Goal: Task Accomplishment & Management: Use online tool/utility

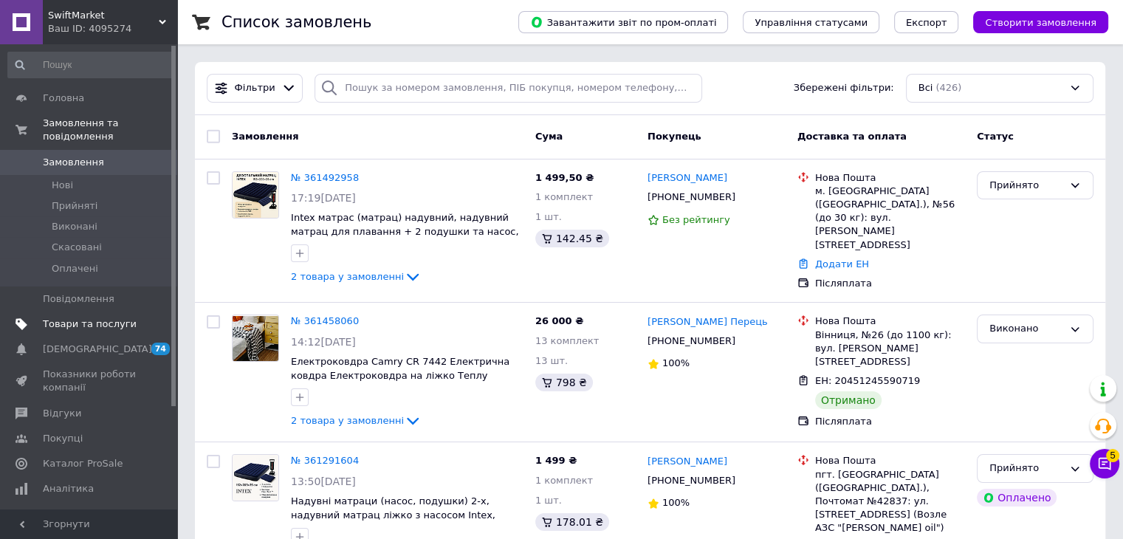
click at [97, 317] on span "Товари та послуги" at bounding box center [90, 323] width 94 height 13
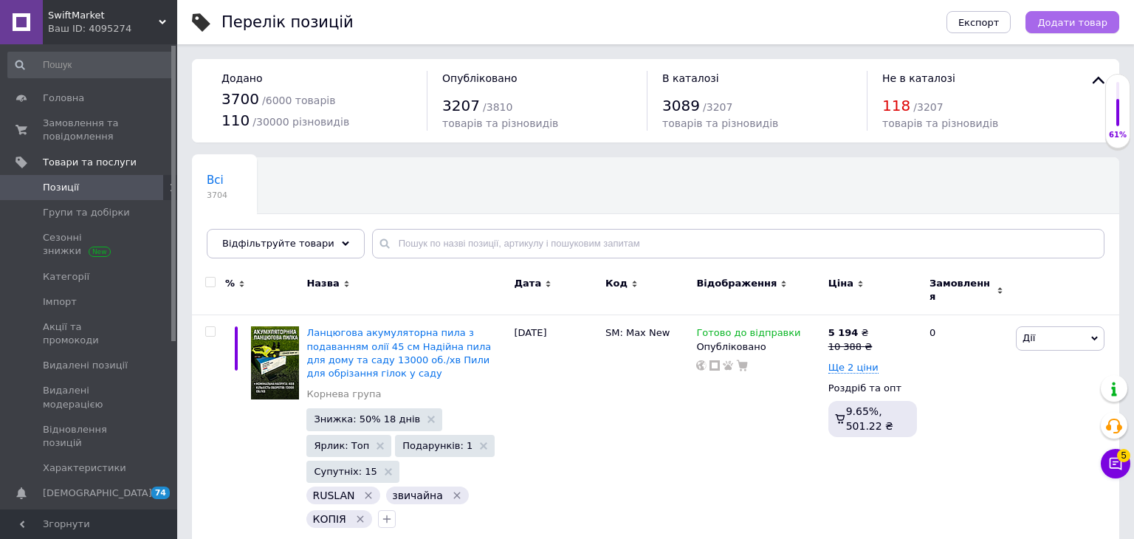
click at [523, 21] on span "Додати товар" at bounding box center [1072, 22] width 70 height 11
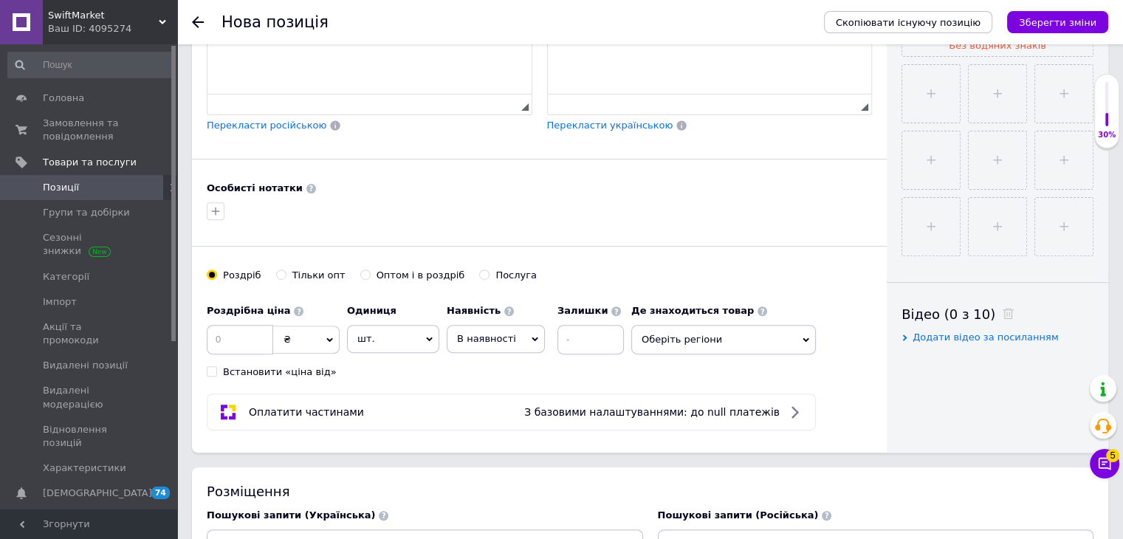
scroll to position [590, 0]
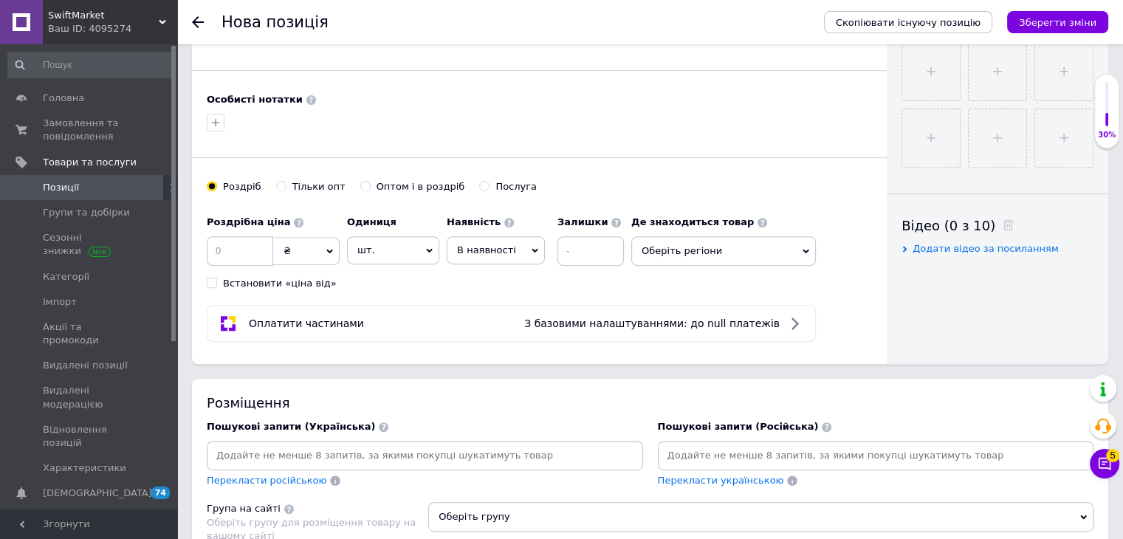
click at [523, 459] on input at bounding box center [876, 455] width 430 height 22
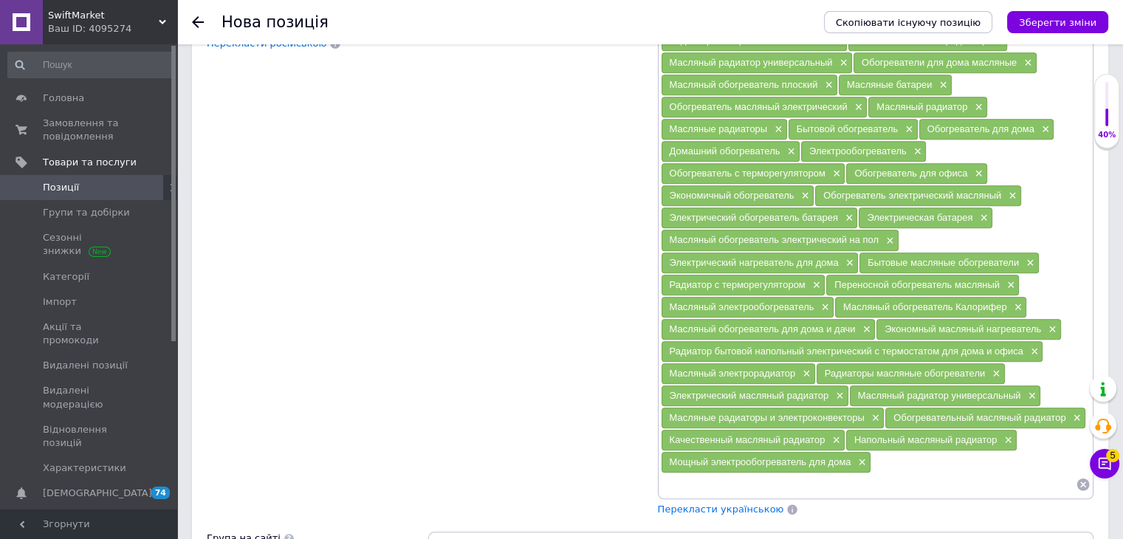
scroll to position [1033, 0]
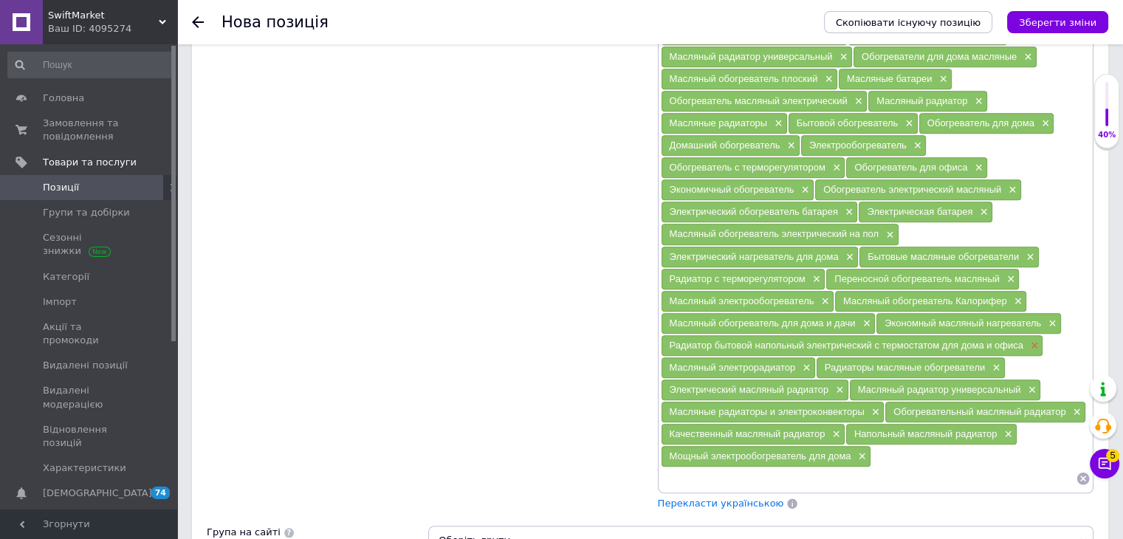
click at [523, 340] on span "×" at bounding box center [1033, 346] width 12 height 13
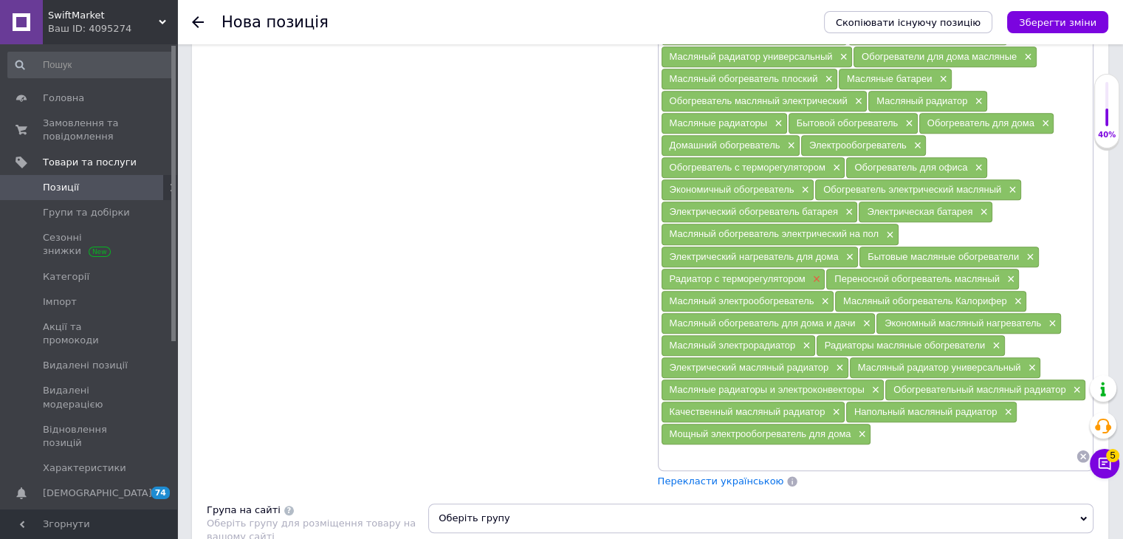
click at [523, 273] on span "×" at bounding box center [815, 279] width 12 height 13
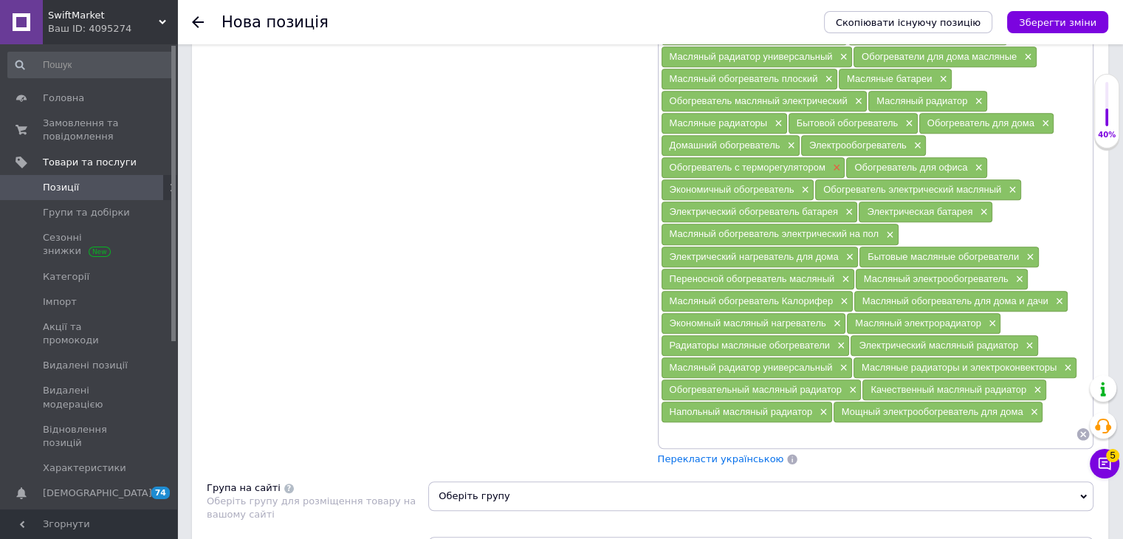
click at [523, 162] on span "×" at bounding box center [835, 168] width 12 height 13
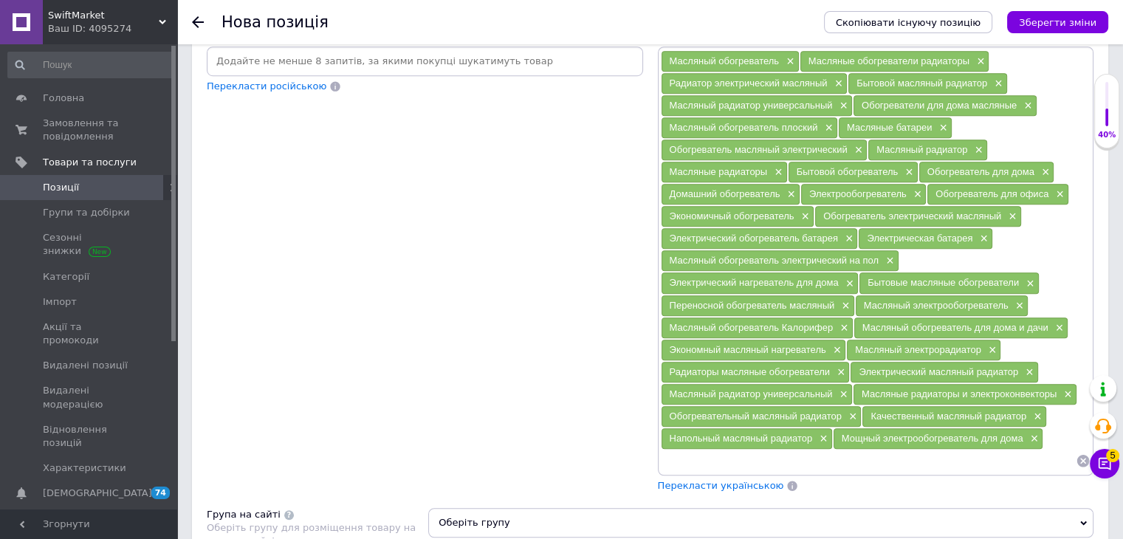
scroll to position [960, 0]
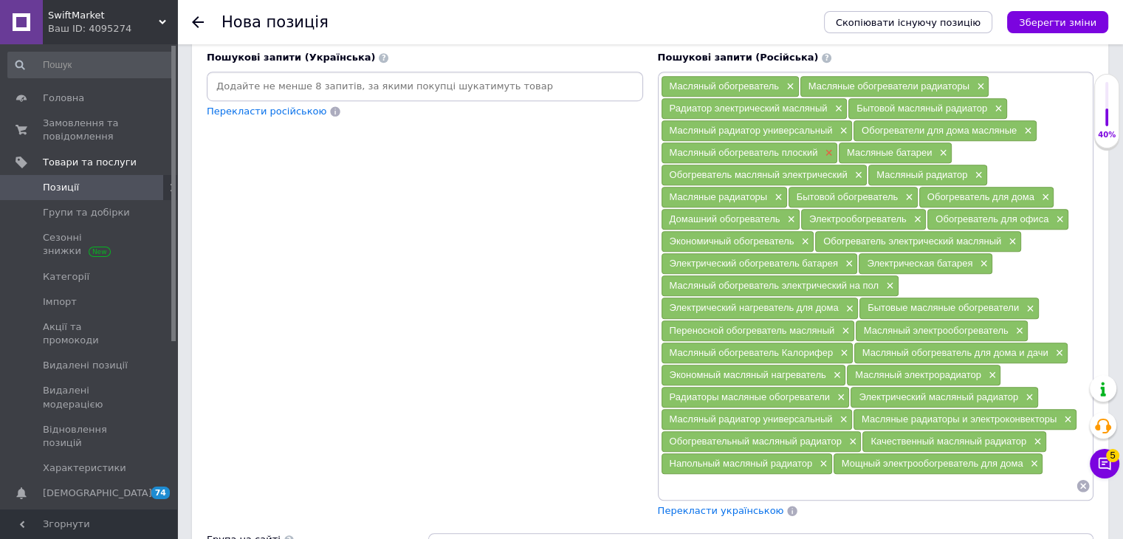
click at [523, 148] on span "×" at bounding box center [827, 153] width 12 height 13
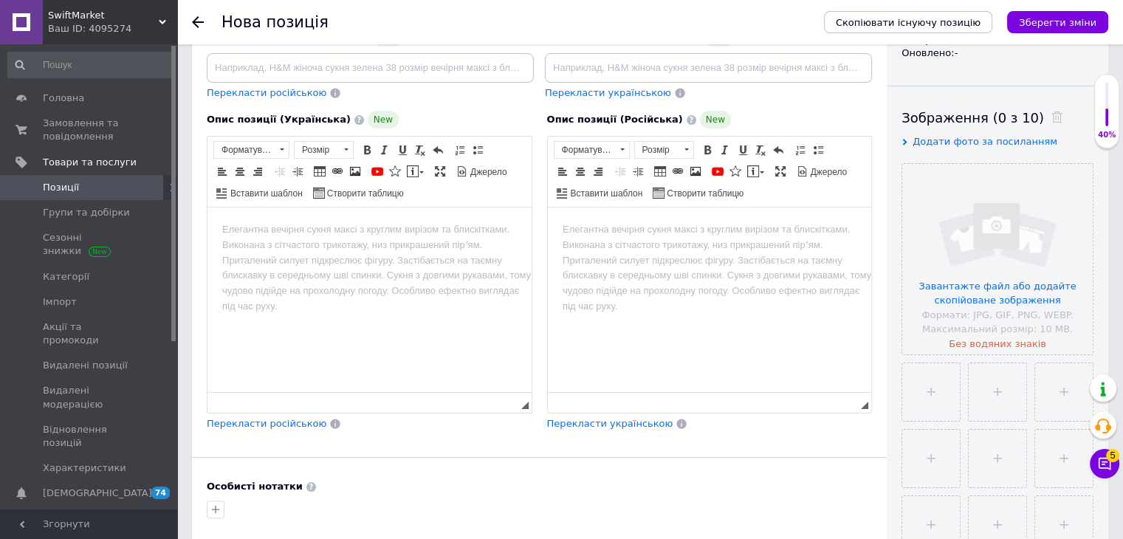
scroll to position [0, 0]
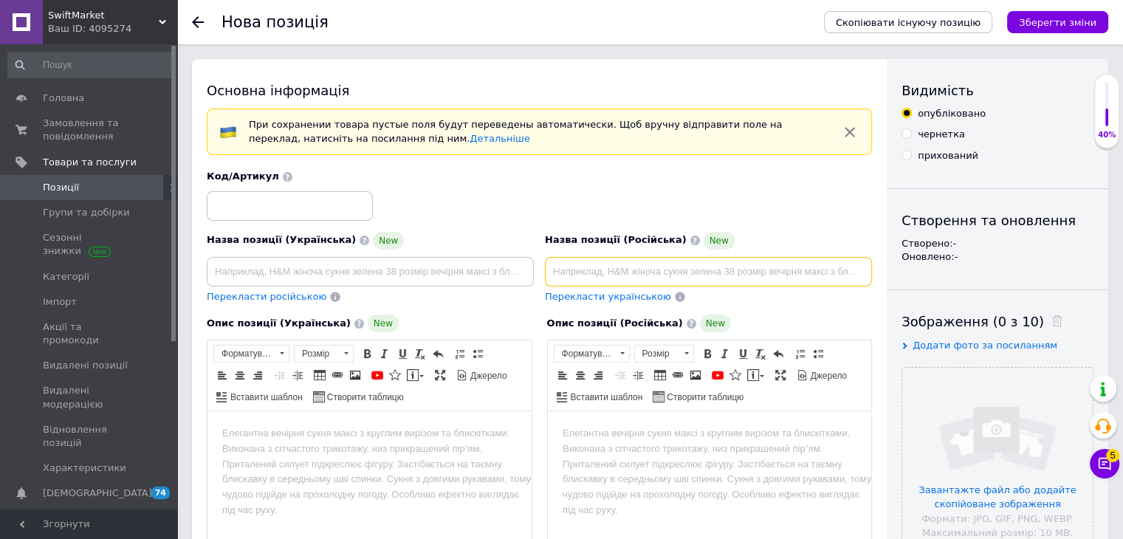
click at [523, 258] on input at bounding box center [708, 272] width 327 height 30
paste input "Бытовой масляный радиатор Klarstein Thermaxx Heatstream Масляные обогреватели р…"
type input "Бытовой масляный радиатор Klarstein Thermaxx Heatstream Масляные обогреватели р…"
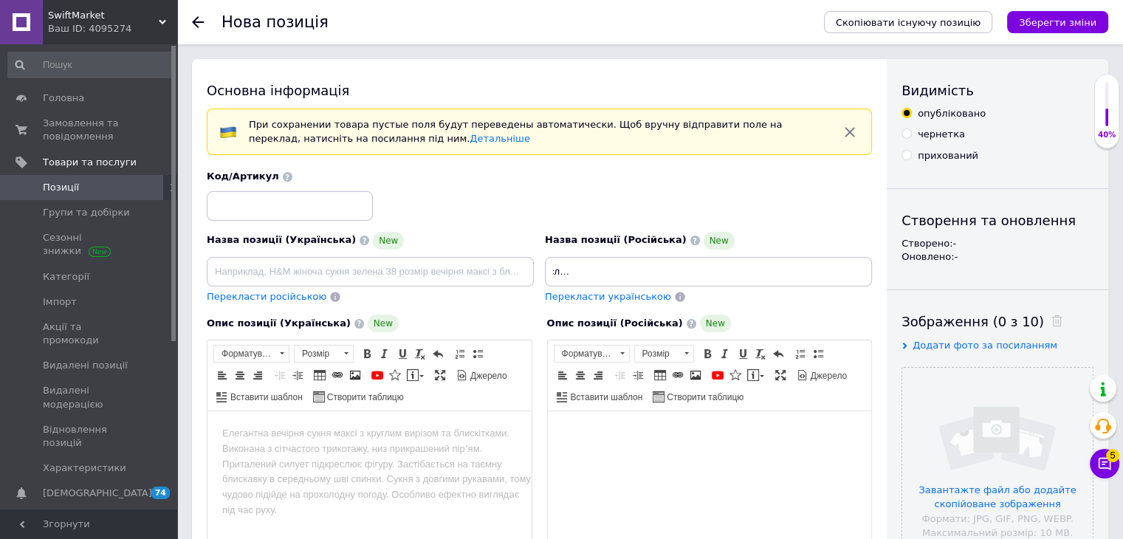
scroll to position [0, 0]
click at [523, 444] on html at bounding box center [709, 433] width 324 height 45
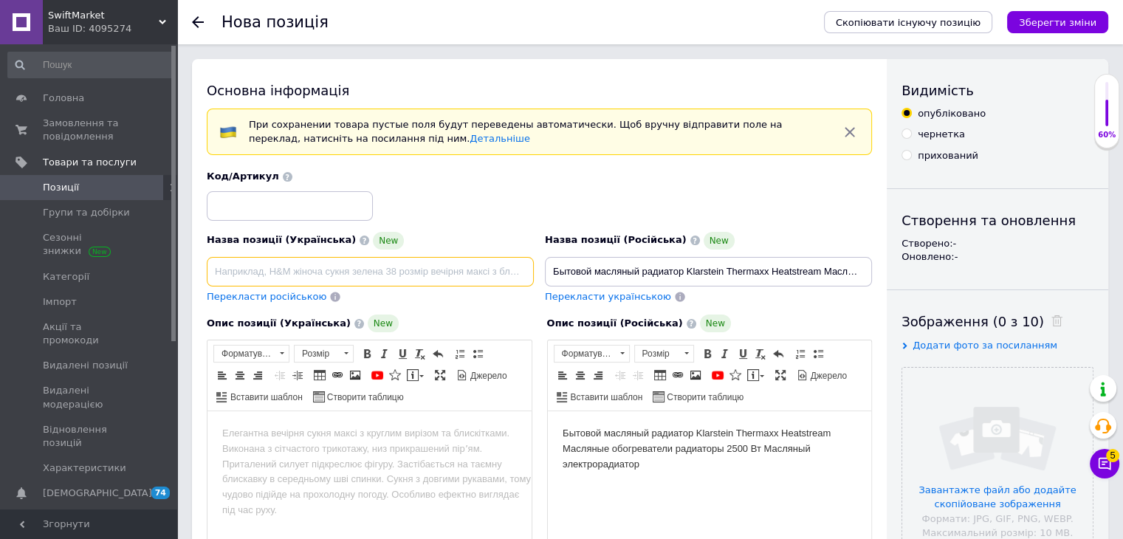
click at [436, 266] on input at bounding box center [370, 272] width 327 height 30
type input "Побутовий масляний радіатор Klarstein Thermaxx Heatstream Масляні обігрівачі ра…"
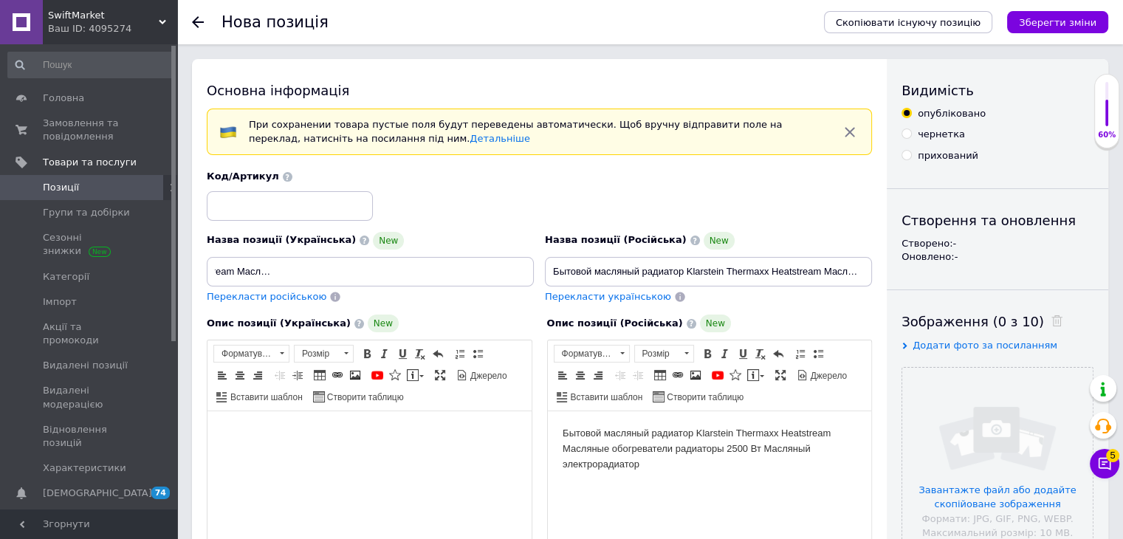
click at [463, 450] on html at bounding box center [369, 433] width 324 height 45
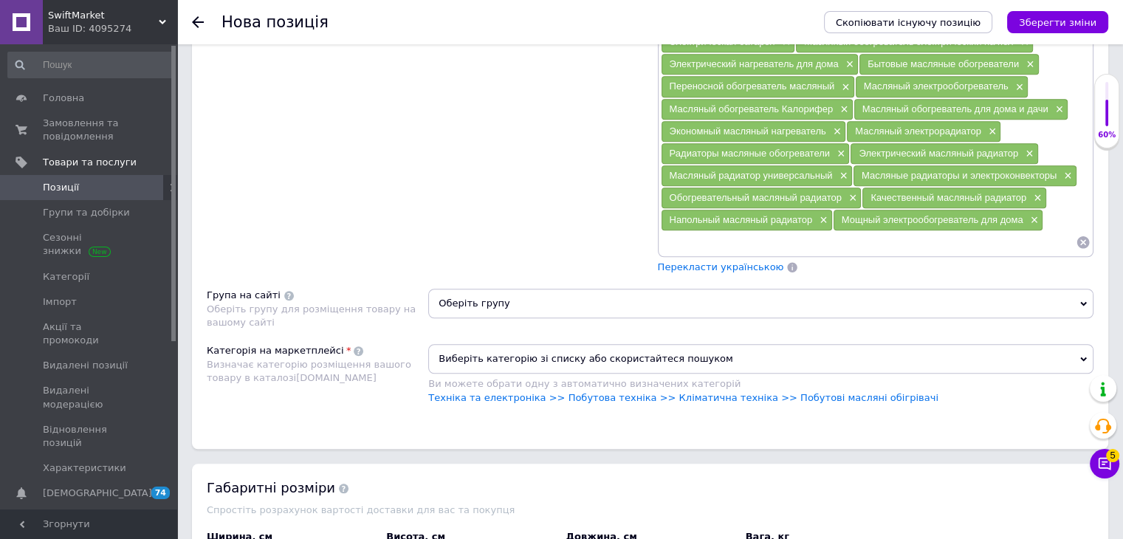
scroll to position [1402, 0]
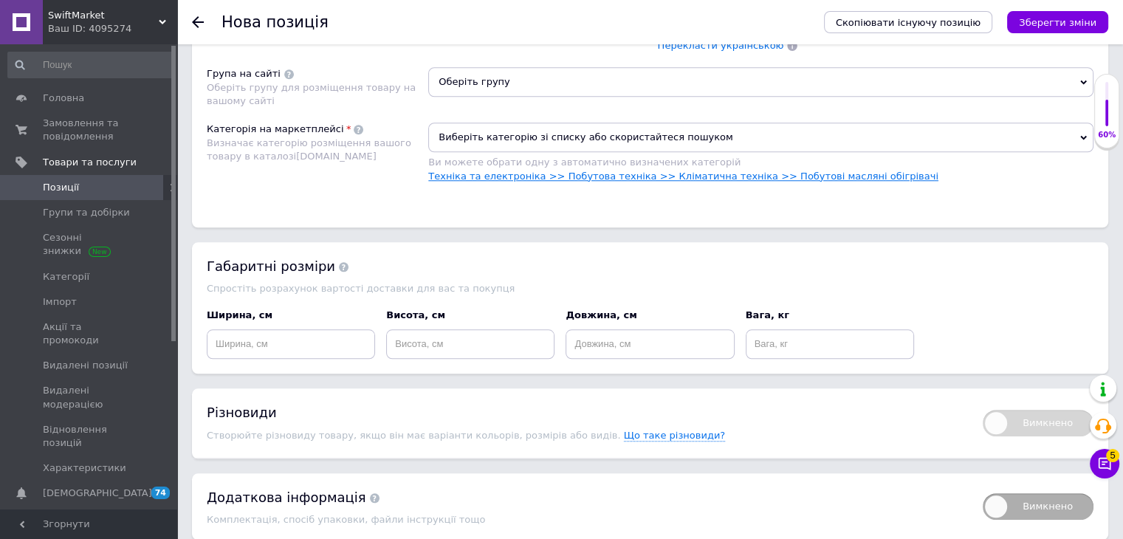
click at [523, 171] on link "Техніка та електроніка >> Побутова техніка >> Кліматична техніка >> Побутові ма…" at bounding box center [683, 176] width 510 height 11
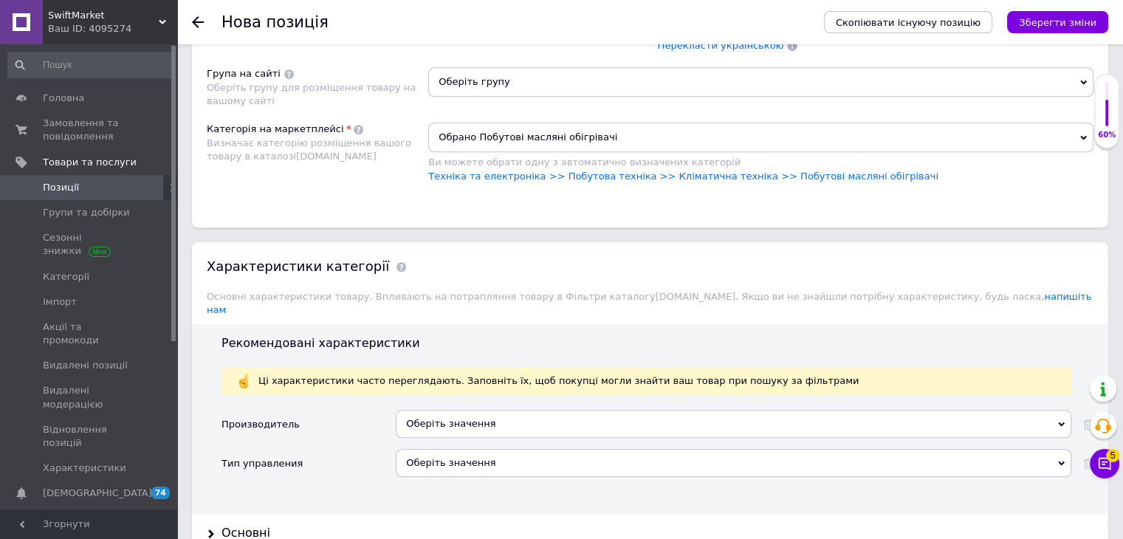
drag, startPoint x: 501, startPoint y: 66, endPoint x: 500, endPoint y: 77, distance: 11.2
click at [500, 67] on span "Оберіть групу" at bounding box center [760, 82] width 665 height 30
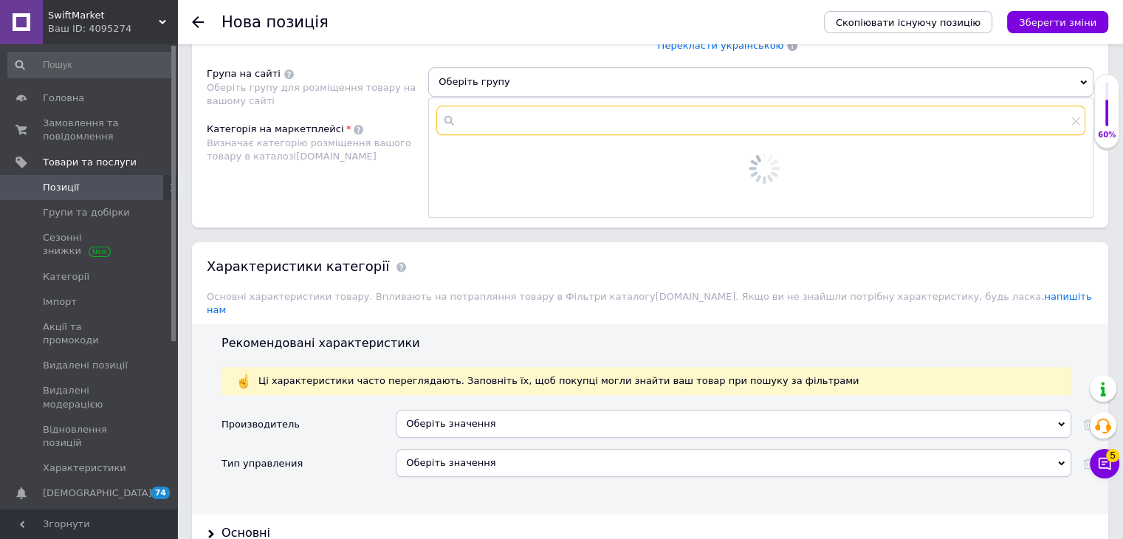
click at [494, 110] on input "text" at bounding box center [760, 121] width 649 height 30
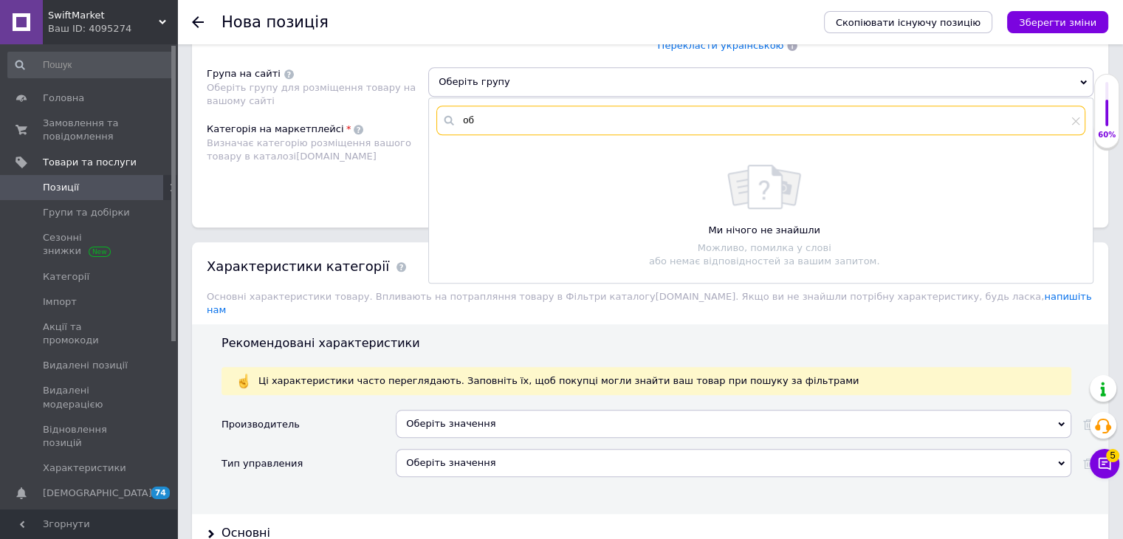
type input "обо"
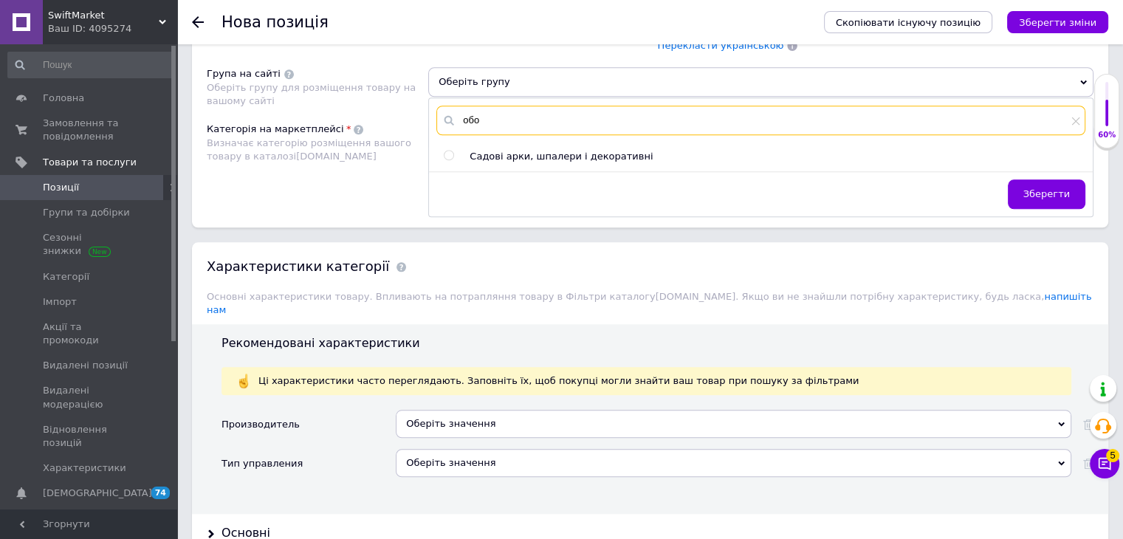
click at [461, 107] on input "обо" at bounding box center [760, 121] width 649 height 30
drag, startPoint x: 490, startPoint y: 106, endPoint x: 413, endPoint y: 106, distance: 76.8
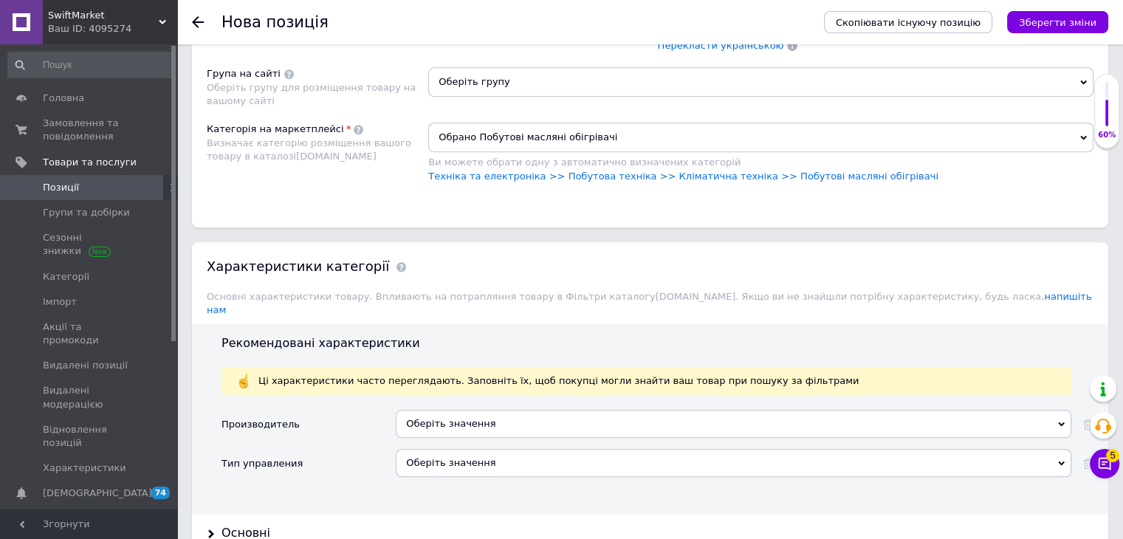
click at [505, 69] on span "Оберіть групу" at bounding box center [760, 82] width 665 height 30
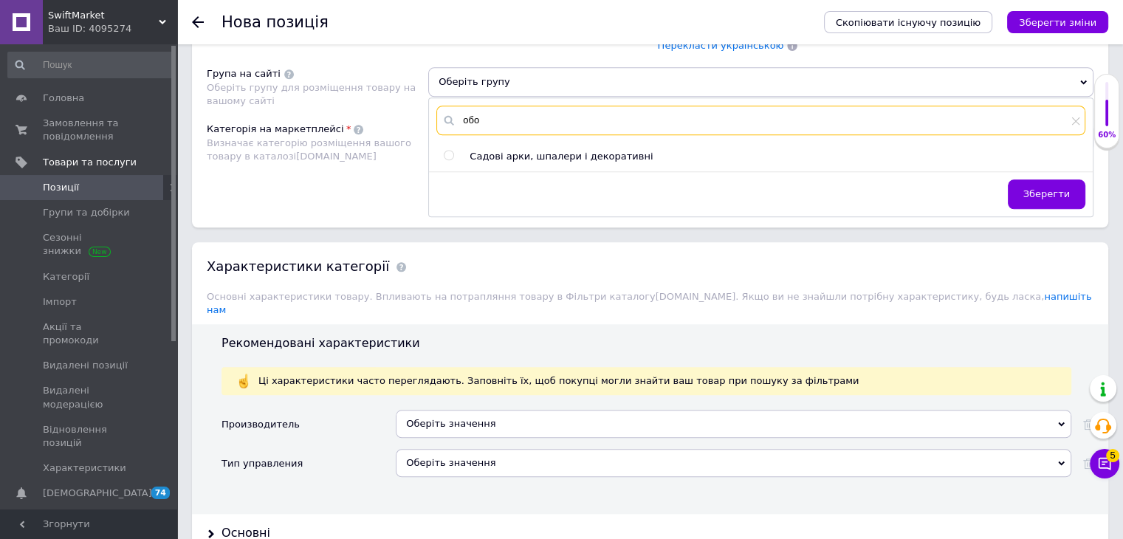
click at [447, 114] on div "обо" at bounding box center [760, 121] width 649 height 30
type input "масл"
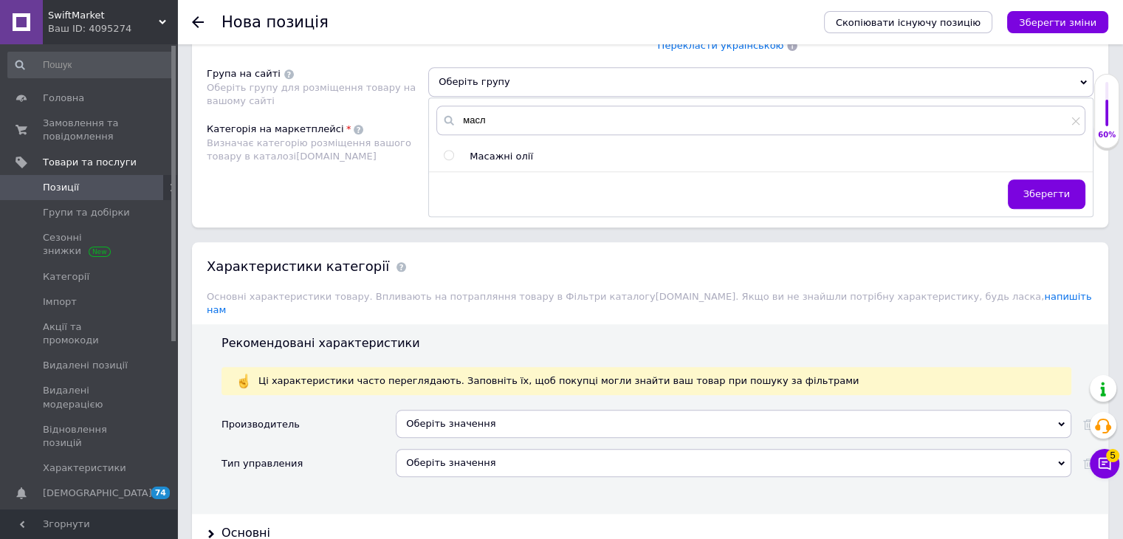
drag, startPoint x: 365, startPoint y: 157, endPoint x: 402, endPoint y: 144, distance: 38.5
click at [365, 156] on div "Категорія на маркетплейсі Визначає категорію розміщення вашого товару в каталоз…" at bounding box center [317, 160] width 221 height 75
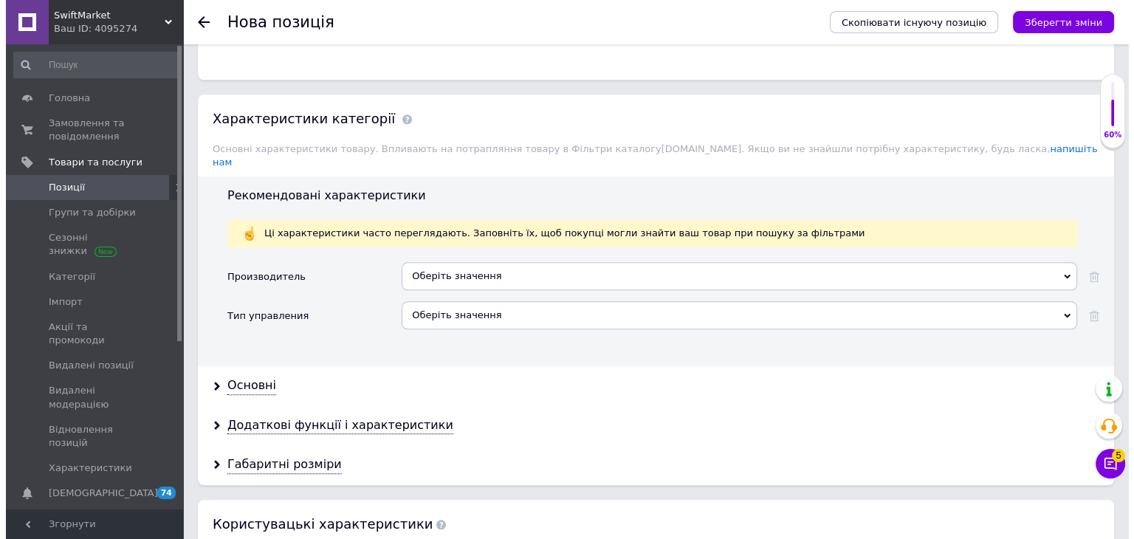
scroll to position [1919, 0]
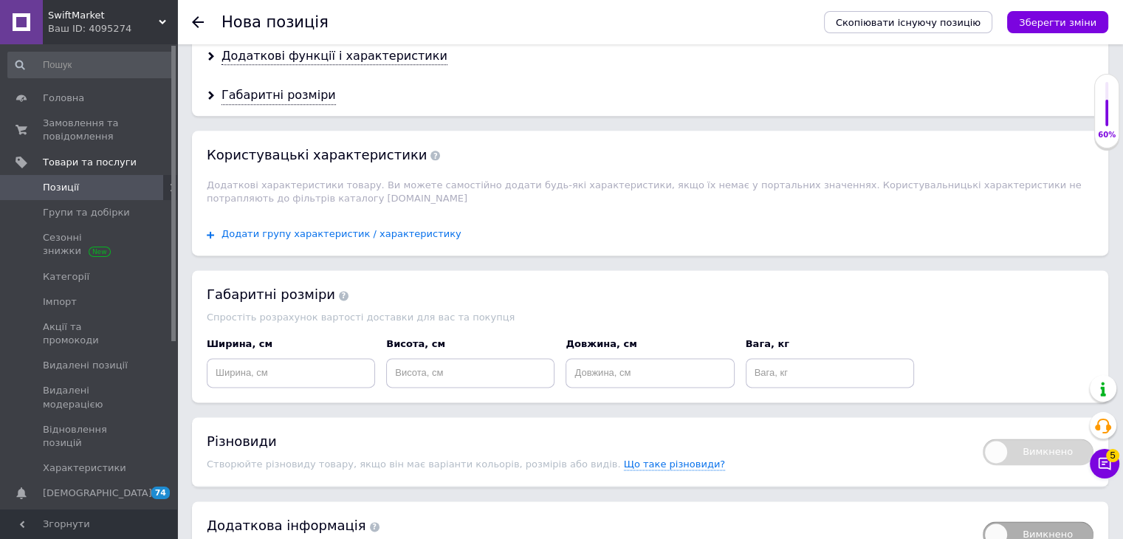
click at [321, 228] on span "Додати групу характеристик / характеристику" at bounding box center [341, 234] width 240 height 12
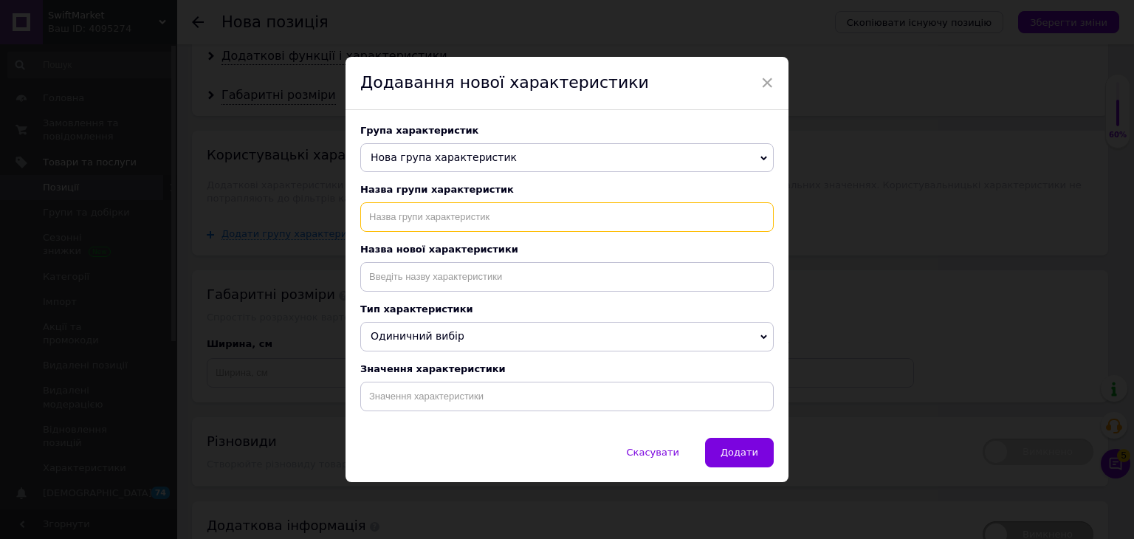
click at [452, 222] on input "text" at bounding box center [566, 217] width 413 height 30
type input "Тип призначення"
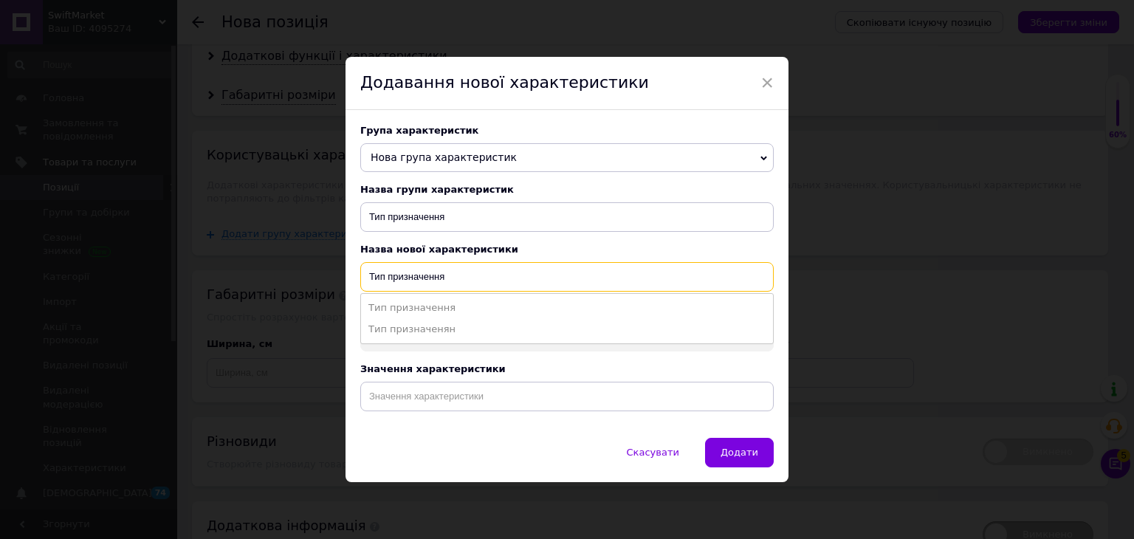
type input "Тип призначення"
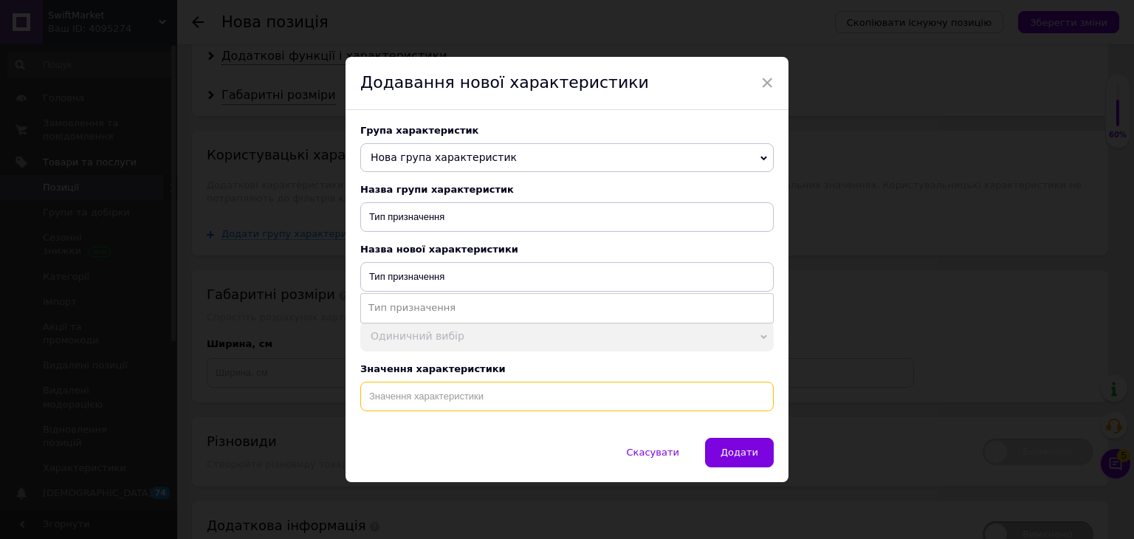
paste input "Побутовий масляний радіатор Klarstein Thermaxx Heatstream Масляні обігрівачі ра…"
type input "Побутовий масляний радіатор Klarstein Thermaxx Heatstream Масляні обігрівачі ра…"
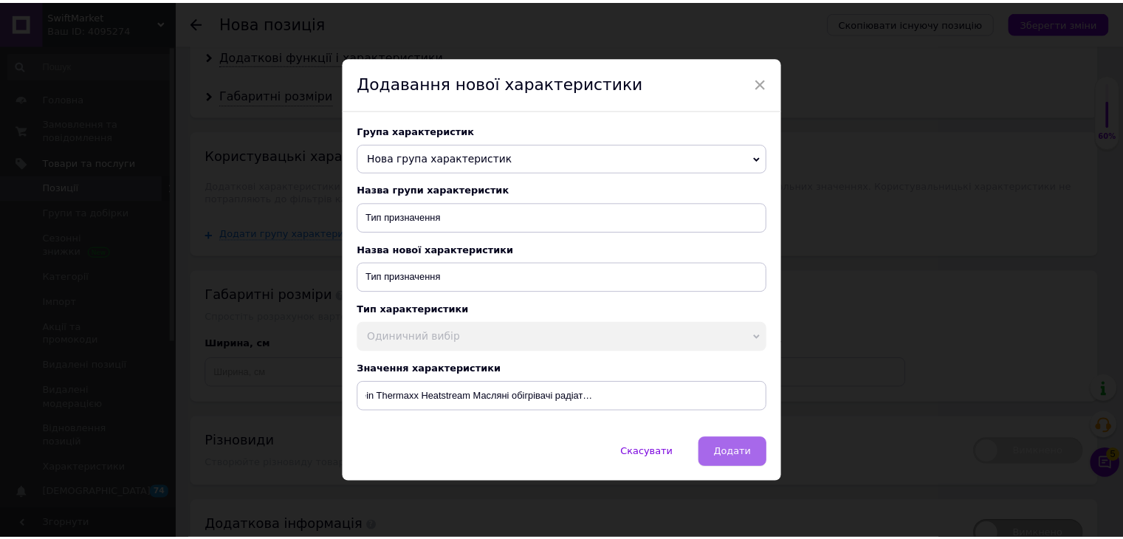
scroll to position [0, 0]
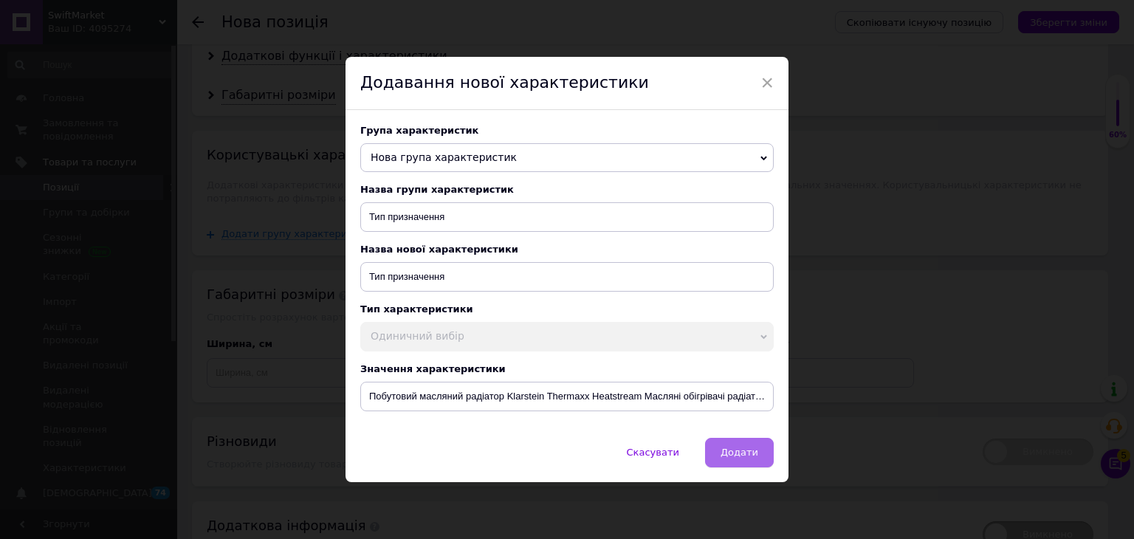
click at [523, 458] on span "Додати" at bounding box center [739, 452] width 38 height 11
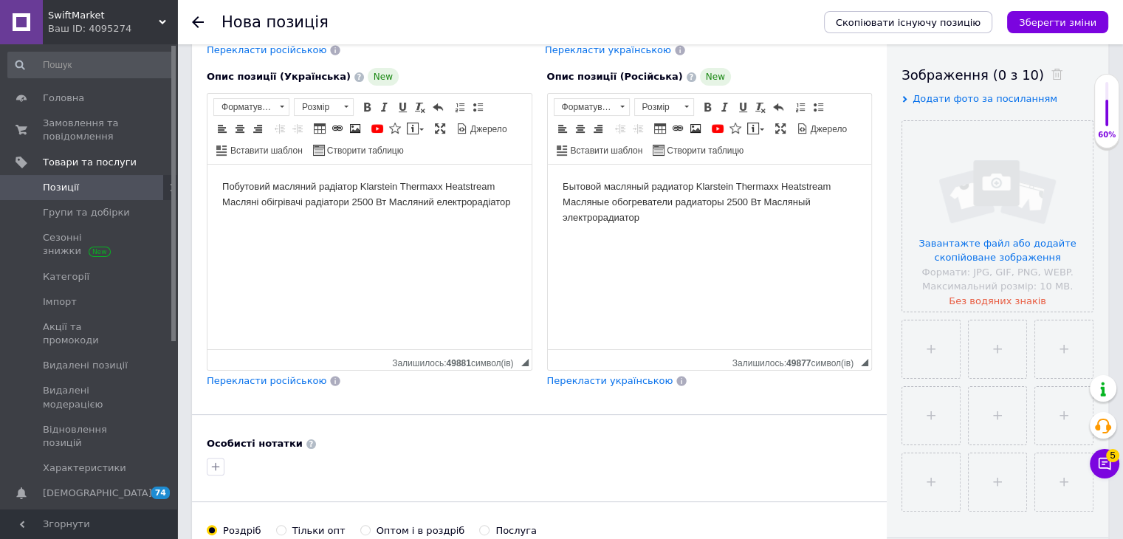
scroll to position [557, 0]
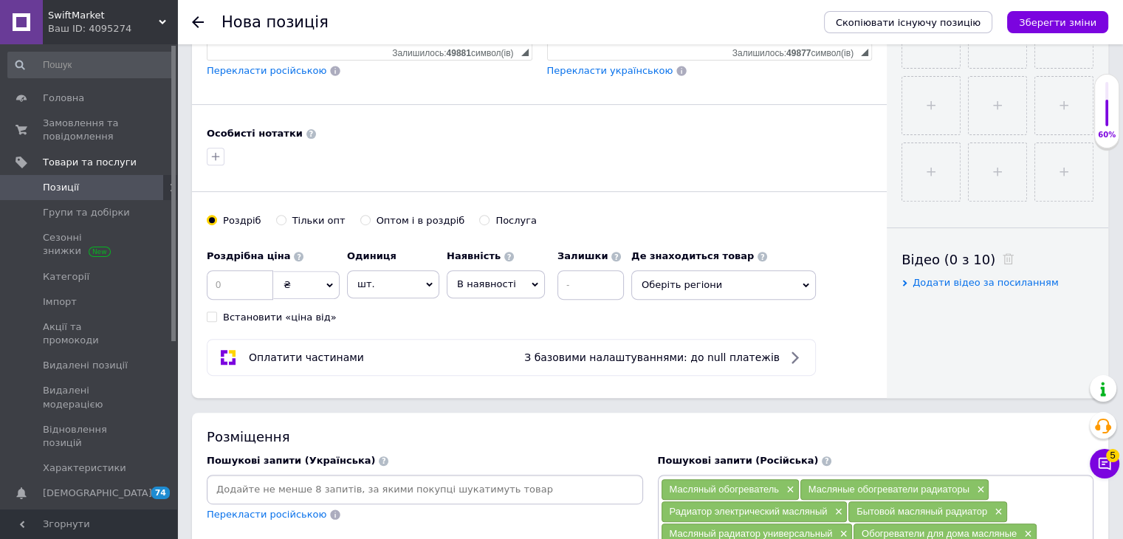
click at [360, 215] on input "Оптом і в роздріб" at bounding box center [365, 220] width 10 height 10
radio input "true"
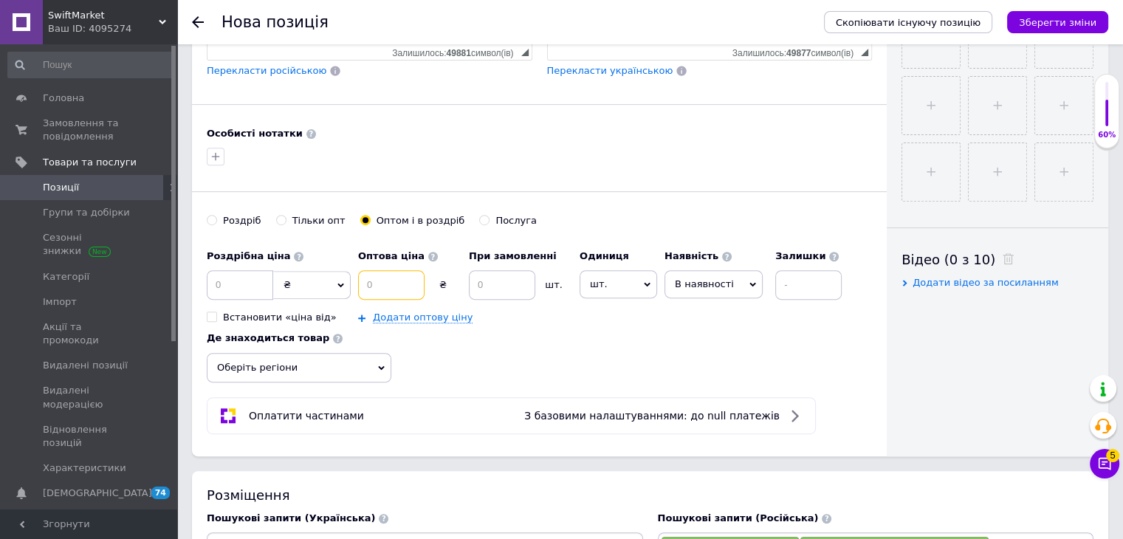
click at [413, 277] on input at bounding box center [391, 285] width 66 height 30
type input "6304"
click at [387, 311] on link "Додати оптову ціну" at bounding box center [423, 317] width 100 height 12
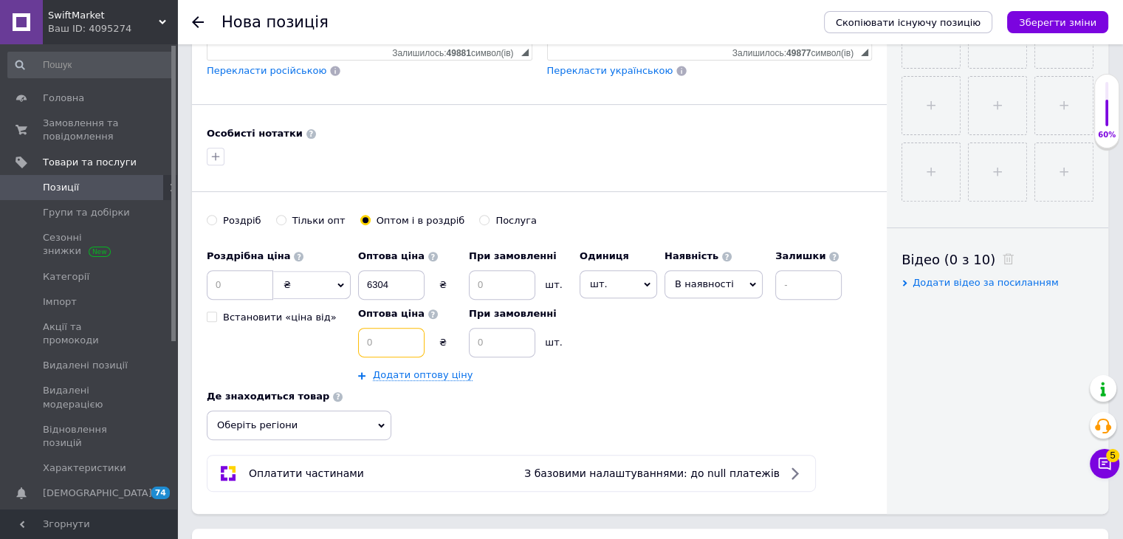
click at [387, 331] on input at bounding box center [391, 343] width 66 height 30
type input "6174"
click at [482, 285] on input at bounding box center [502, 285] width 66 height 30
type input "2"
click at [484, 333] on input at bounding box center [502, 343] width 66 height 30
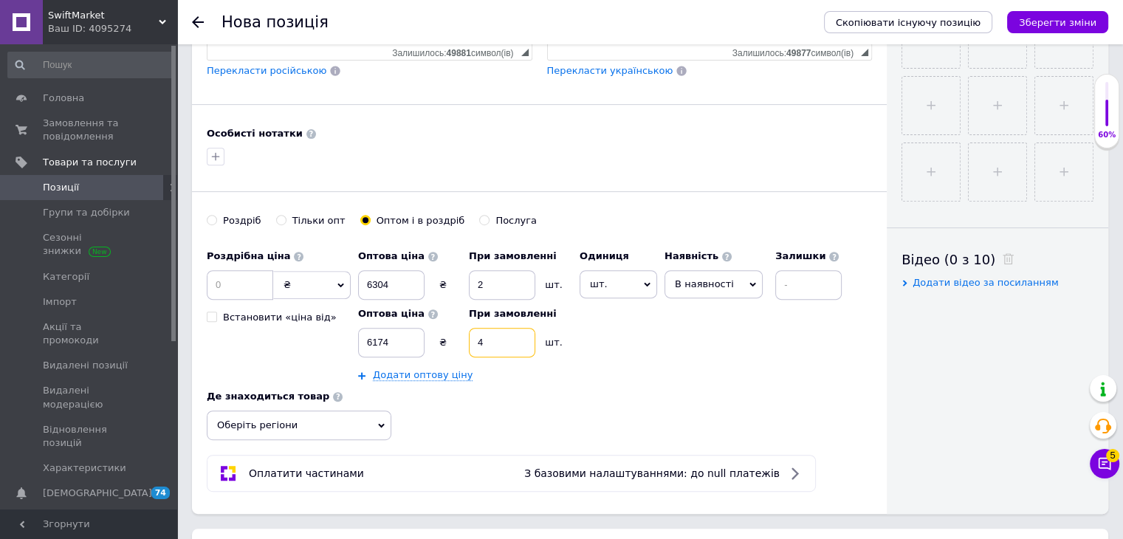
type input "4"
click at [523, 288] on span "шт." at bounding box center [618, 284] width 78 height 28
click at [523, 376] on li "комплект" at bounding box center [625, 372] width 91 height 21
click at [523, 278] on span "В наявності" at bounding box center [714, 283] width 59 height 11
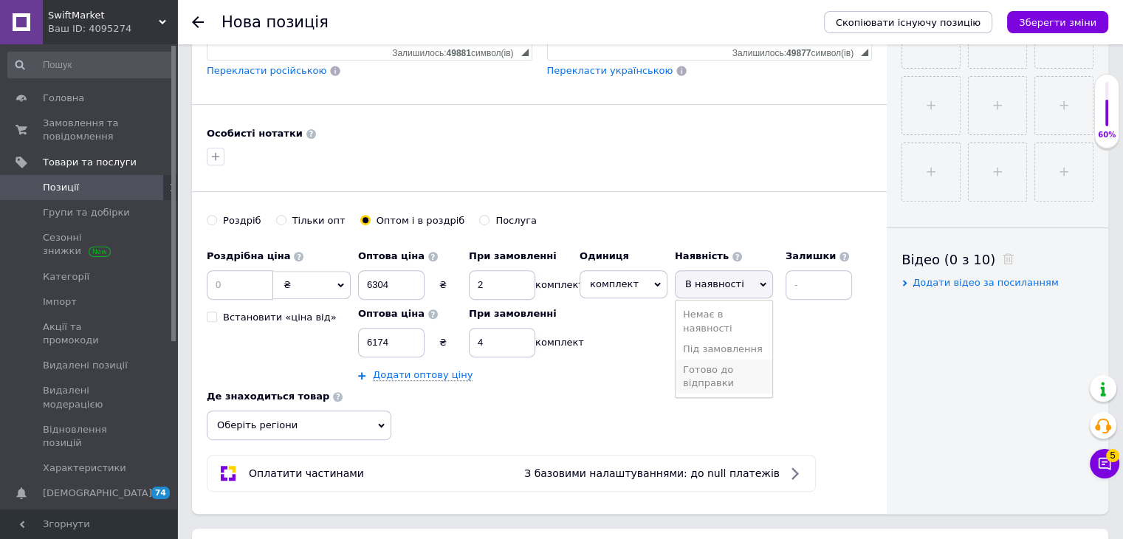
click at [523, 380] on li "Готово до відправки" at bounding box center [723, 376] width 97 height 34
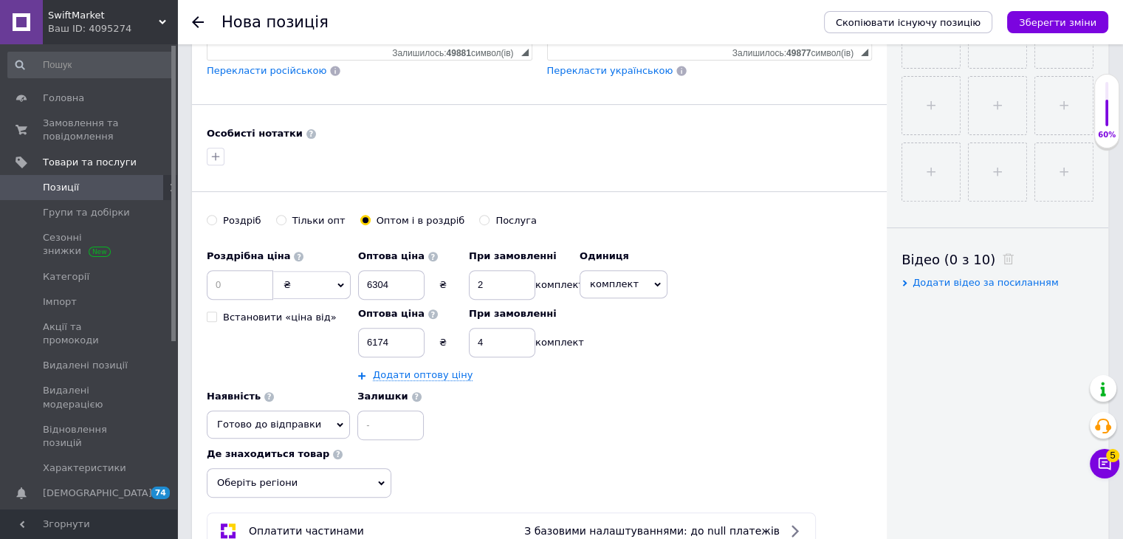
click at [523, 380] on div "Роздрібна ціна ₴ $ EUR CHF GBP ¥ PLN ₸ MDL HUF KGS CNY TRY KRW lei Встановити «…" at bounding box center [539, 341] width 665 height 198
click at [232, 284] on input at bounding box center [240, 285] width 66 height 30
type input "12992"
click at [214, 151] on icon "button" at bounding box center [216, 157] width 12 height 12
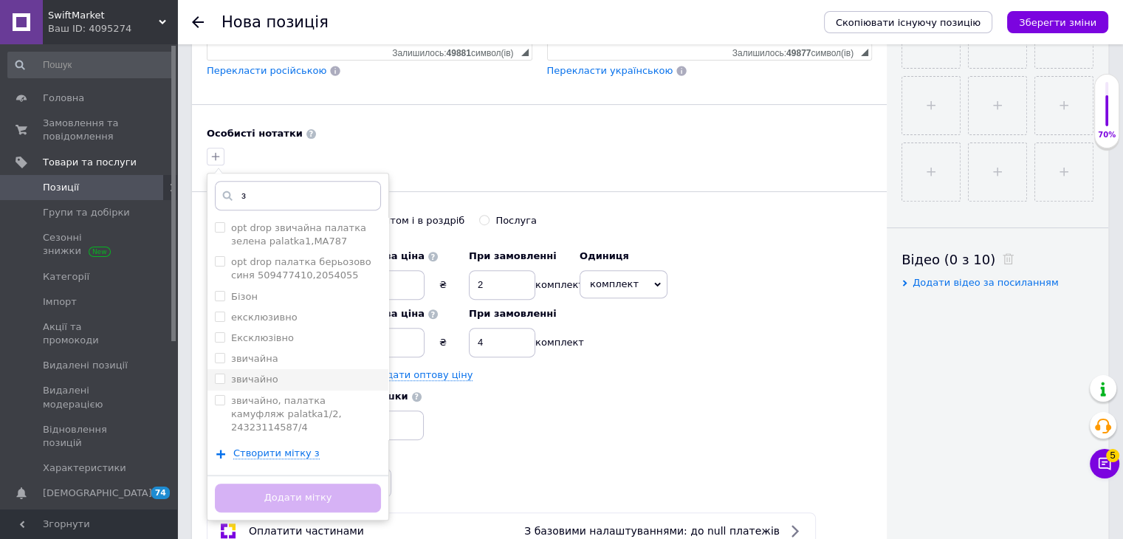
type input "з"
click at [271, 379] on label "звичайно" at bounding box center [254, 378] width 47 height 11
checkbox input "true"
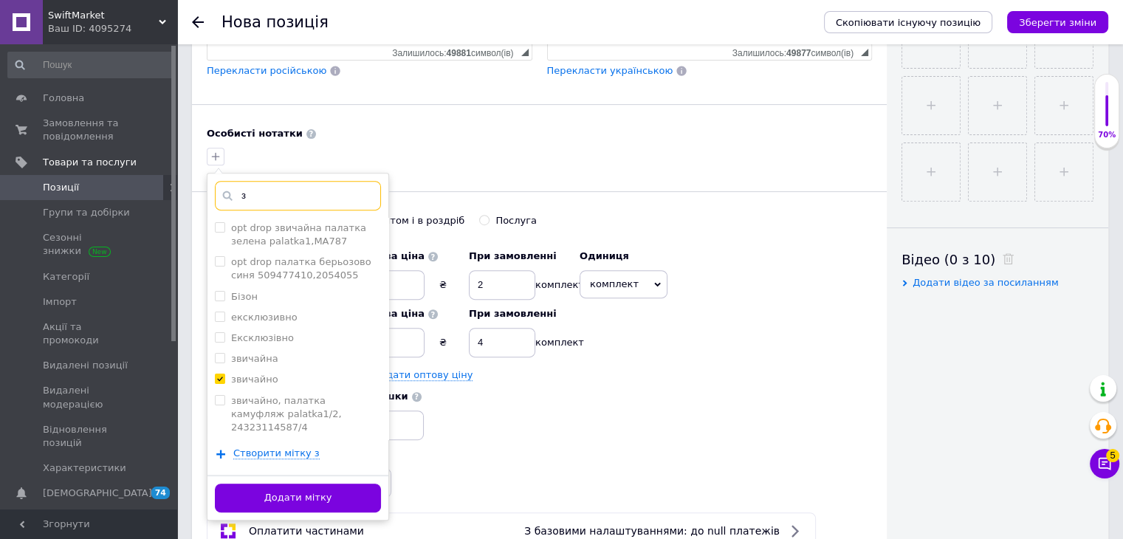
click at [272, 198] on input "з" at bounding box center [298, 196] width 166 height 30
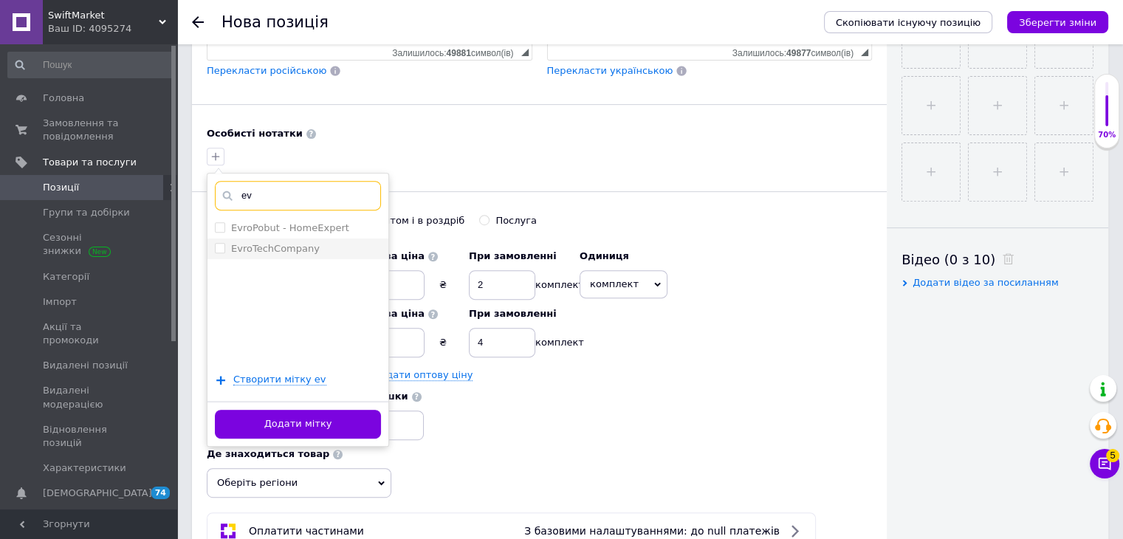
type input "ev"
click at [291, 249] on label "EvroTechCompany" at bounding box center [275, 248] width 89 height 11
checkbox input "true"
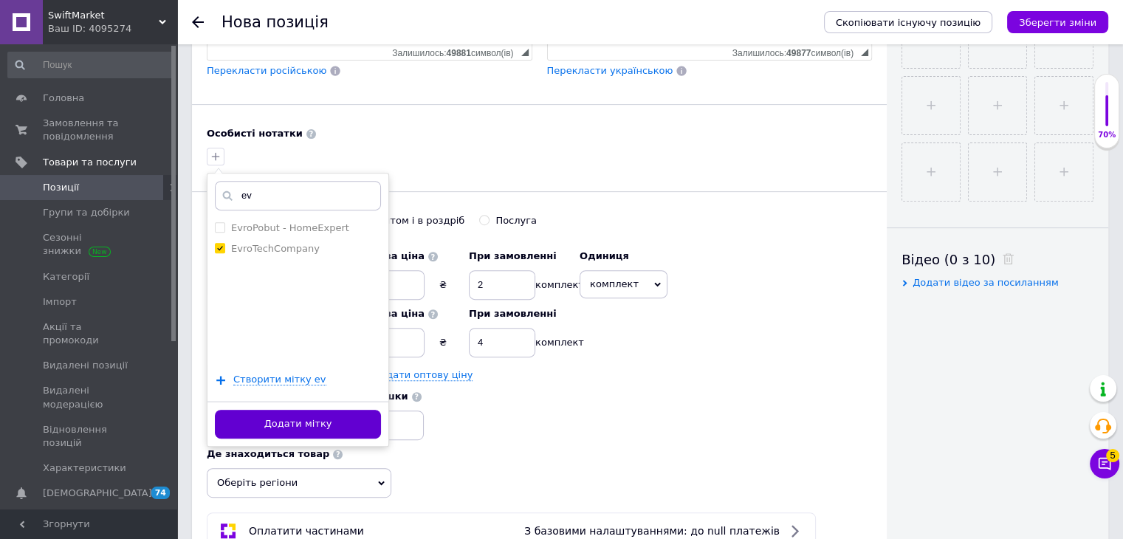
click at [320, 424] on button "Додати мітку" at bounding box center [298, 424] width 166 height 29
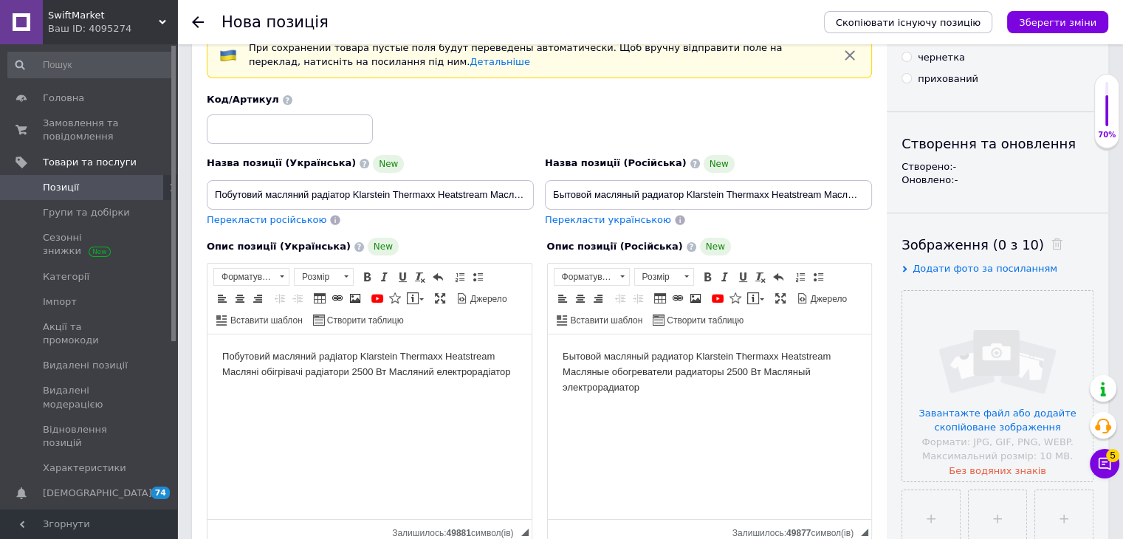
scroll to position [0, 0]
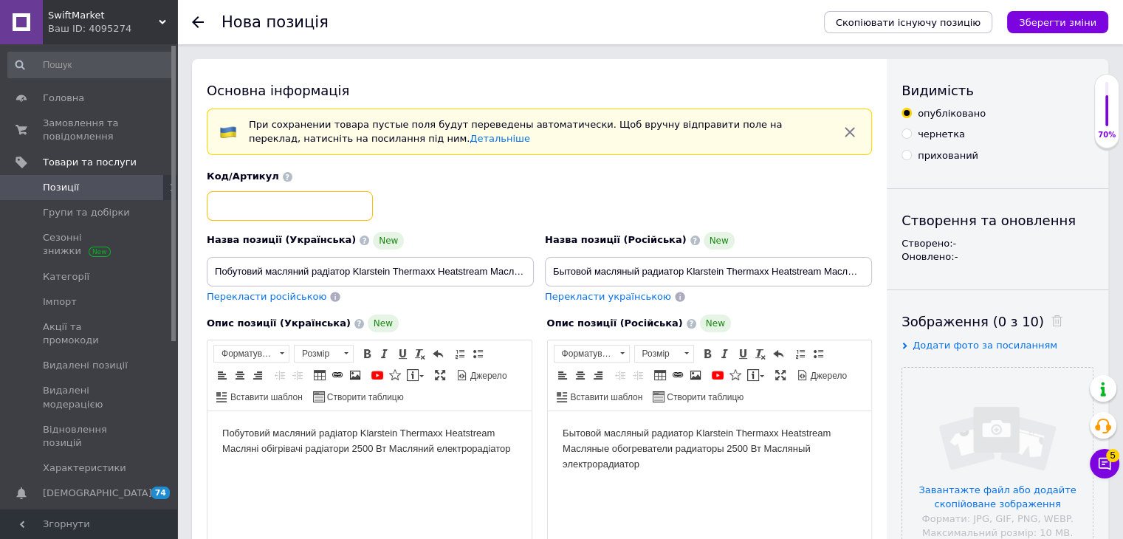
click at [316, 204] on input at bounding box center [290, 206] width 166 height 30
paste input "SS: 10035109"
click at [223, 205] on input "SS: 10035109" at bounding box center [290, 206] width 166 height 30
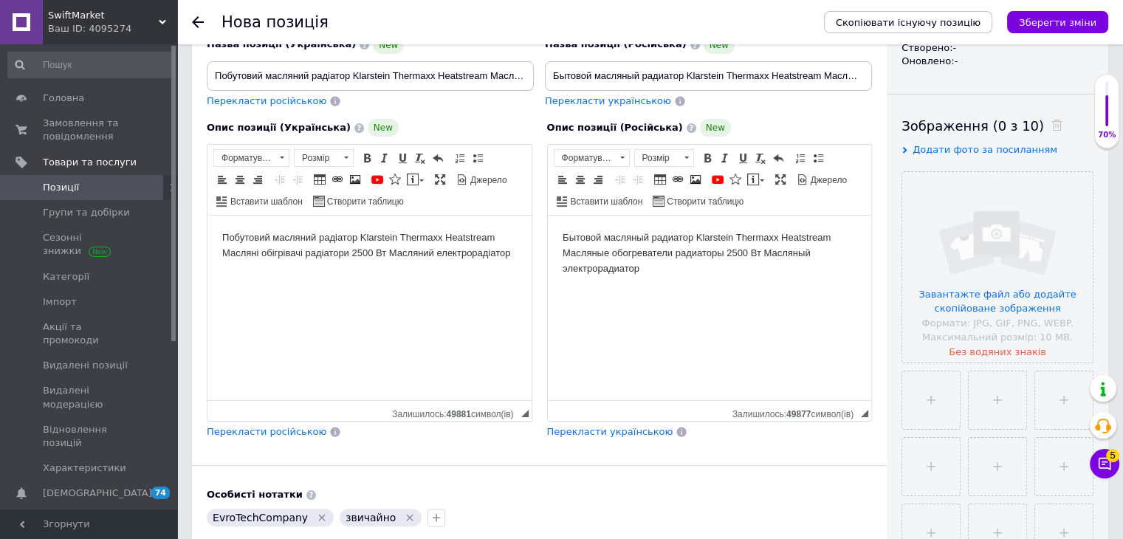
scroll to position [221, 0]
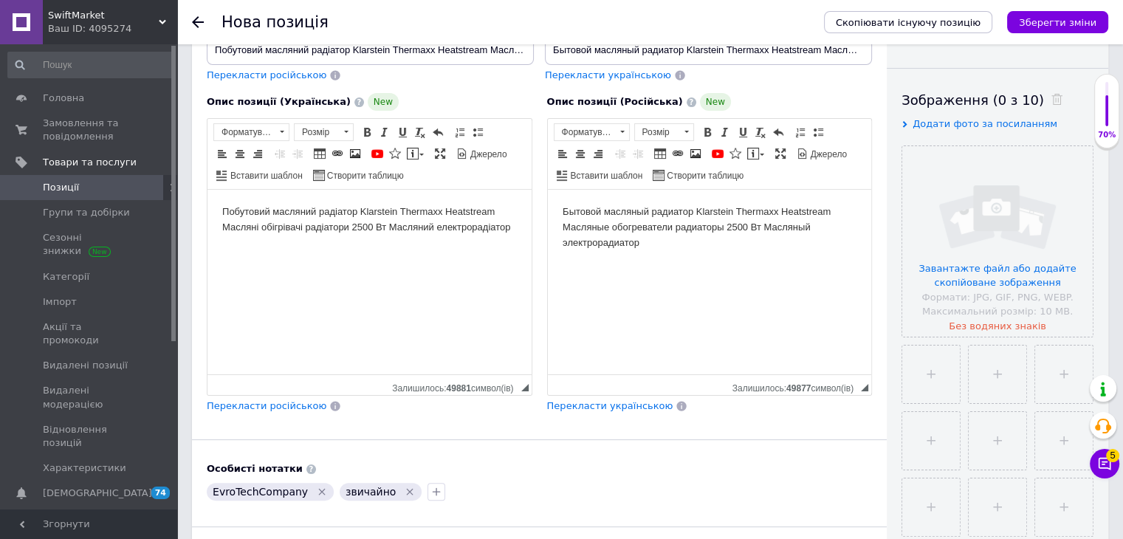
type input "SW: 10035109"
click at [523, 247] on p "Бытовой масляный радиатор Klarstein Thermaxx Heatstream Масляные обогреватели р…" at bounding box center [709, 227] width 295 height 46
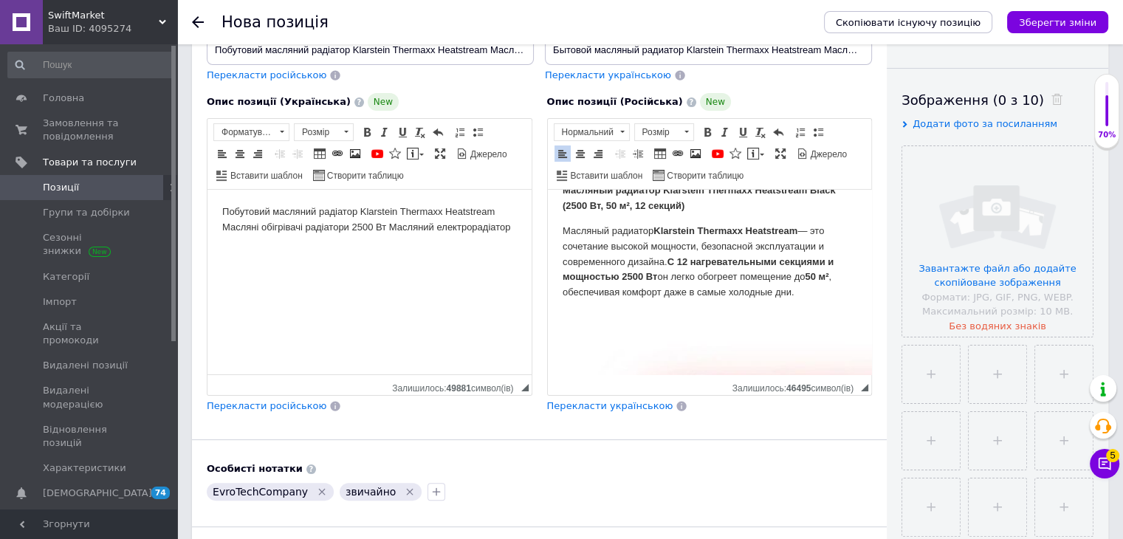
scroll to position [0, 0]
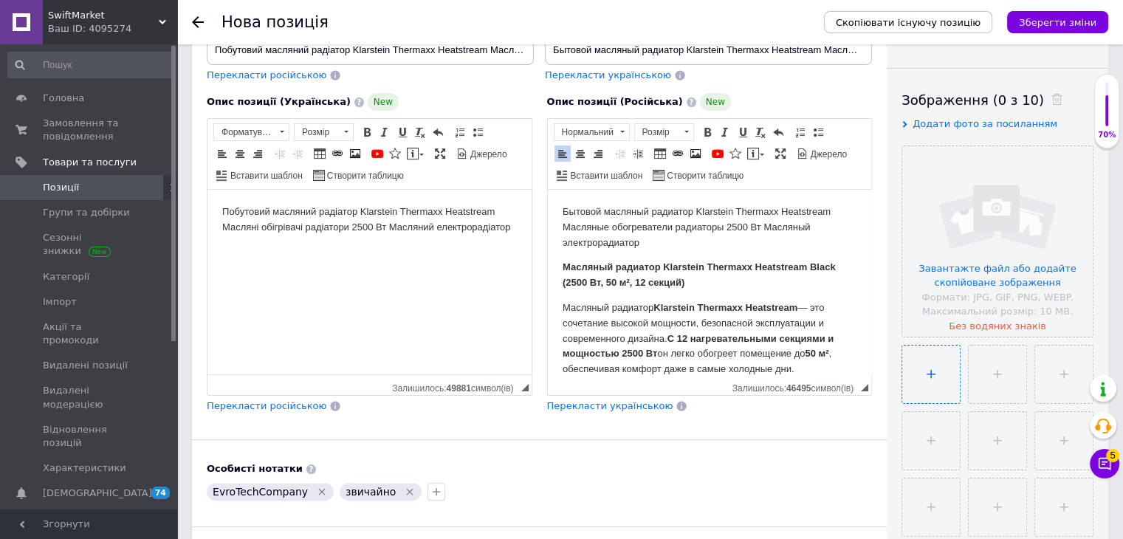
click at [523, 376] on input "file" at bounding box center [931, 374] width 58 height 58
type input "C:\fakepath\Знімок екрана [DATE] 174539.png"
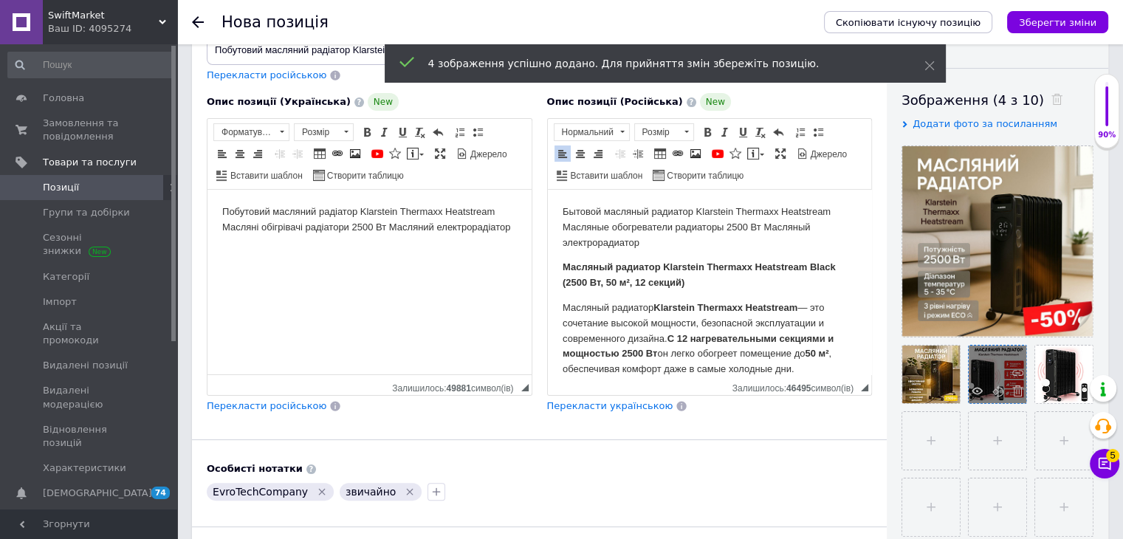
drag, startPoint x: 996, startPoint y: 435, endPoint x: 990, endPoint y: 390, distance: 46.2
click at [523, 435] on input "file" at bounding box center [997, 441] width 58 height 58
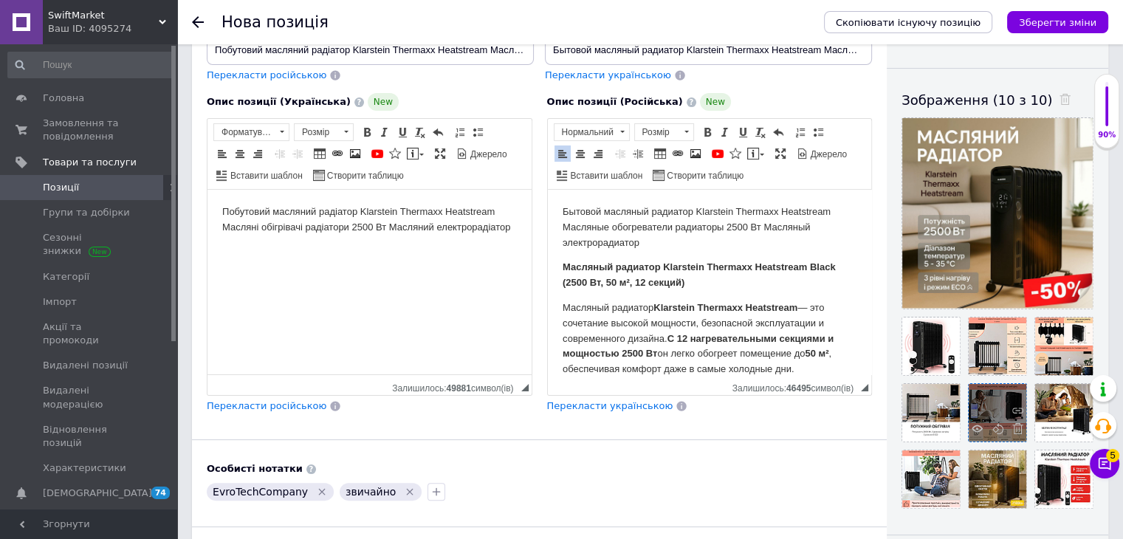
click at [523, 403] on div at bounding box center [997, 413] width 58 height 58
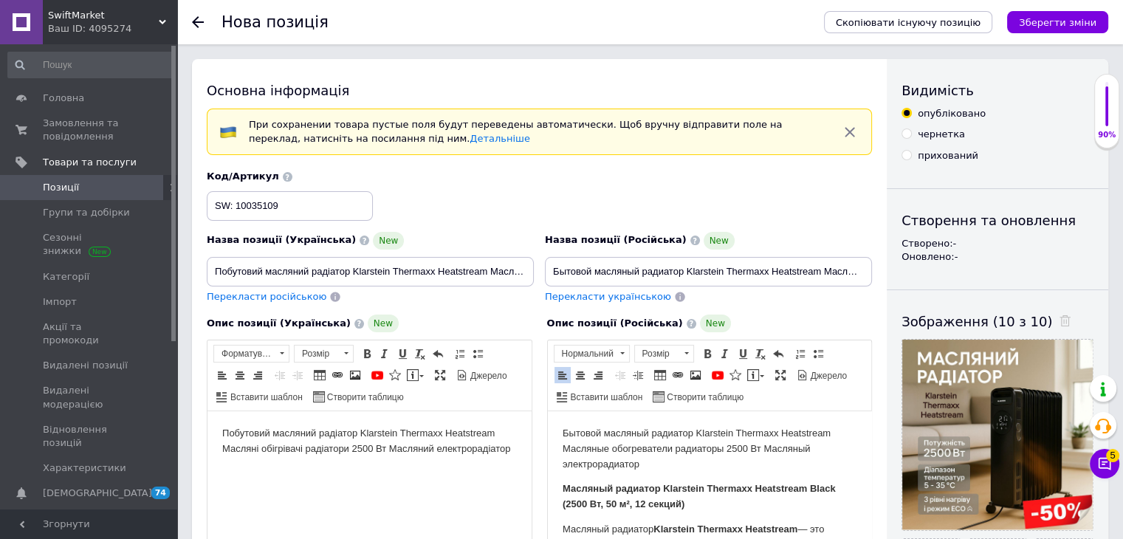
click at [523, 144] on div "При сохранении товара пустые поля будут переведены автоматически. Щоб вручну ві…" at bounding box center [538, 131] width 591 height 27
click at [500, 472] on html "Побутовий масляний радіатор Klarstein Thermaxx Heatstream Масляні обігрівачі ра…" at bounding box center [369, 441] width 324 height 61
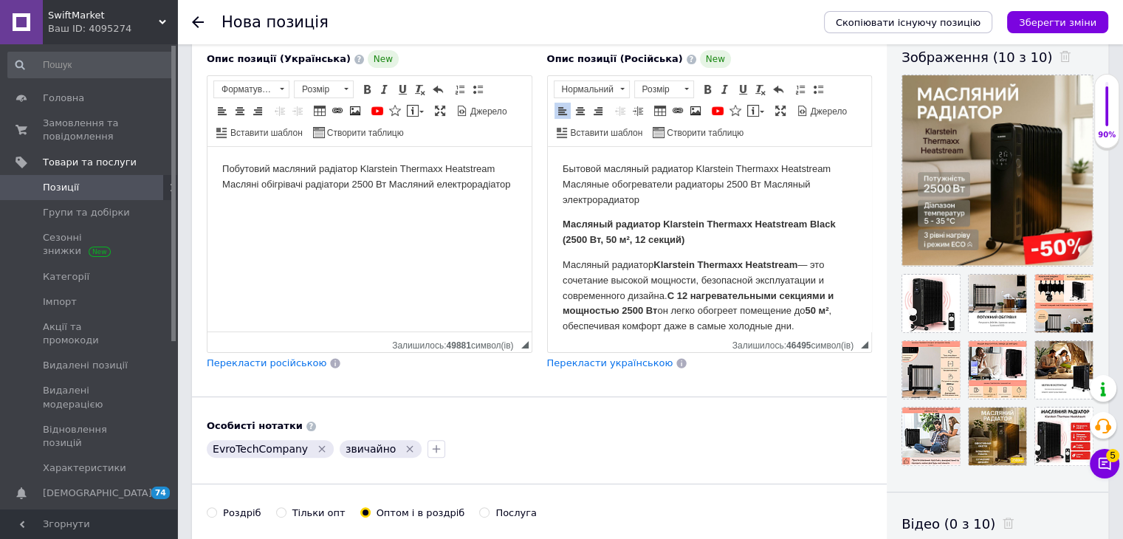
scroll to position [295, 0]
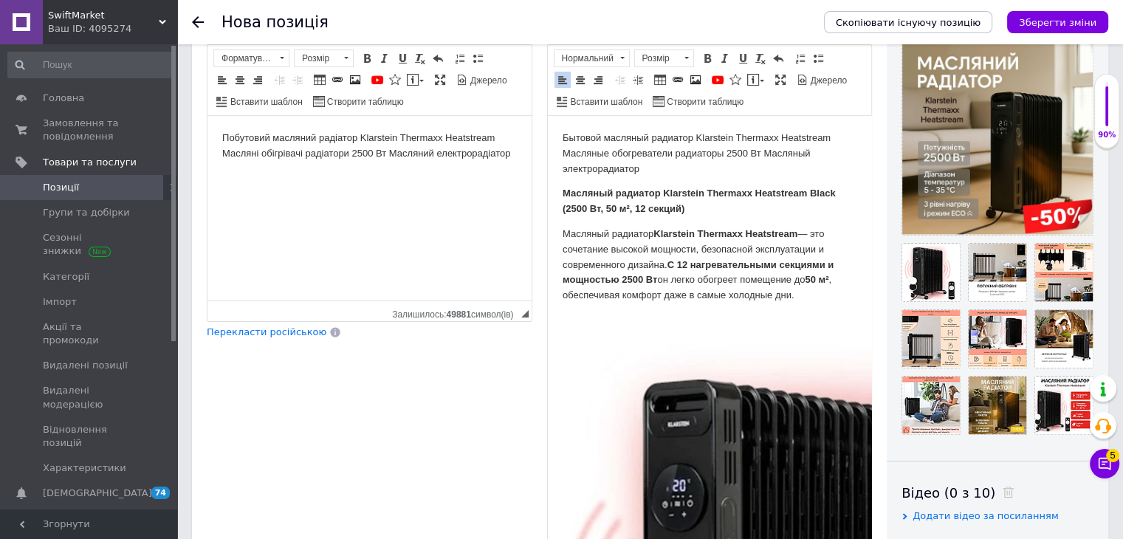
drag, startPoint x: 865, startPoint y: 313, endPoint x: 862, endPoint y: 573, distance: 259.8
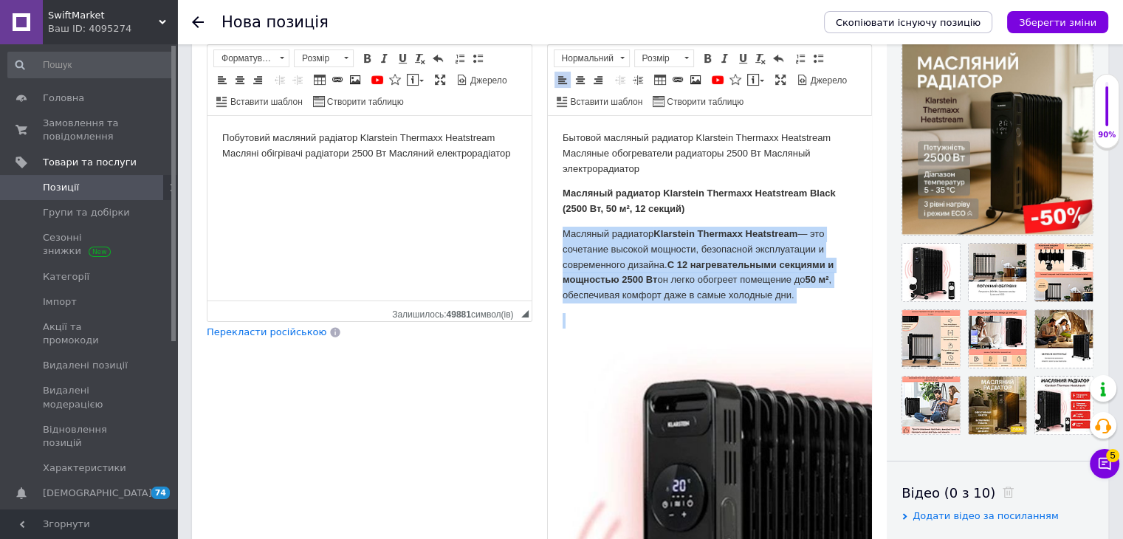
drag, startPoint x: 799, startPoint y: 304, endPoint x: 563, endPoint y: 235, distance: 246.0
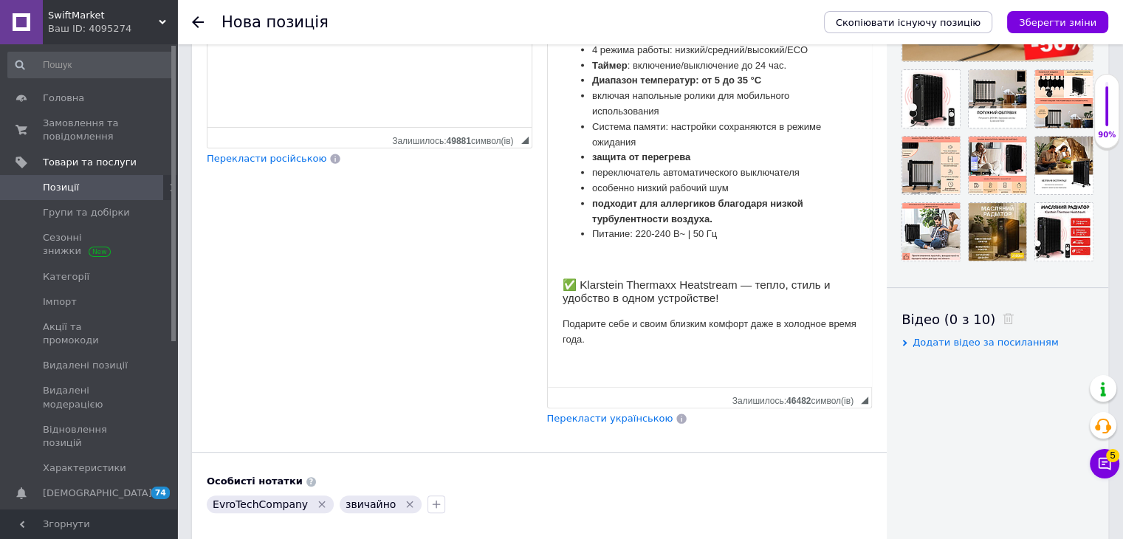
scroll to position [590, 0]
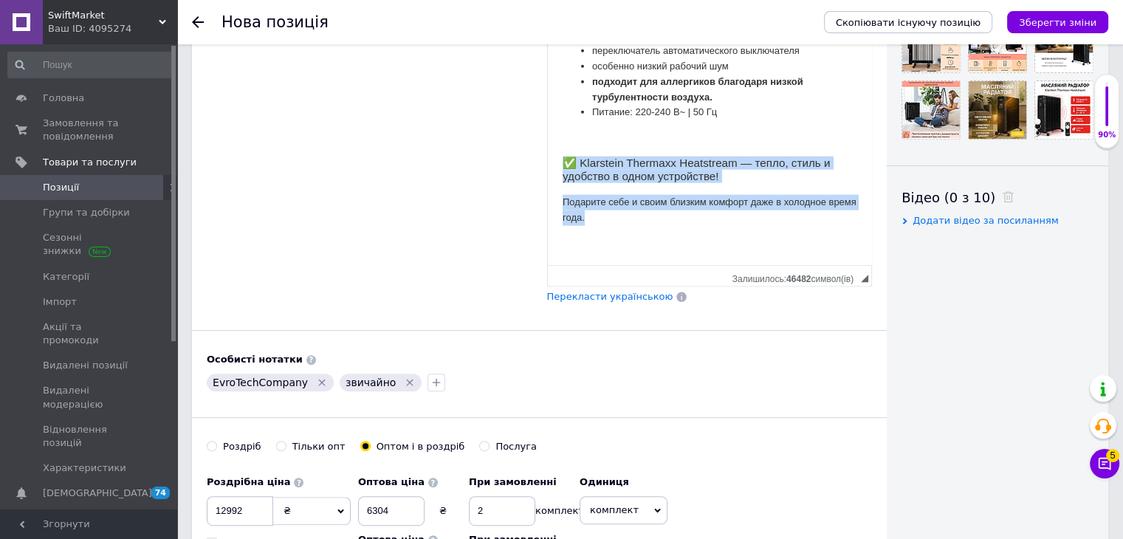
drag, startPoint x: 636, startPoint y: 211, endPoint x: 559, endPoint y: 150, distance: 98.8
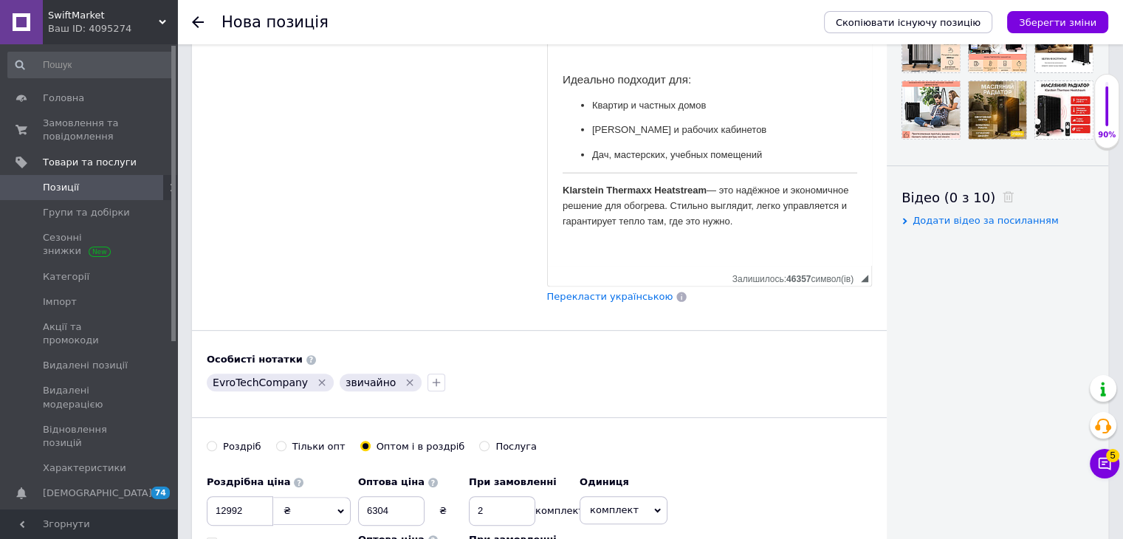
drag, startPoint x: 708, startPoint y: 109, endPoint x: 699, endPoint y: 109, distance: 8.9
click at [523, 87] on h3 "Идеально подходит для:" at bounding box center [709, 80] width 295 height 13
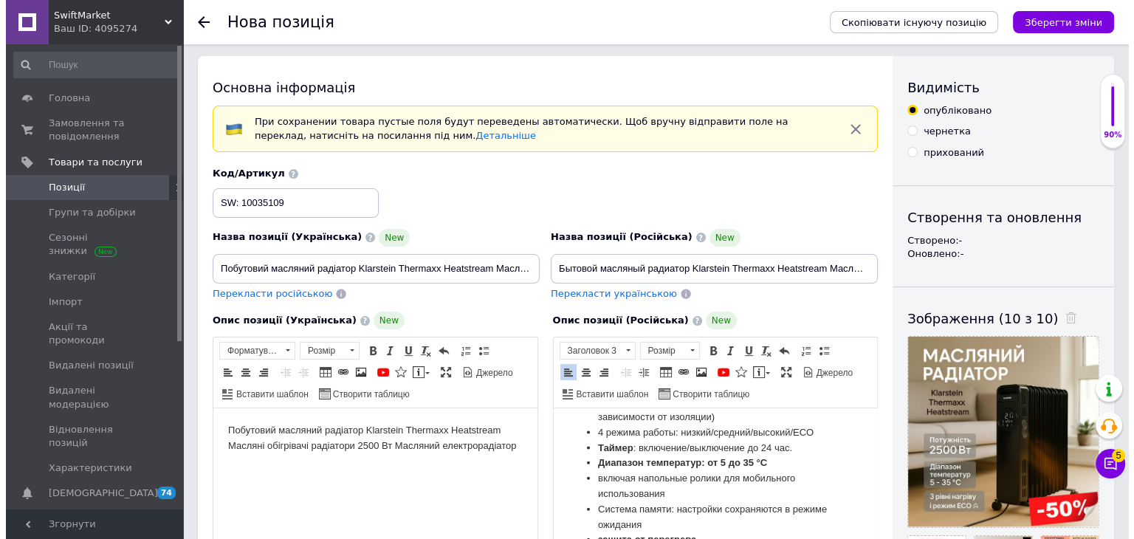
scroll to position [0, 0]
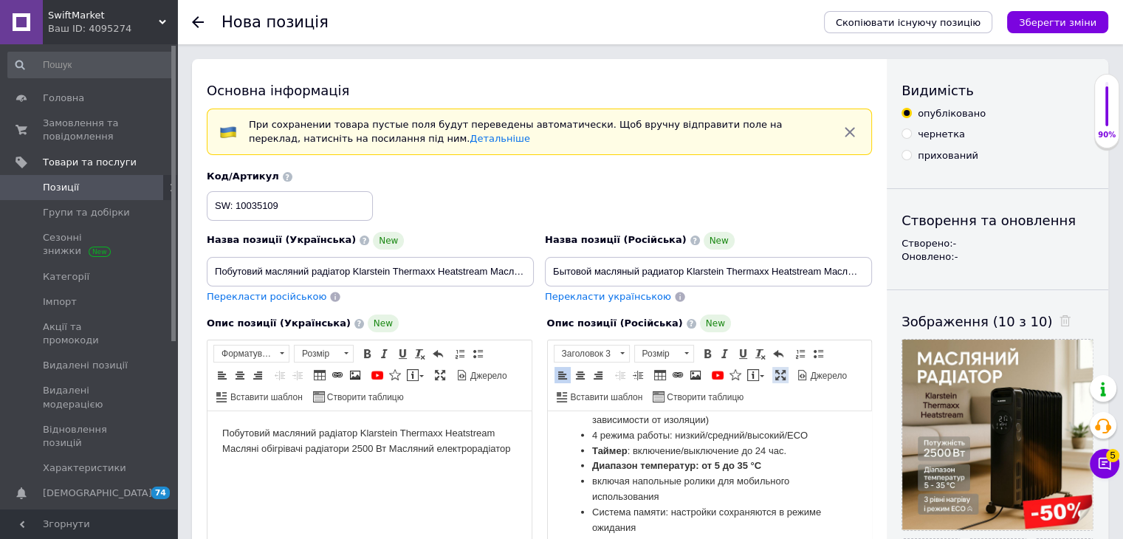
click at [523, 373] on span at bounding box center [780, 375] width 12 height 12
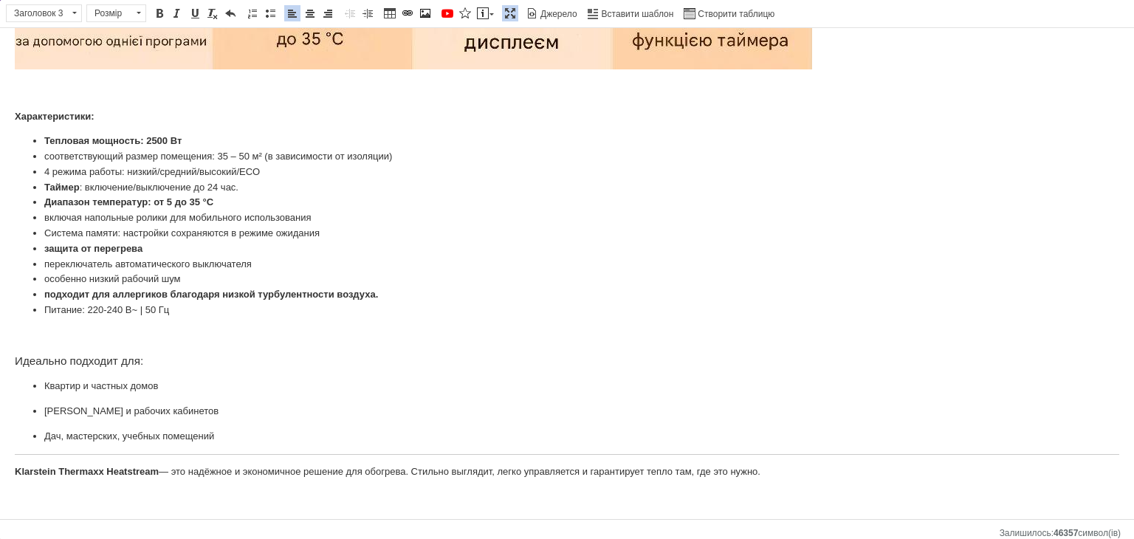
scroll to position [2719, 0]
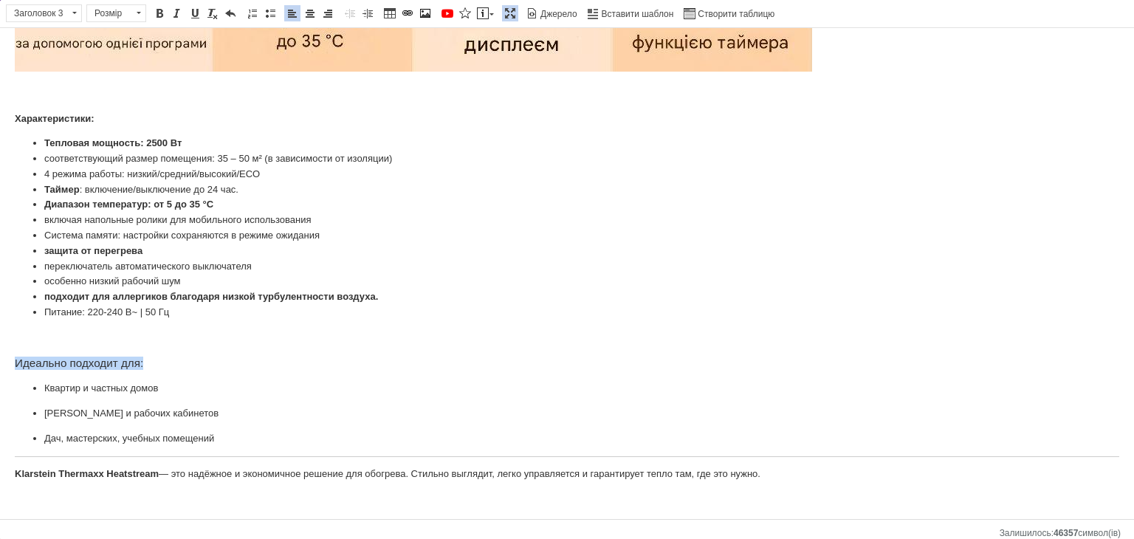
drag, startPoint x: 176, startPoint y: 363, endPoint x: 255, endPoint y: 228, distance: 156.5
click at [72, 12] on span at bounding box center [74, 13] width 4 height 2
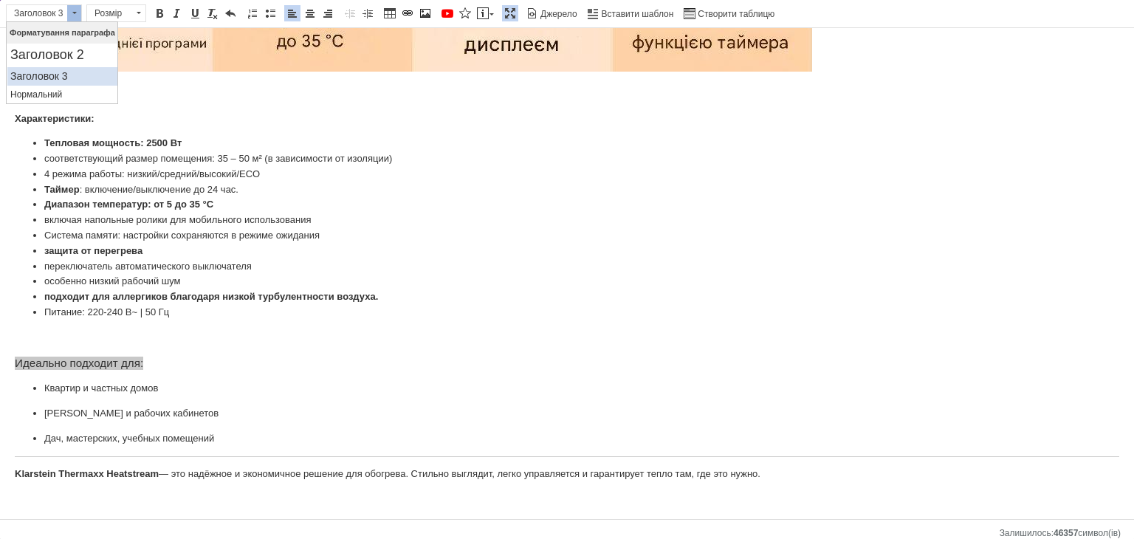
scroll to position [0, 0]
click at [67, 94] on p "Нормальний" at bounding box center [62, 94] width 104 height 10
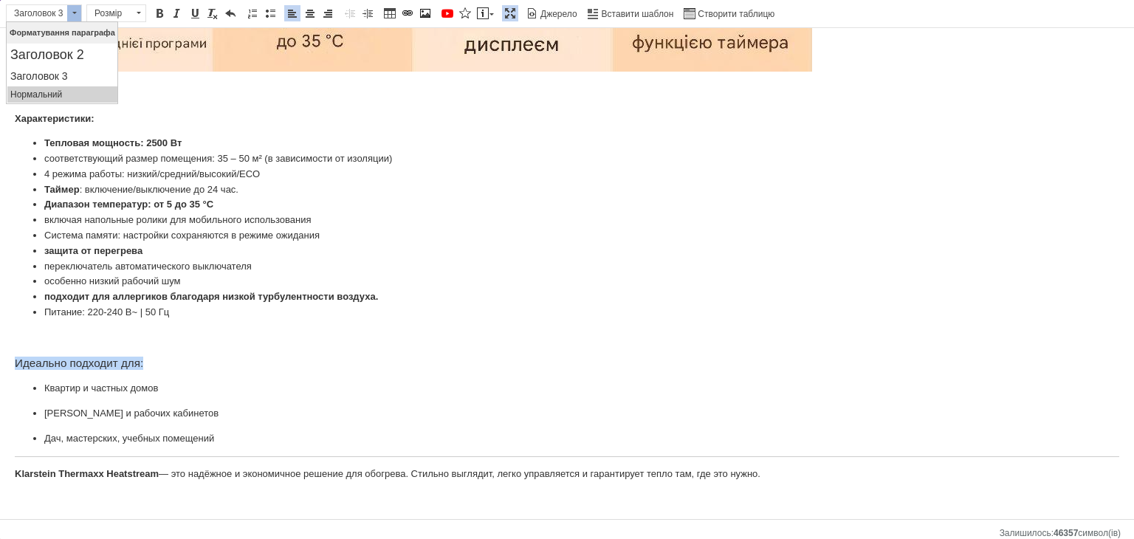
scroll to position [2718, 0]
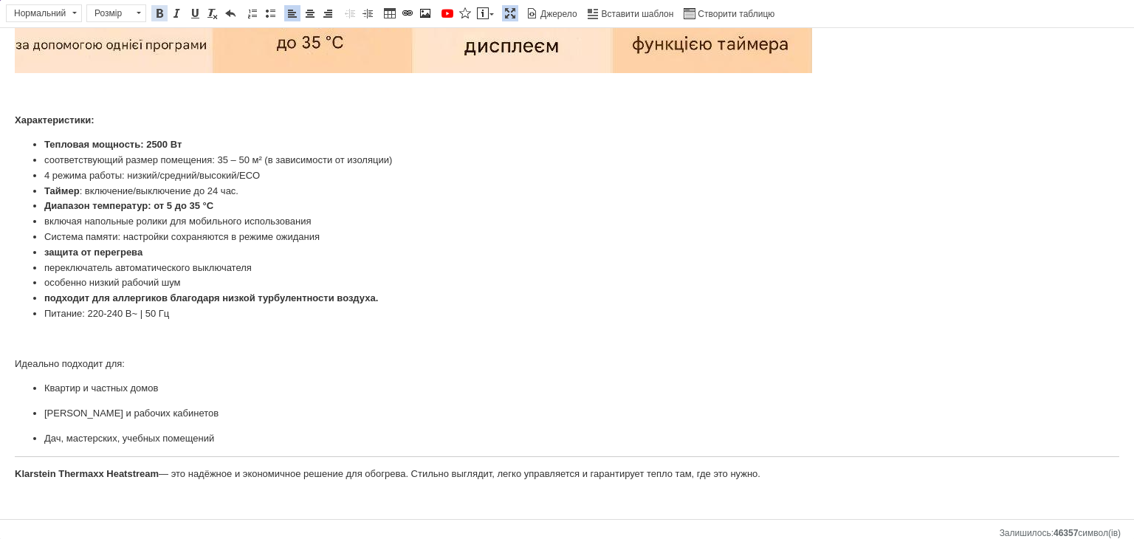
drag, startPoint x: 154, startPoint y: 11, endPoint x: 158, endPoint y: 202, distance: 191.2
click at [154, 11] on span at bounding box center [160, 13] width 12 height 12
click at [106, 332] on p "Редактор, E724B5E8-B965-4A59-8935-B45836AA29E5" at bounding box center [567, 339] width 1104 height 16
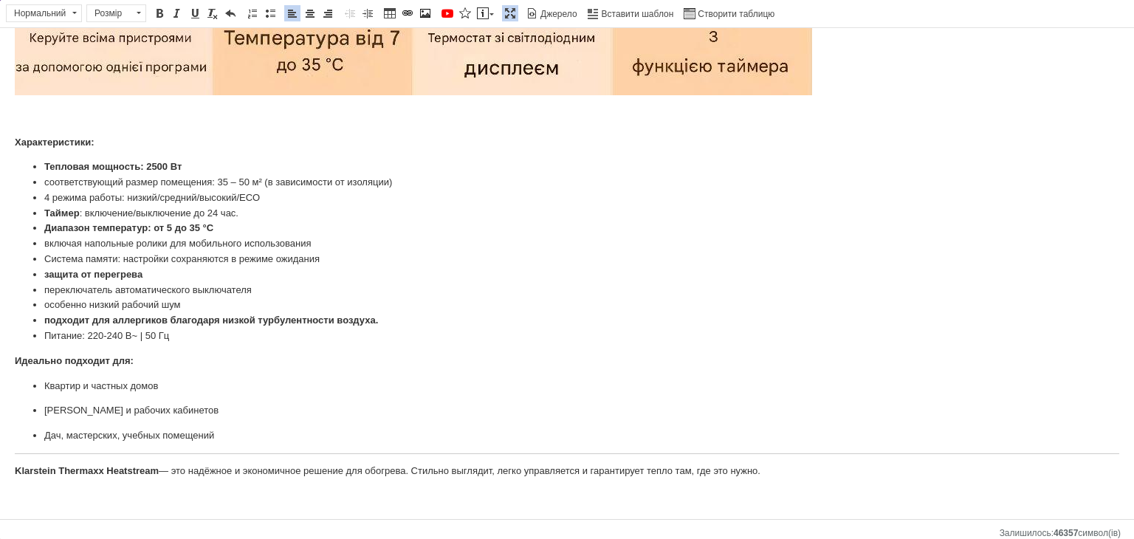
scroll to position [2693, 0]
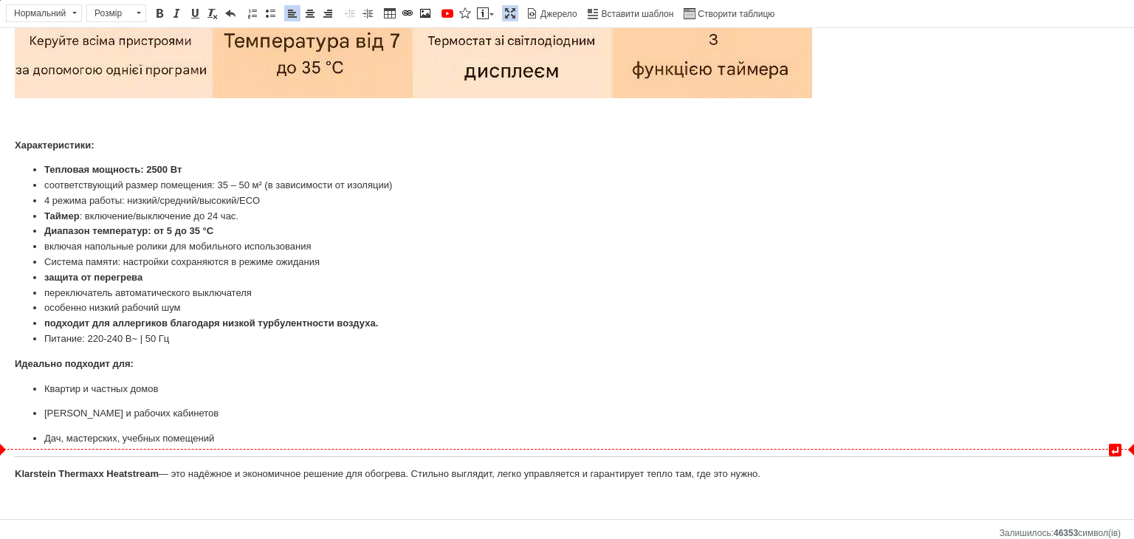
click at [245, 438] on p "Дач, мастерских, учебных помещений" at bounding box center [566, 439] width 1045 height 16
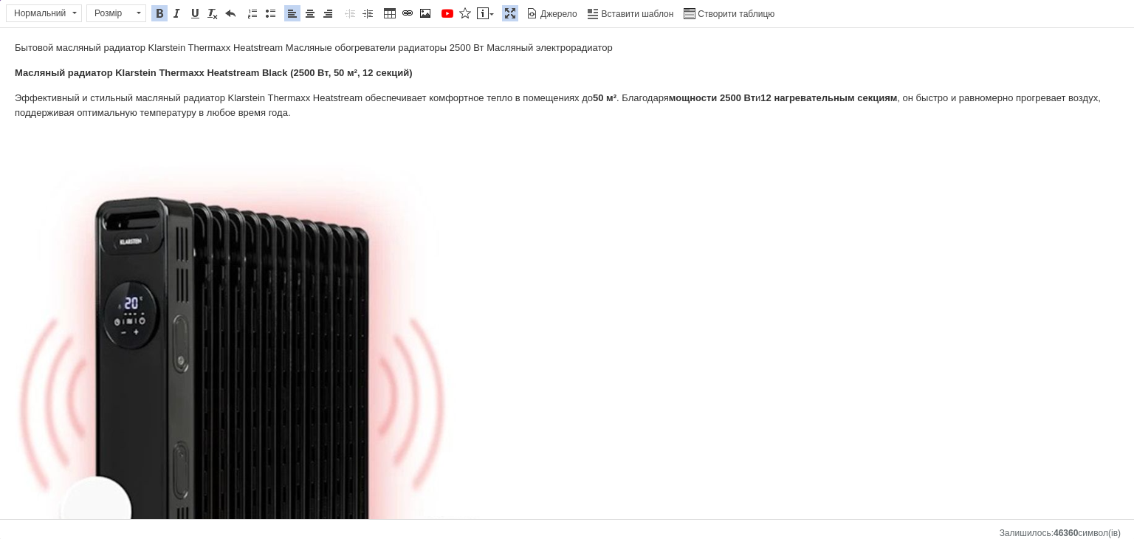
scroll to position [0, 0]
click at [505, 18] on link "Максимізувати" at bounding box center [510, 13] width 16 height 16
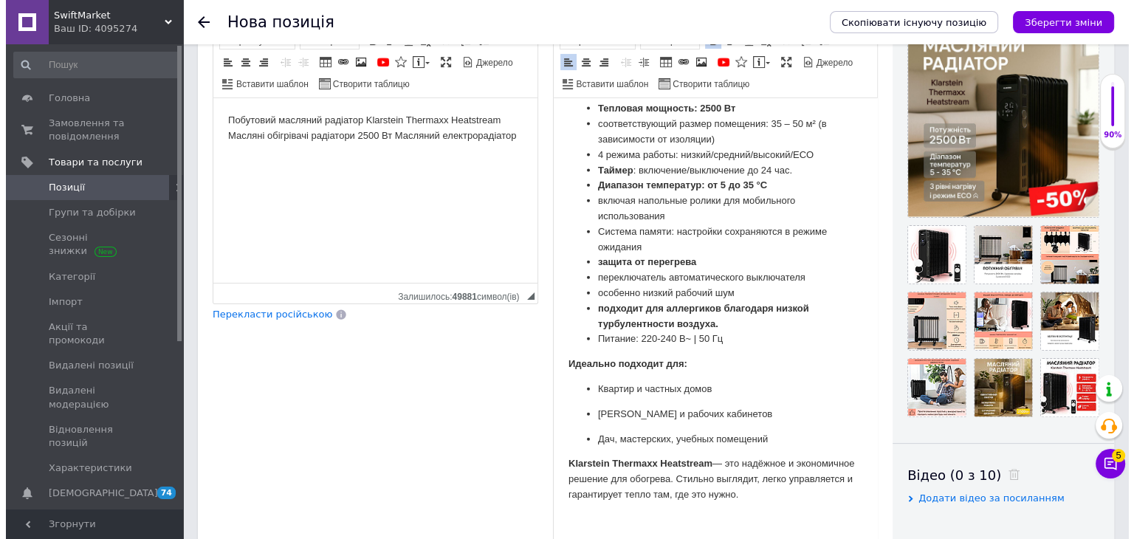
scroll to position [286, 0]
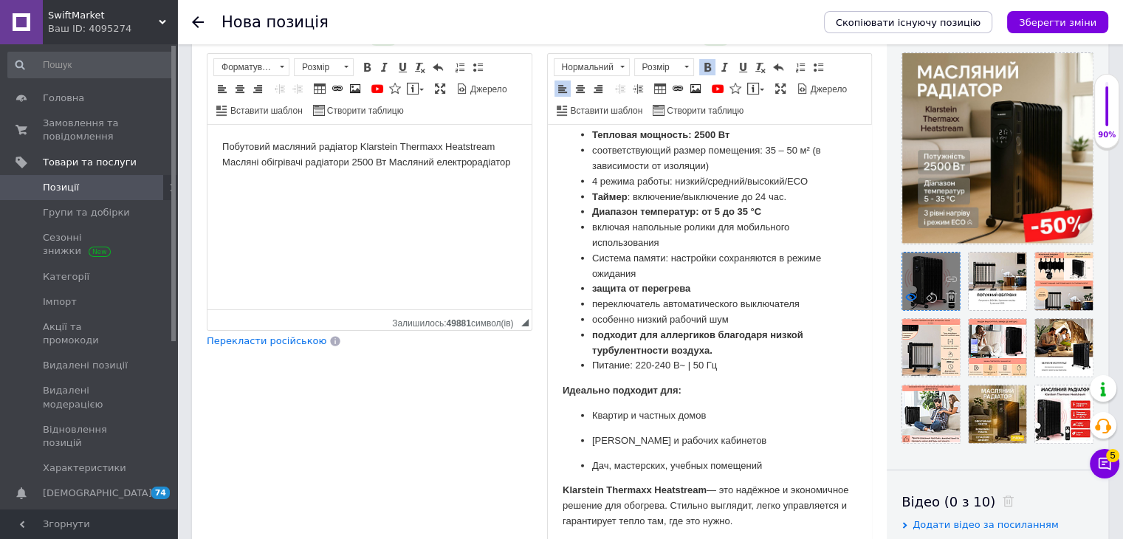
click at [523, 300] on icon at bounding box center [910, 297] width 11 height 11
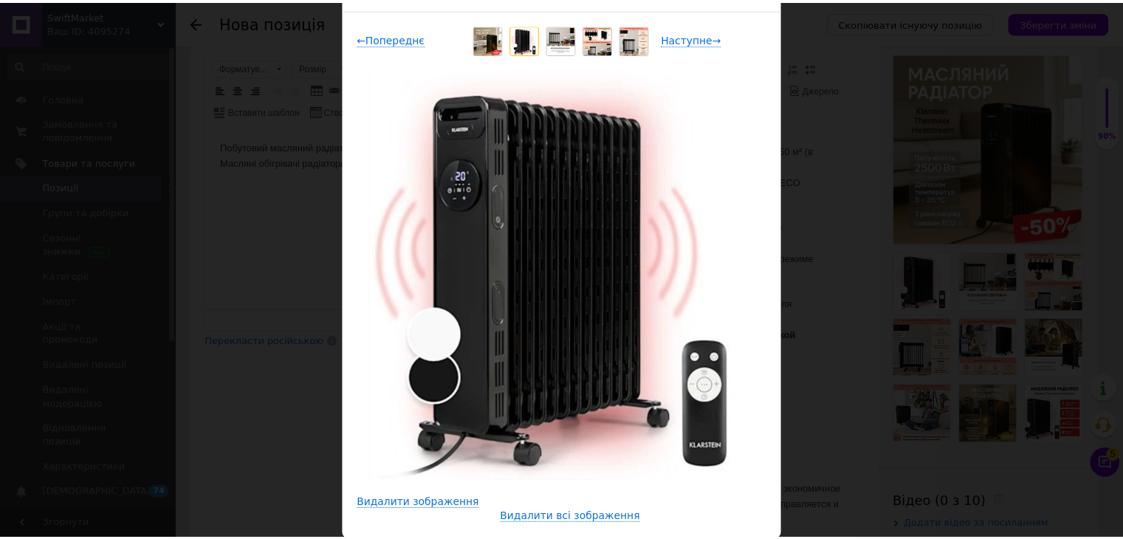
scroll to position [0, 0]
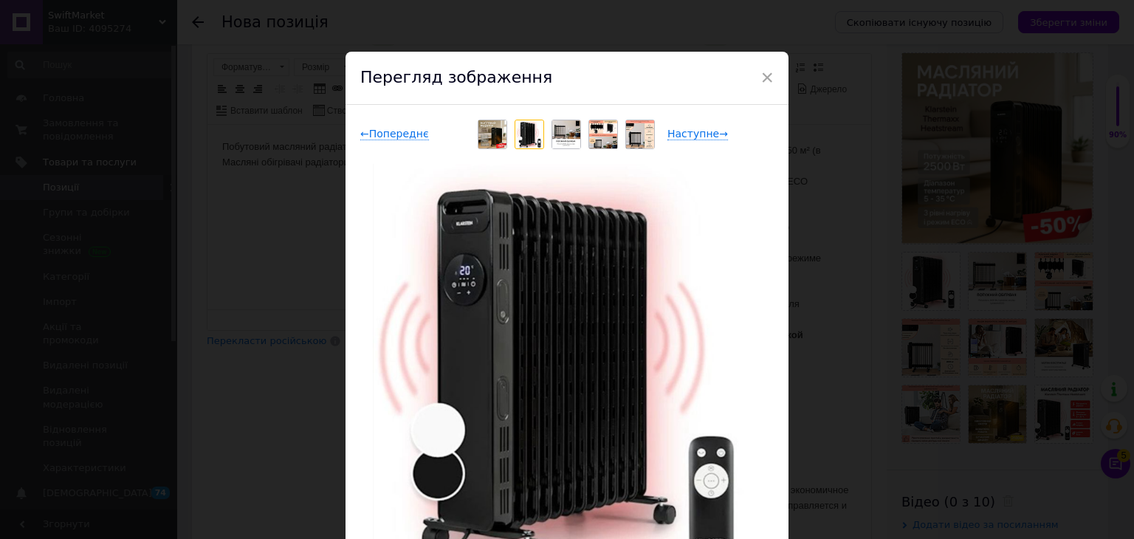
click at [523, 224] on div "× Перегляд зображення ← Попереднє Наступне → Видалити зображення Видалити всі з…" at bounding box center [567, 269] width 1134 height 539
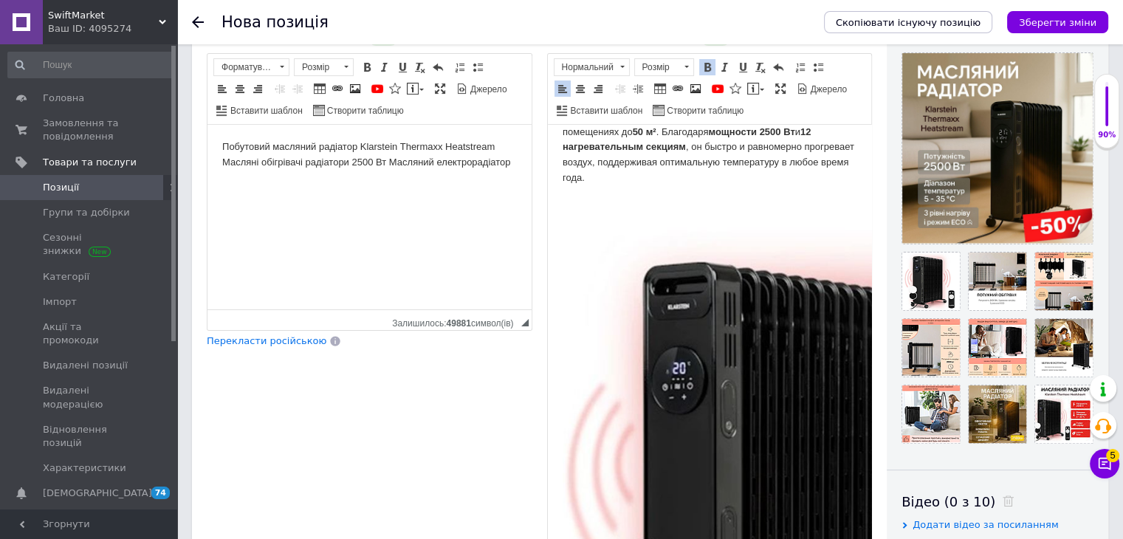
scroll to position [109, 0]
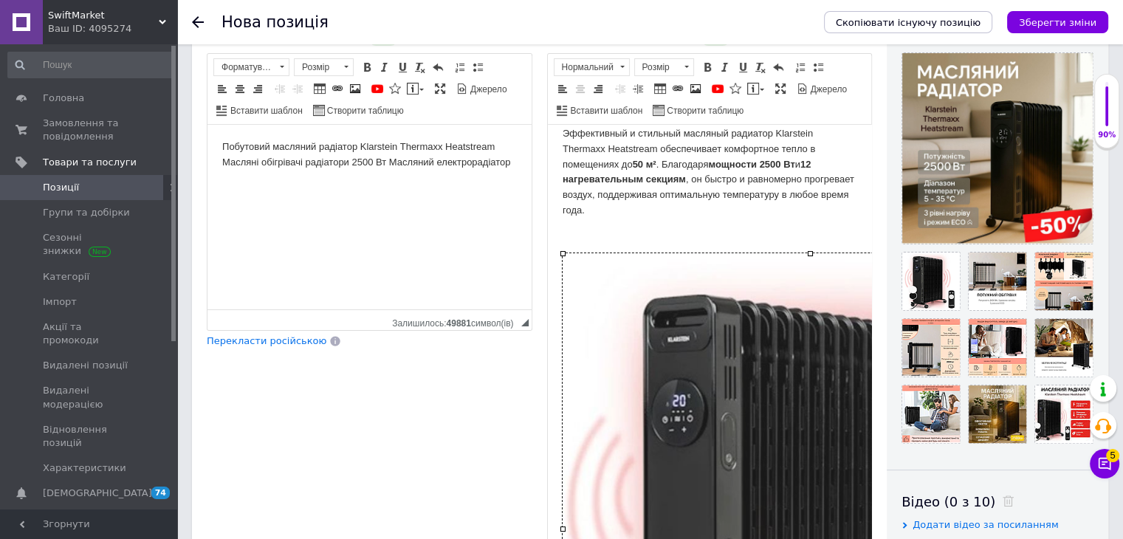
click at [523, 346] on img "Редактор, E724B5E8-B965-4A59-8935-B45836AA29E5" at bounding box center [809, 528] width 495 height 551
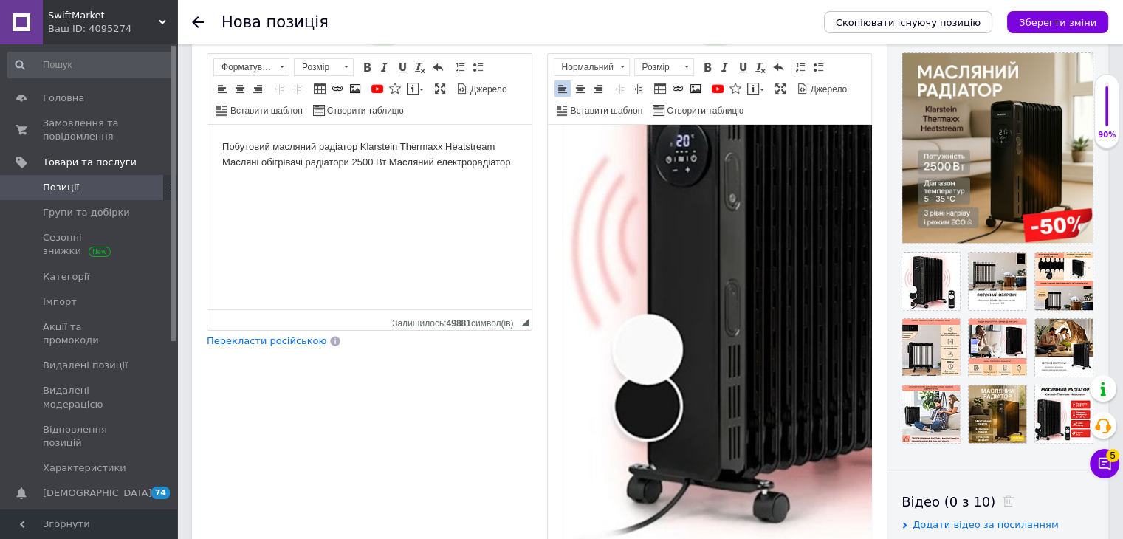
scroll to position [303, 0]
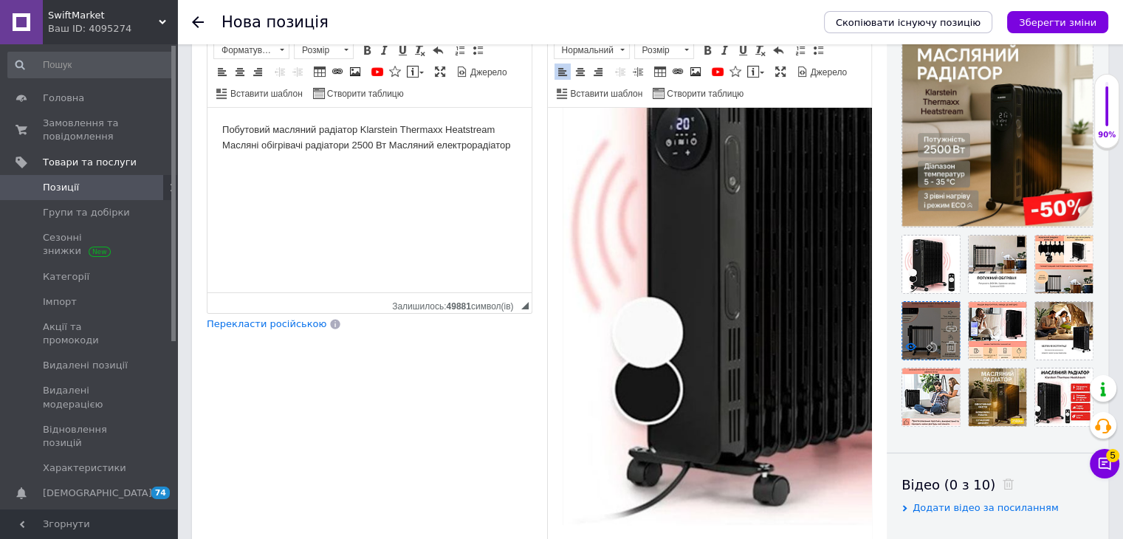
click at [523, 345] on use at bounding box center [910, 346] width 11 height 7
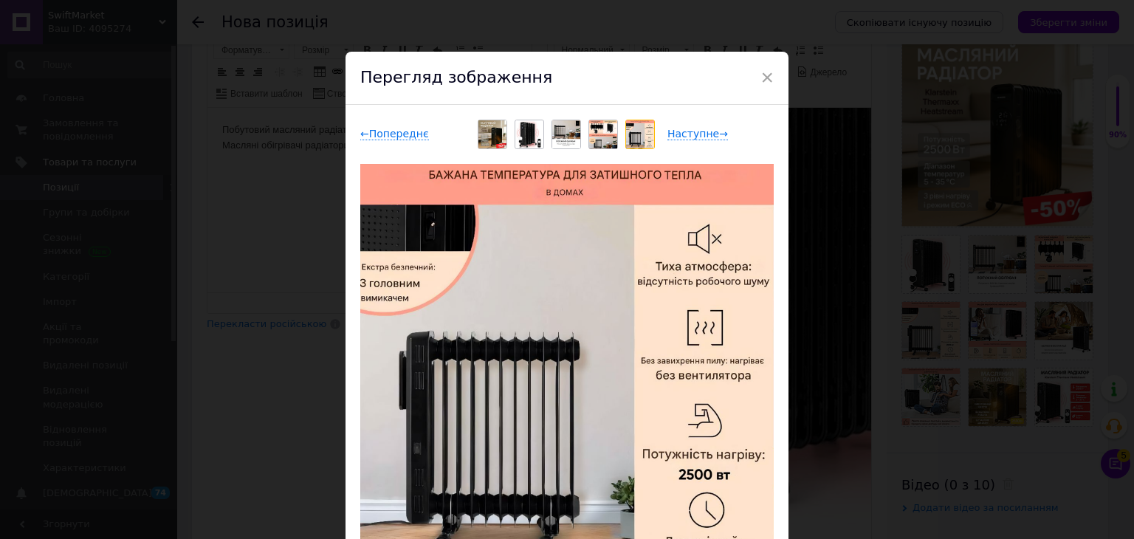
click at [523, 314] on div "× Перегляд зображення ← Попереднє Наступне → Видалити зображення Видалити всі з…" at bounding box center [567, 269] width 1134 height 539
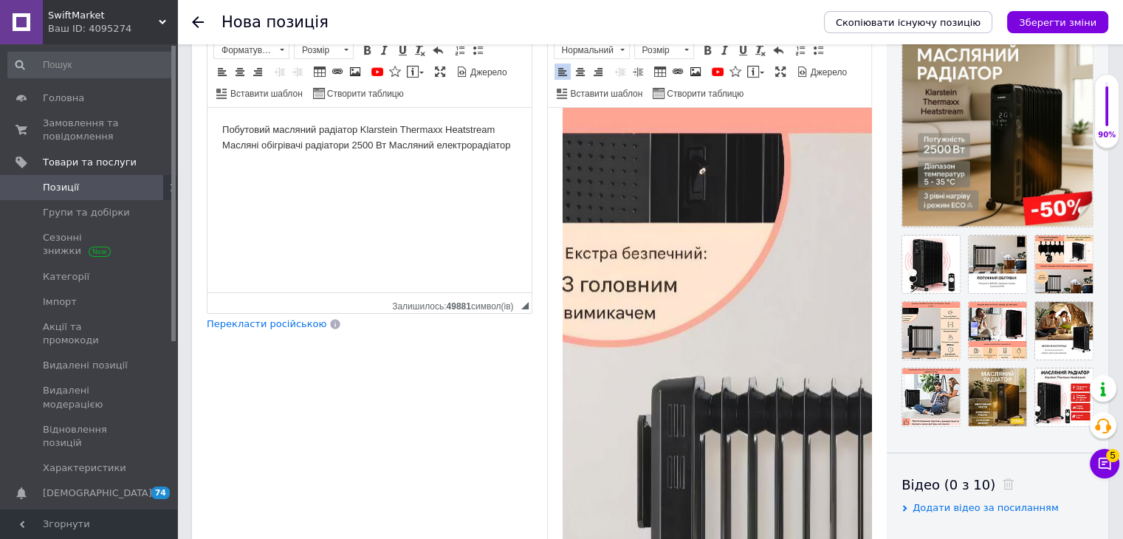
scroll to position [1231, 0]
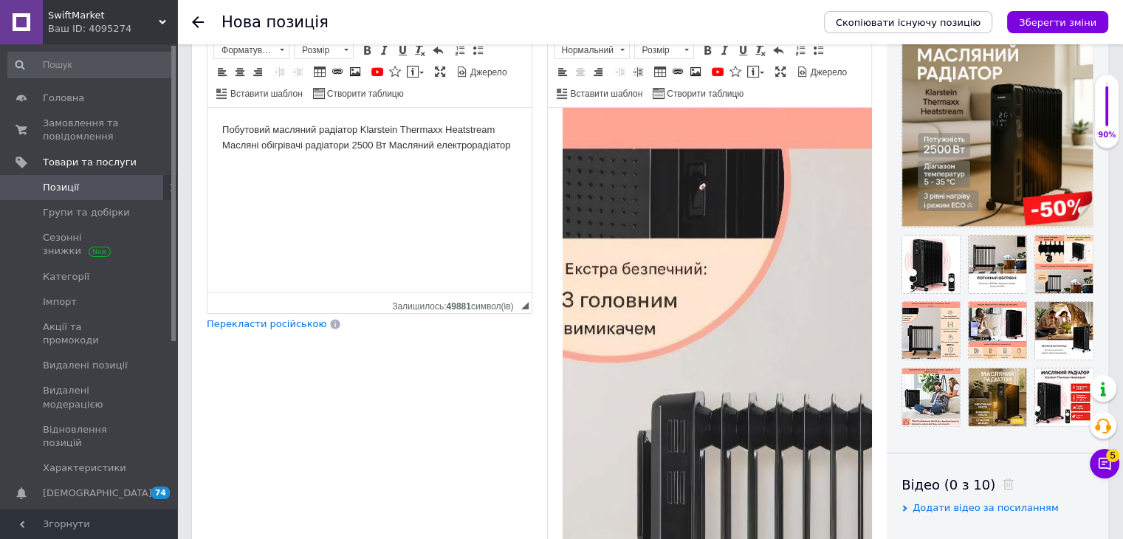
click at [523, 312] on img "Редактор, E724B5E8-B965-4A59-8935-B45836AA29E5" at bounding box center [960, 468] width 797 height 797
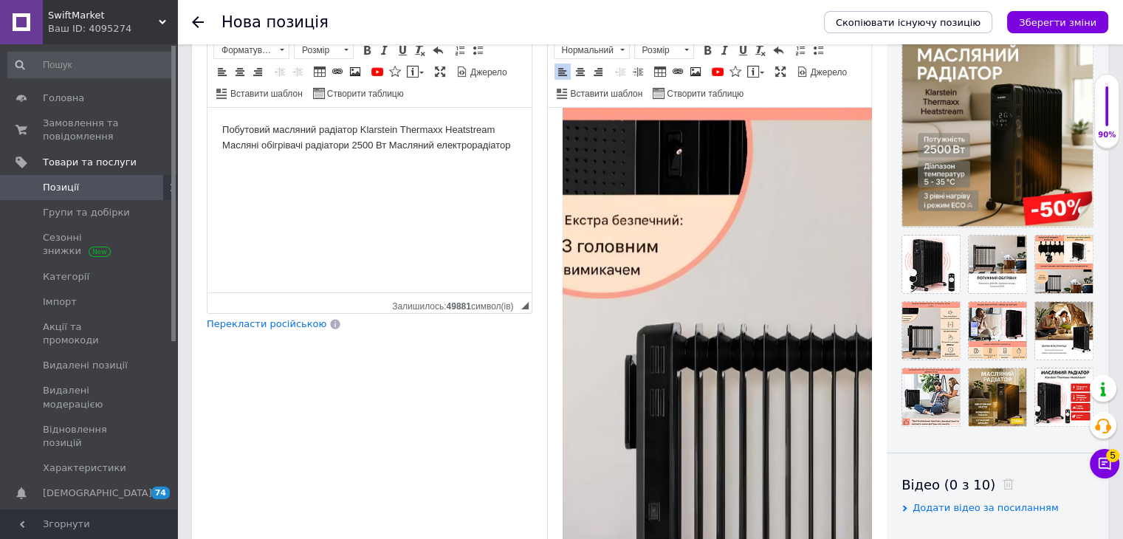
scroll to position [1438, 0]
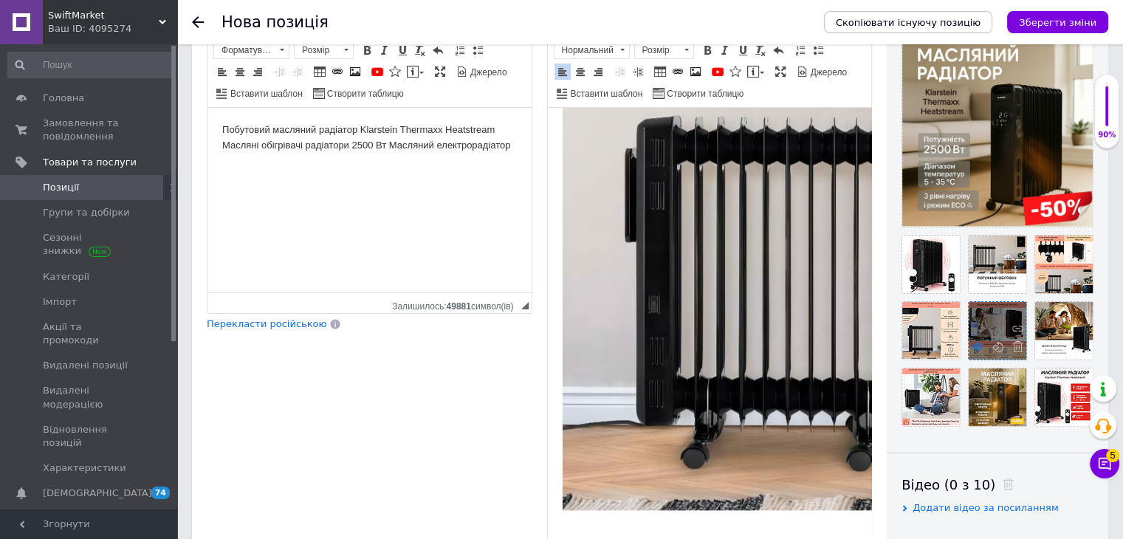
click at [523, 341] on icon at bounding box center [976, 346] width 11 height 11
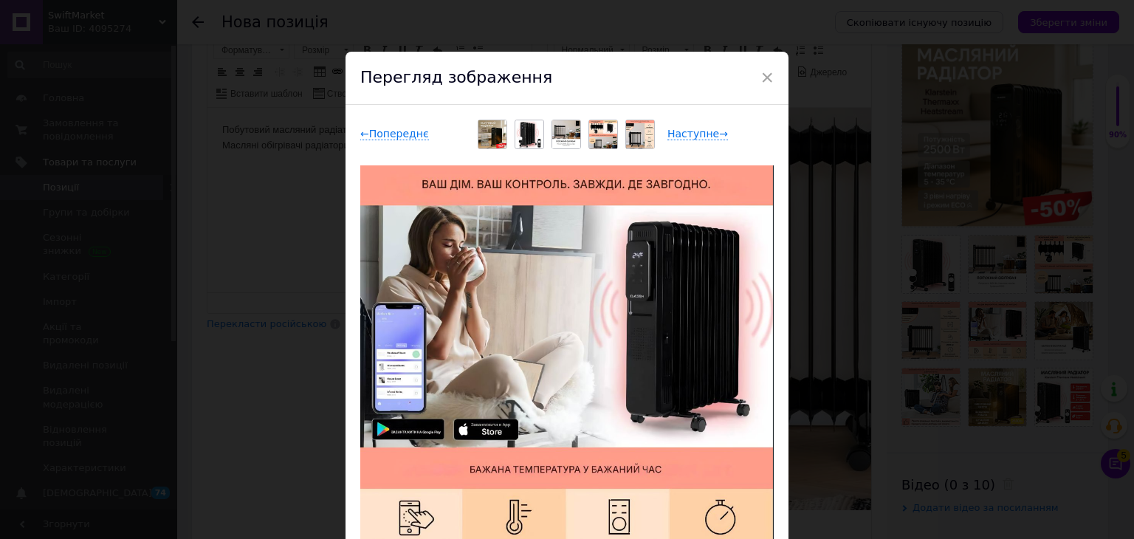
click at [523, 366] on div "× Перегляд зображення ← Попереднє Наступне → Видалити зображення Видалити всі з…" at bounding box center [567, 269] width 1134 height 539
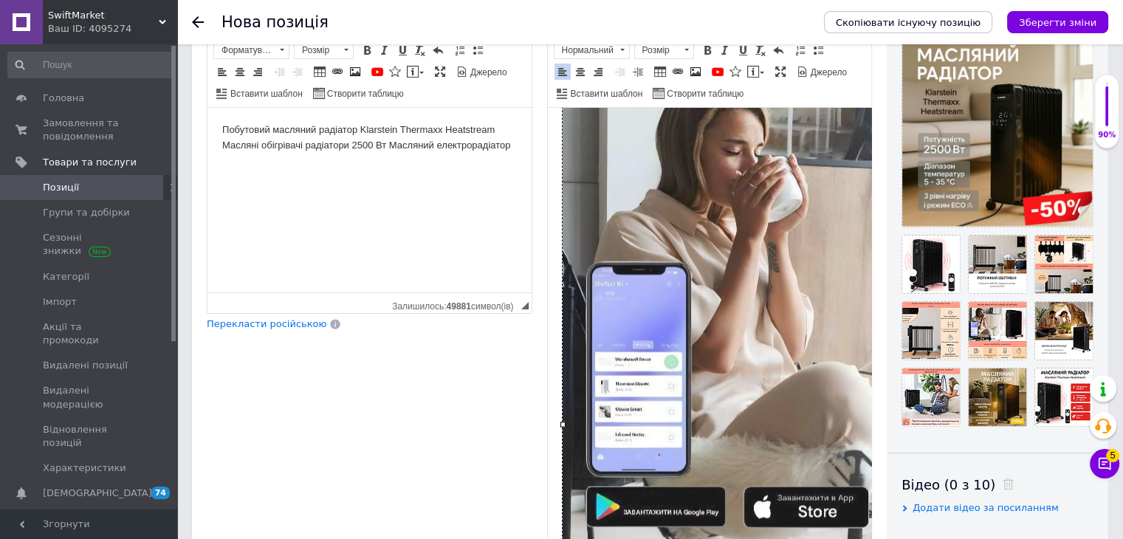
click at [523, 349] on img "Редактор, E724B5E8-B965-4A59-8935-B45836AA29E5" at bounding box center [960, 394] width 797 height 797
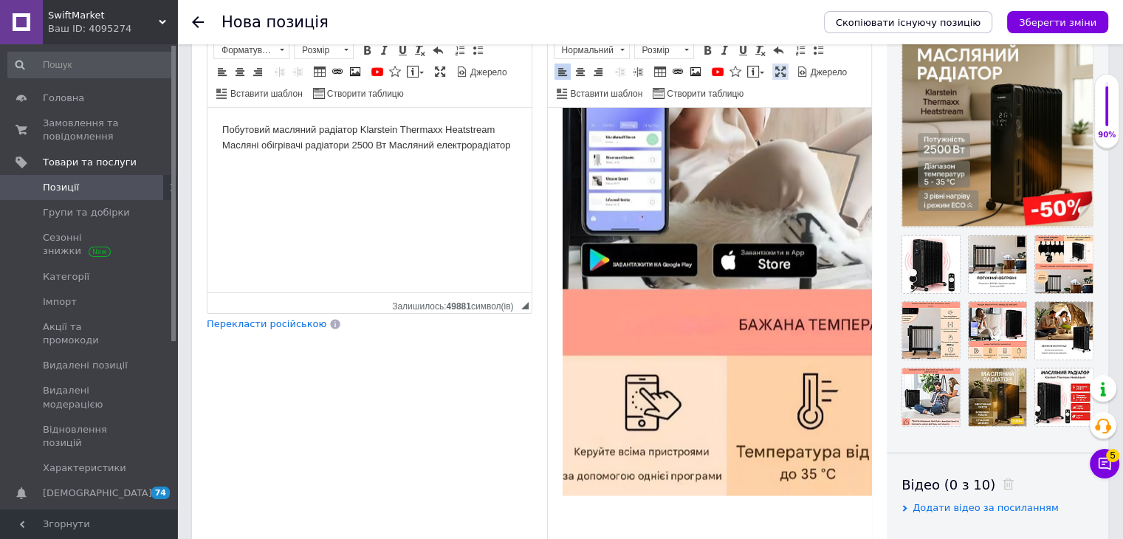
click at [523, 69] on span at bounding box center [780, 72] width 12 height 12
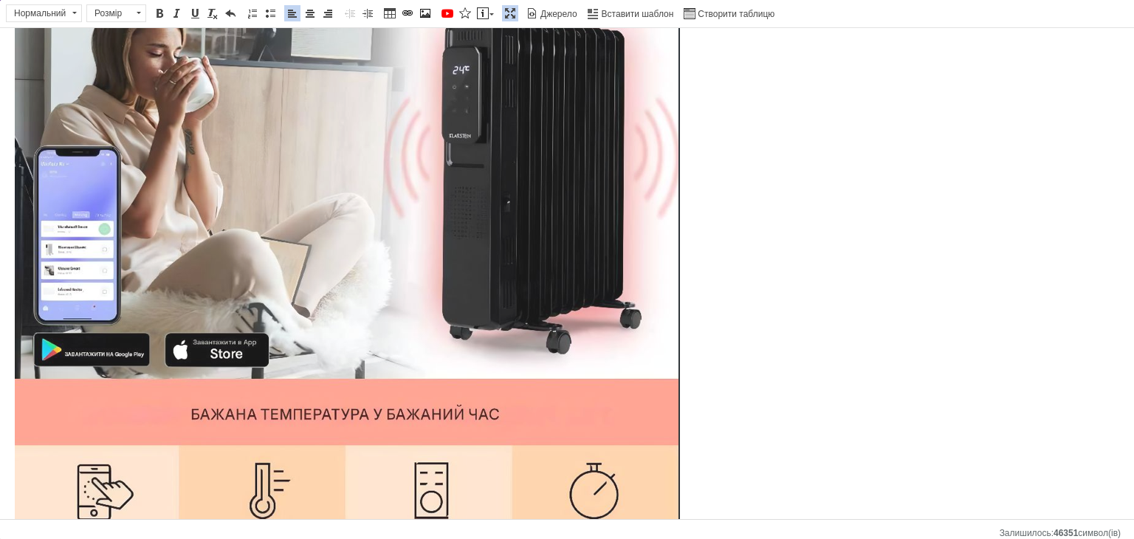
scroll to position [2030, 0]
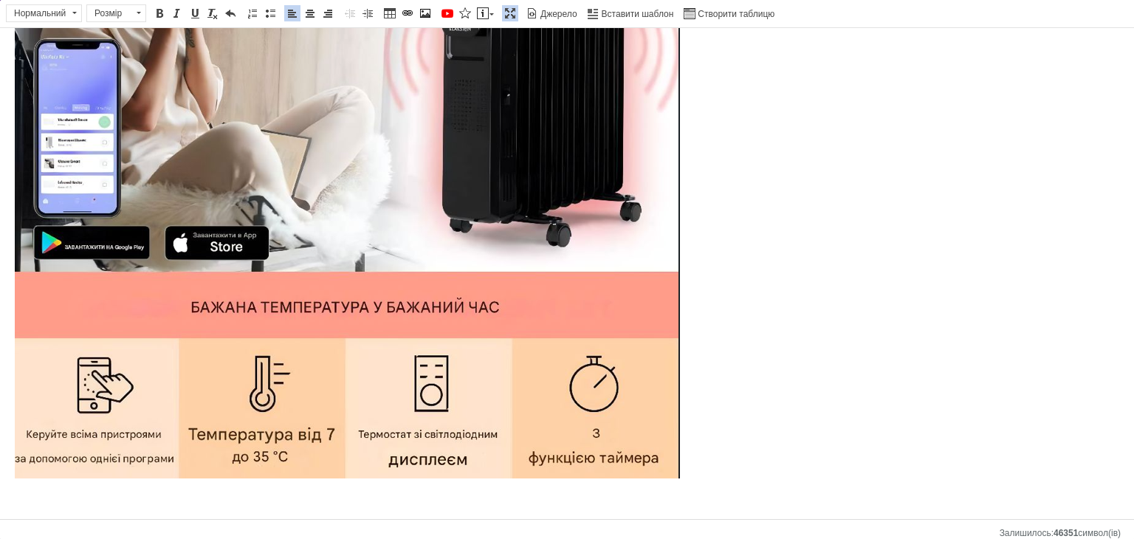
drag, startPoint x: 300, startPoint y: 8, endPoint x: 380, endPoint y: 107, distance: 127.0
click at [304, 8] on span at bounding box center [310, 13] width 12 height 12
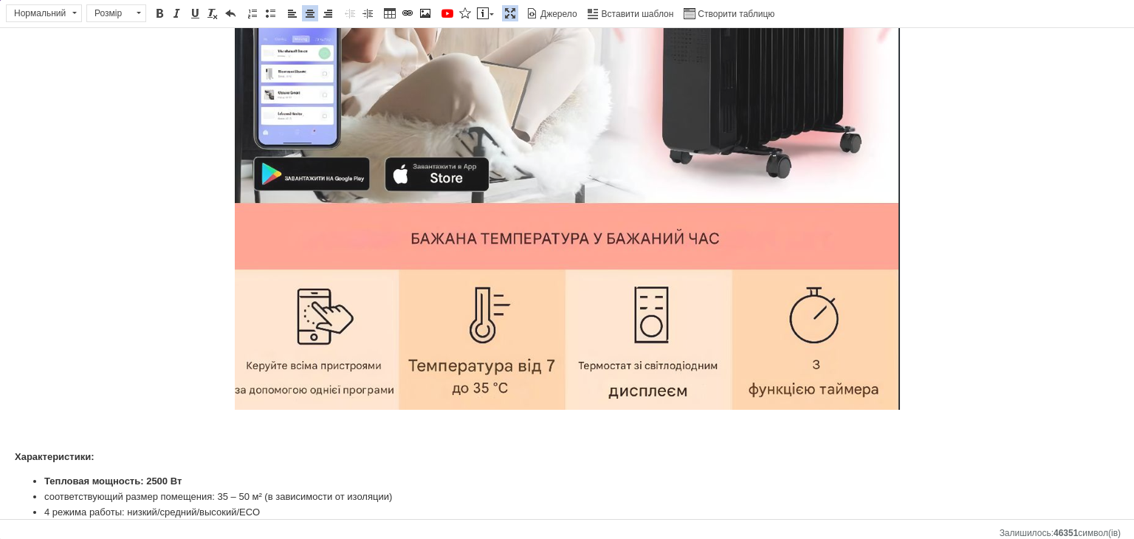
scroll to position [2177, 0]
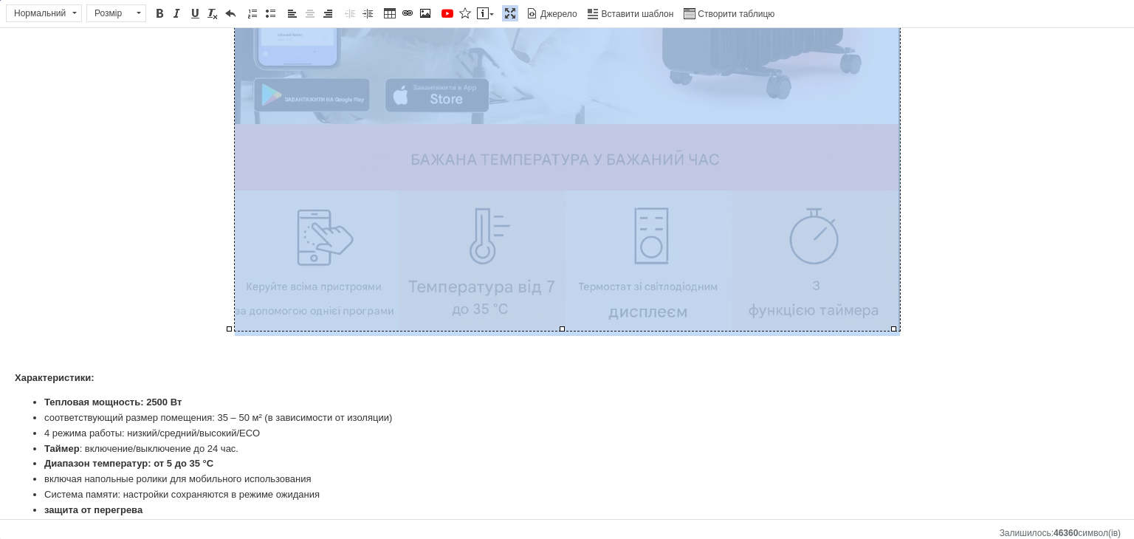
click at [523, 230] on img "Редактор, E724B5E8-B965-4A59-8935-B45836AA29E5" at bounding box center [567, 1] width 665 height 660
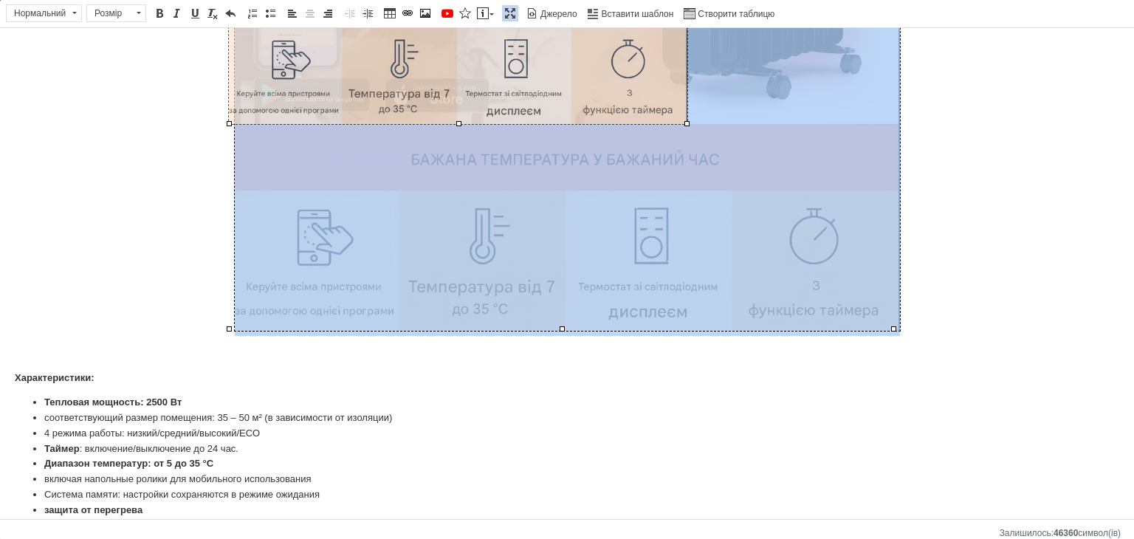
drag, startPoint x: 892, startPoint y: 326, endPoint x: 685, endPoint y: 74, distance: 325.7
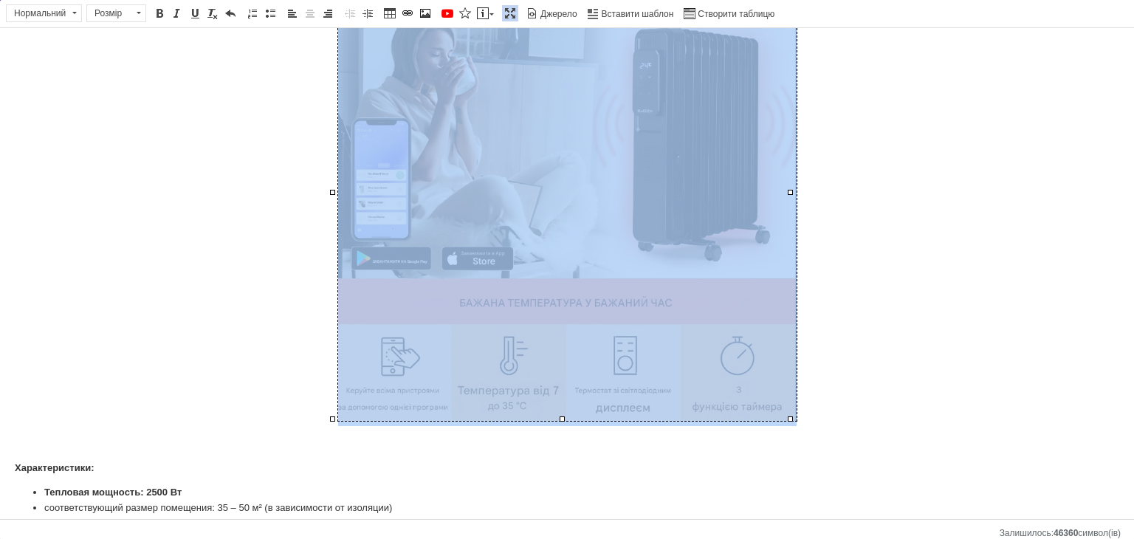
scroll to position [1587, 0]
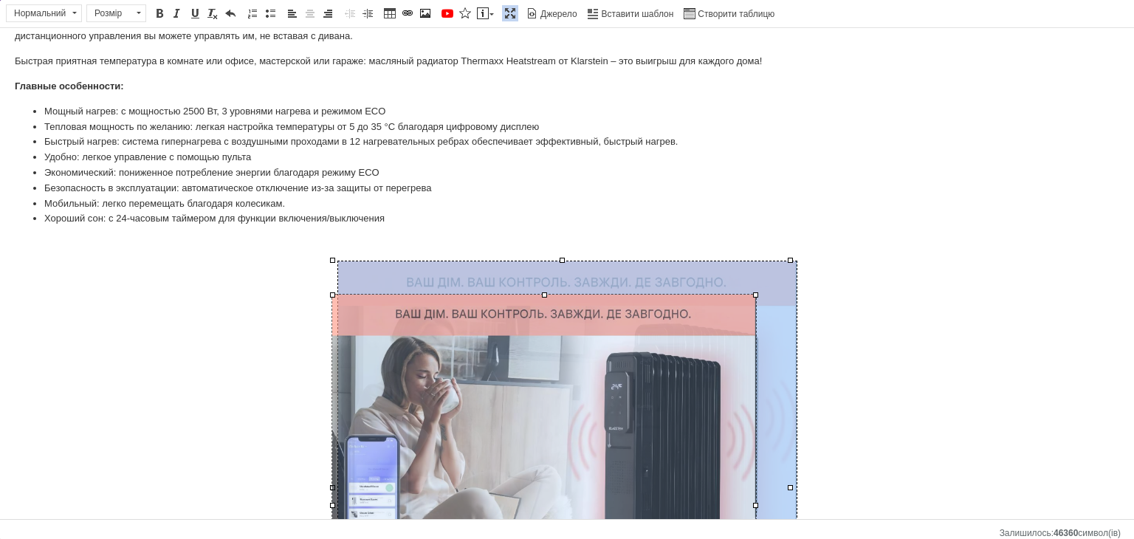
drag, startPoint x: 791, startPoint y: 258, endPoint x: 735, endPoint y: 292, distance: 66.0
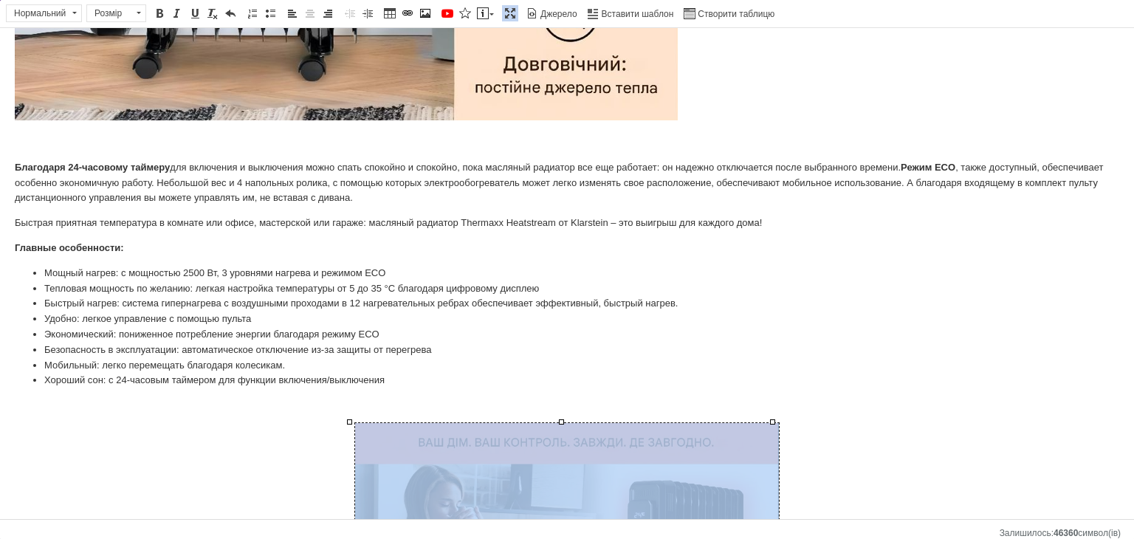
scroll to position [1422, 0]
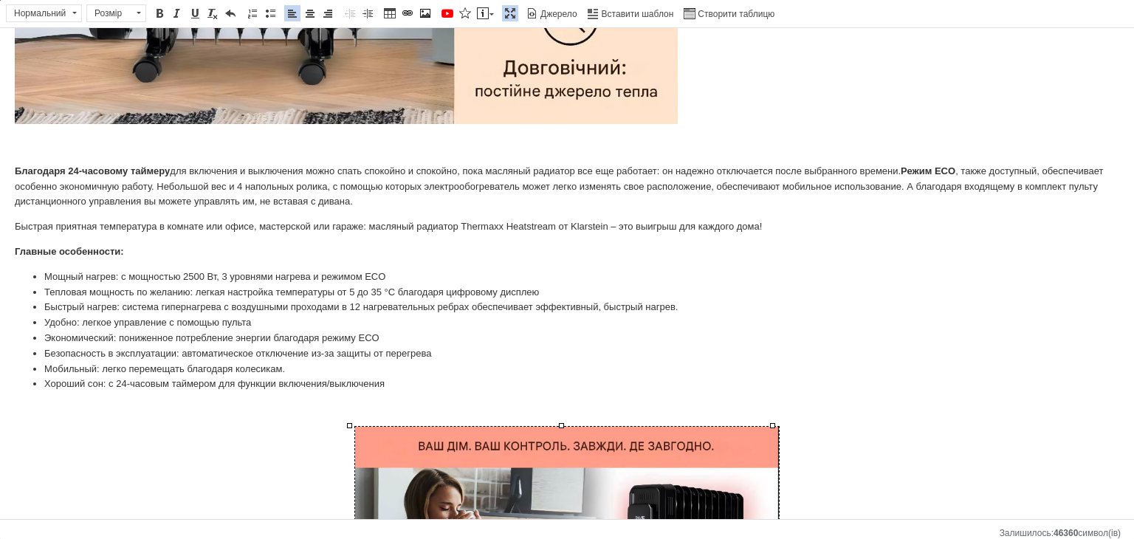
click at [302, 18] on link "По центру" at bounding box center [310, 13] width 16 height 16
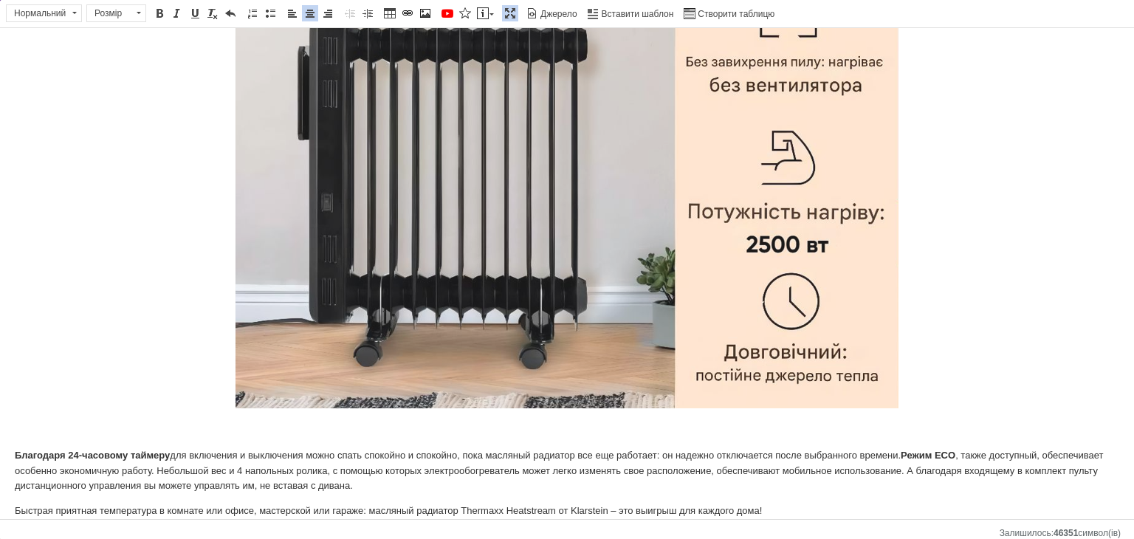
scroll to position [1126, 0]
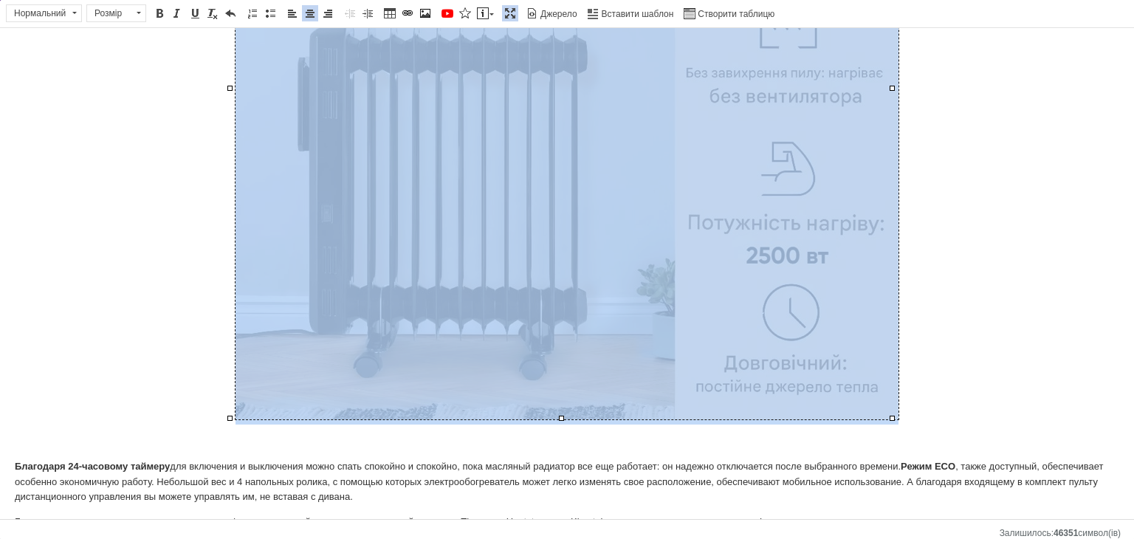
click at [523, 394] on img "Редактор, E724B5E8-B965-4A59-8935-B45836AA29E5" at bounding box center [566, 88] width 663 height 662
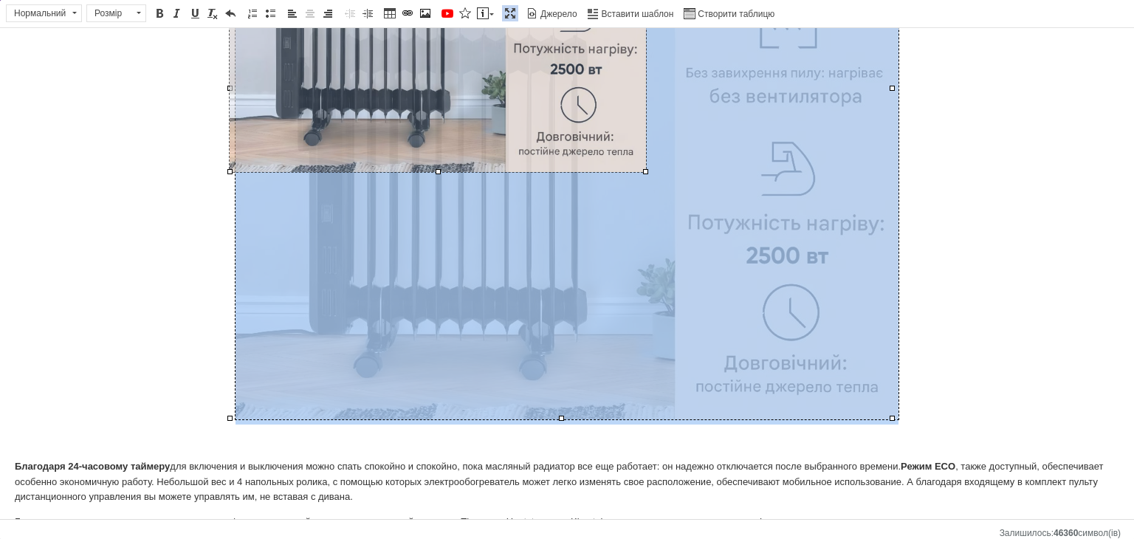
drag, startPoint x: 891, startPoint y: 416, endPoint x: 630, endPoint y: 170, distance: 358.7
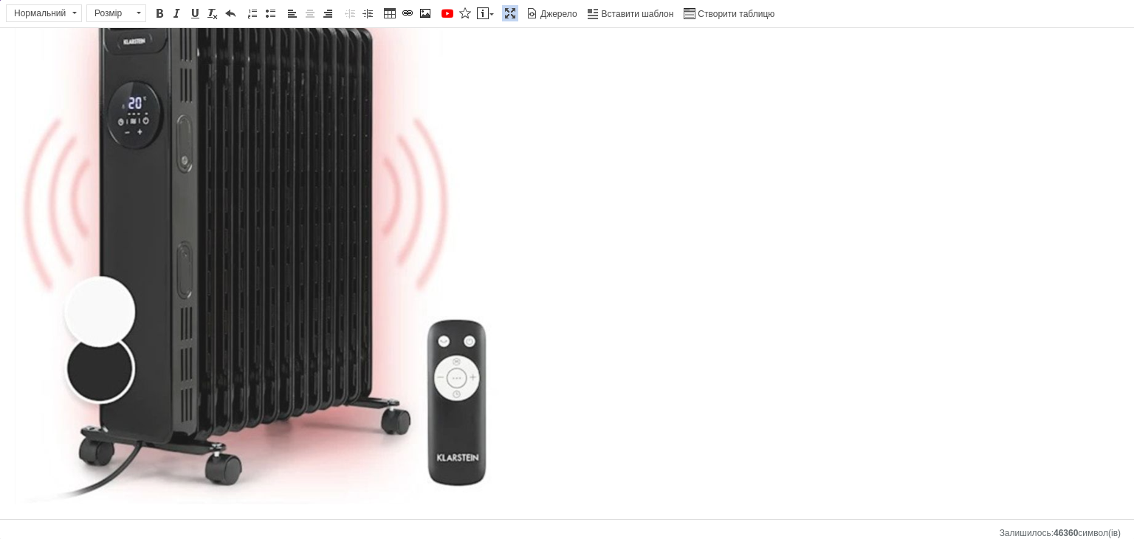
scroll to position [167, 0]
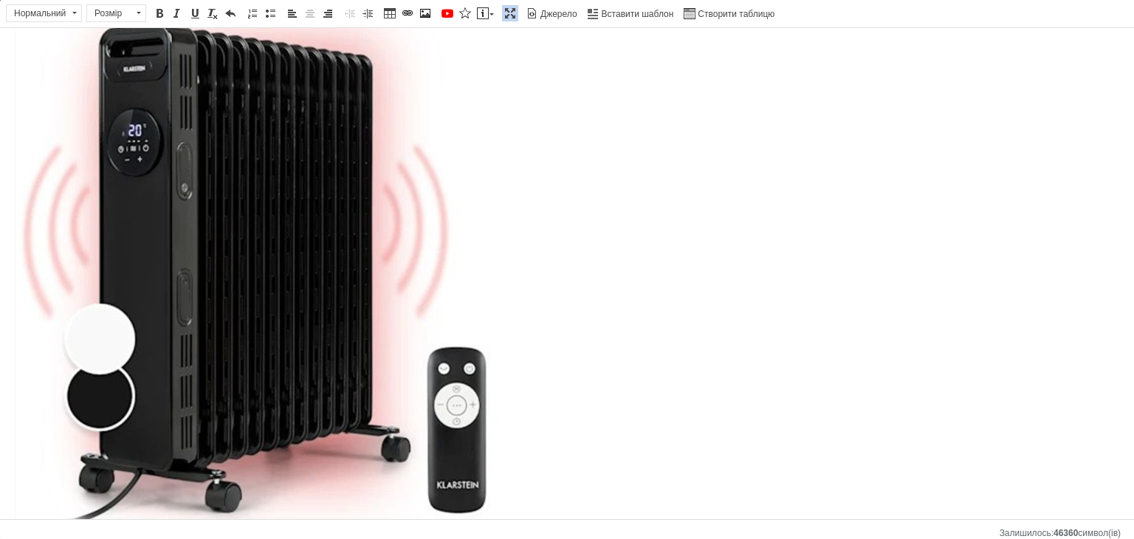
drag, startPoint x: 311, startPoint y: 12, endPoint x: 351, endPoint y: 141, distance: 135.4
click at [311, 12] on span at bounding box center [310, 13] width 12 height 12
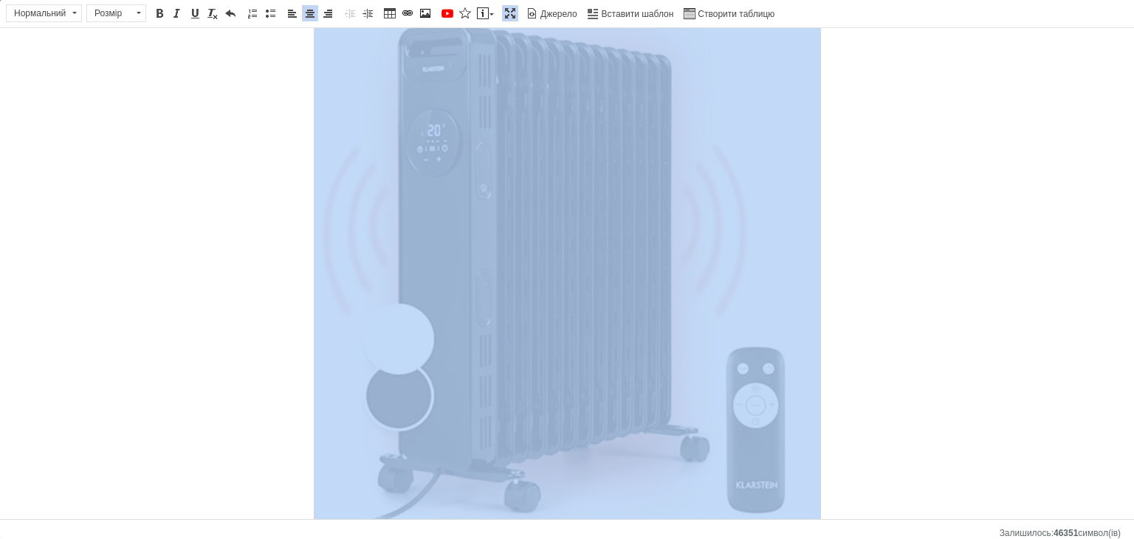
click at [473, 226] on img "Редактор, E724B5E8-B965-4A59-8935-B45836AA29E5" at bounding box center [567, 261] width 507 height 540
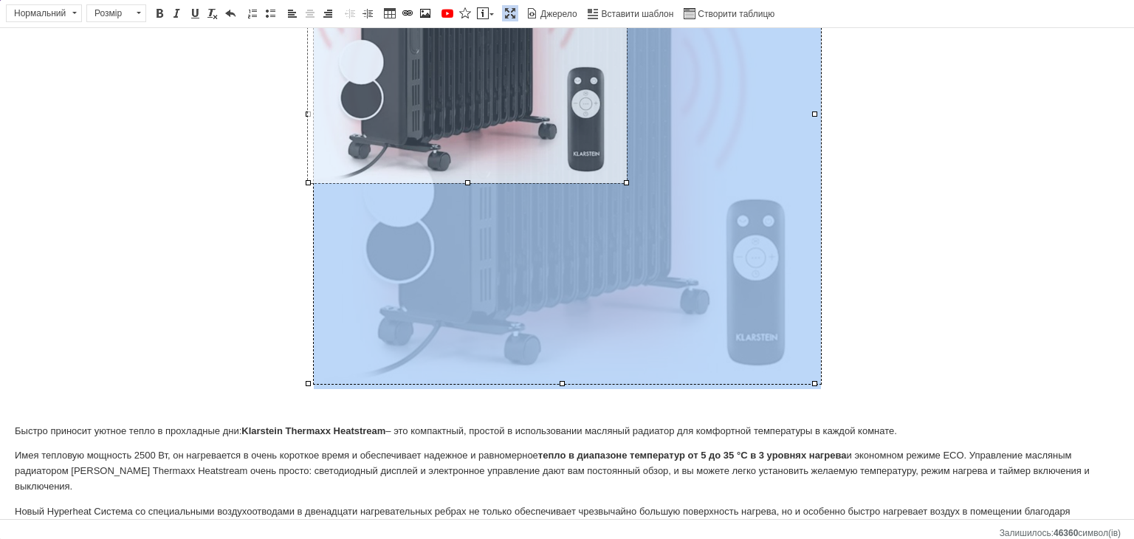
drag, startPoint x: 813, startPoint y: 382, endPoint x: 625, endPoint y: 165, distance: 287.3
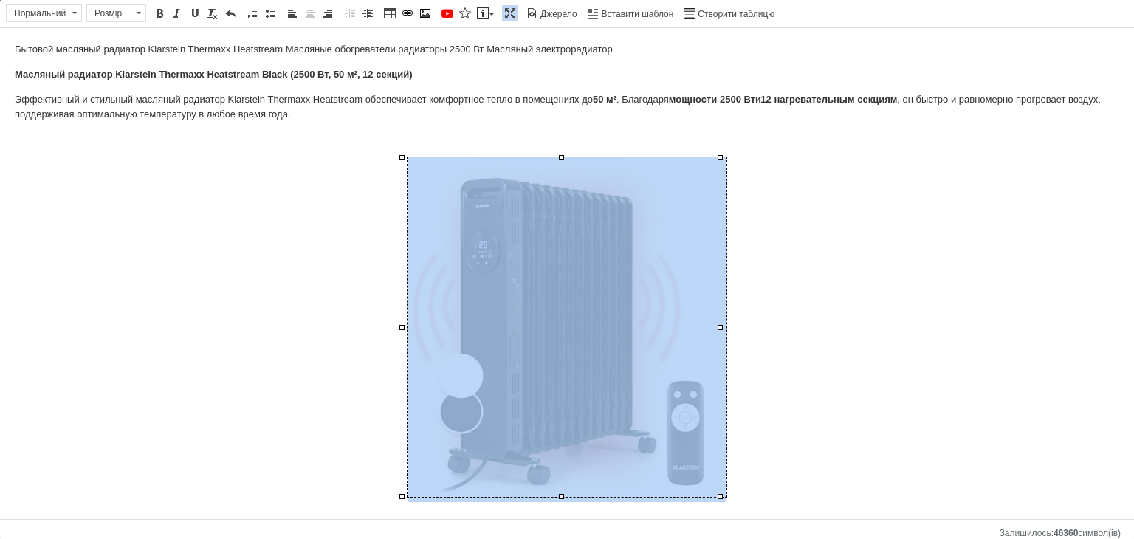
scroll to position [0, 0]
click at [523, 331] on p "Редактор, E724B5E8-B965-4A59-8935-B45836AA29E5" at bounding box center [567, 330] width 1104 height 345
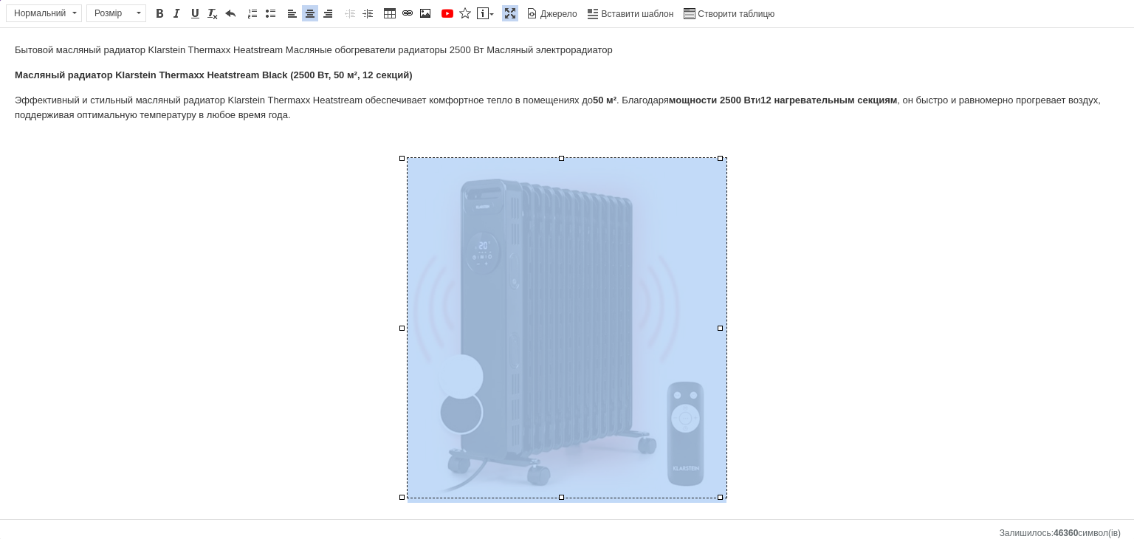
click at [523, 250] on img "Редактор, E724B5E8-B965-4A59-8935-B45836AA29E5" at bounding box center [566, 328] width 319 height 340
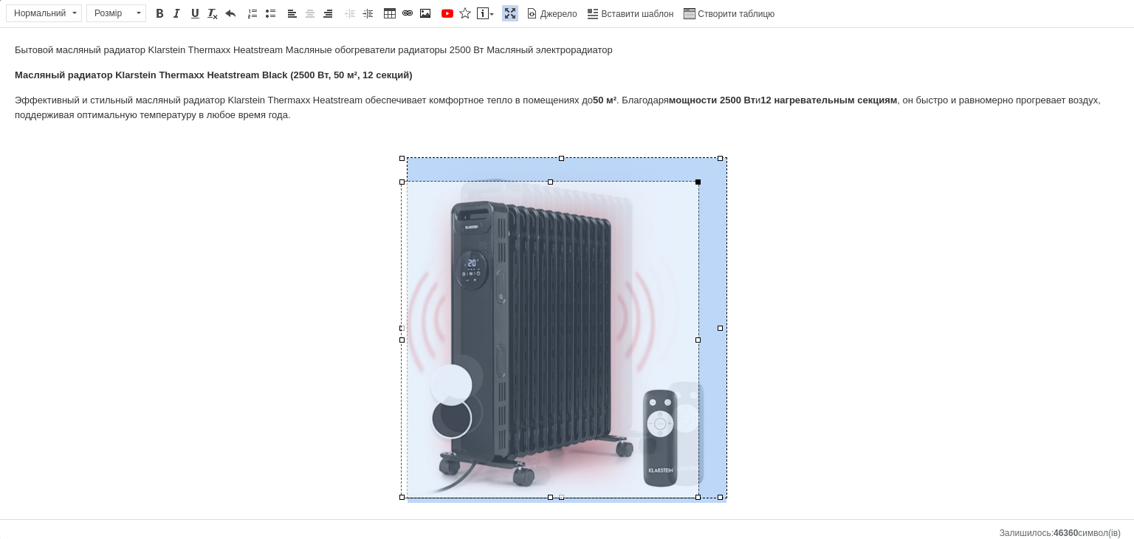
drag, startPoint x: 720, startPoint y: 159, endPoint x: 762, endPoint y: 183, distance: 47.6
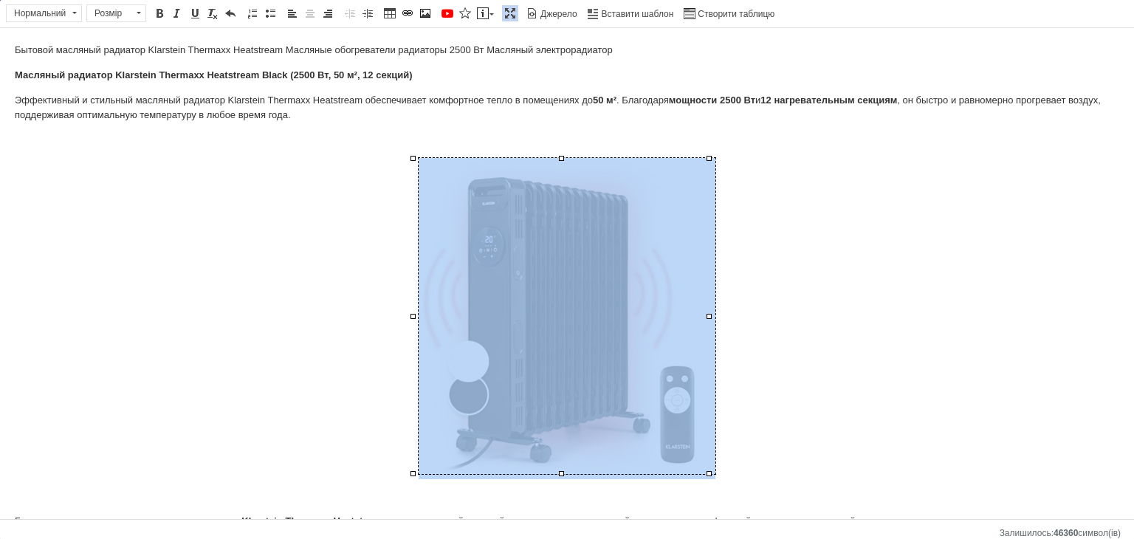
click at [523, 198] on p "Редактор, E724B5E8-B965-4A59-8935-B45836AA29E5" at bounding box center [567, 318] width 1104 height 321
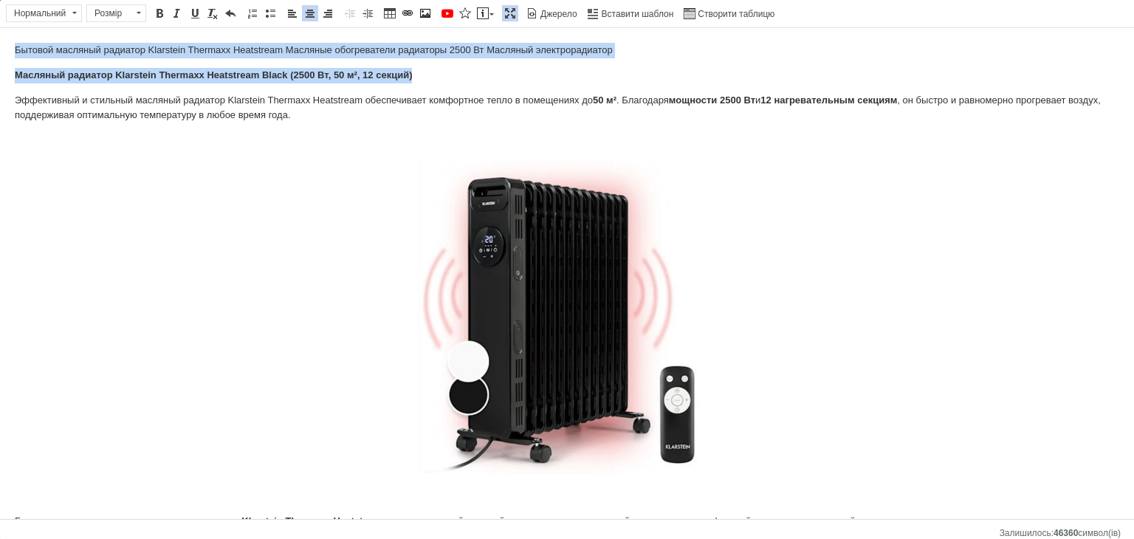
drag, startPoint x: 428, startPoint y: 72, endPoint x: 1, endPoint y: 41, distance: 427.7
click at [154, 15] on span at bounding box center [160, 13] width 12 height 12
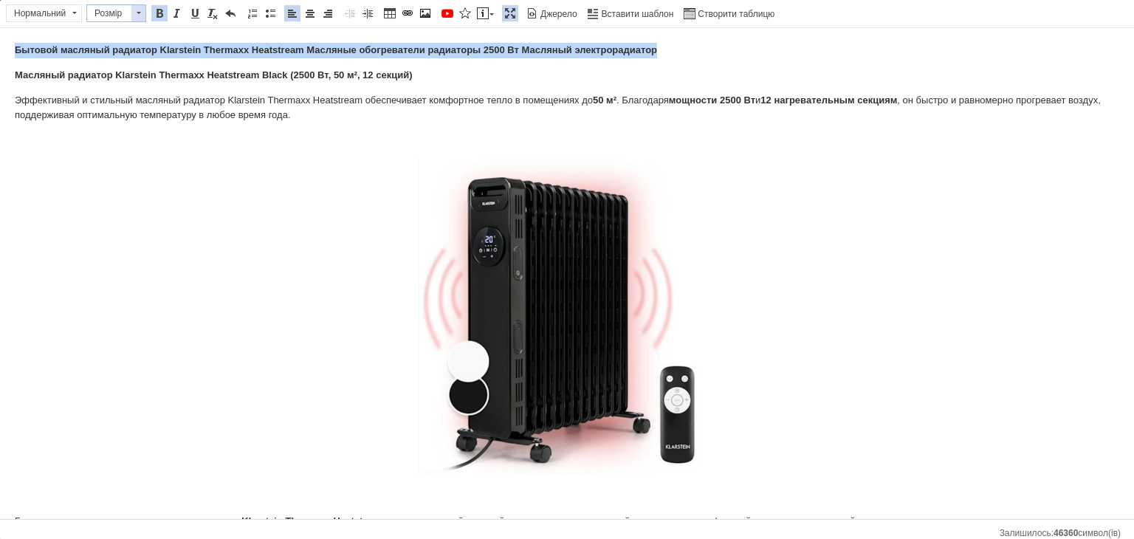
click at [141, 11] on span at bounding box center [138, 13] width 14 height 16
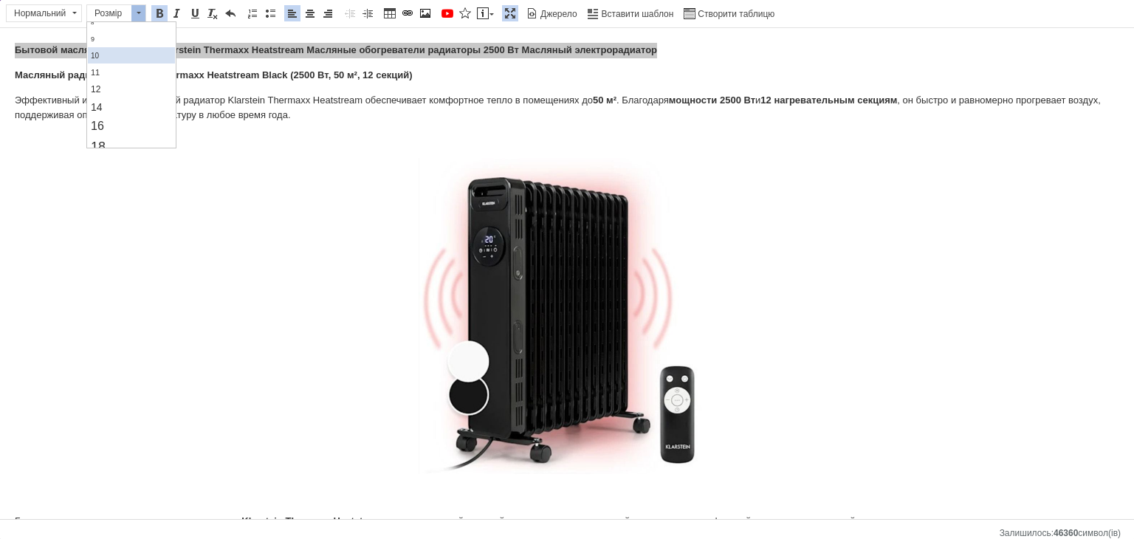
scroll to position [74, 0]
click at [128, 94] on link "16" at bounding box center [130, 100] width 87 height 19
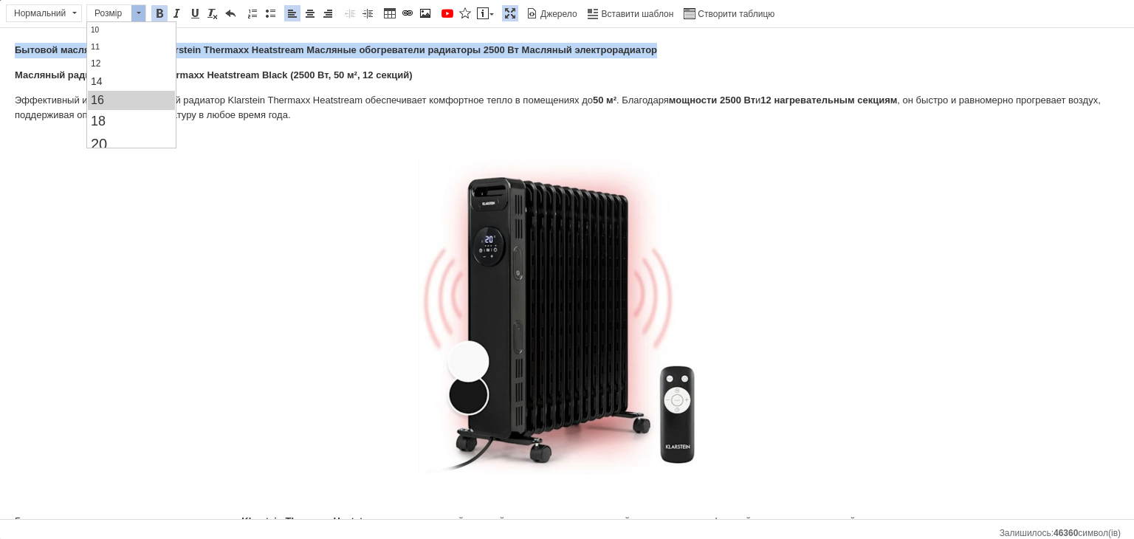
scroll to position [0, 0]
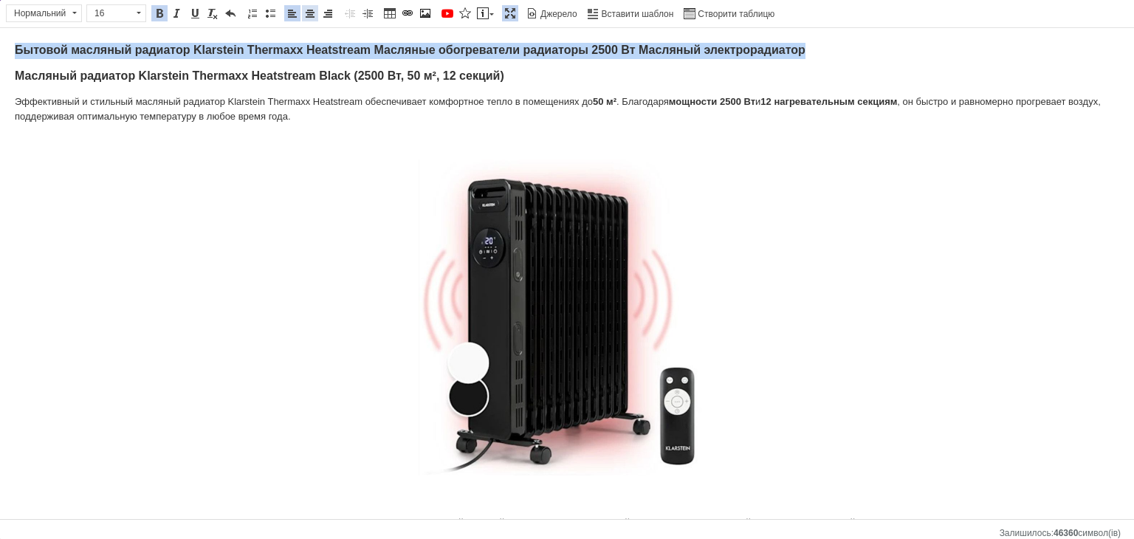
click at [310, 10] on span at bounding box center [310, 13] width 12 height 12
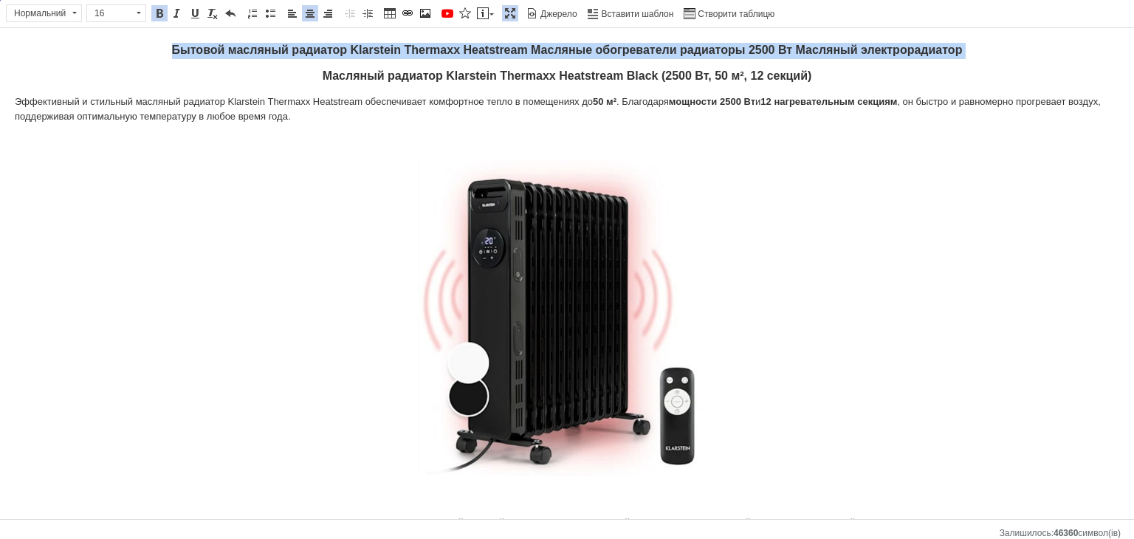
click at [320, 43] on p "Бытовой масляный радиатор Klarstein Thermaxx Heatstream Масляные обогреватели р…" at bounding box center [567, 51] width 1104 height 16
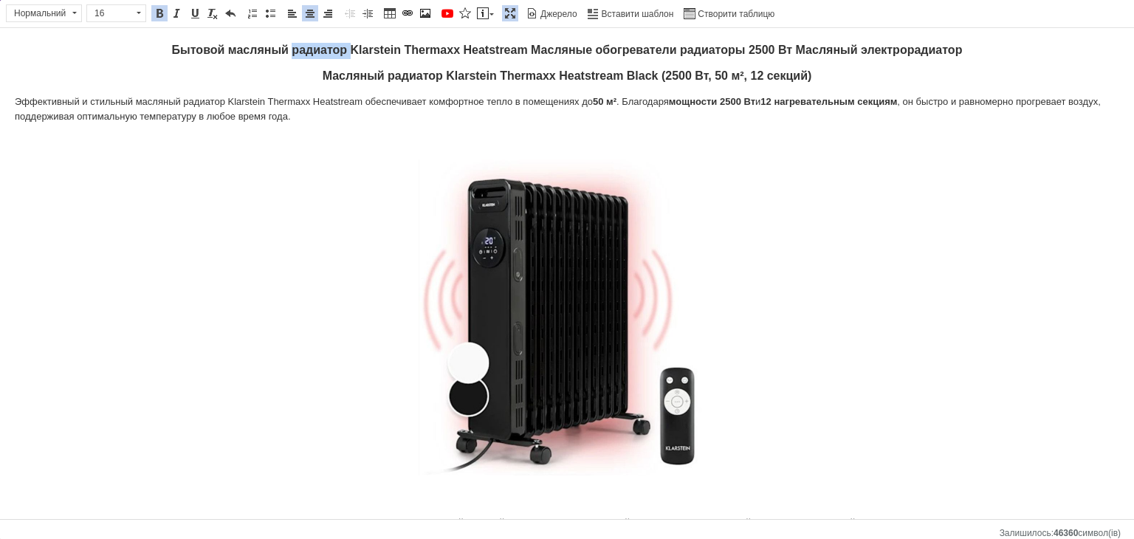
click at [320, 43] on p "Бытовой масляный радиатор Klarstein Thermaxx Heatstream Масляные обогреватели р…" at bounding box center [567, 51] width 1104 height 16
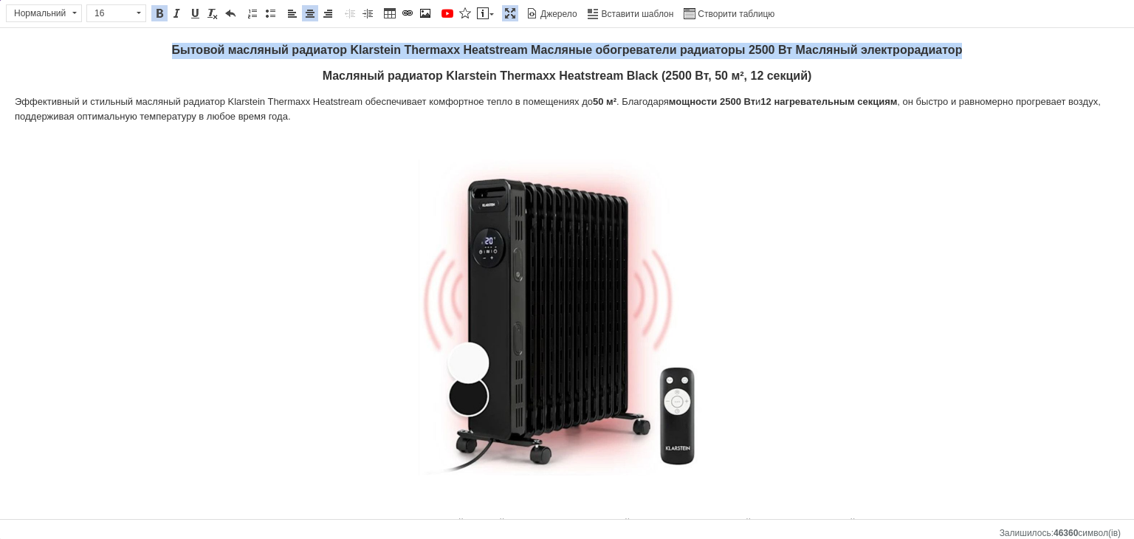
click at [320, 43] on p "Бытовой масляный радиатор Klarstein Thermaxx Heatstream Масляные обогреватели р…" at bounding box center [567, 51] width 1104 height 16
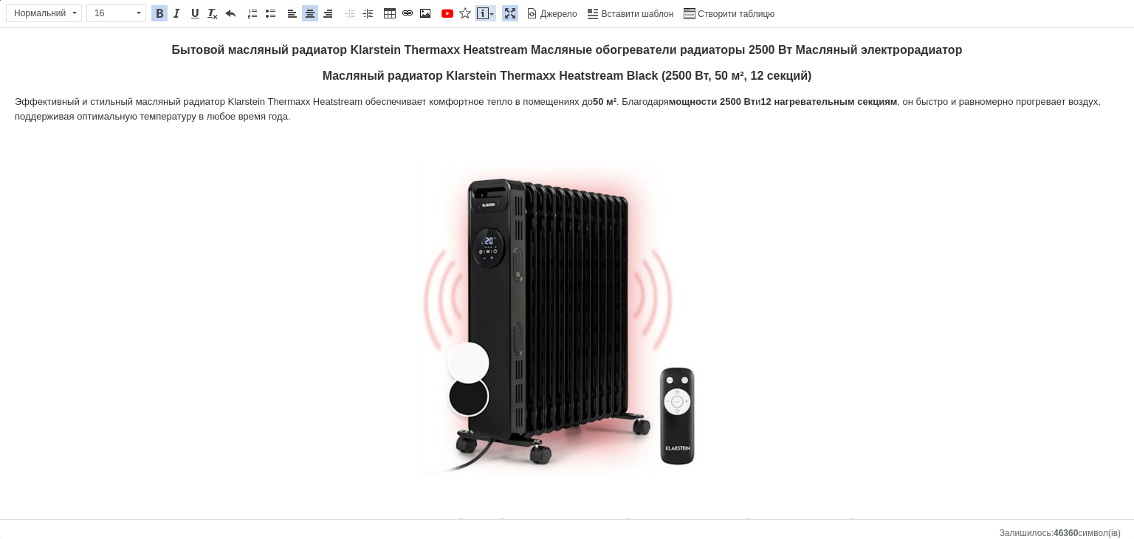
click at [478, 5] on link "Вставити повідомлення" at bounding box center [485, 13] width 21 height 16
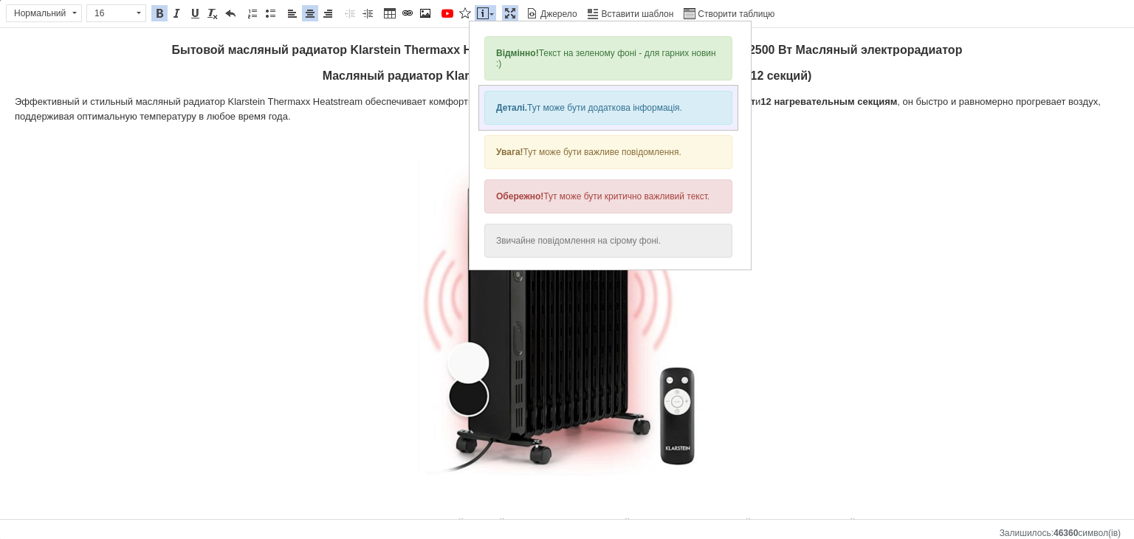
drag, startPoint x: 1003, startPoint y: 100, endPoint x: 534, endPoint y: 106, distance: 469.5
click at [523, 106] on div "Деталі. Тут може бути додаткова інформація." at bounding box center [608, 108] width 248 height 34
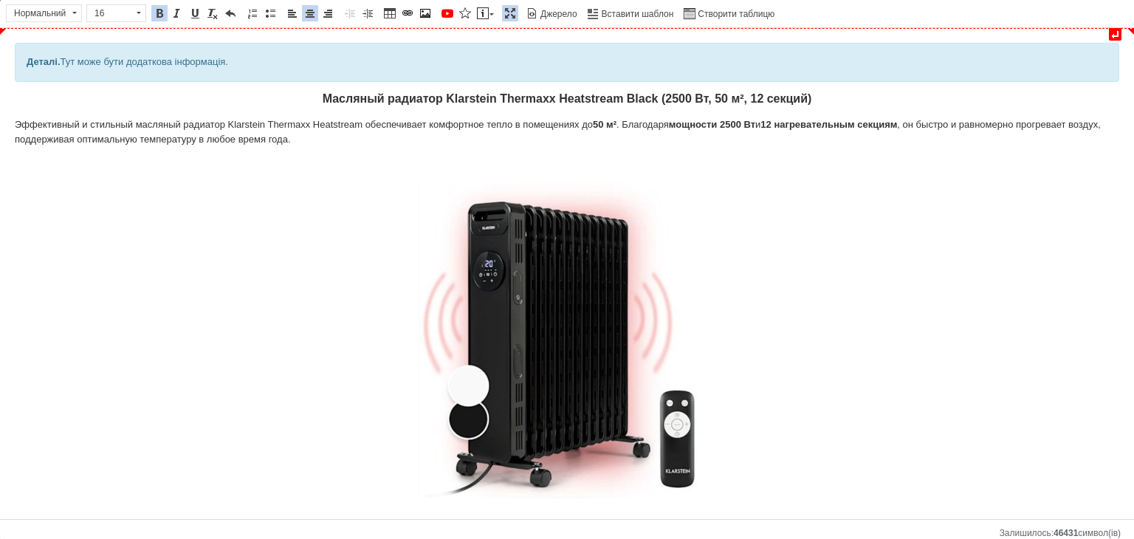
click at [523, 61] on div "Деталі. Тут може бути додаткова інформація." at bounding box center [567, 63] width 1081 height 16
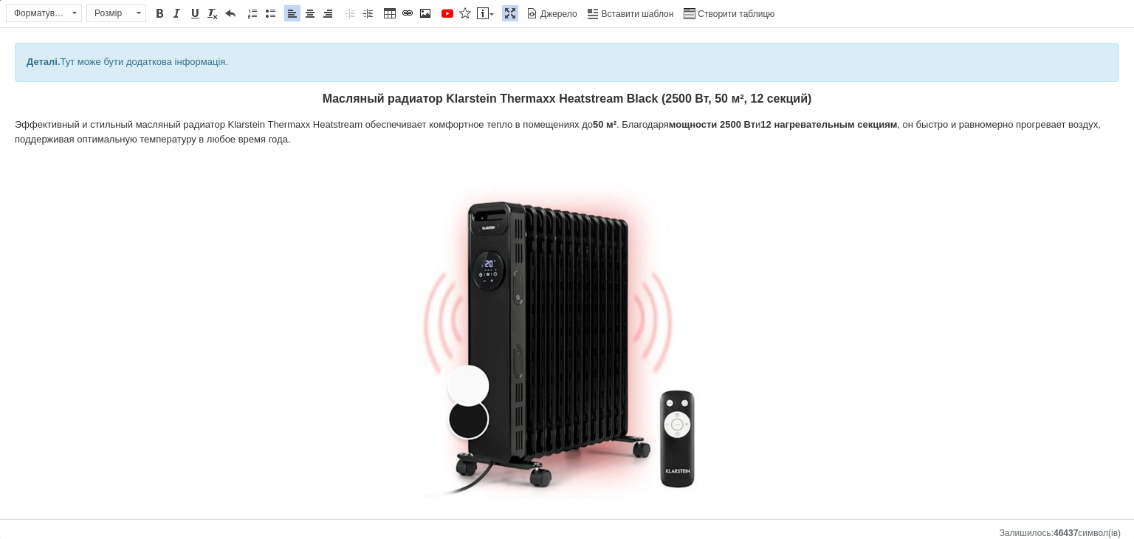
click at [523, 61] on div "Деталі. Тут може бути додаткова інформація." at bounding box center [567, 63] width 1081 height 16
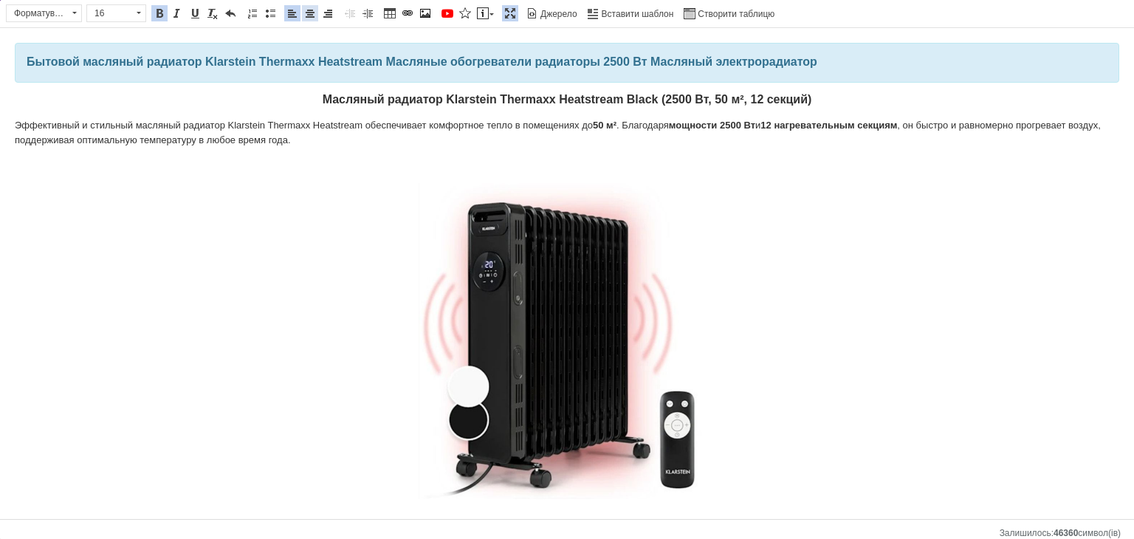
click at [304, 13] on span at bounding box center [310, 13] width 12 height 12
click at [461, 81] on div "Бытовой масляный радиатор Klarstein Thermaxx Heatstream Масляные обогреватели р…" at bounding box center [567, 63] width 1104 height 40
drag, startPoint x: 497, startPoint y: 7, endPoint x: 559, endPoint y: 49, distance: 75.1
click at [504, 7] on span at bounding box center [510, 13] width 12 height 12
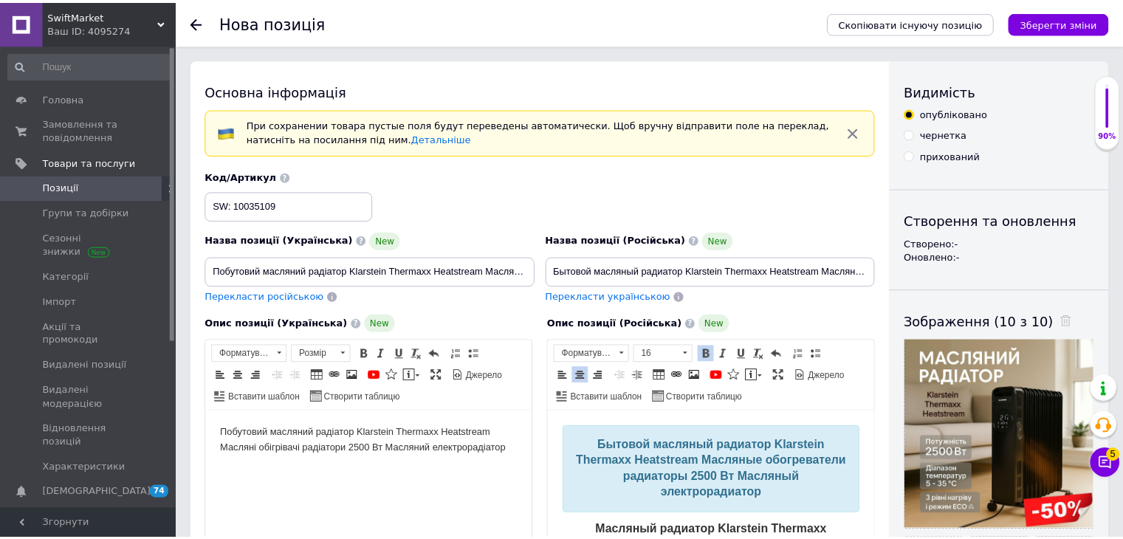
scroll to position [303, 0]
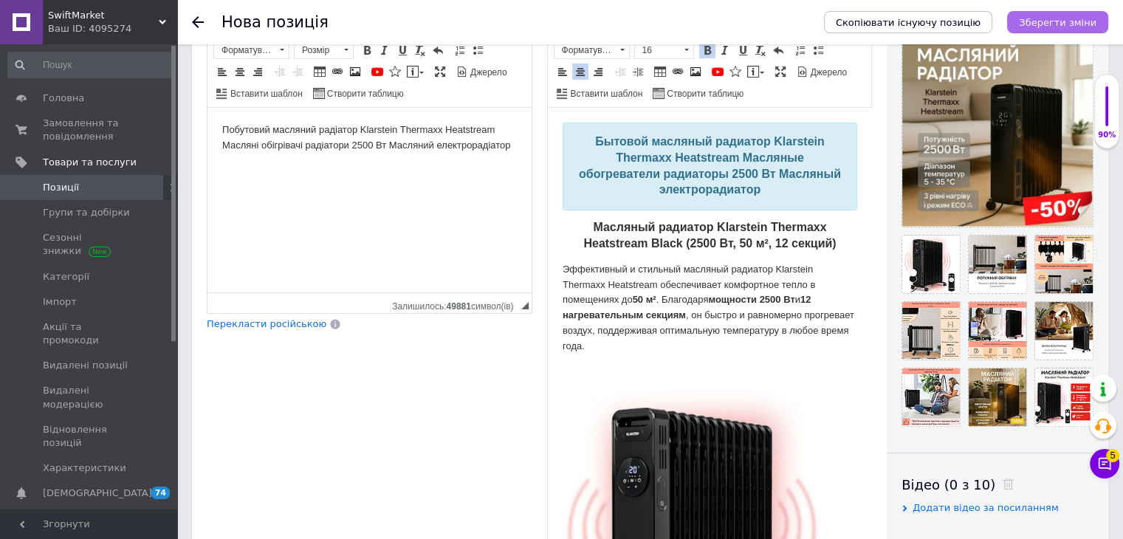
click at [523, 18] on icon "Зберегти зміни" at bounding box center [1058, 22] width 78 height 11
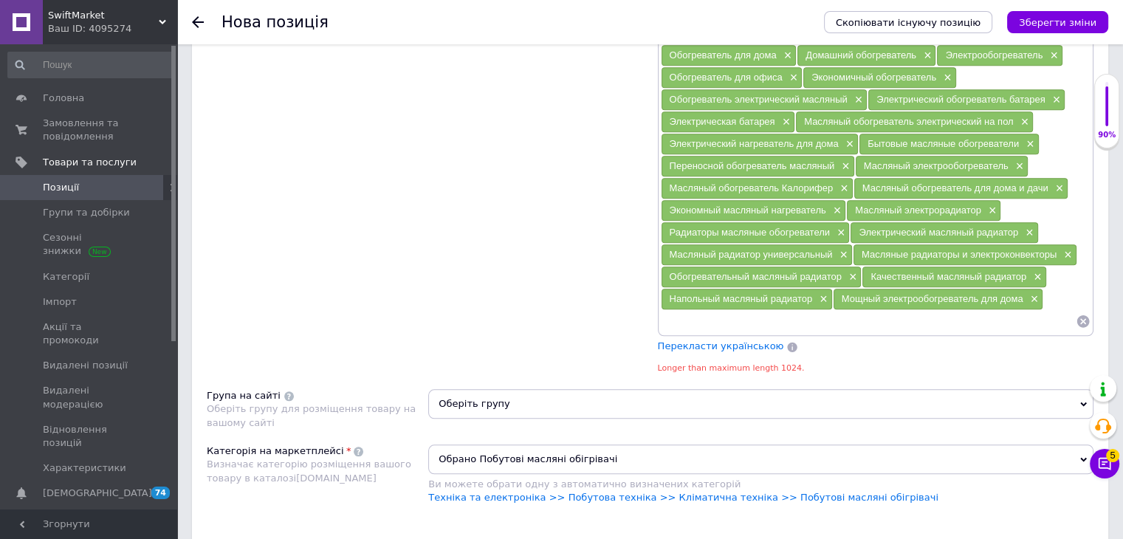
scroll to position [1548, 0]
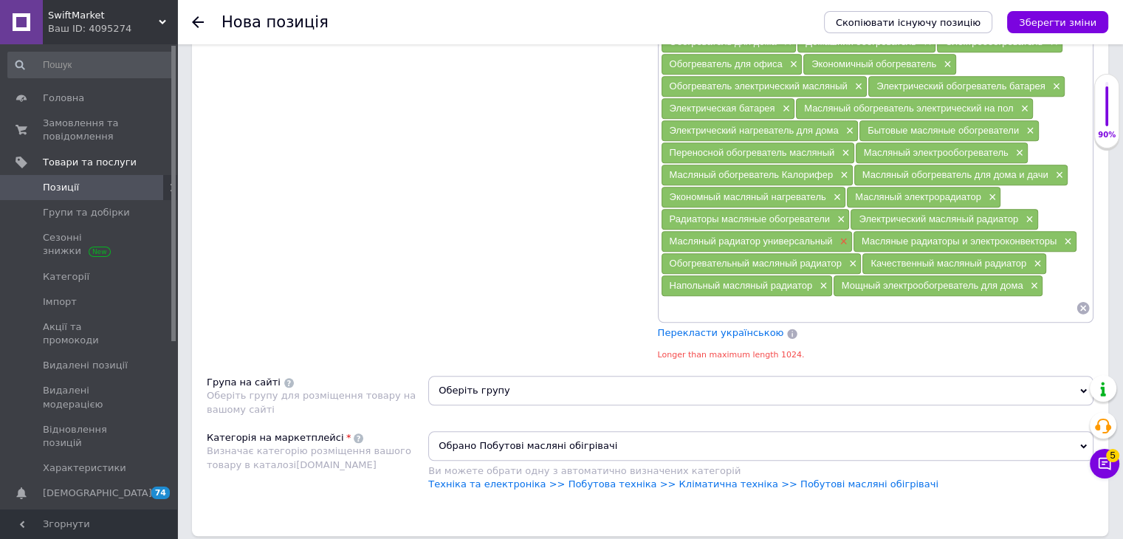
click at [523, 235] on span "×" at bounding box center [842, 241] width 12 height 13
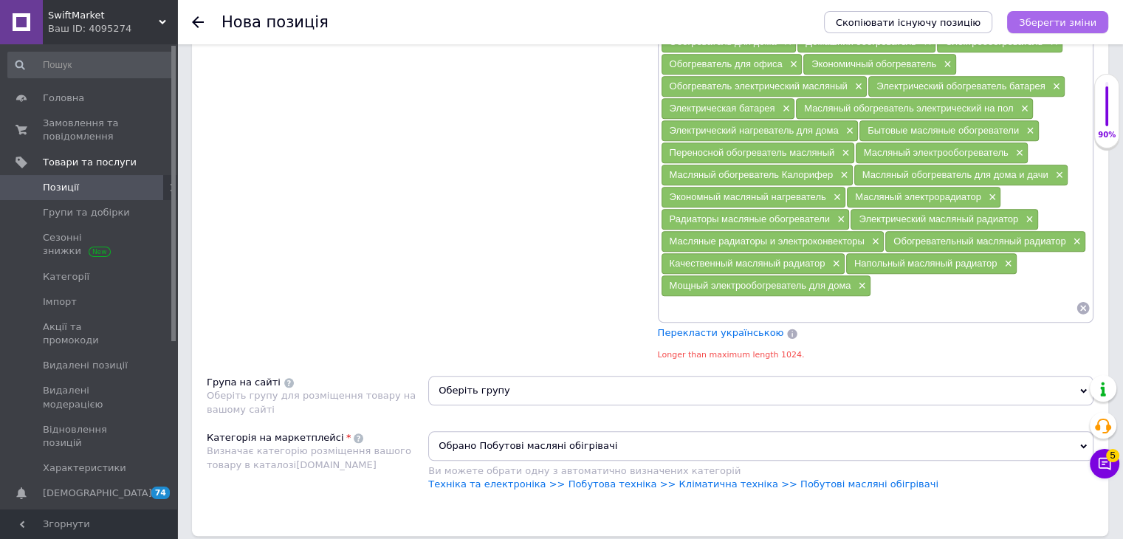
click at [523, 17] on icon "Зберегти зміни" at bounding box center [1058, 22] width 78 height 11
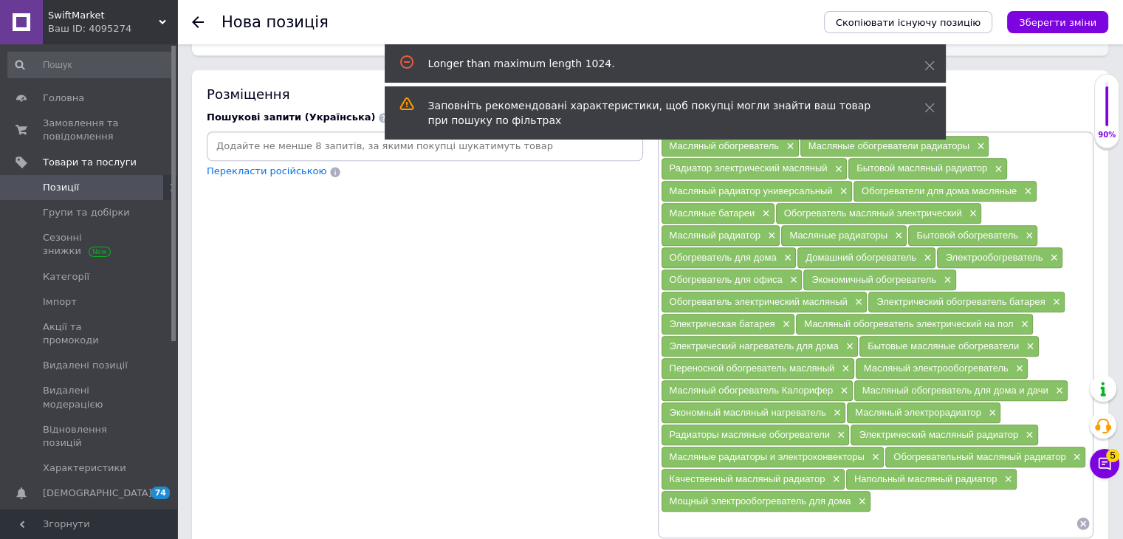
scroll to position [1326, 0]
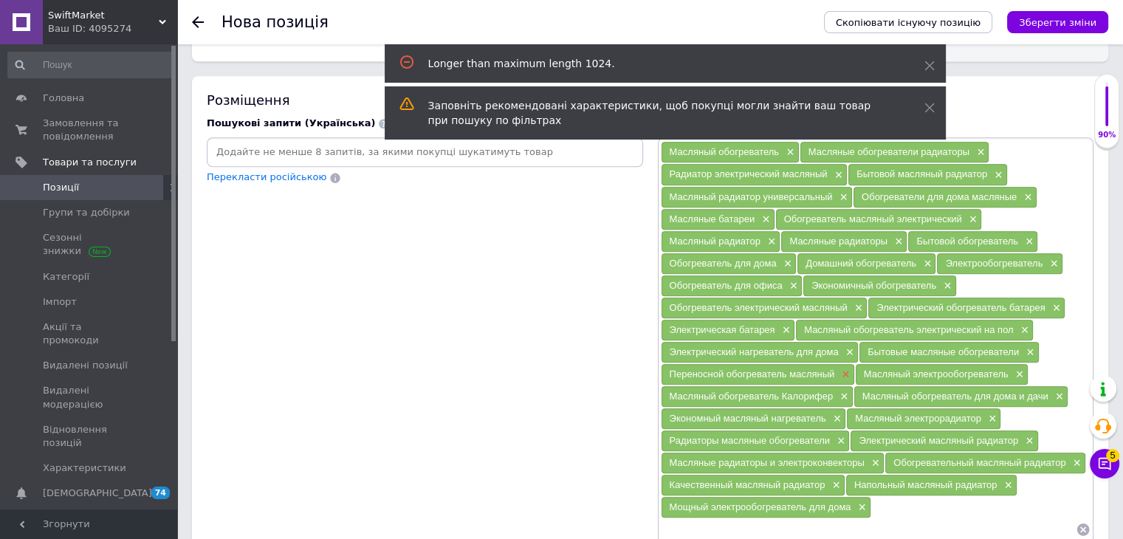
click at [523, 368] on span "×" at bounding box center [844, 374] width 12 height 13
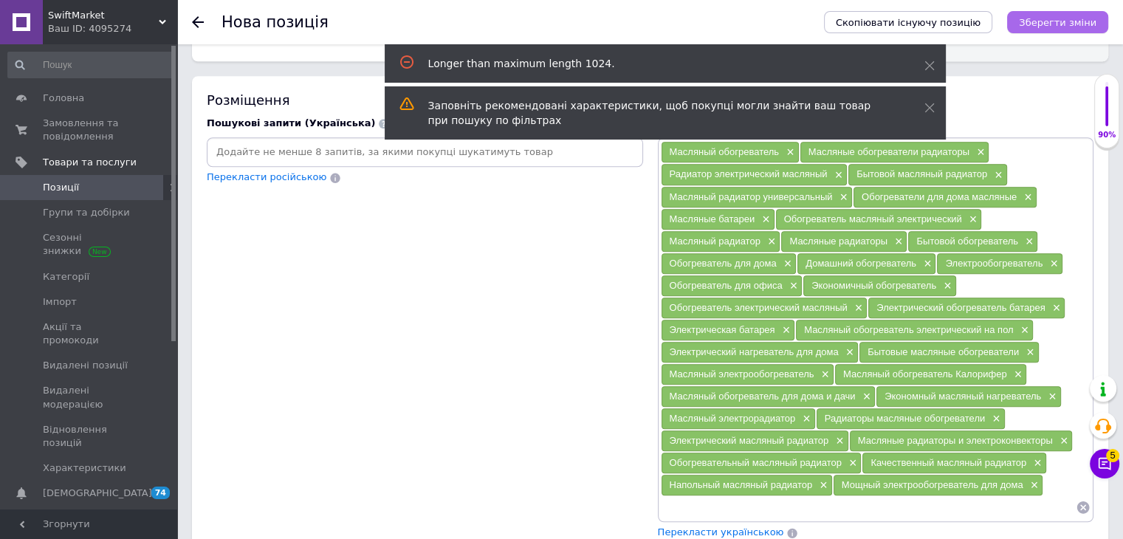
click at [523, 17] on icon "Зберегти зміни" at bounding box center [1058, 22] width 78 height 11
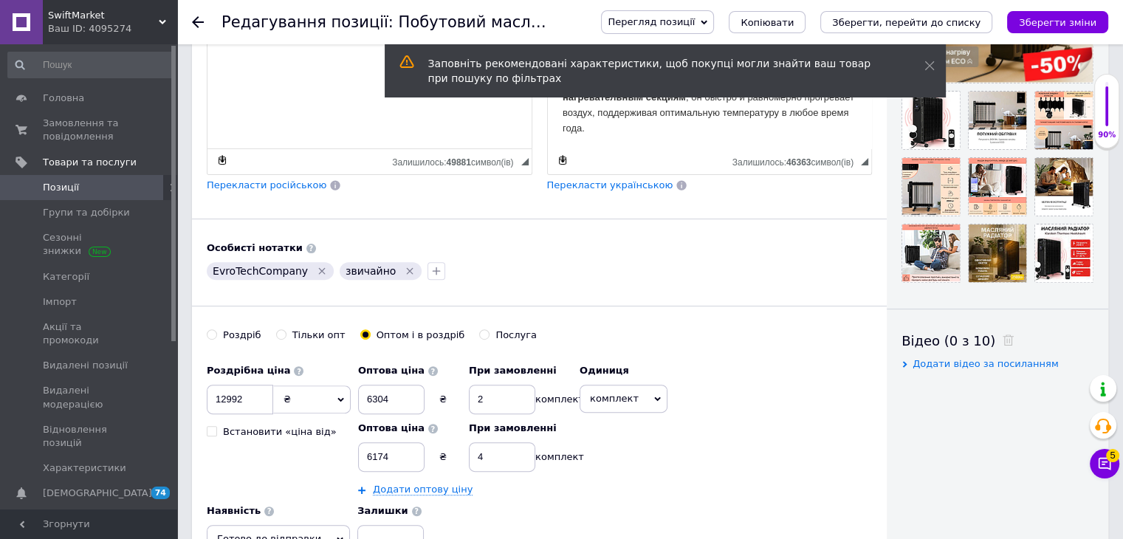
scroll to position [295, 0]
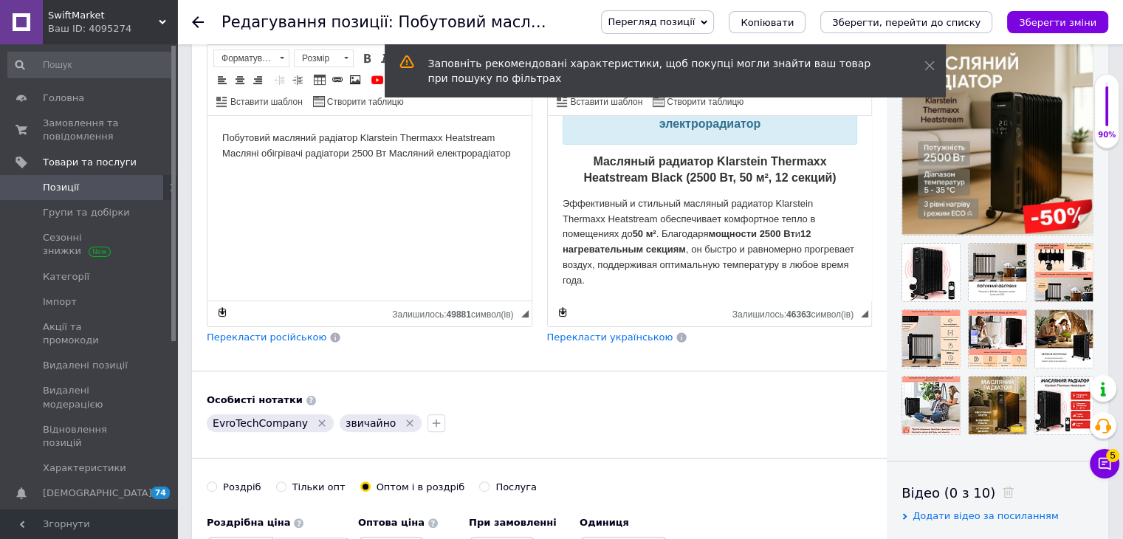
click at [523, 337] on span "Перекласти українською" at bounding box center [610, 336] width 126 height 11
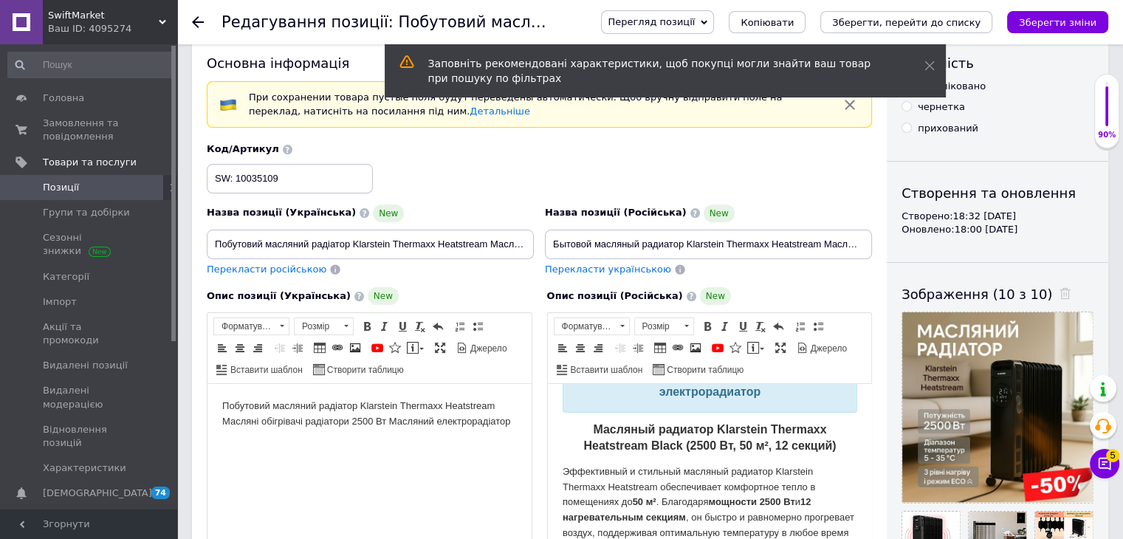
scroll to position [0, 0]
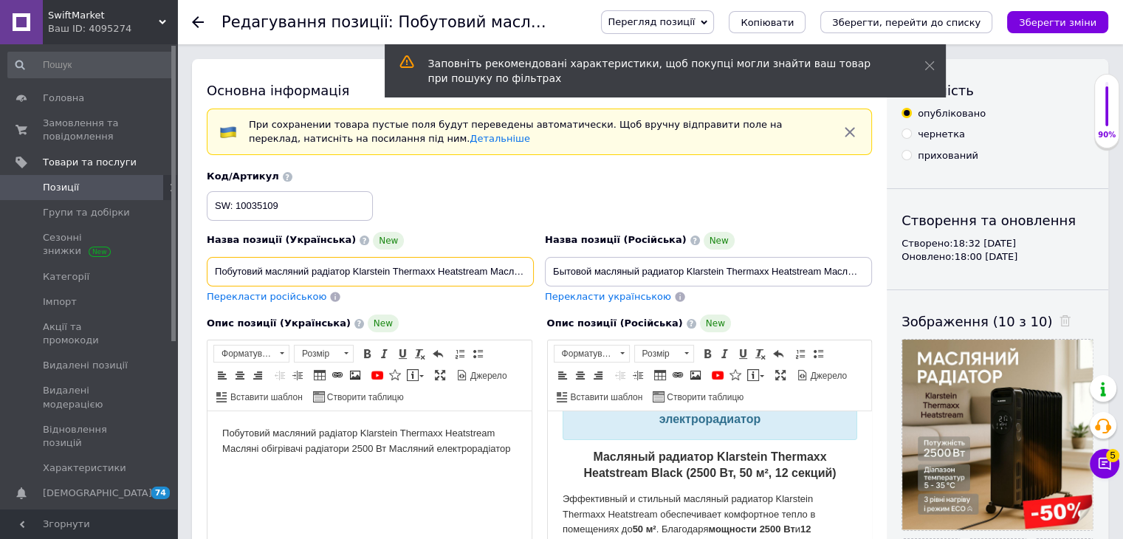
click at [444, 261] on input "Побутовий масляний радіатор Klarstein Thermaxx Heatstream Масляні обігрівачі ра…" at bounding box center [370, 272] width 327 height 30
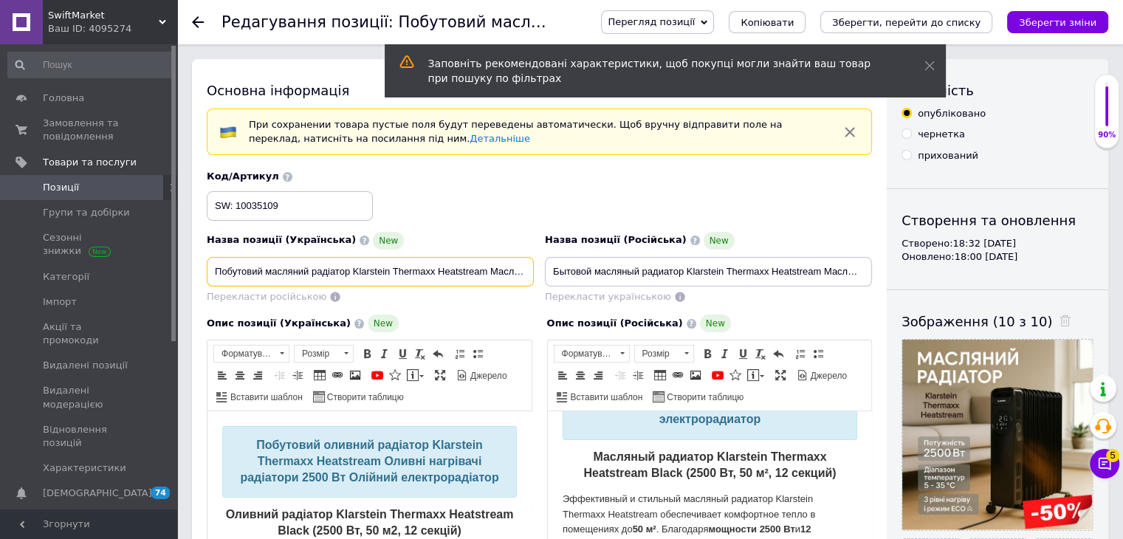
click at [444, 261] on input "Побутовий масляний радіатор Klarstein Thermaxx Heatstream Масляні обігрівачі ра…" at bounding box center [370, 272] width 327 height 30
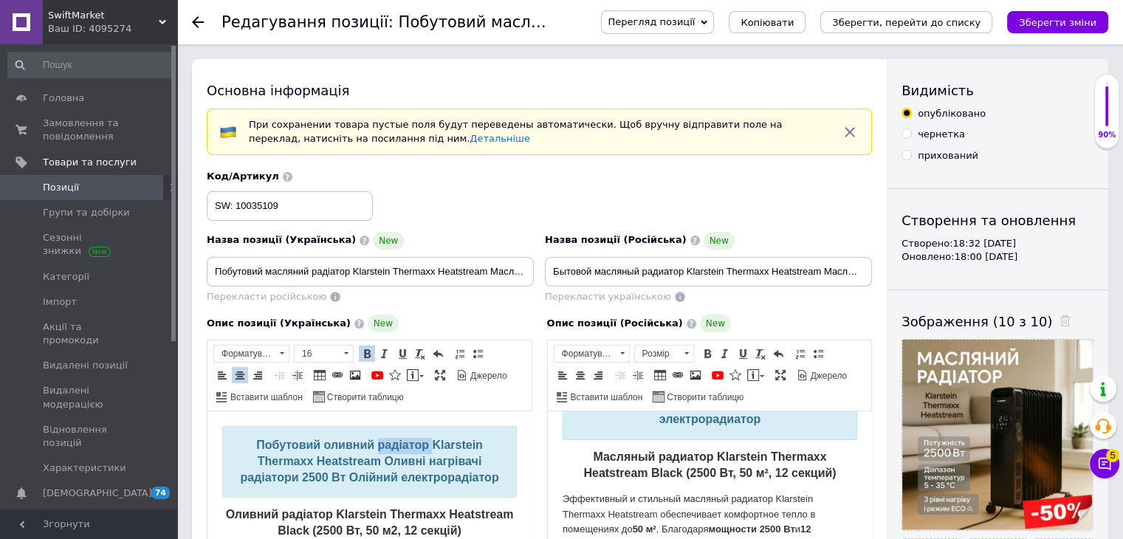
click at [402, 456] on strong "Побутовий оливний радіатор Klarstein Thermaxx Heatstream Оливні нагрівачі радіа…" at bounding box center [369, 460] width 258 height 45
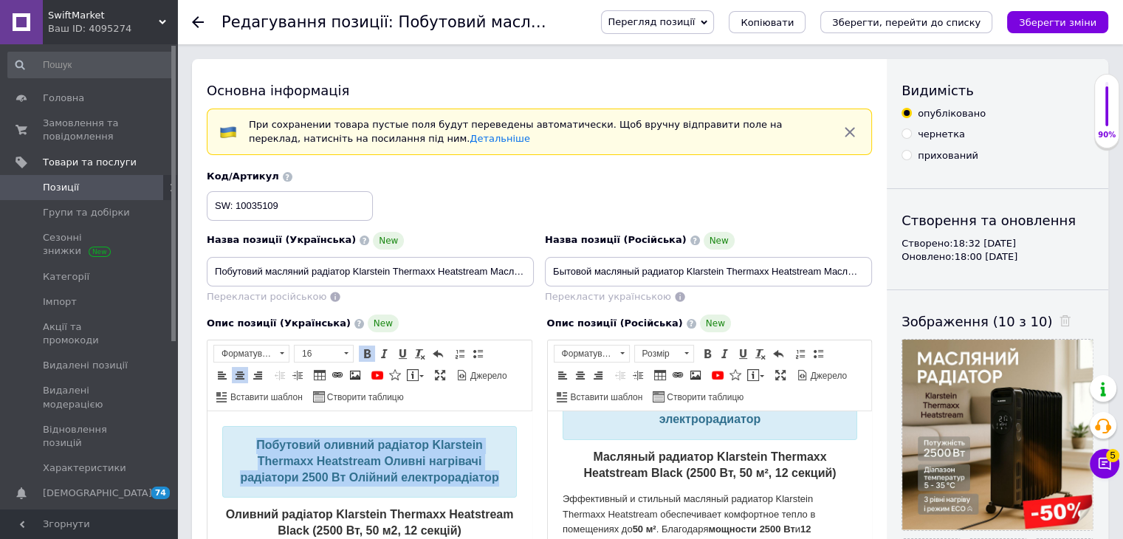
click at [399, 456] on strong "Побутовий оливний радіатор Klarstein Thermaxx Heatstream Оливні нагрівачі радіа…" at bounding box center [369, 460] width 258 height 45
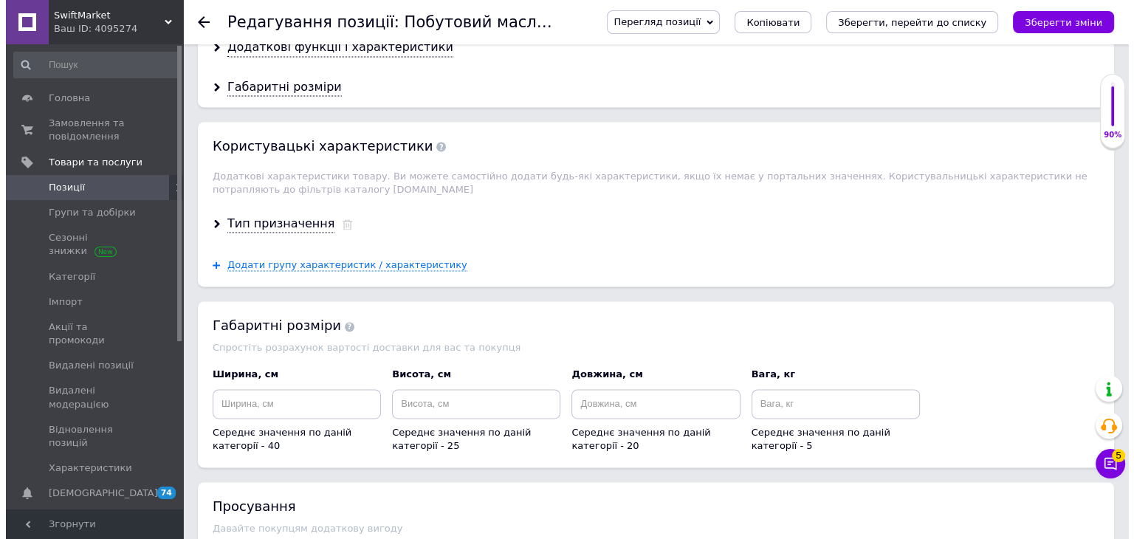
scroll to position [2214, 0]
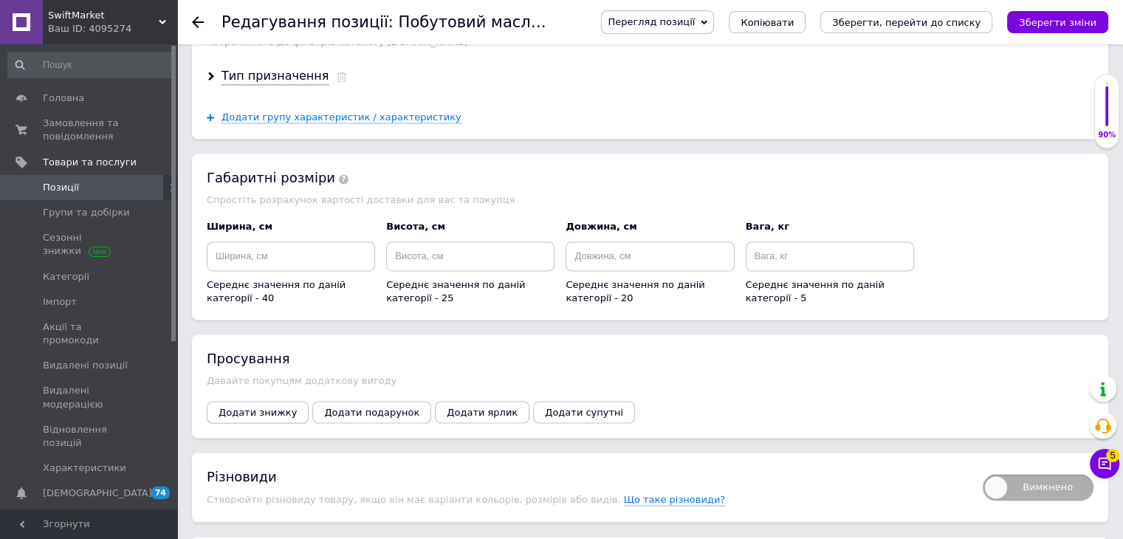
click at [264, 407] on span "Додати знижку" at bounding box center [257, 412] width 78 height 11
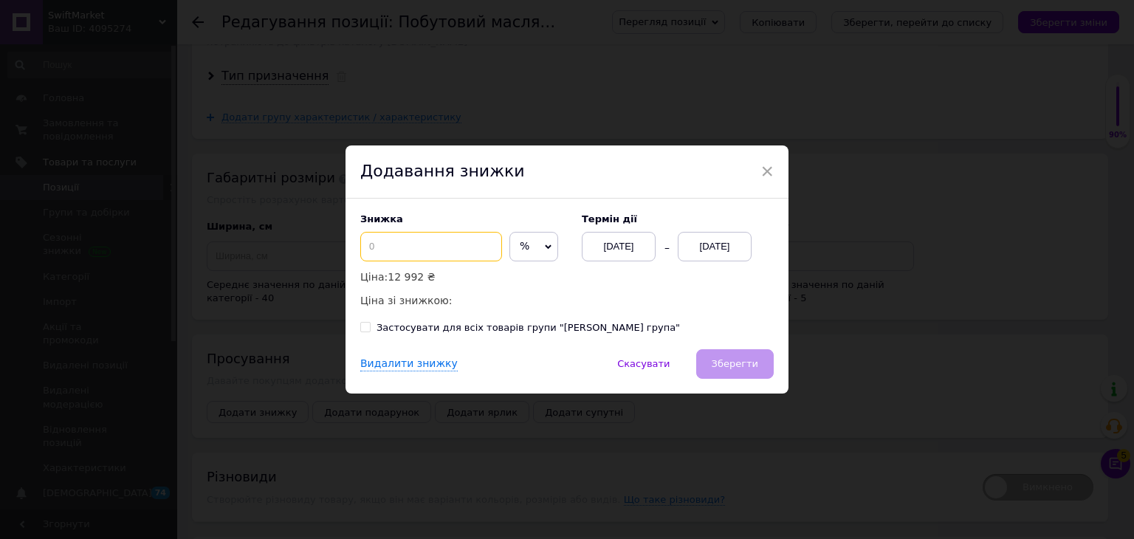
click at [439, 243] on input at bounding box center [431, 247] width 142 height 30
type input "50"
click at [523, 255] on div "[DATE]" at bounding box center [715, 247] width 74 height 30
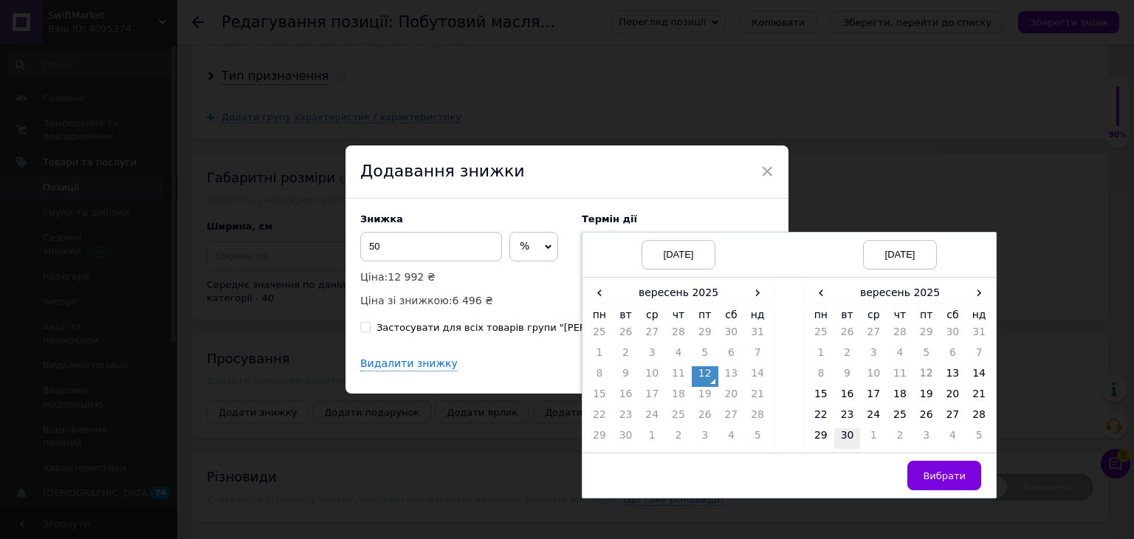
click at [523, 435] on td "30" at bounding box center [847, 438] width 27 height 21
click at [523, 476] on span "Вибрати" at bounding box center [944, 475] width 43 height 11
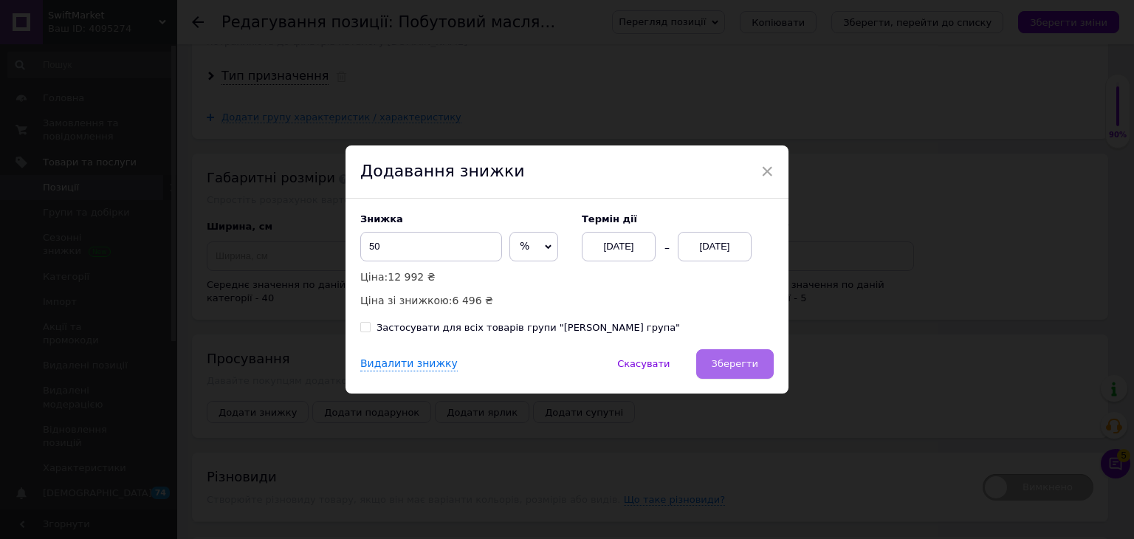
click at [523, 365] on span "Зберегти" at bounding box center [735, 363] width 47 height 11
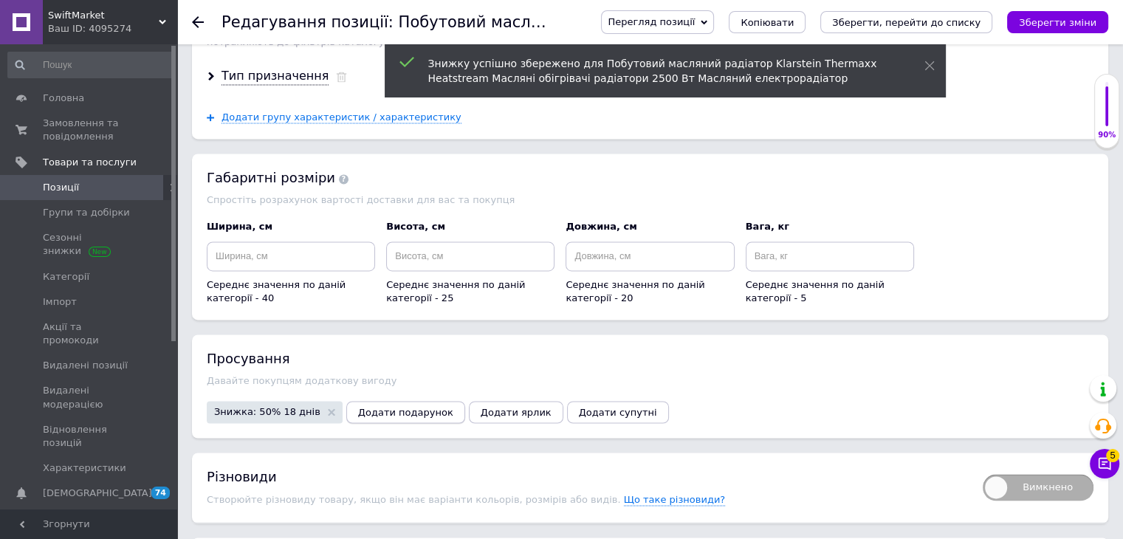
click at [405, 407] on span "Додати подарунок" at bounding box center [405, 412] width 95 height 11
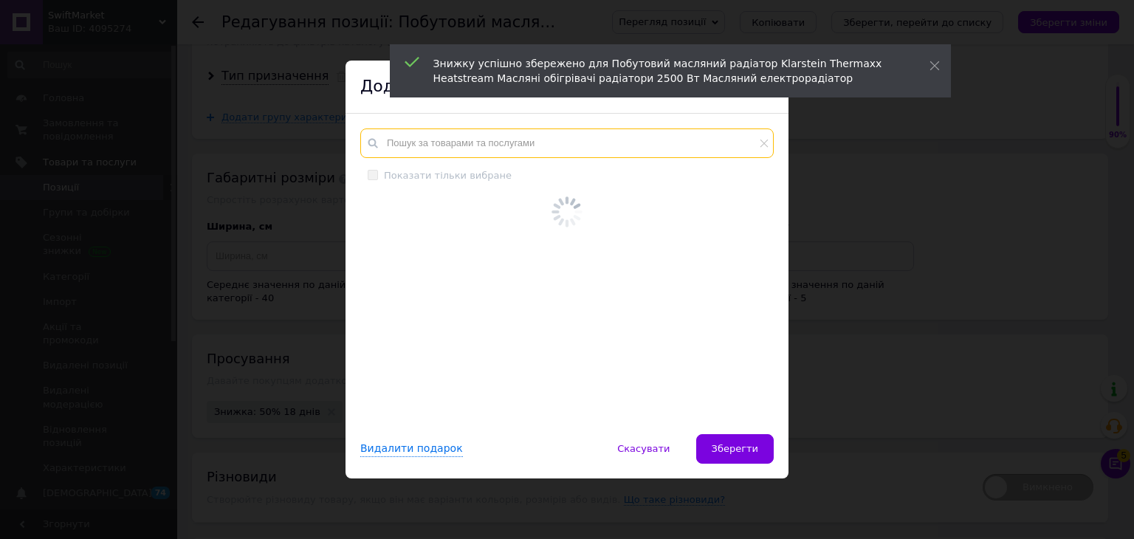
click at [418, 151] on input "text" at bounding box center [566, 143] width 413 height 30
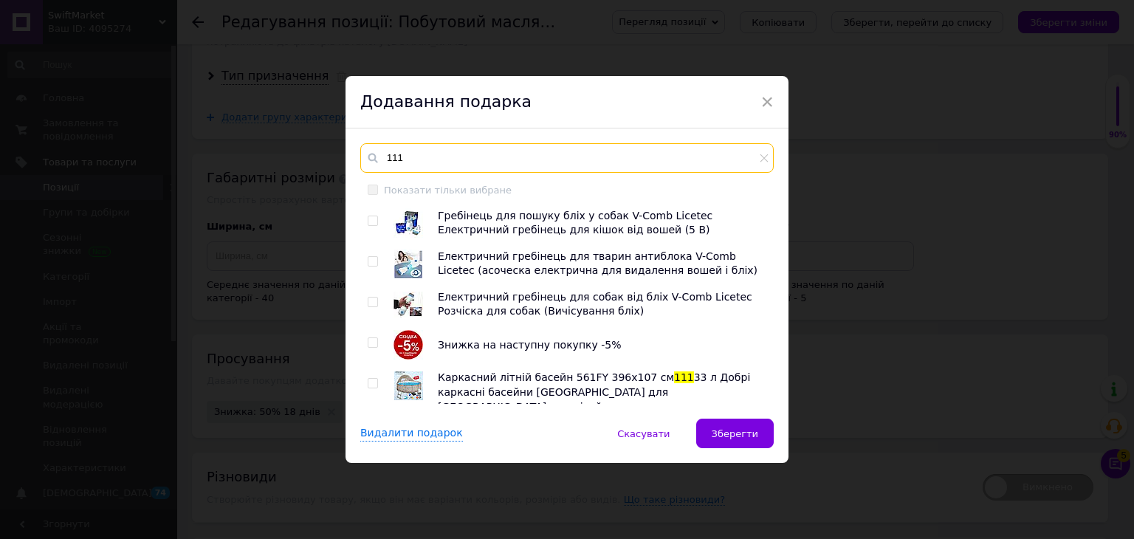
type input "111"
click at [371, 344] on input "checkbox" at bounding box center [373, 343] width 10 height 10
checkbox input "true"
click at [523, 430] on span "Зберегти" at bounding box center [735, 433] width 47 height 11
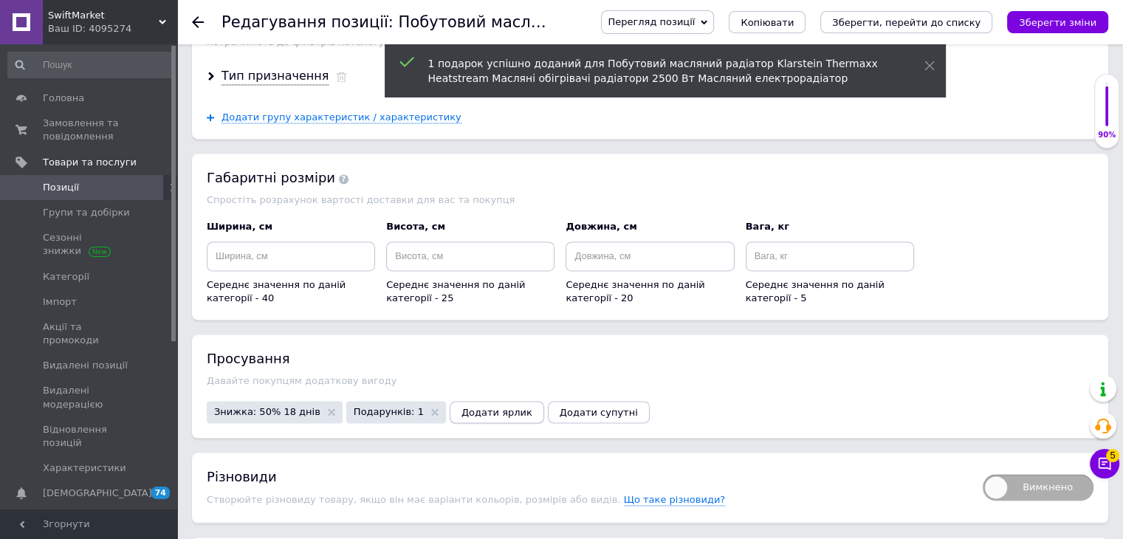
click at [481, 407] on span "Додати ярлик" at bounding box center [496, 412] width 71 height 11
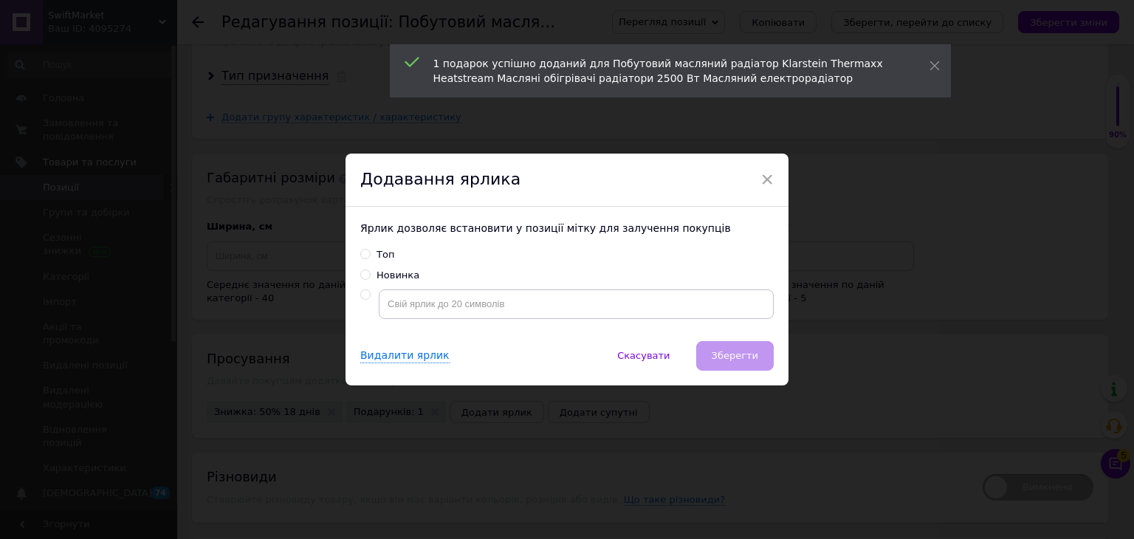
click at [379, 255] on div "Топ" at bounding box center [385, 254] width 18 height 13
click at [370, 255] on input "Топ" at bounding box center [365, 254] width 10 height 10
radio input "true"
click at [523, 354] on span "Зберегти" at bounding box center [735, 355] width 47 height 11
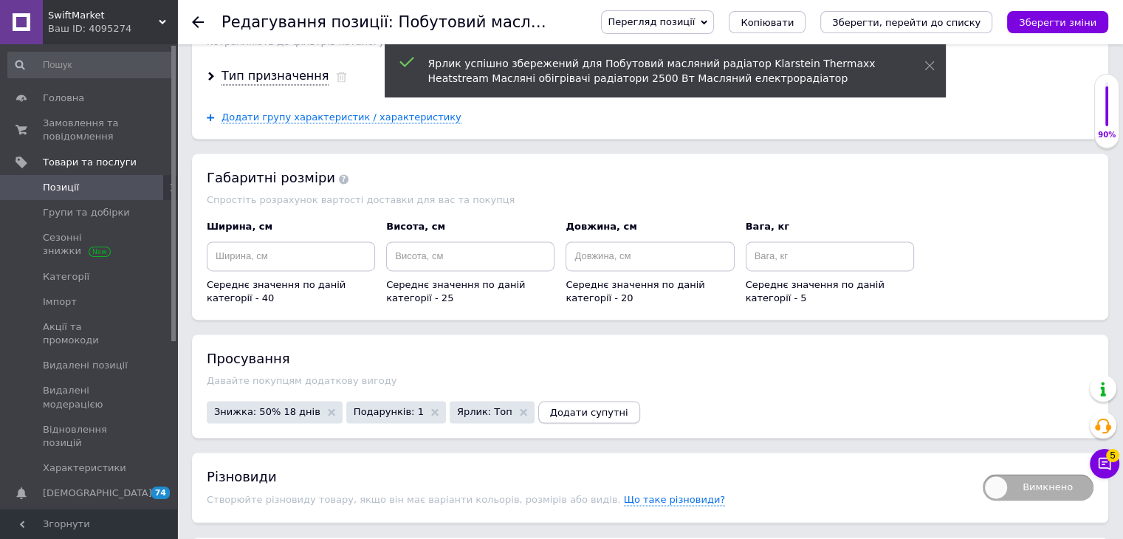
click at [523, 401] on button "Додати супутні" at bounding box center [589, 412] width 102 height 22
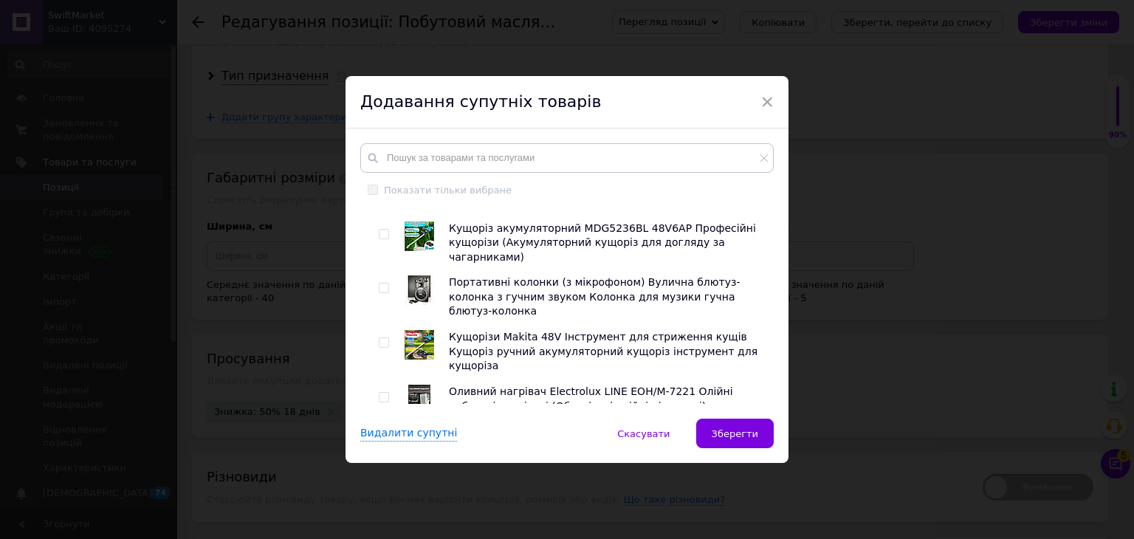
scroll to position [2879, 0]
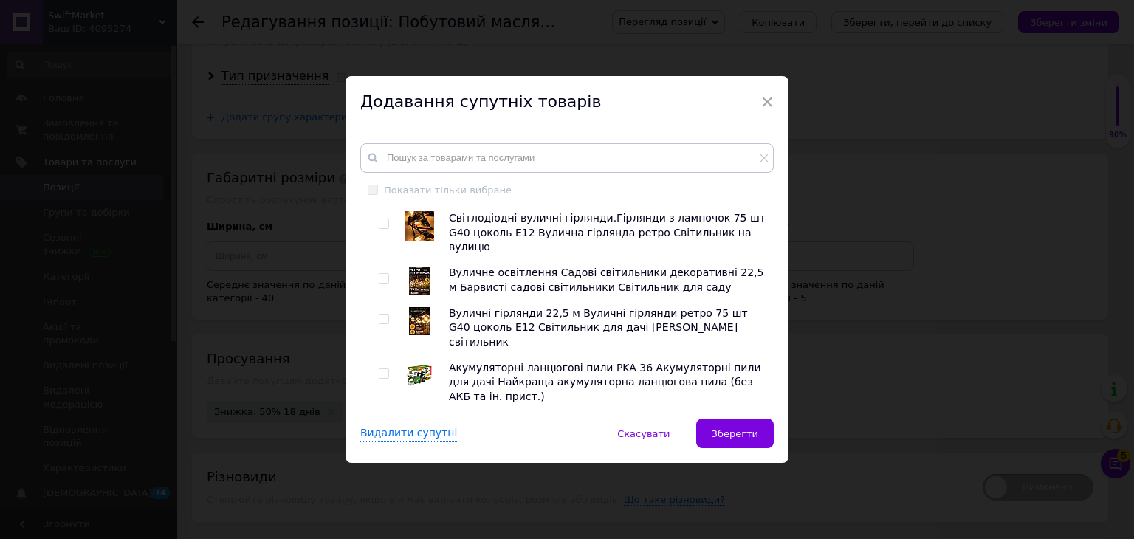
checkbox input "true"
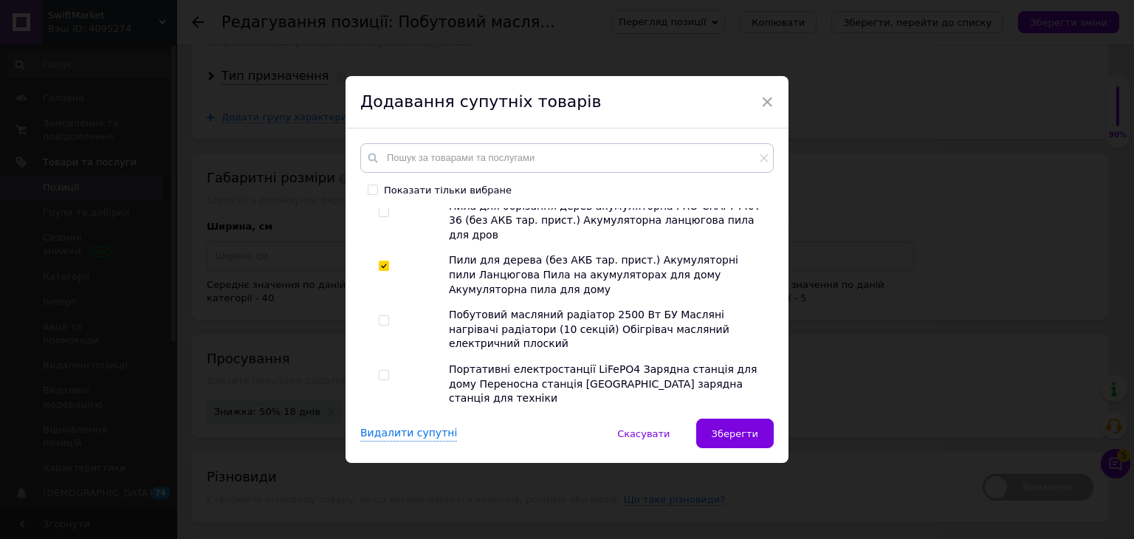
scroll to position [3395, 0]
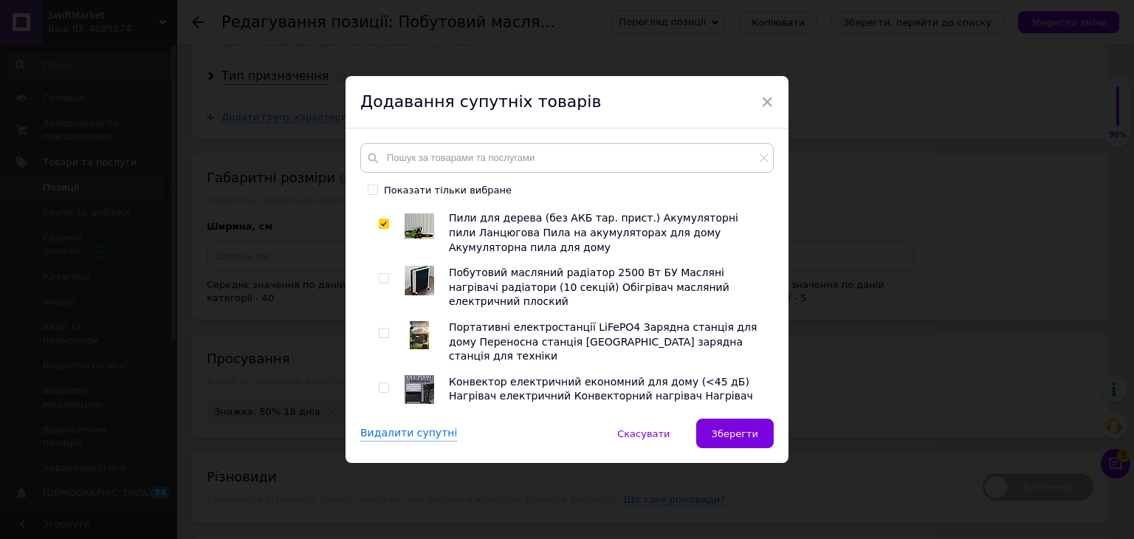
checkbox input "true"
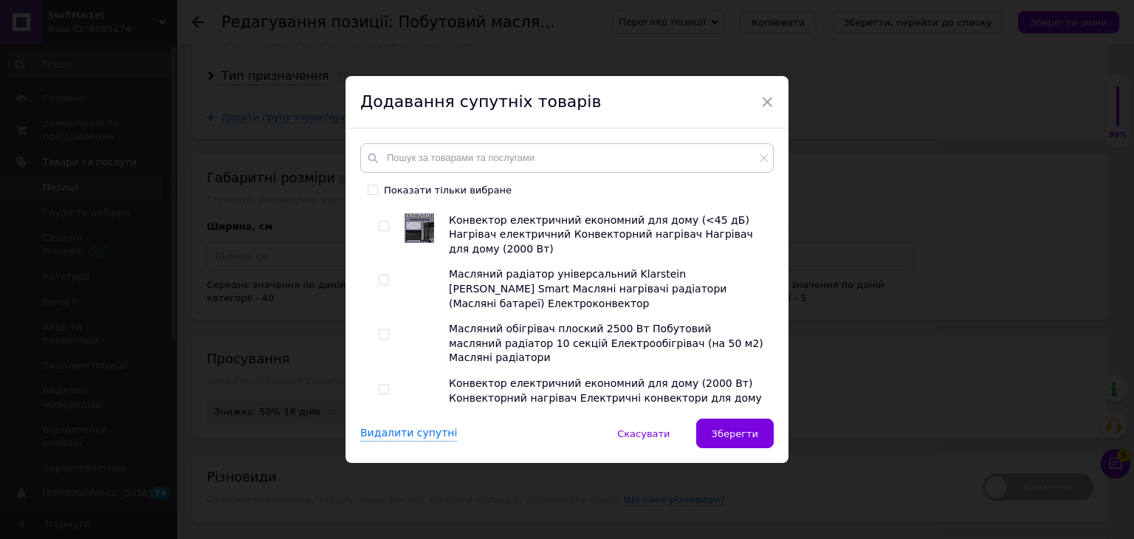
scroll to position [3912, 0]
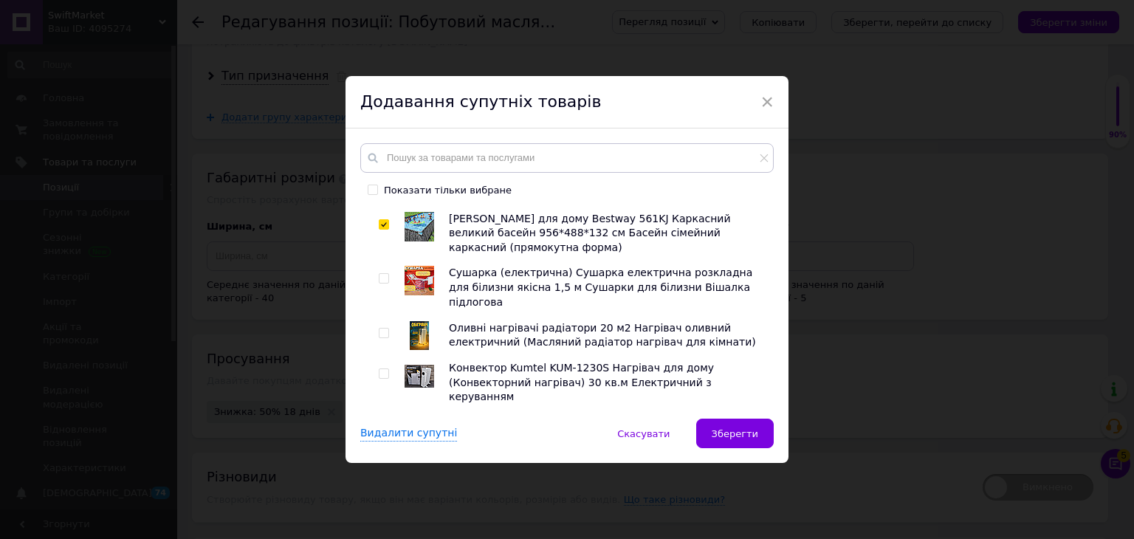
drag, startPoint x: 381, startPoint y: 309, endPoint x: 386, endPoint y: 382, distance: 74.0
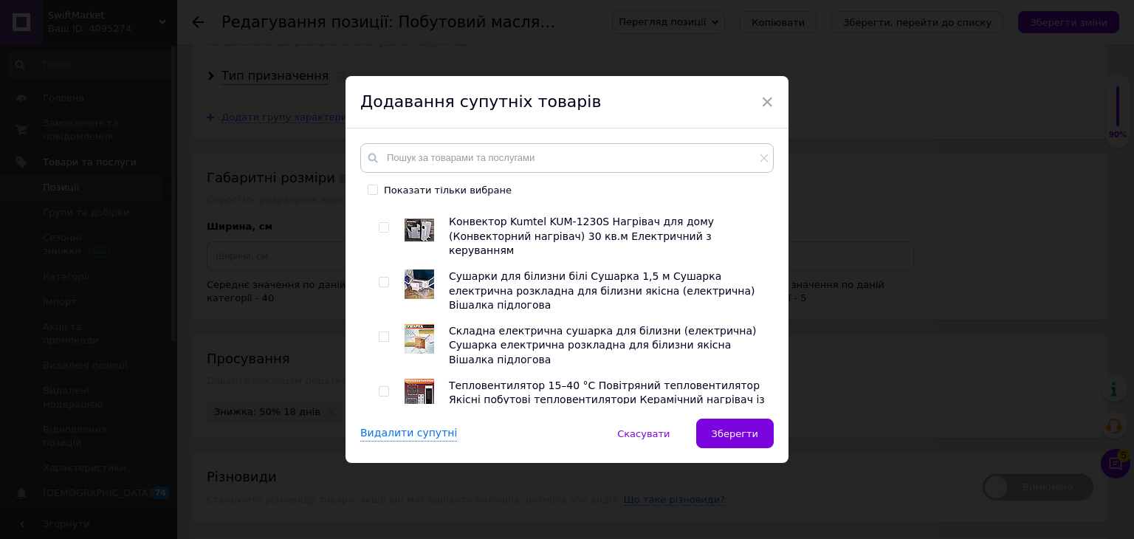
scroll to position [4060, 0]
checkbox input "true"
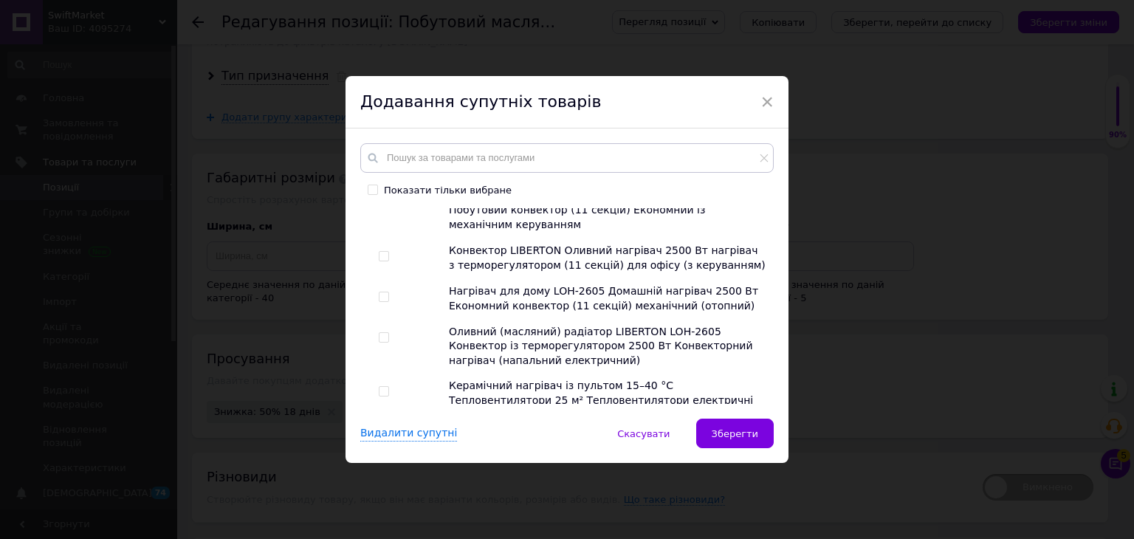
scroll to position [4650, 0]
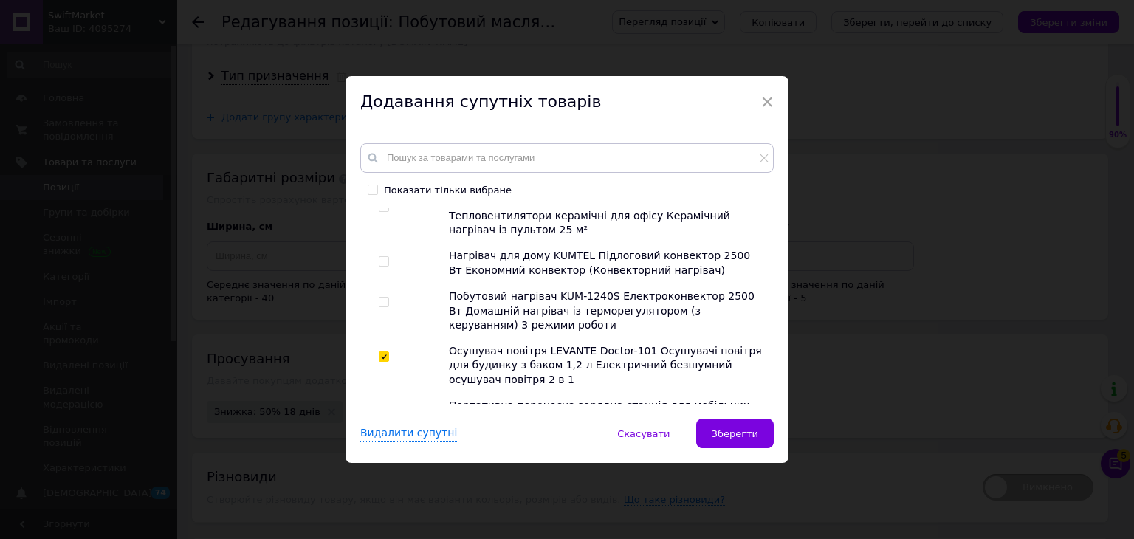
checkbox input "true"
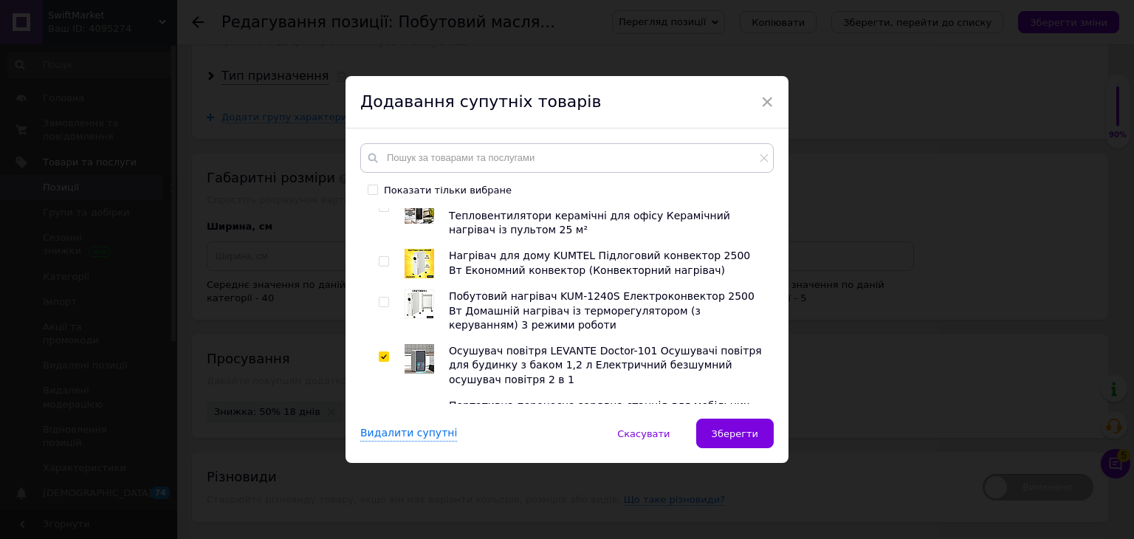
checkbox input "true"
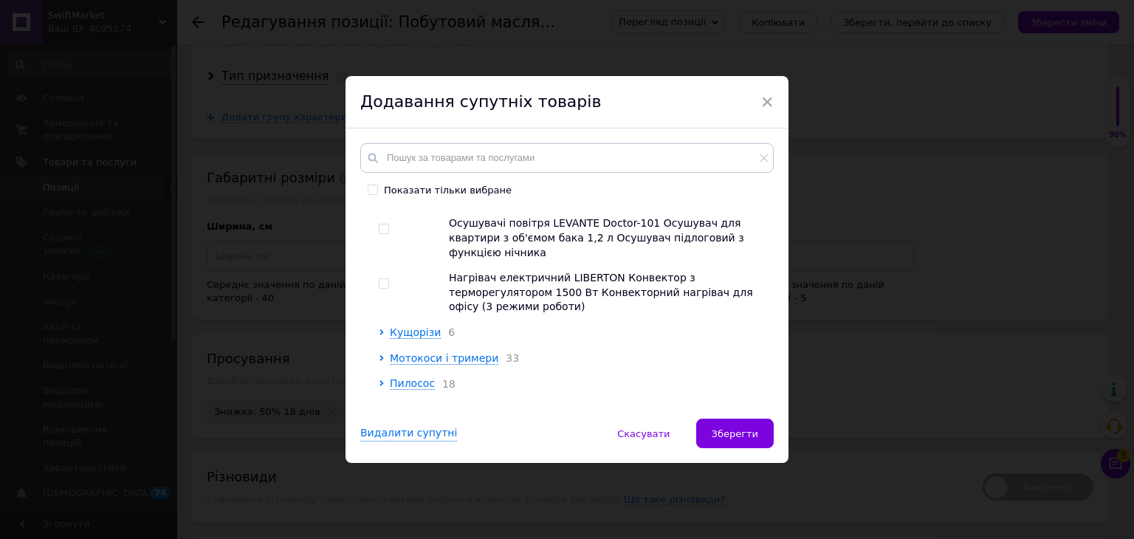
scroll to position [5093, 0]
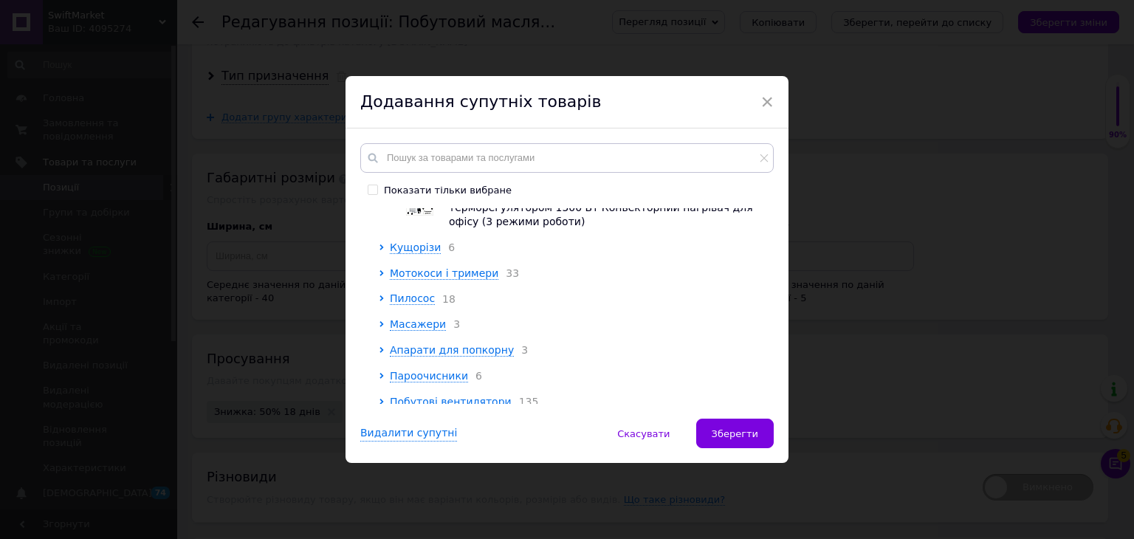
checkbox input "true"
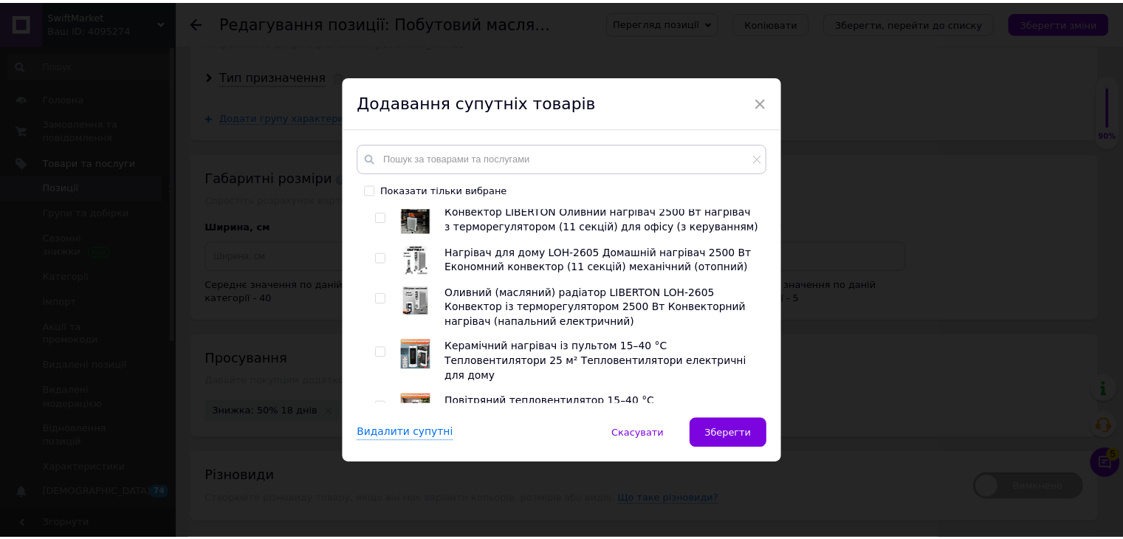
scroll to position [4503, 0]
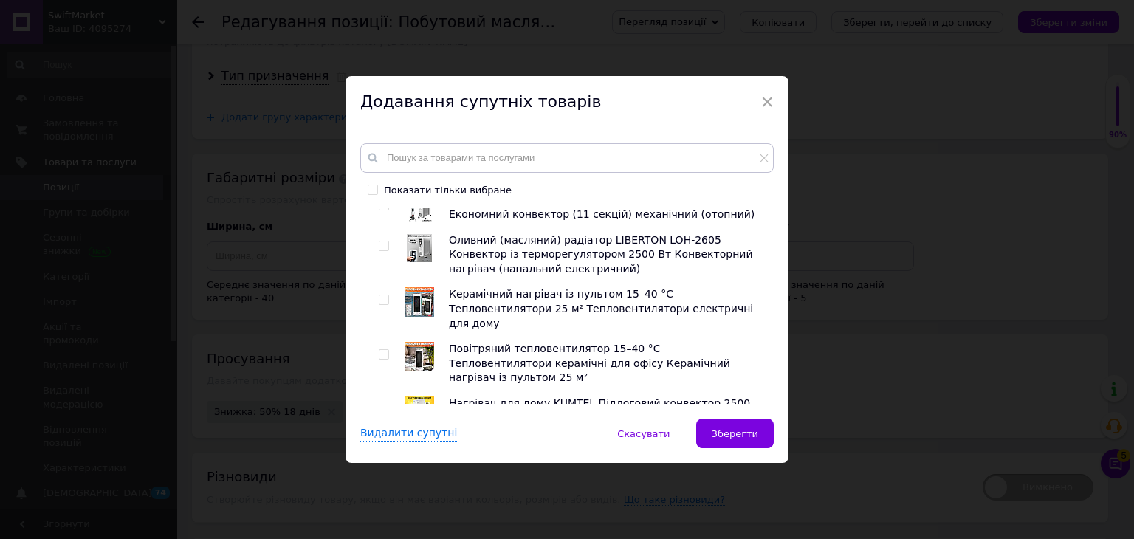
checkbox input "true"
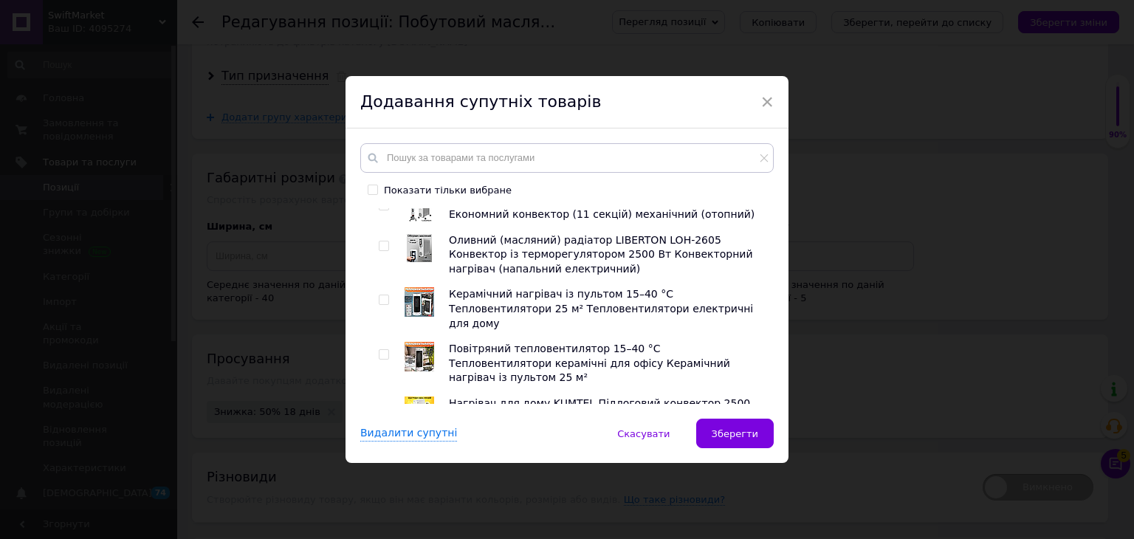
checkbox input "true"
click at [523, 433] on span "Зберегти" at bounding box center [735, 433] width 47 height 11
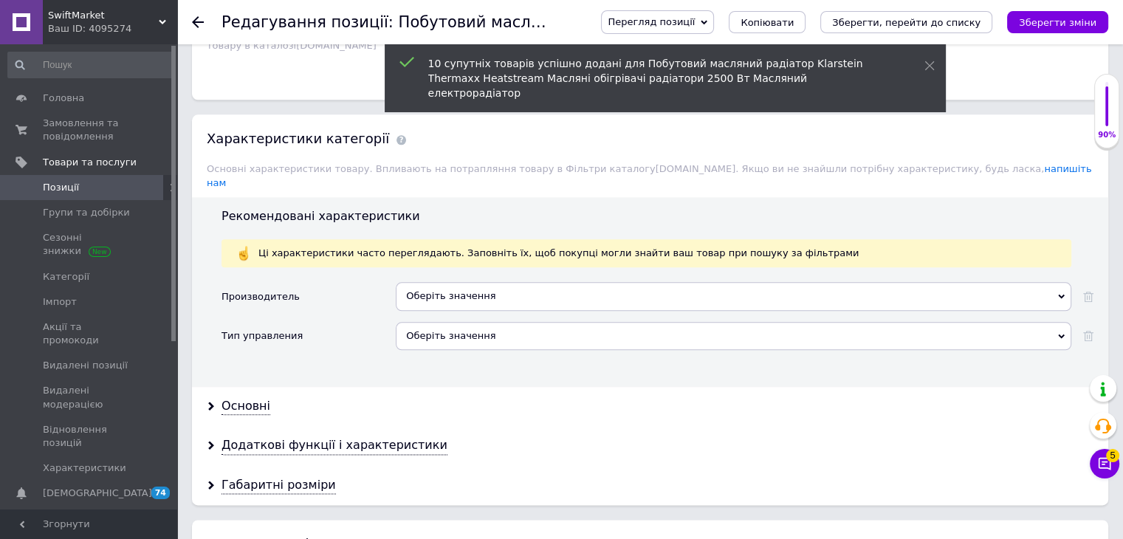
scroll to position [1624, 0]
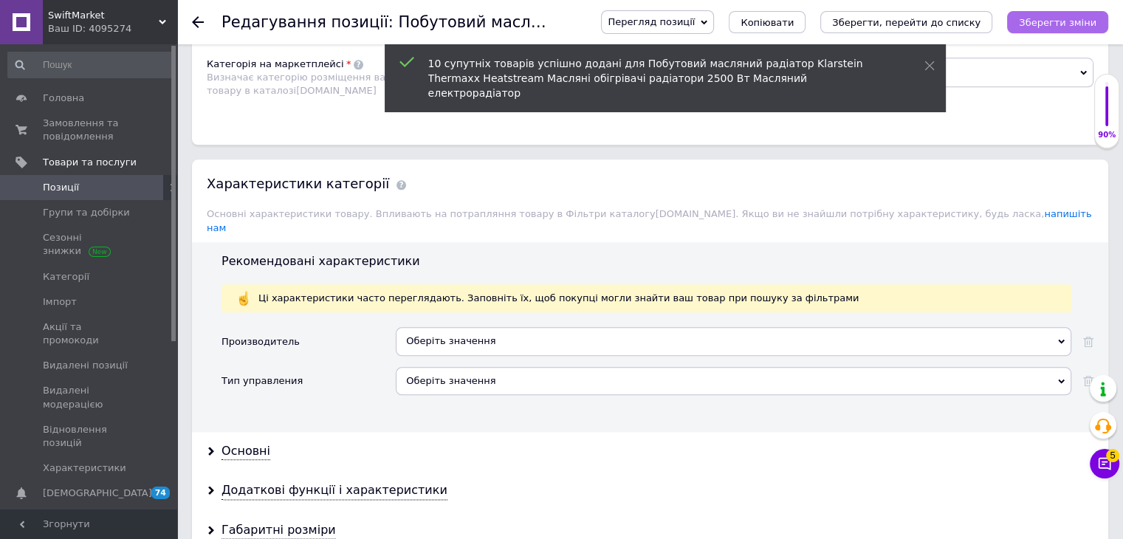
click at [523, 18] on icon "Зберегти зміни" at bounding box center [1058, 22] width 78 height 11
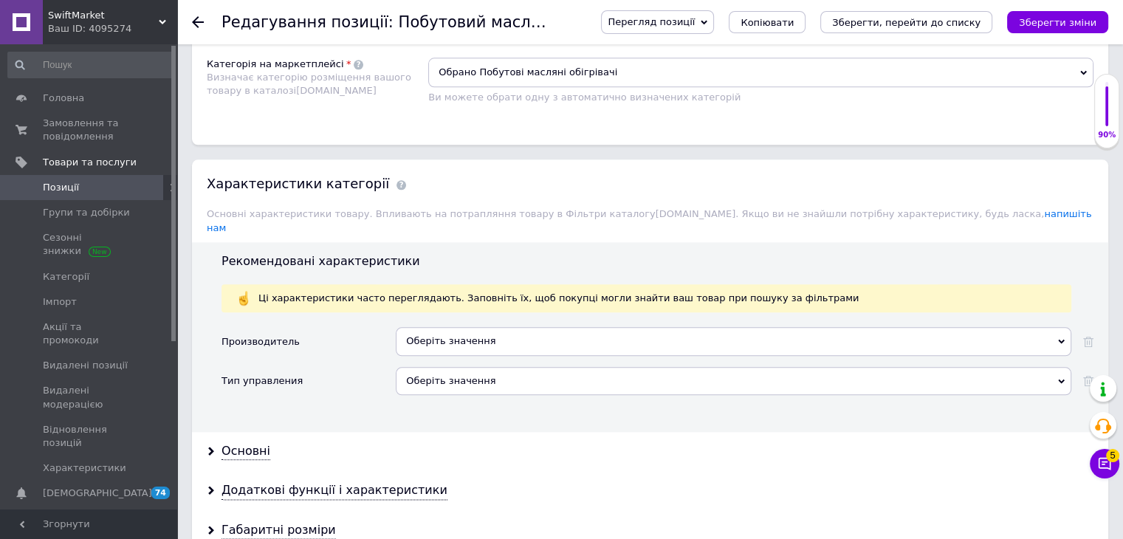
click at [488, 327] on div "Оберіть значення" at bounding box center [733, 341] width 675 height 28
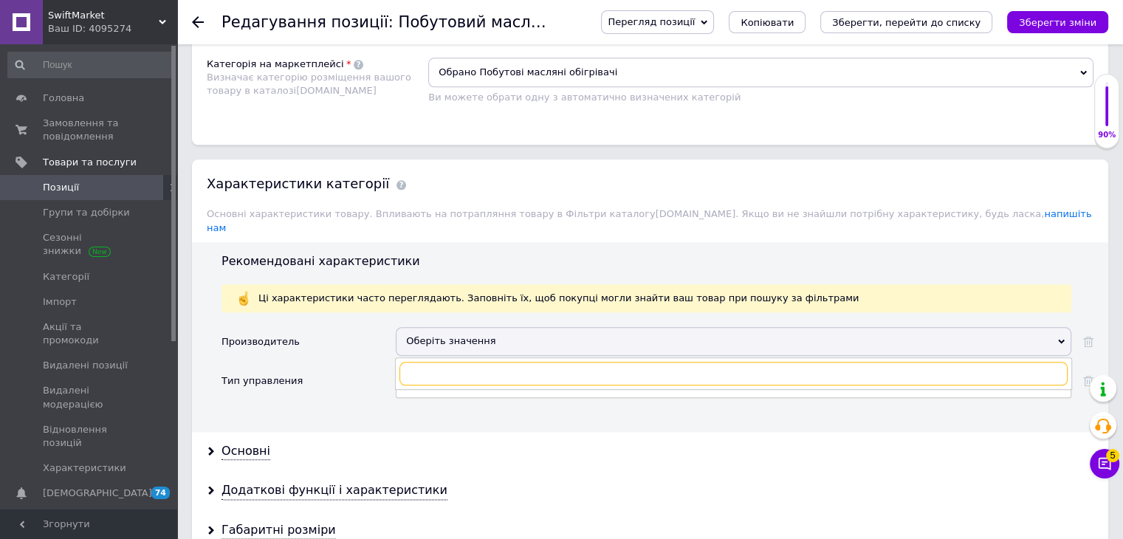
paste input "Klarstein"
type input "Klarstein"
click at [424, 397] on div "Klarstein" at bounding box center [733, 403] width 659 height 13
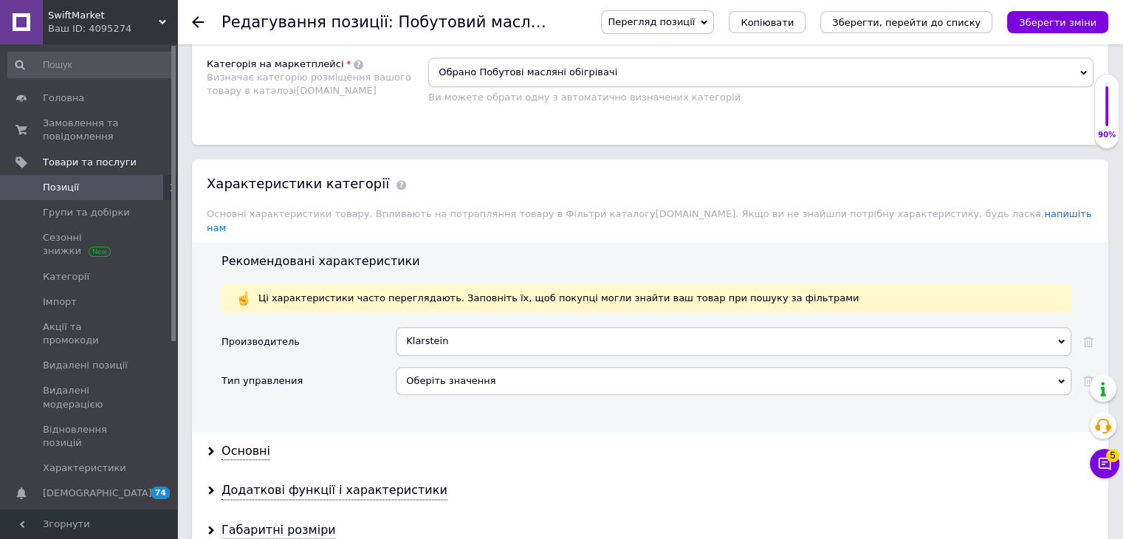
click at [435, 367] on div "Оберіть значення" at bounding box center [733, 381] width 675 height 28
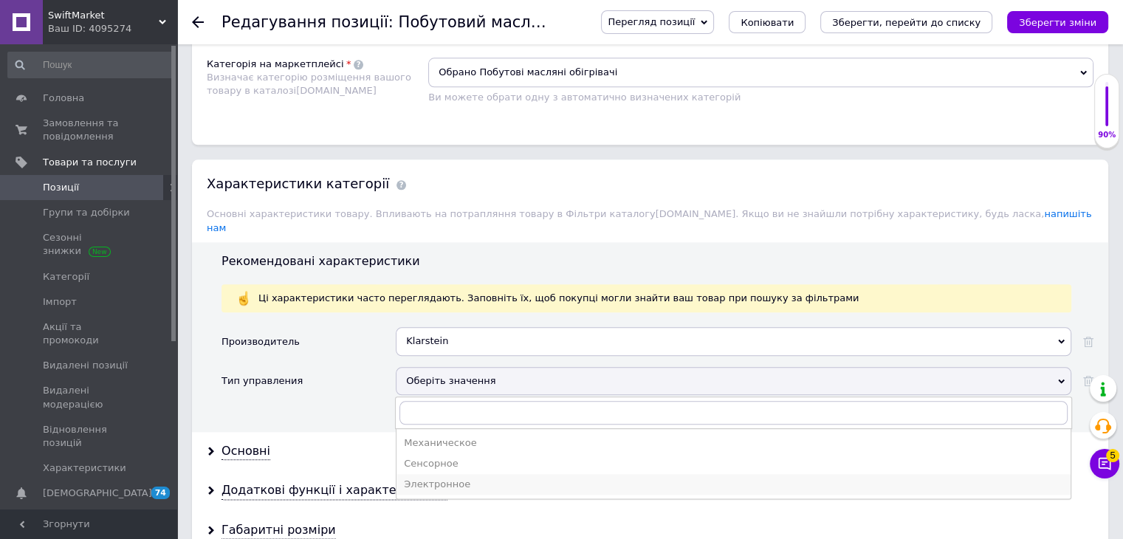
click at [449, 478] on div "Электронное" at bounding box center [733, 484] width 659 height 13
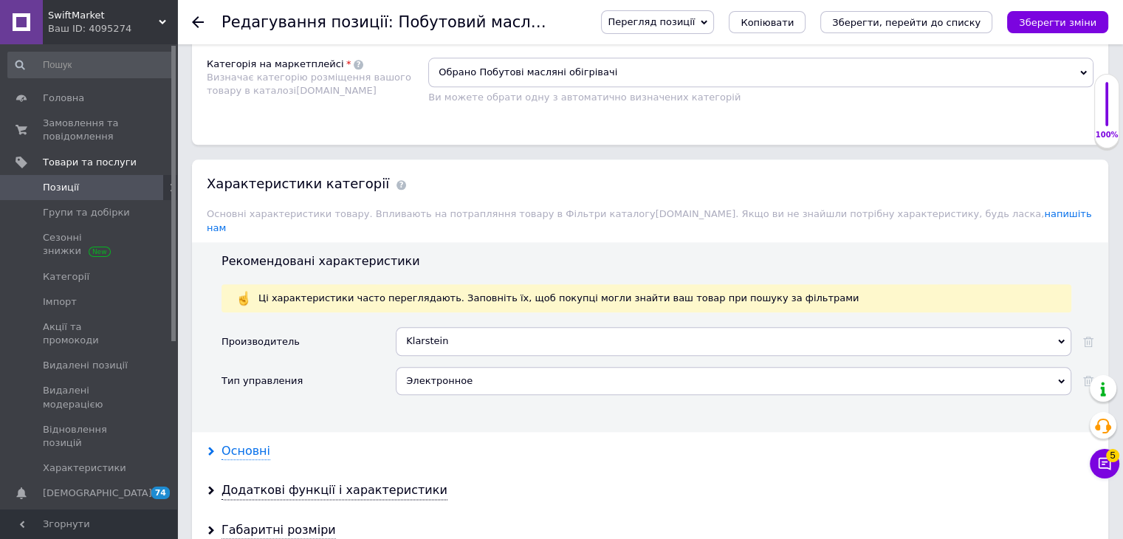
click at [260, 443] on div "Основні" at bounding box center [245, 451] width 49 height 17
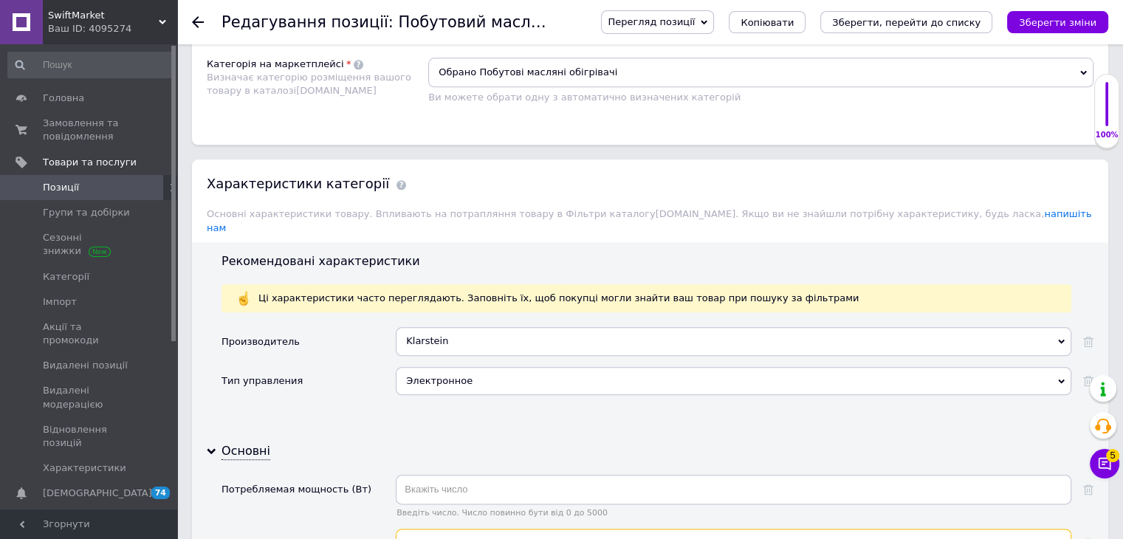
click at [430, 528] on input "text" at bounding box center [733, 543] width 675 height 30
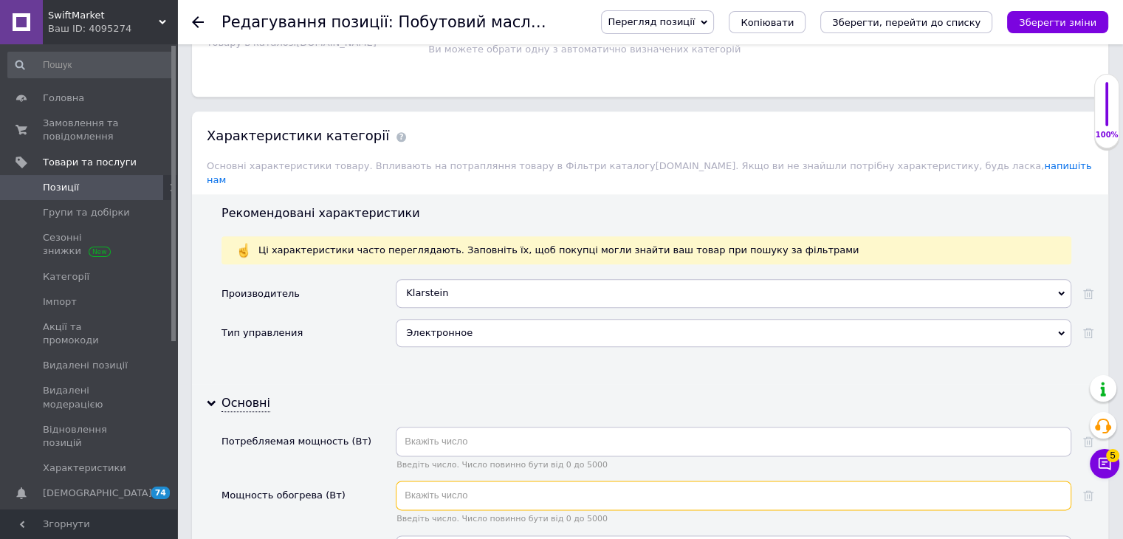
scroll to position [1698, 0]
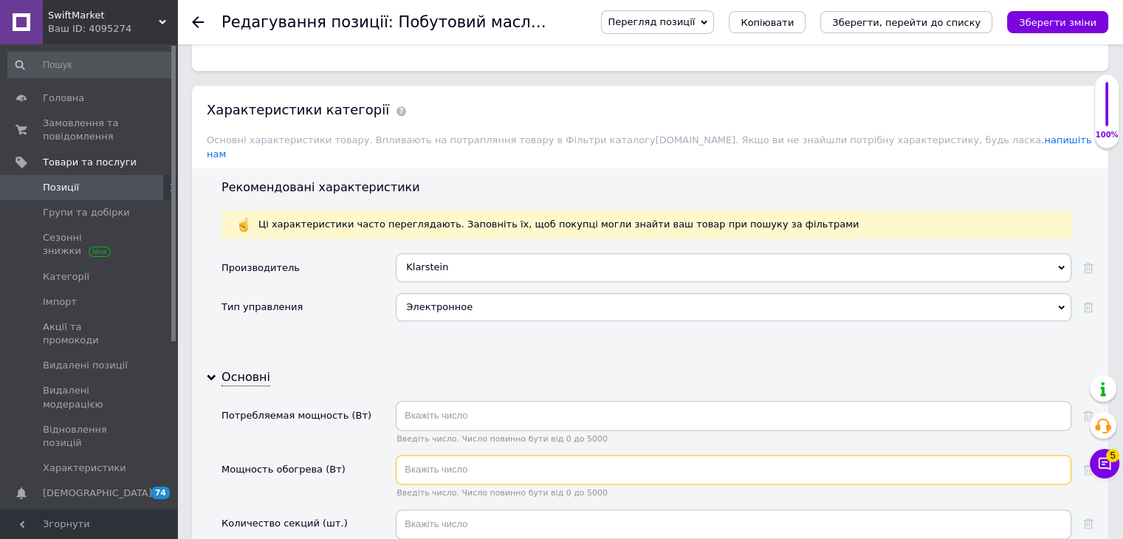
type input "1"
type input "2500"
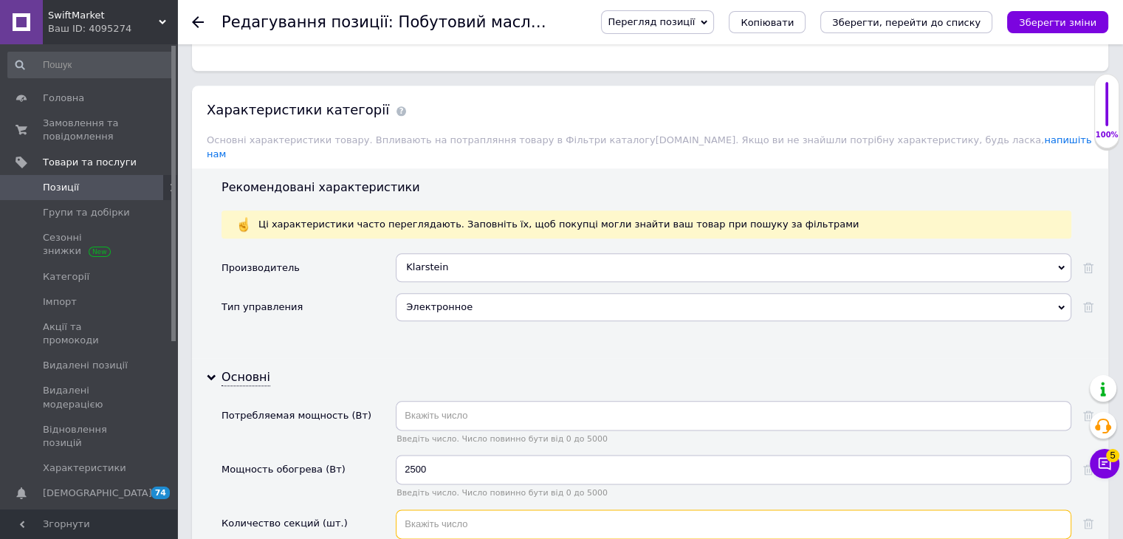
click at [438, 509] on input "text" at bounding box center [733, 524] width 675 height 30
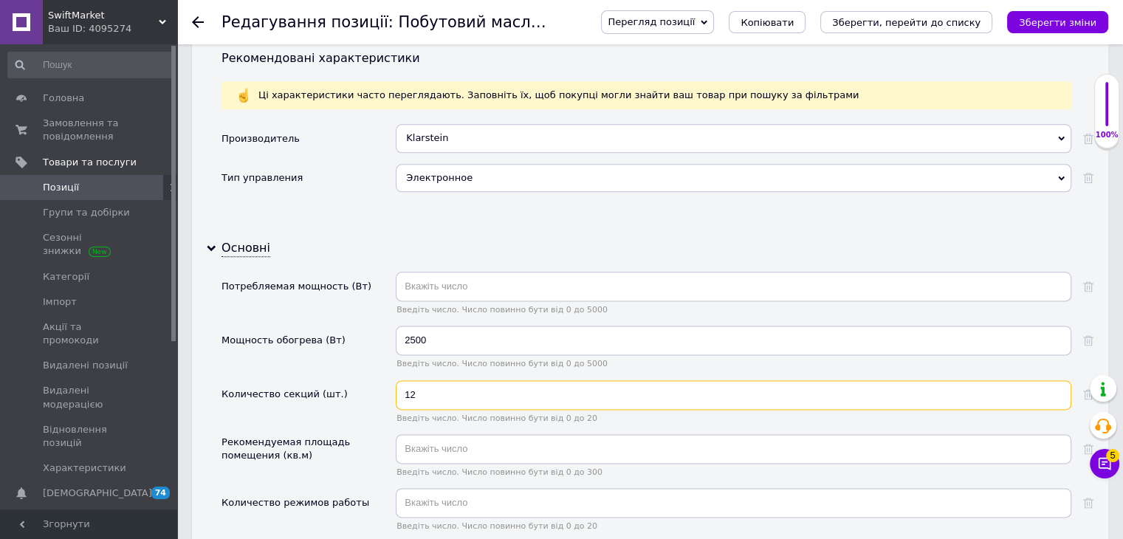
scroll to position [1845, 0]
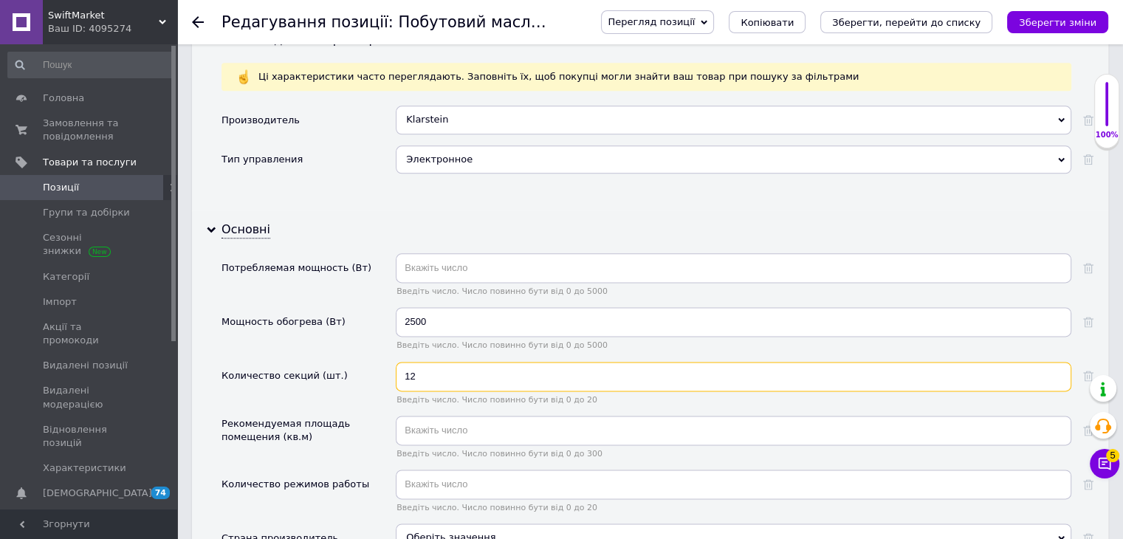
type input "12"
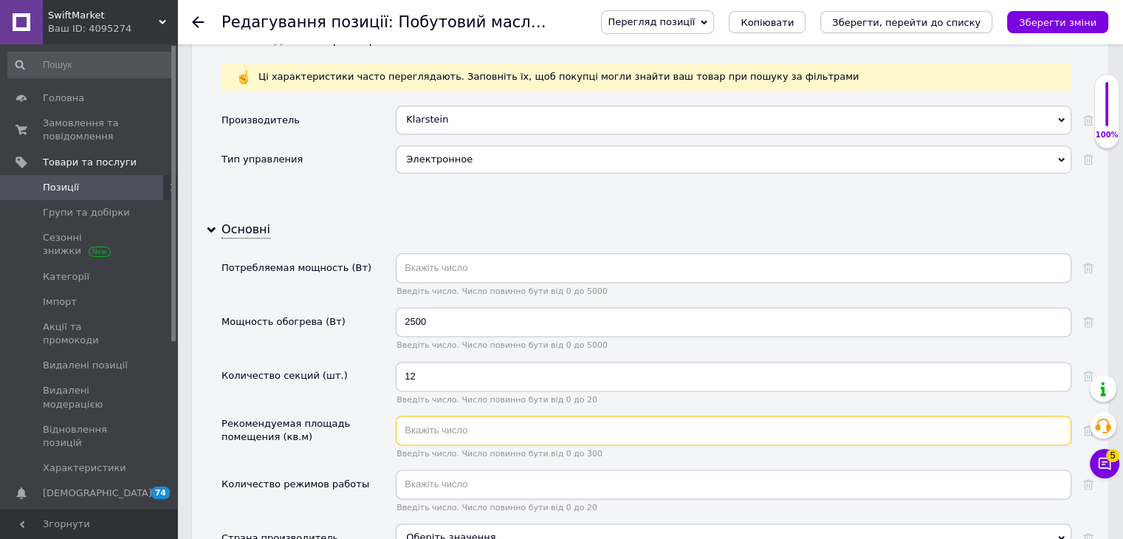
click at [448, 416] on input "text" at bounding box center [733, 431] width 675 height 30
type input "50"
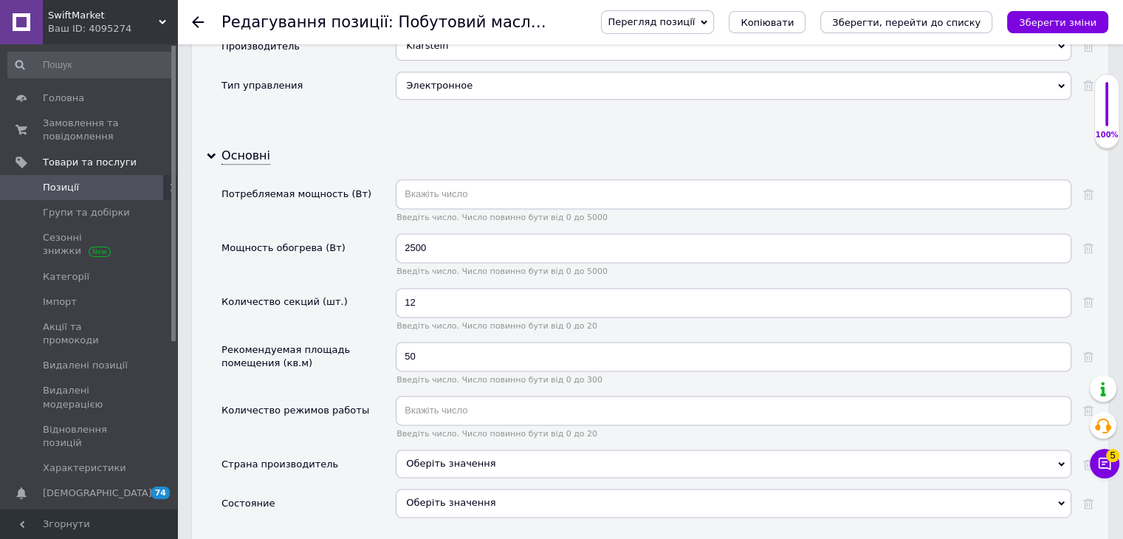
click at [458, 453] on div "Оберіть значення" at bounding box center [733, 469] width 675 height 39
click at [461, 450] on div "Оберіть значення" at bounding box center [733, 464] width 675 height 28
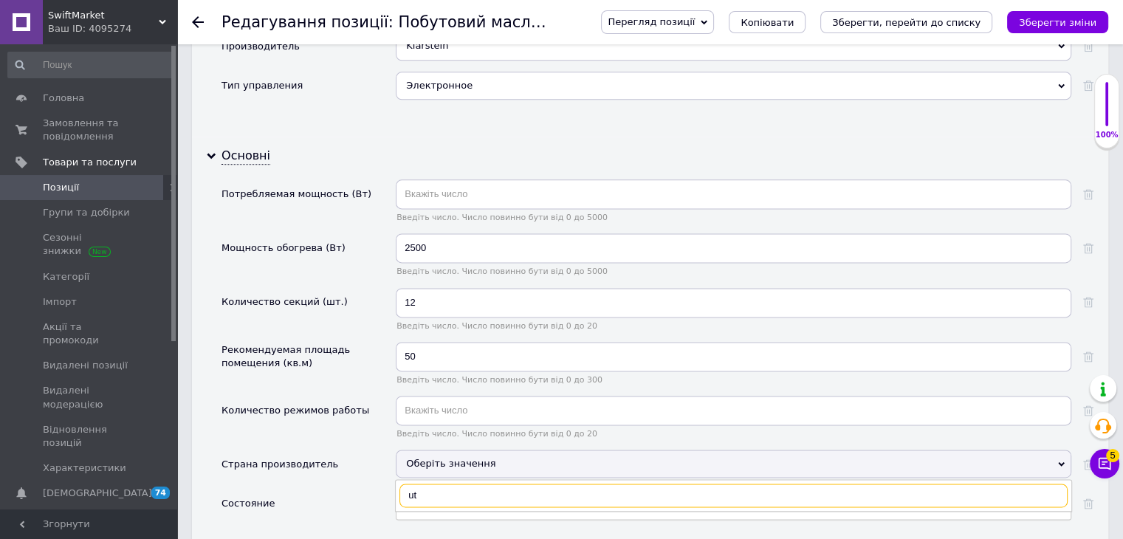
type input "u"
type input "ге"
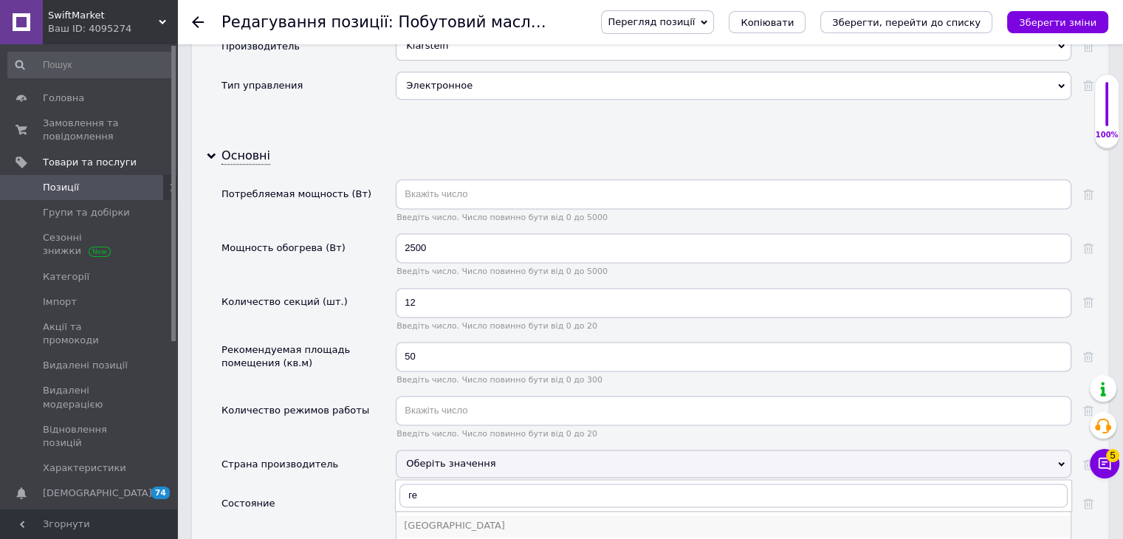
click at [444, 519] on div "[GEOGRAPHIC_DATA]" at bounding box center [733, 525] width 659 height 13
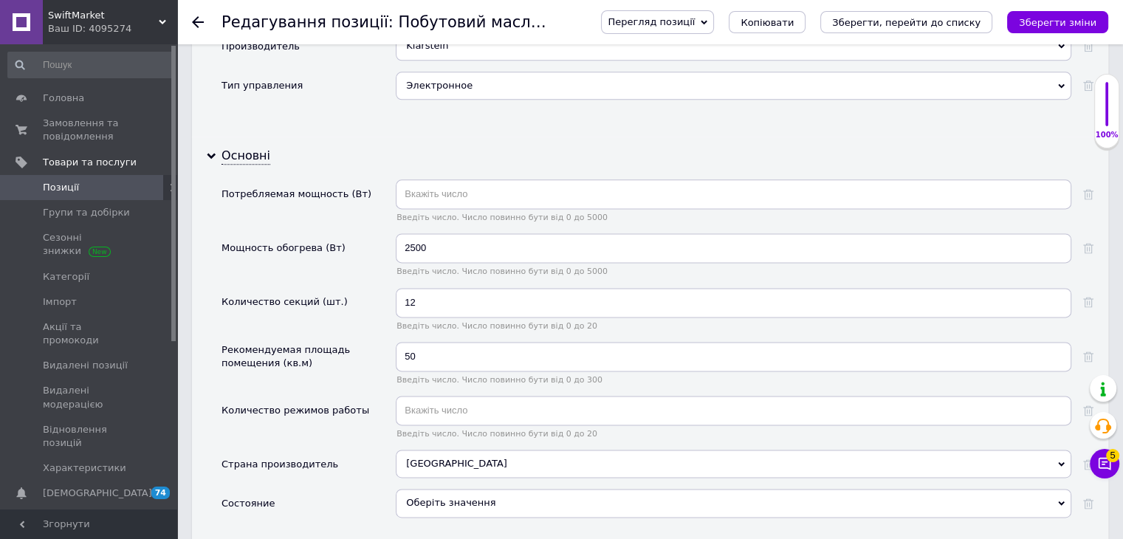
click at [445, 489] on div "Оберіть значення" at bounding box center [733, 503] width 675 height 28
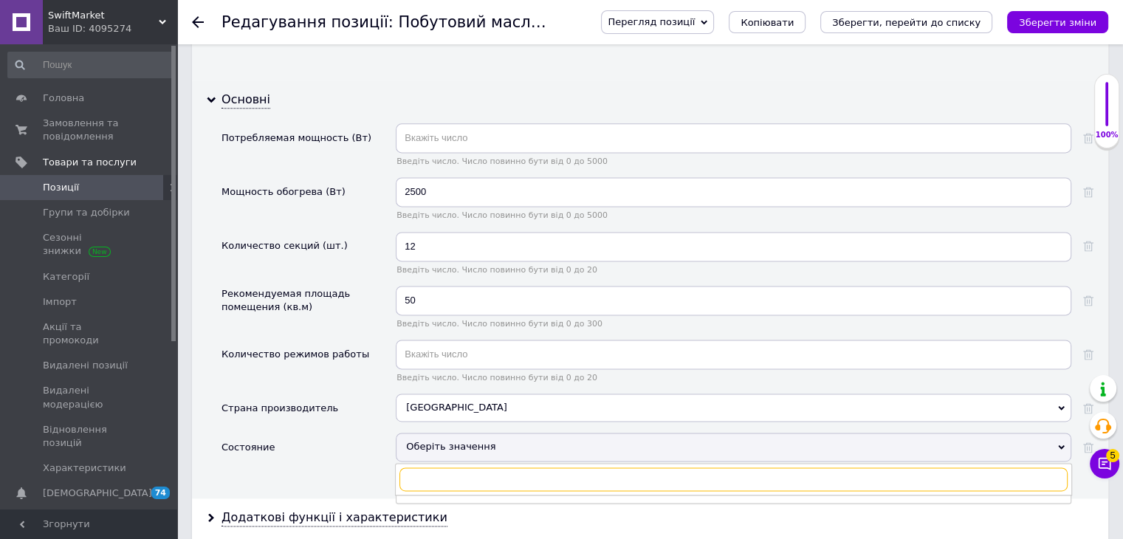
scroll to position [2067, 0]
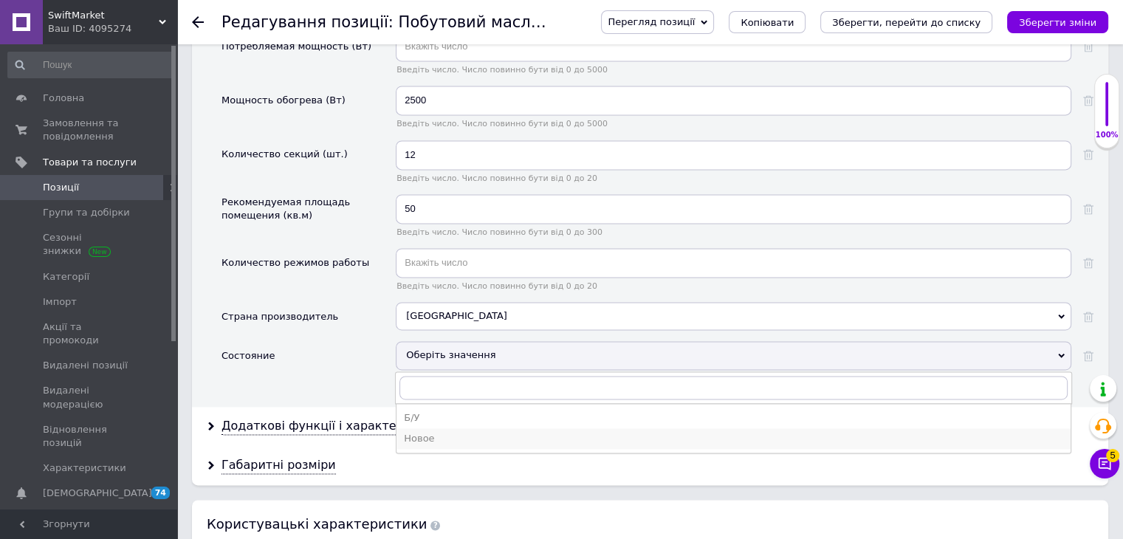
click at [434, 428] on li "Новое" at bounding box center [733, 438] width 674 height 21
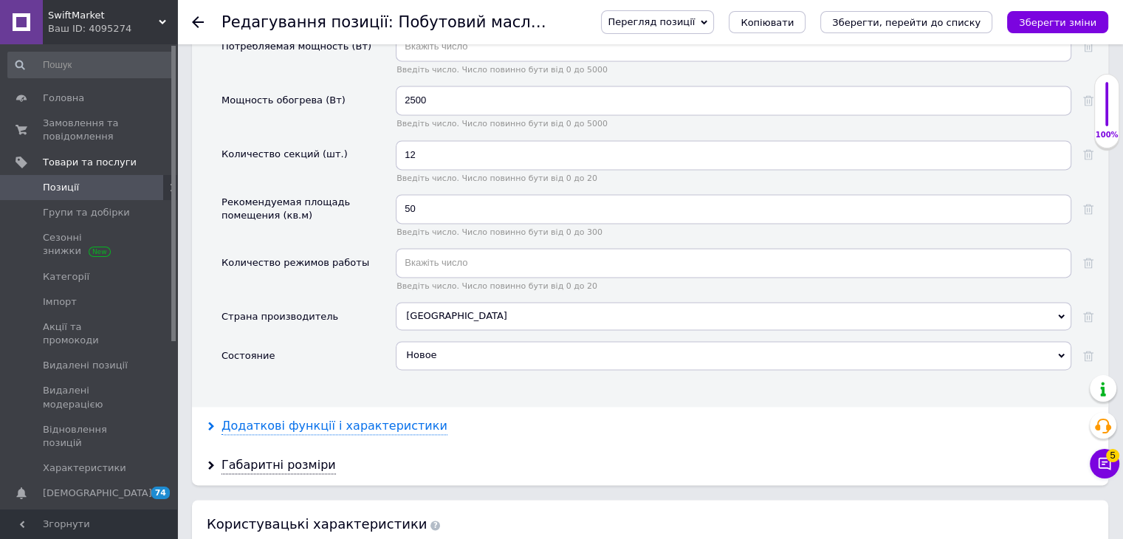
click at [372, 418] on div "Додаткові функції і характеристики" at bounding box center [334, 426] width 226 height 17
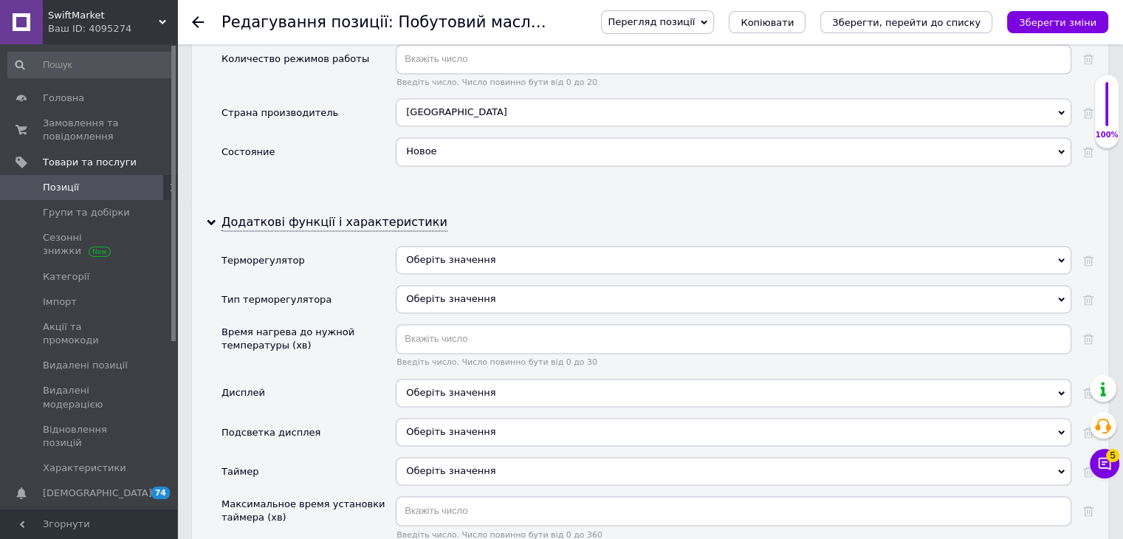
scroll to position [2288, 0]
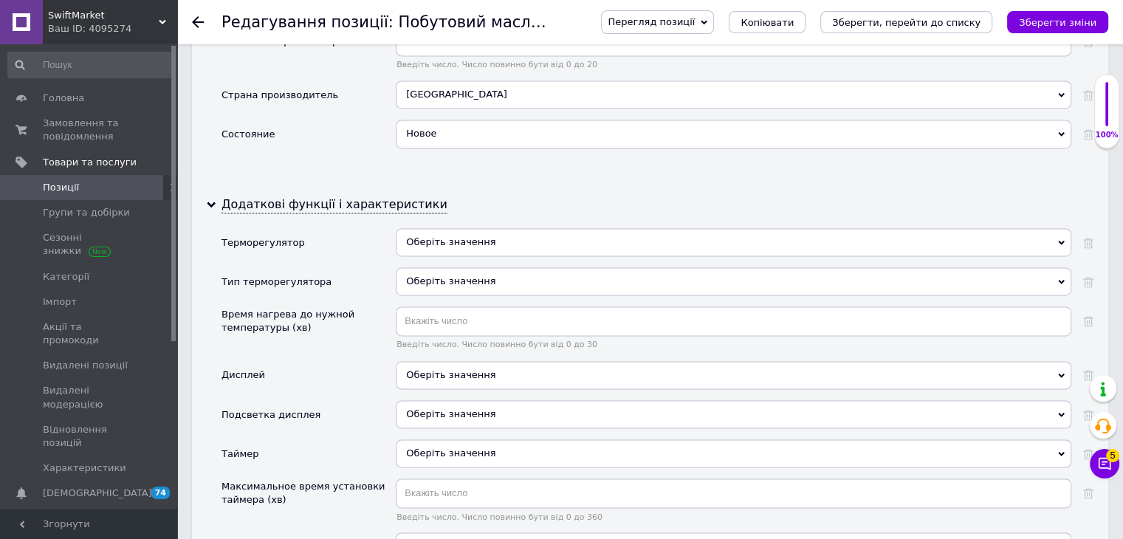
click at [437, 439] on span "Оберіть значення" at bounding box center [733, 453] width 675 height 28
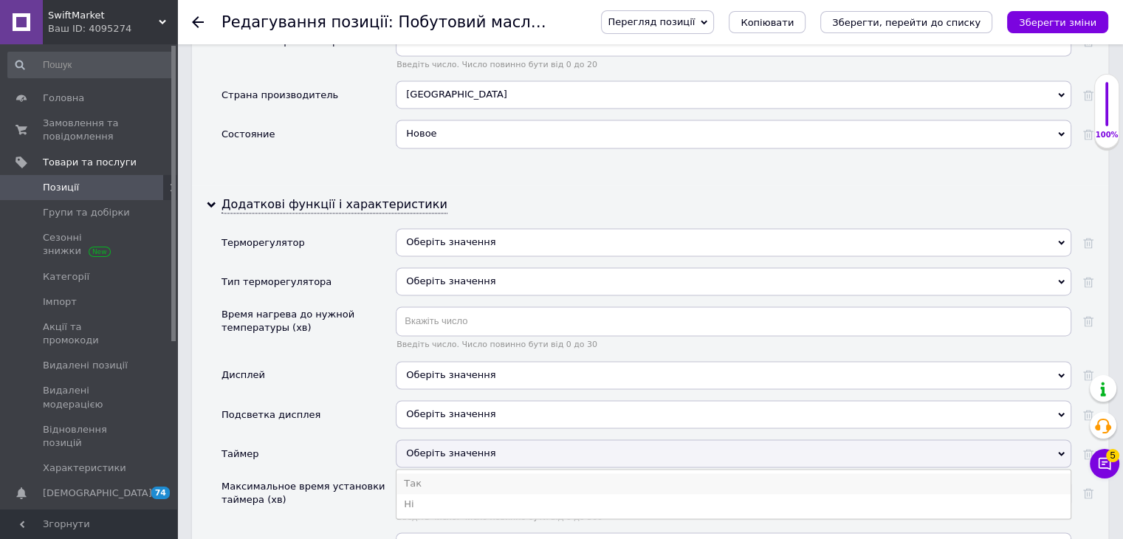
click at [424, 473] on li "Так" at bounding box center [733, 483] width 674 height 21
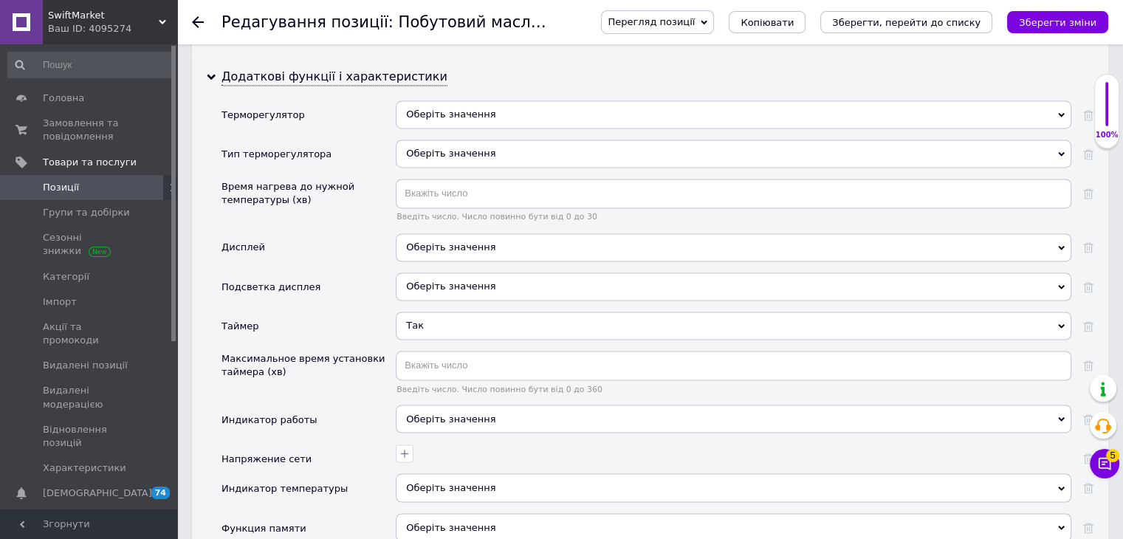
scroll to position [2436, 0]
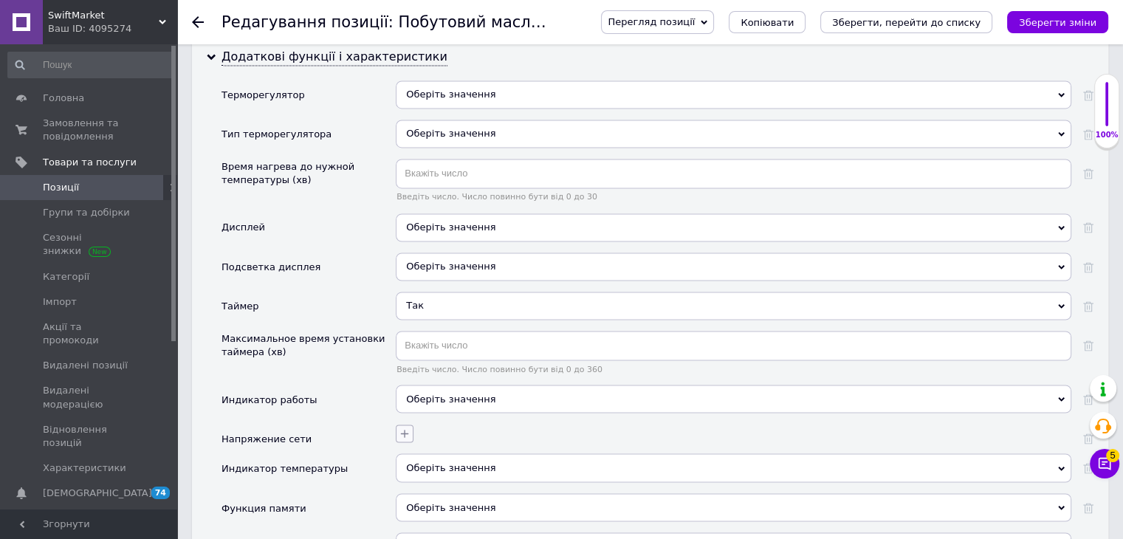
click at [399, 424] on button "button" at bounding box center [405, 433] width 18 height 18
click at [301, 498] on div "220~240 В" at bounding box center [322, 504] width 166 height 13
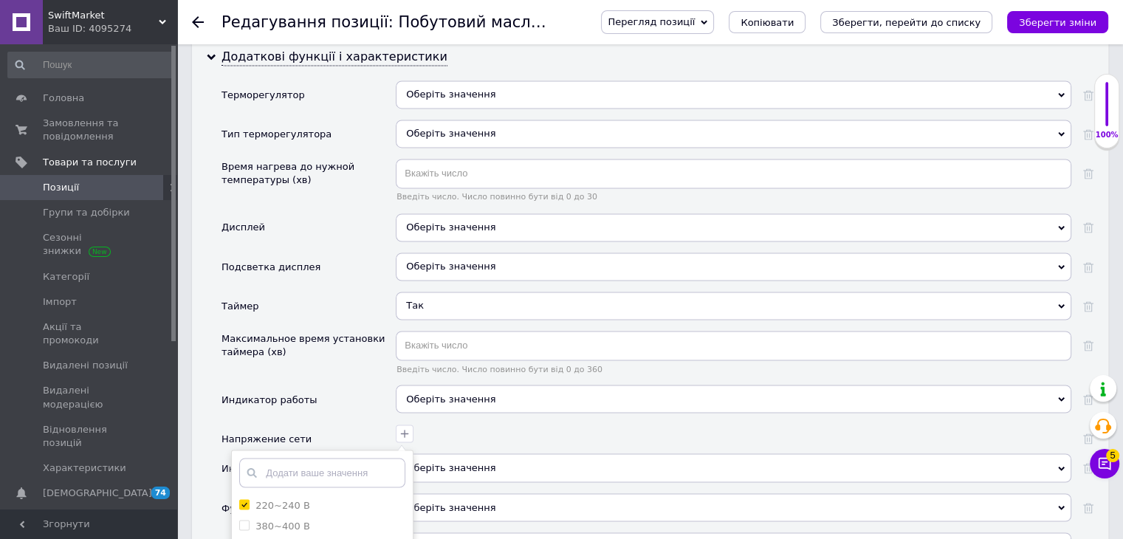
checkbox В "true"
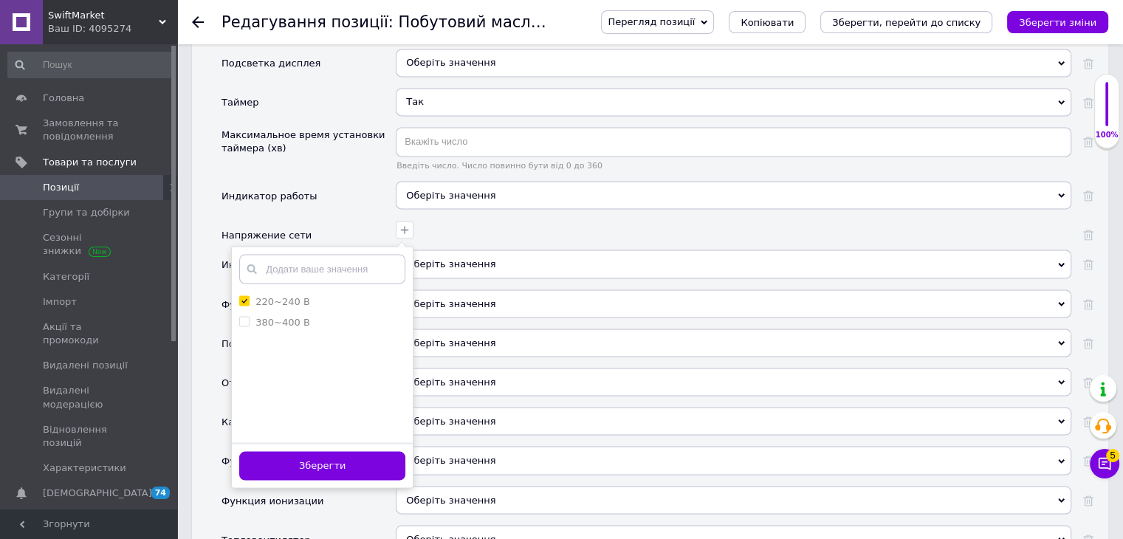
scroll to position [2657, 0]
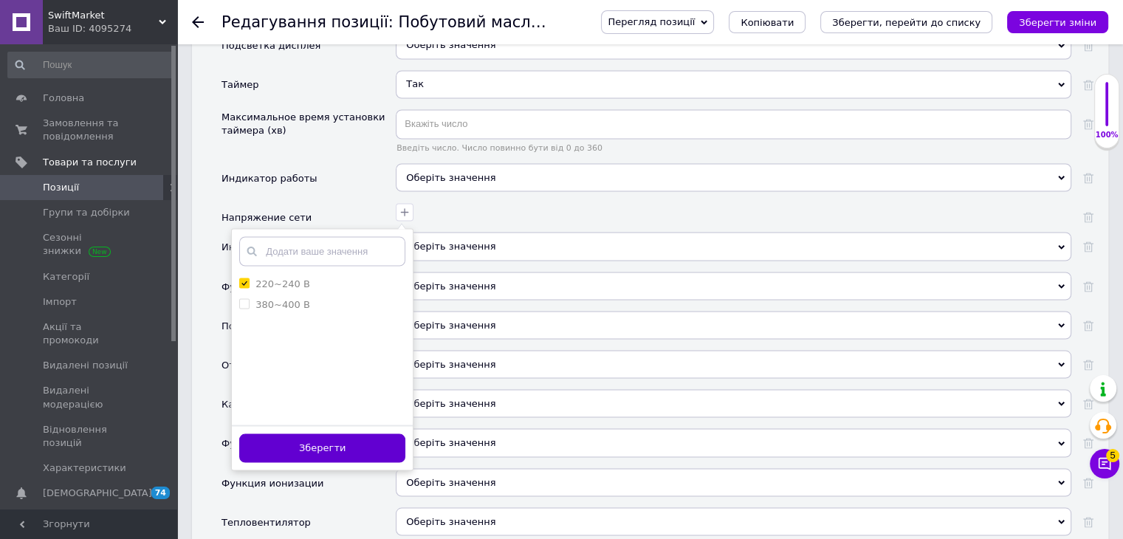
click at [363, 433] on button "Зберегти" at bounding box center [322, 447] width 166 height 29
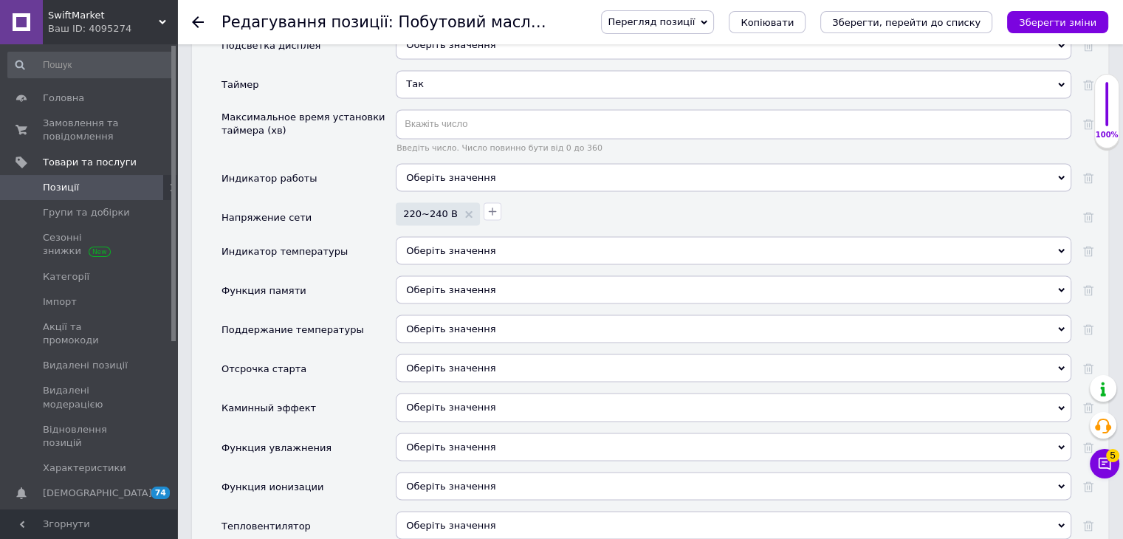
scroll to position [2805, 0]
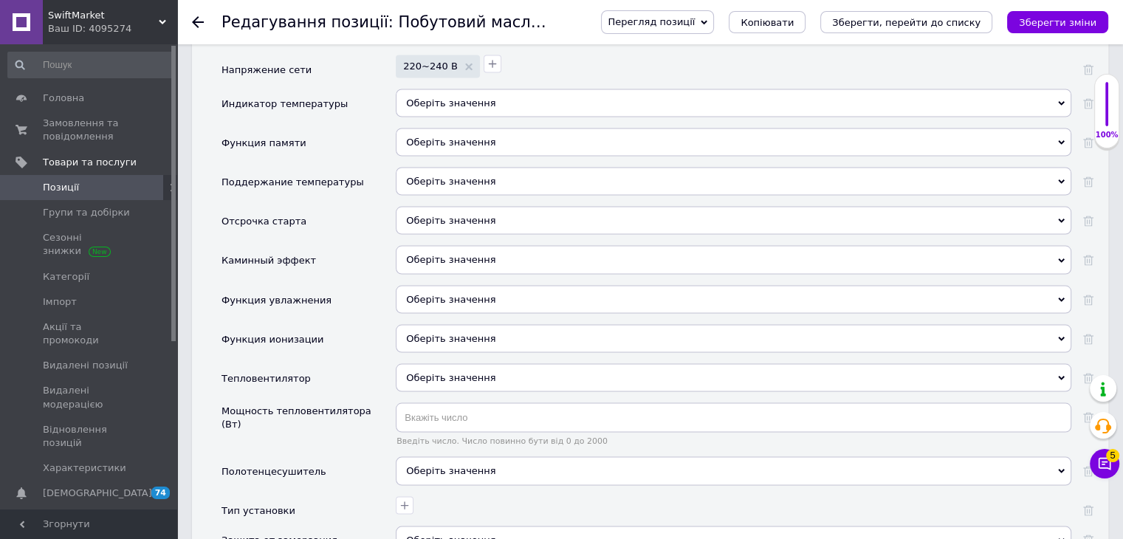
click at [401, 499] on icon "button" at bounding box center [405, 505] width 12 height 12
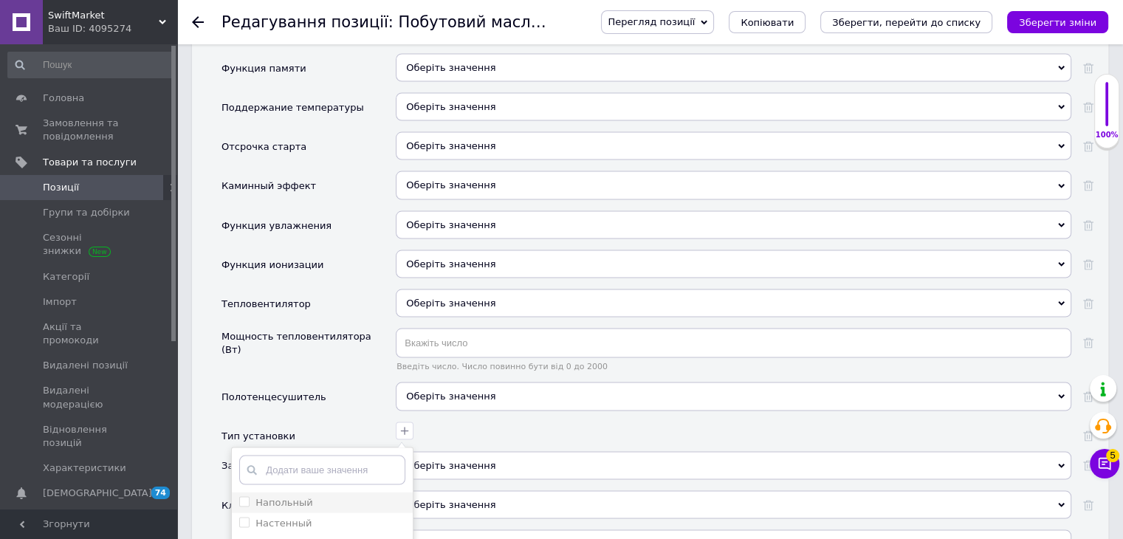
click at [331, 496] on div "Напольный" at bounding box center [322, 502] width 166 height 13
checkbox input "true"
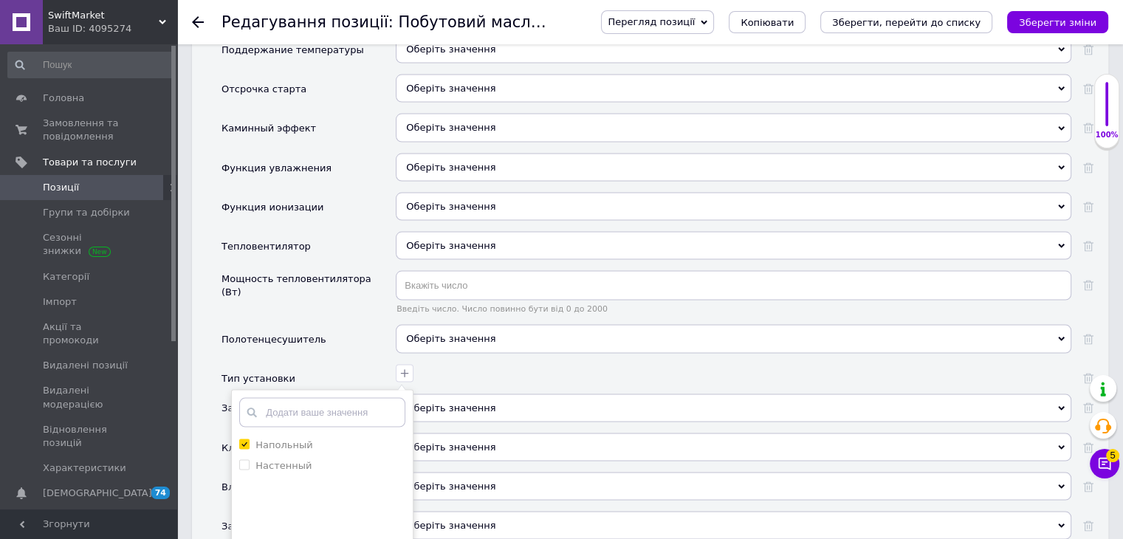
scroll to position [3026, 0]
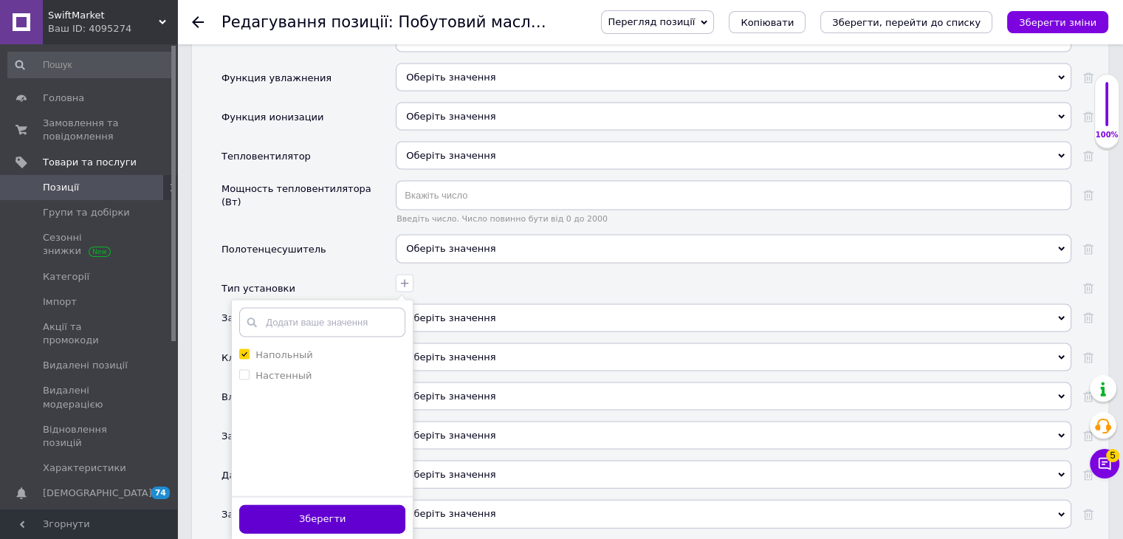
click at [389, 505] on button "Зберегти" at bounding box center [322, 519] width 166 height 29
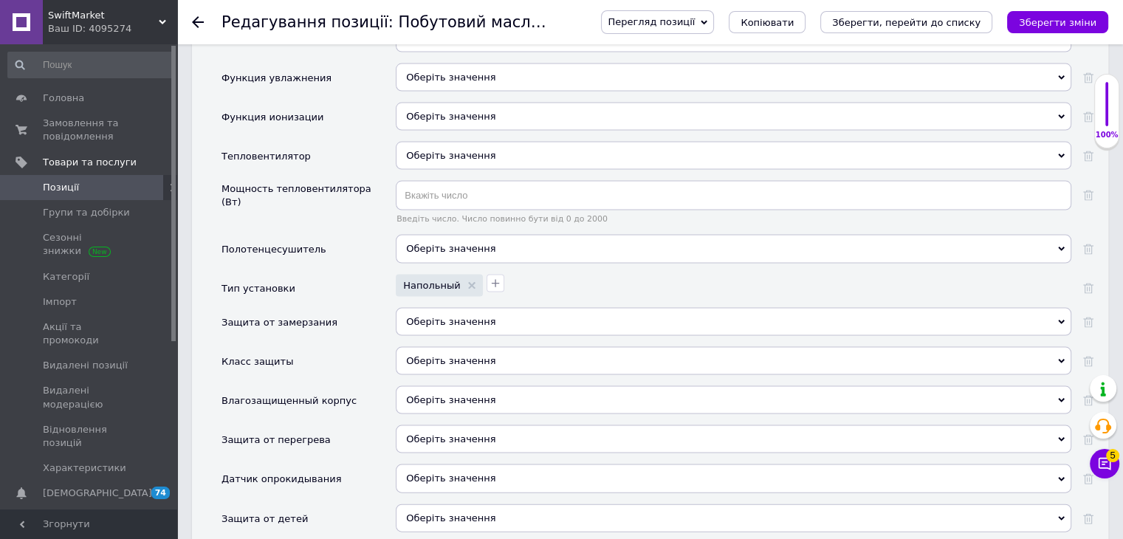
click at [434, 316] on span "Оберіть значення" at bounding box center [450, 321] width 89 height 11
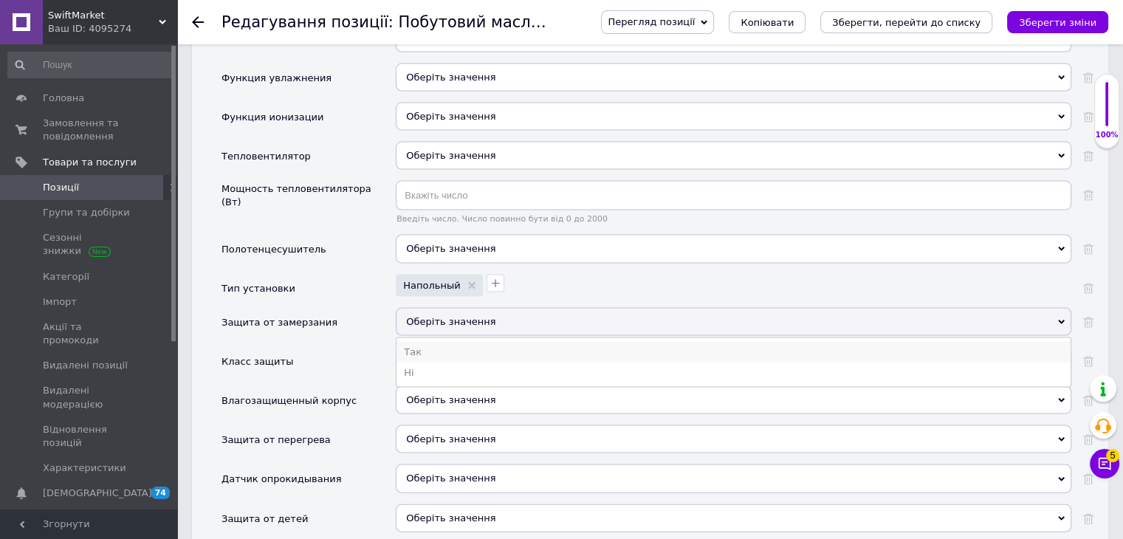
click at [418, 342] on li "Так" at bounding box center [733, 352] width 674 height 21
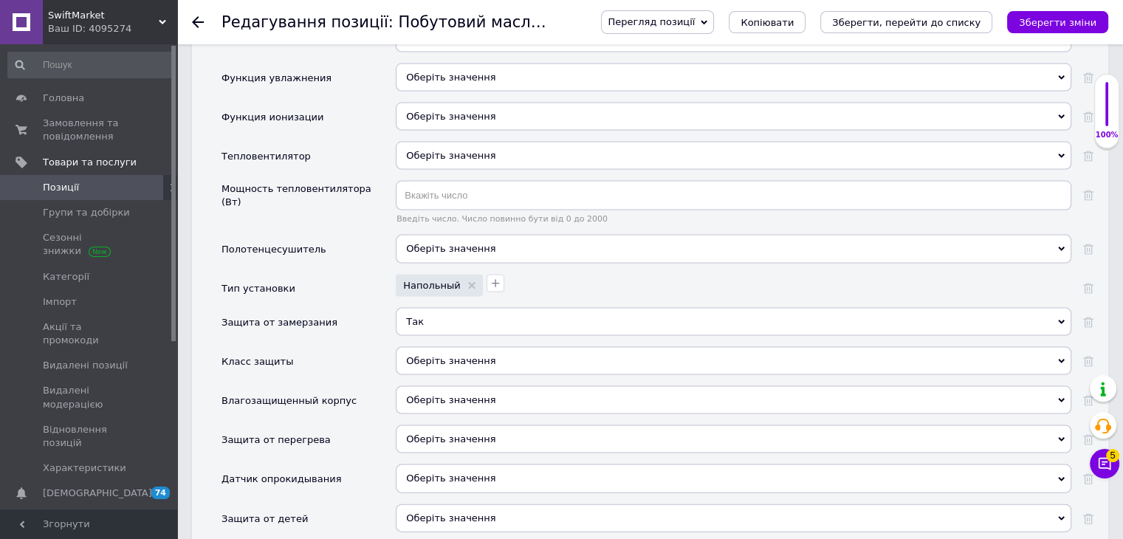
click at [440, 433] on span "Оберіть значення" at bounding box center [450, 438] width 89 height 11
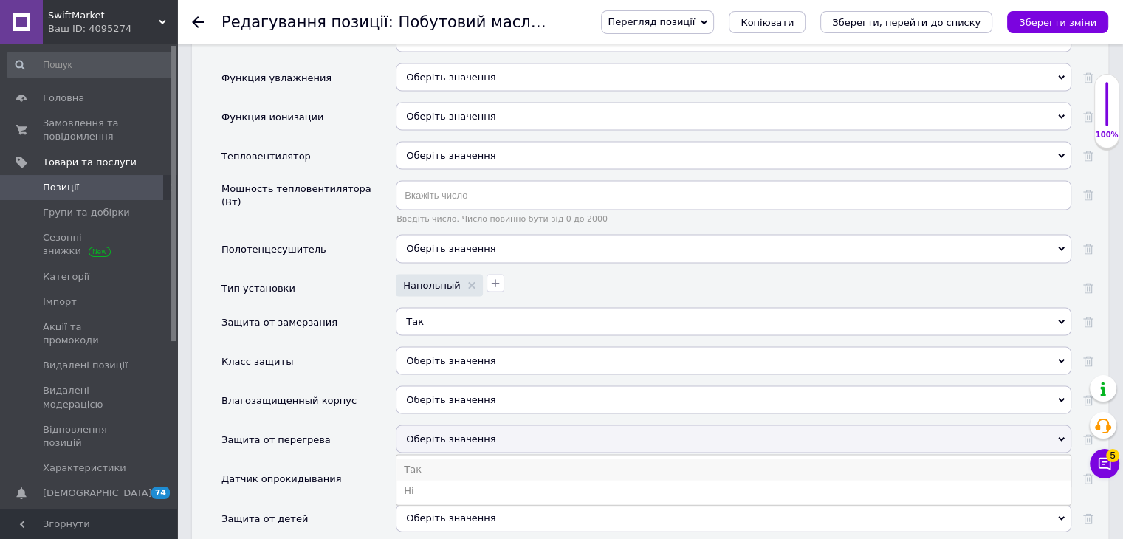
click at [432, 459] on li "Так" at bounding box center [733, 469] width 674 height 21
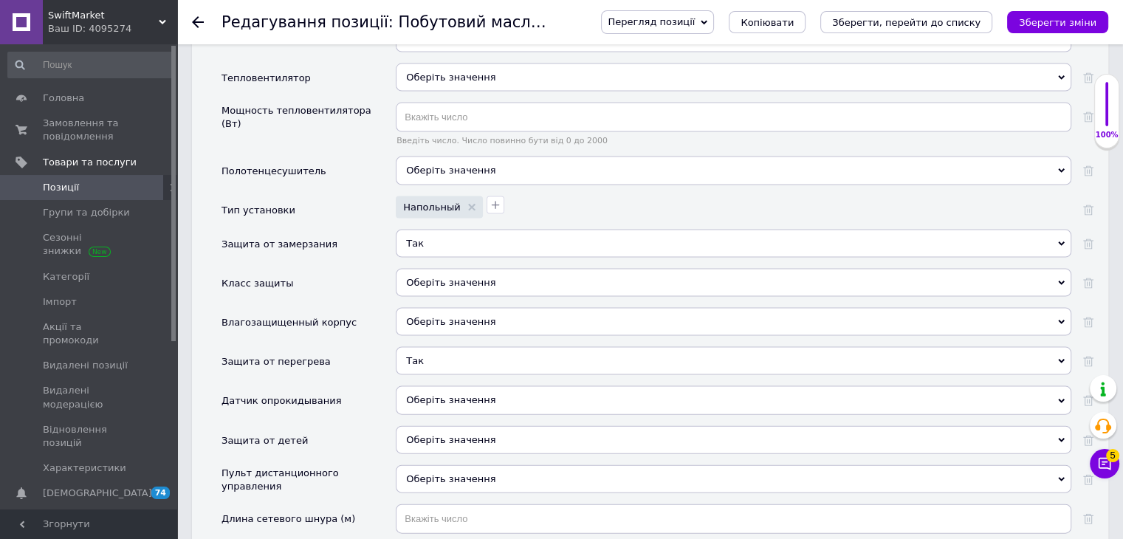
scroll to position [3174, 0]
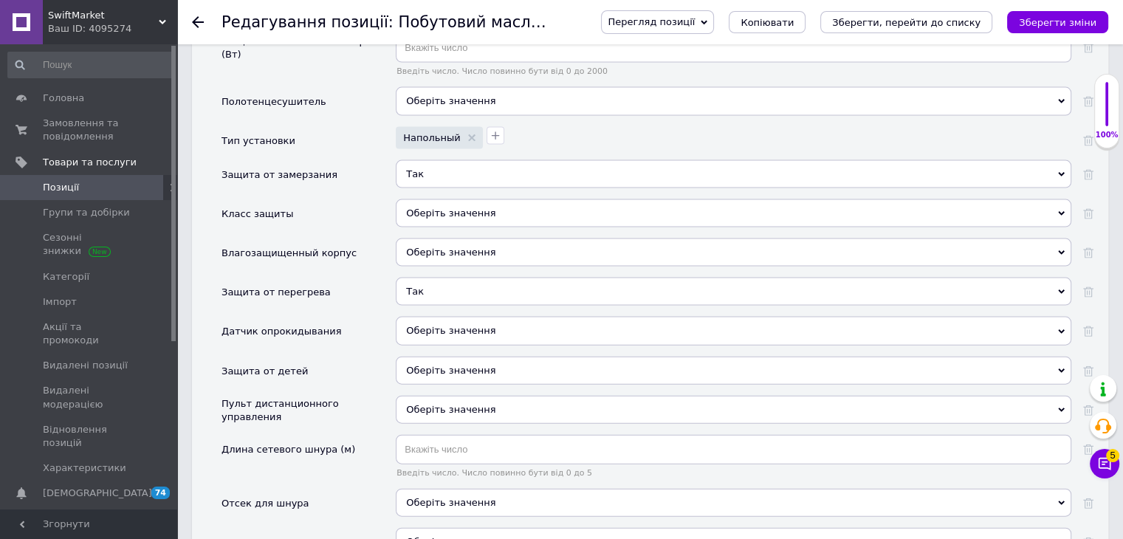
click at [415, 404] on span "Оберіть значення" at bounding box center [450, 409] width 89 height 11
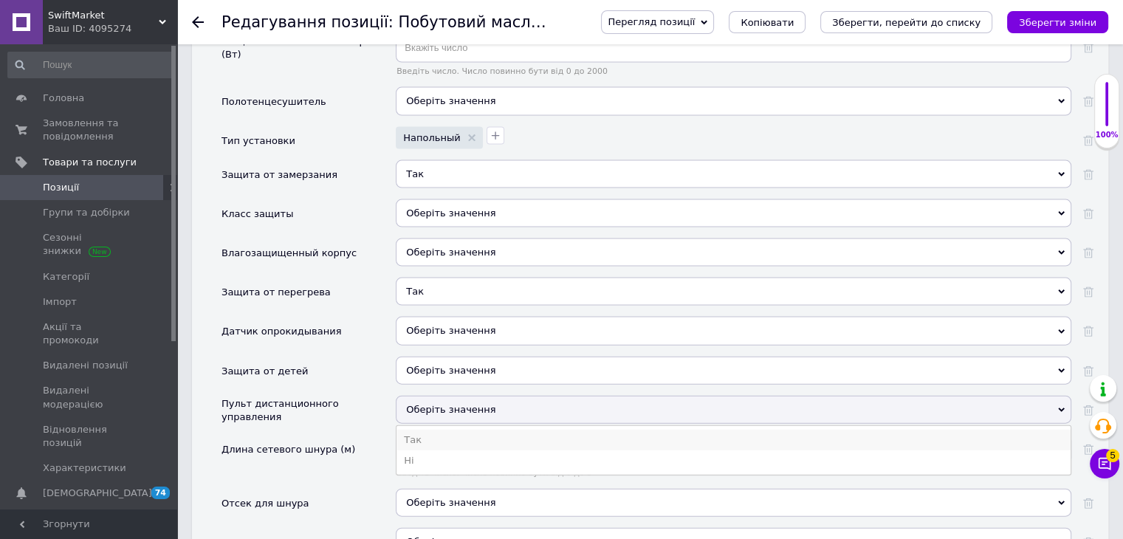
click at [416, 430] on li "Так" at bounding box center [733, 440] width 674 height 21
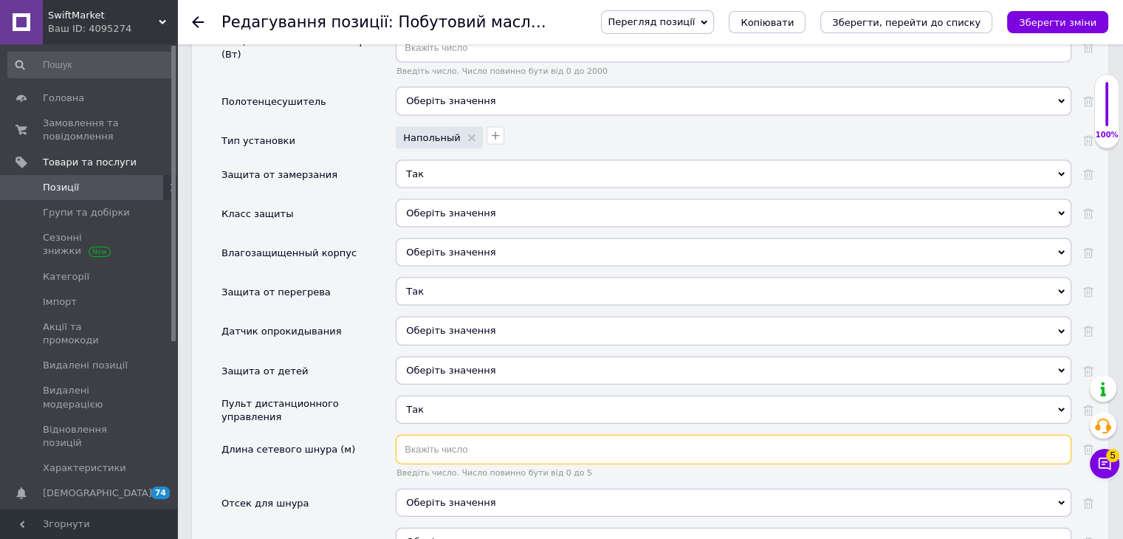
click at [420, 435] on input "text" at bounding box center [733, 450] width 675 height 30
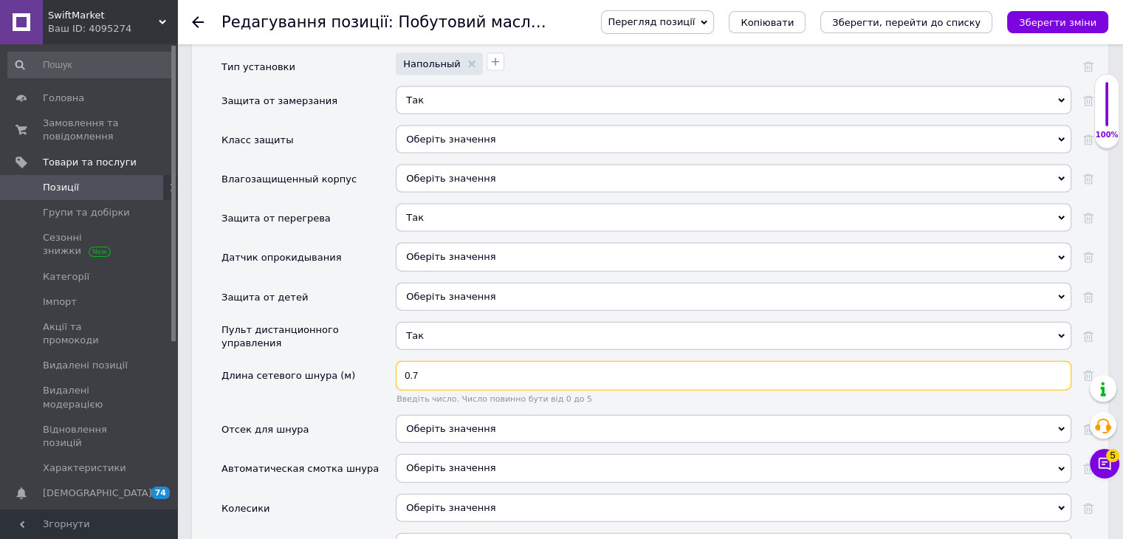
type input "0.7"
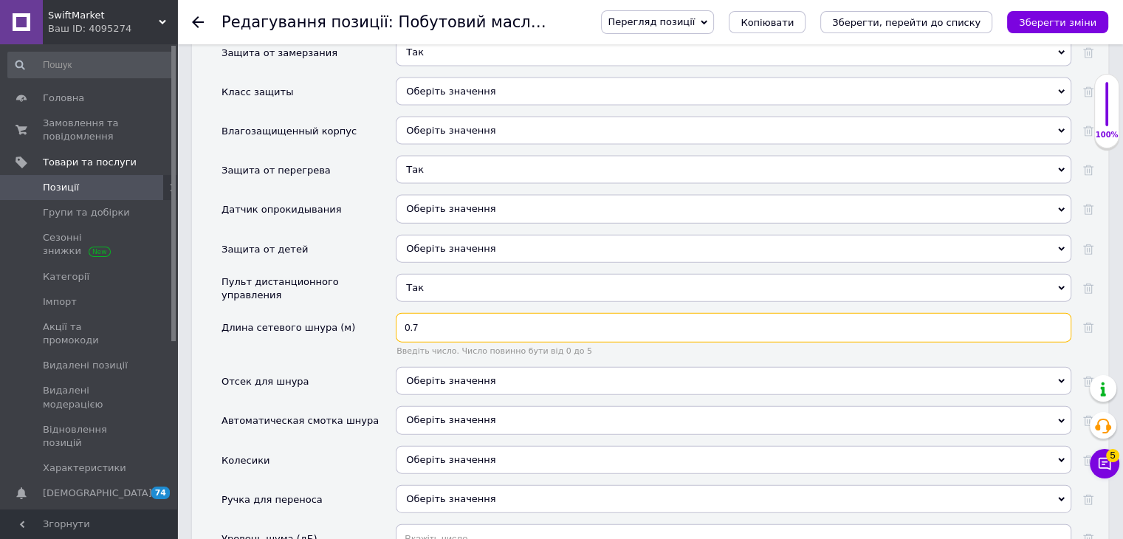
scroll to position [3322, 0]
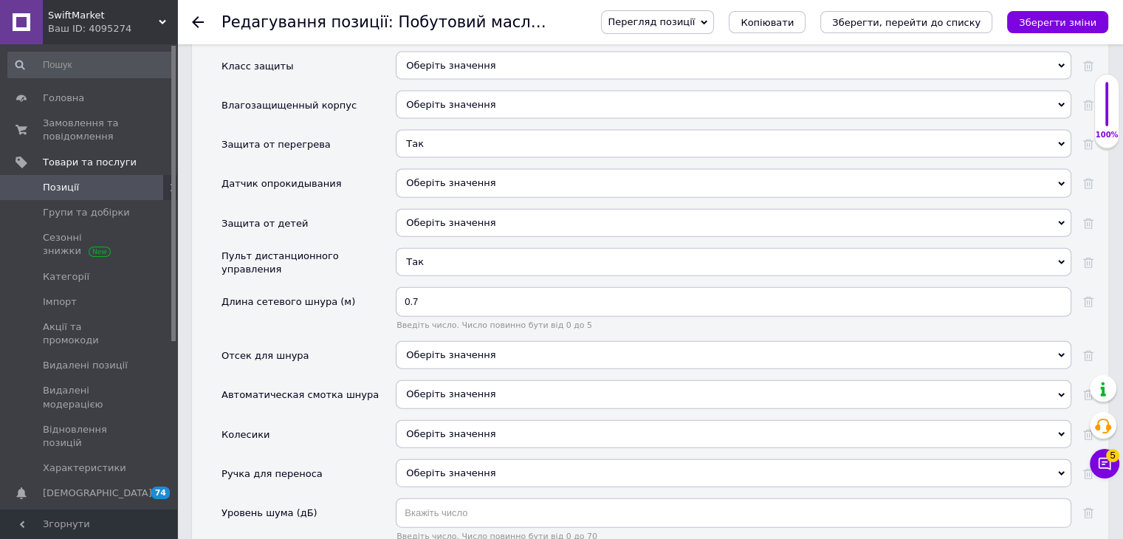
click at [430, 428] on span "Оберіть значення" at bounding box center [450, 433] width 89 height 11
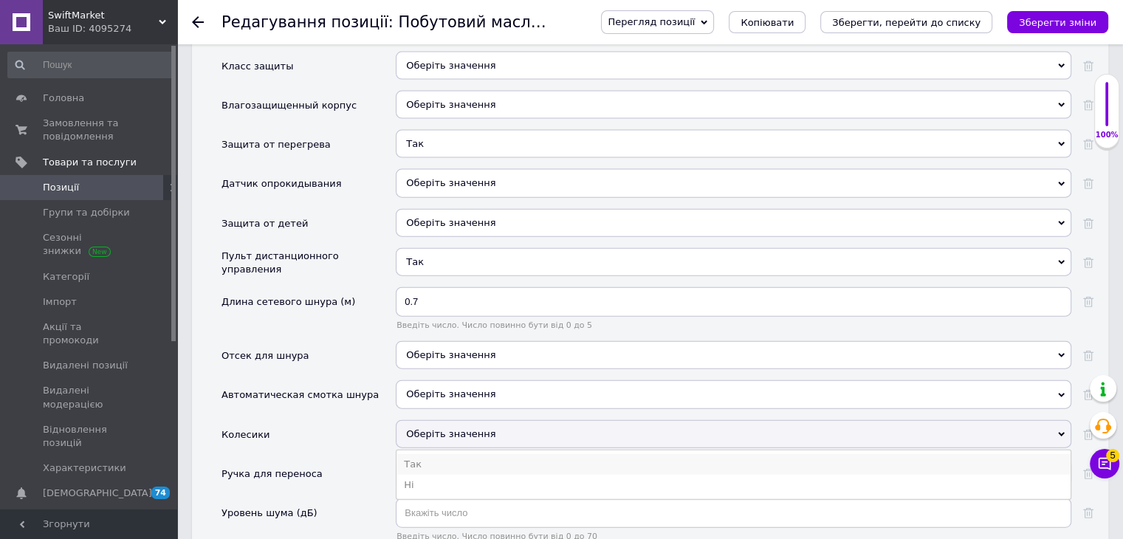
click at [434, 454] on li "Так" at bounding box center [733, 464] width 674 height 21
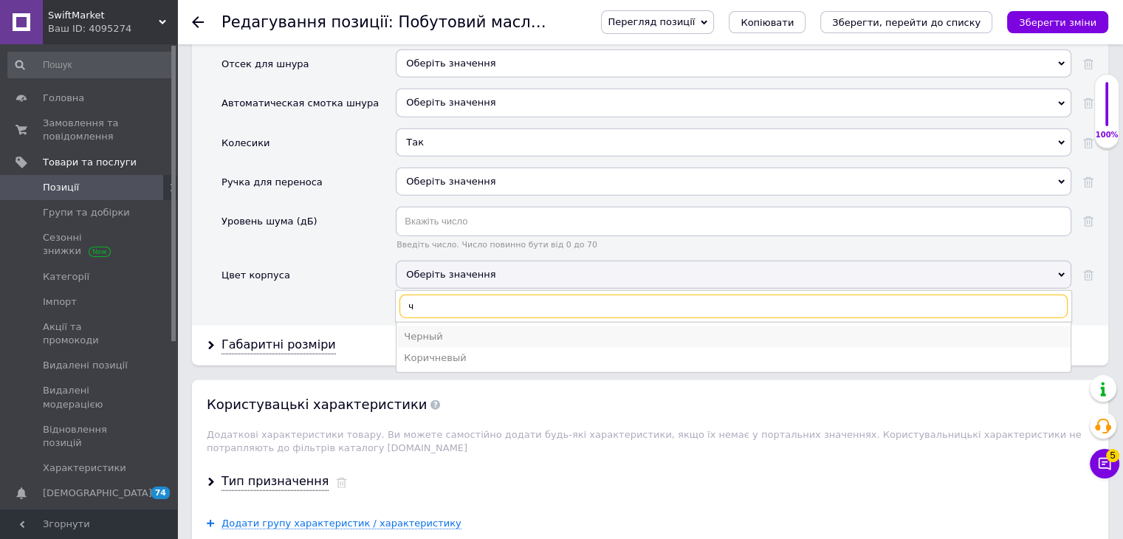
type input "ч"
click at [430, 330] on div "Черный" at bounding box center [733, 336] width 659 height 13
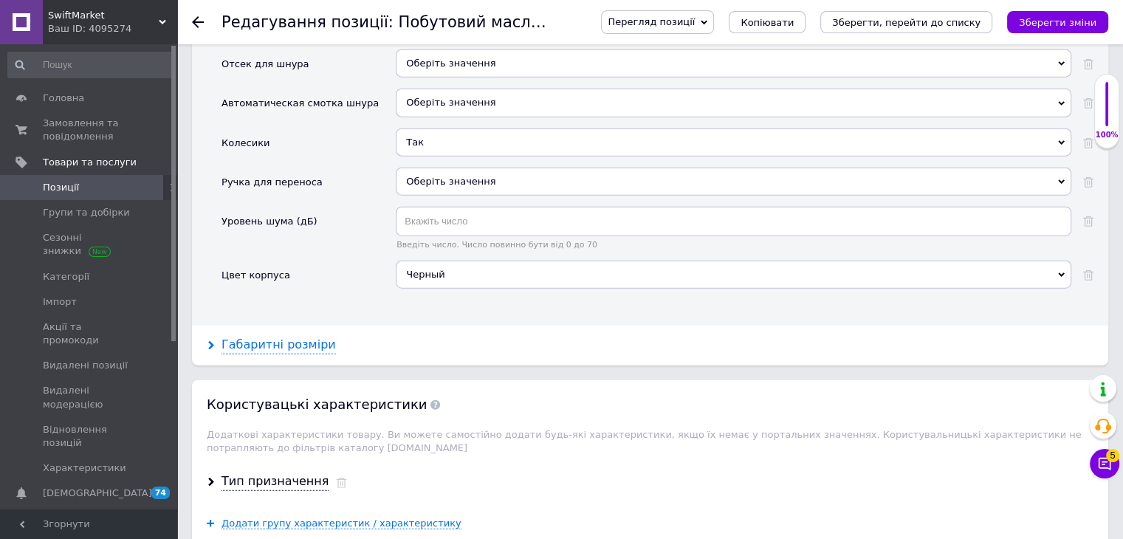
click at [309, 337] on div "Габаритні розміри" at bounding box center [278, 345] width 114 height 17
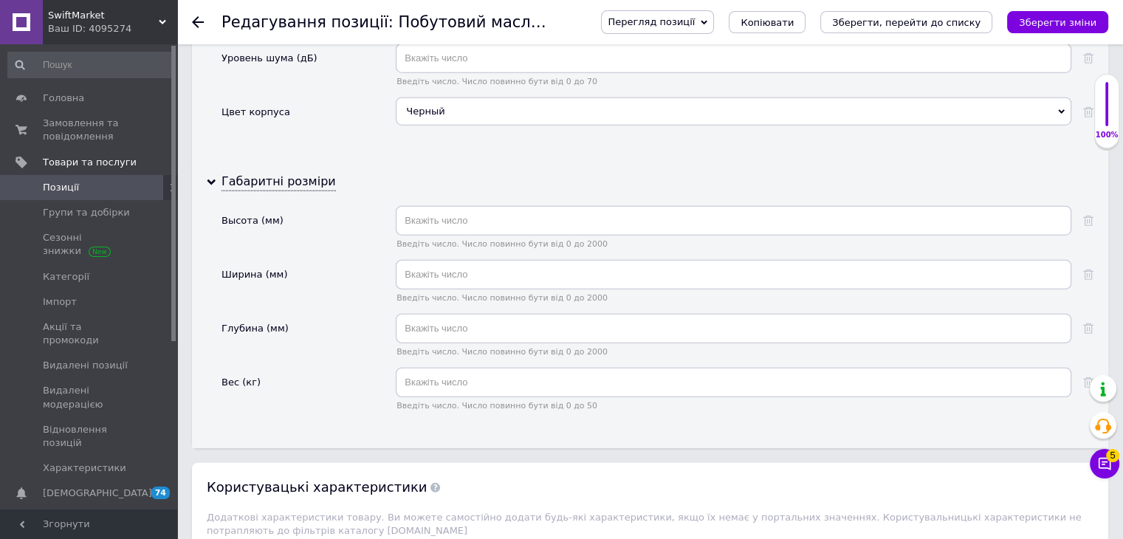
scroll to position [3835, 0]
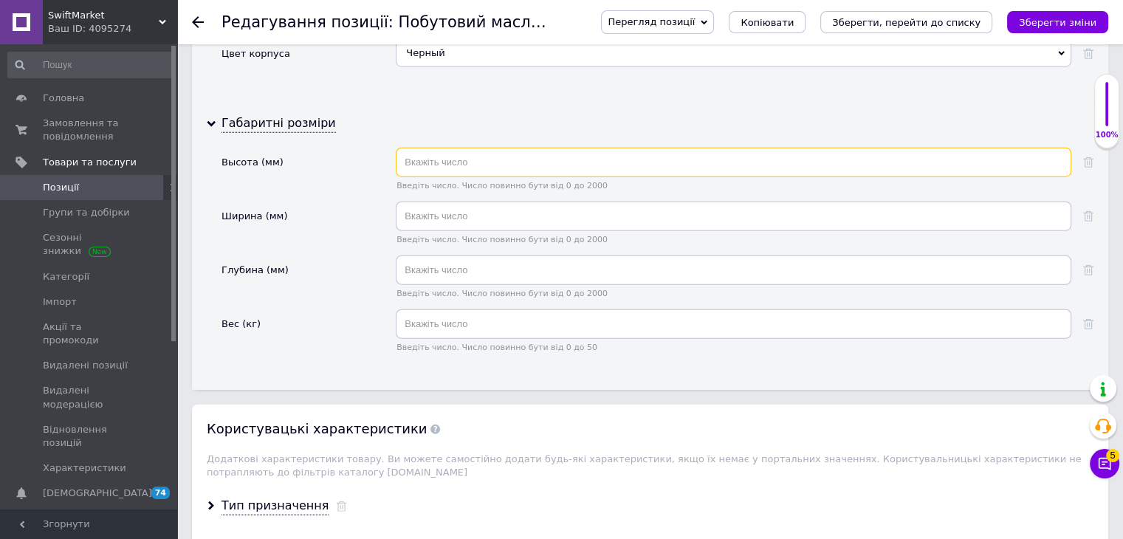
click at [466, 148] on input "text" at bounding box center [733, 163] width 675 height 30
type input "665"
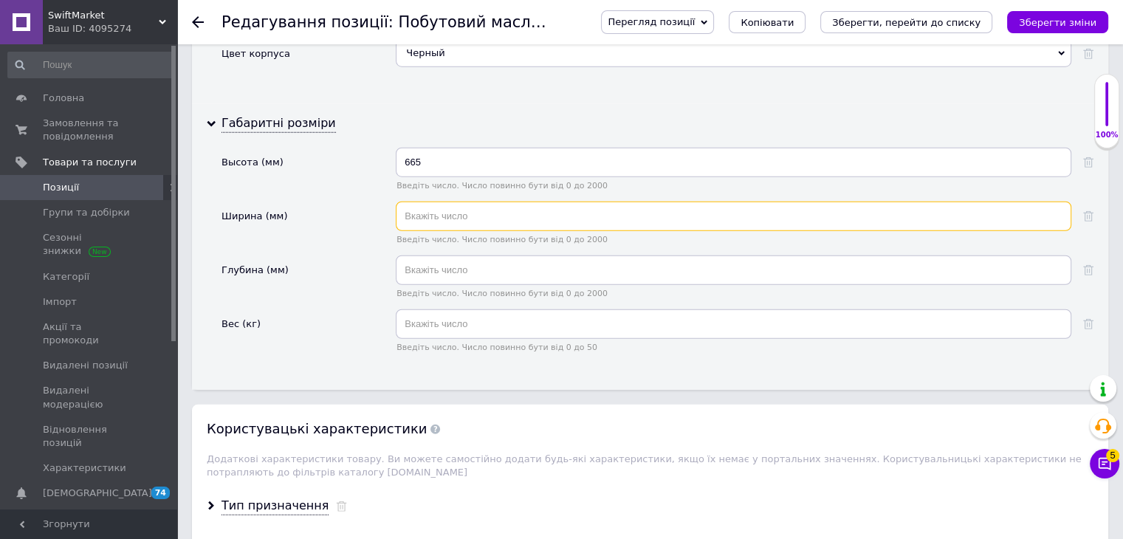
click at [468, 202] on input "text" at bounding box center [733, 217] width 675 height 30
type input "483"
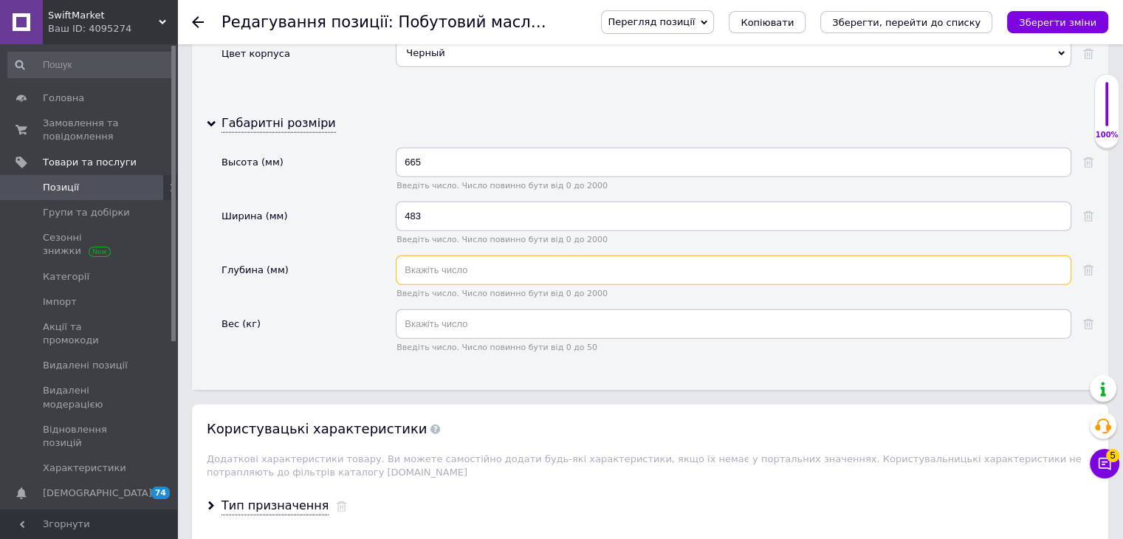
click at [459, 255] on input "text" at bounding box center [733, 270] width 675 height 30
type input "143"
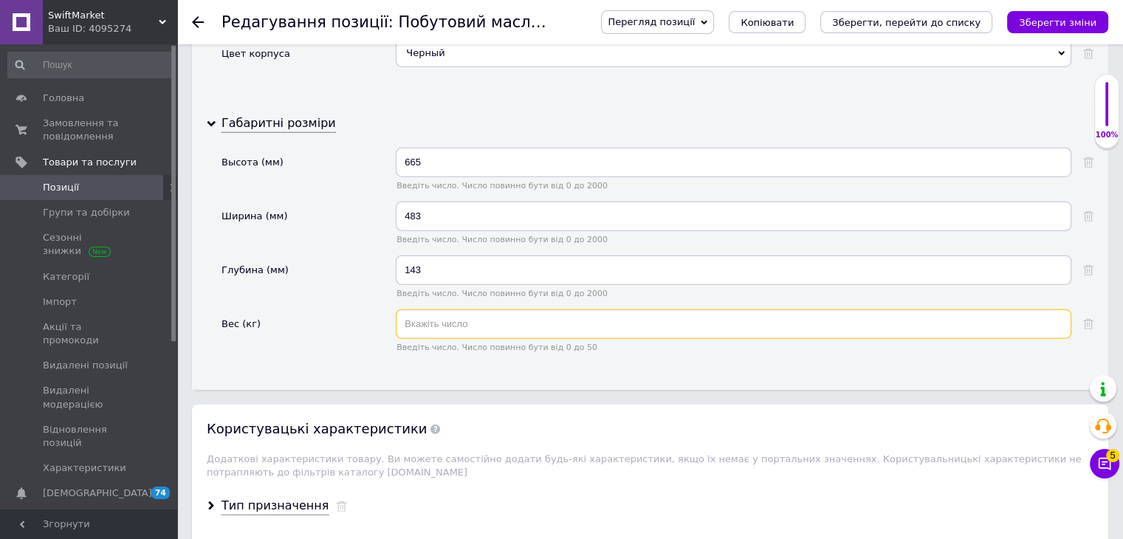
click at [475, 309] on input "text" at bounding box center [733, 324] width 675 height 30
type input "9"
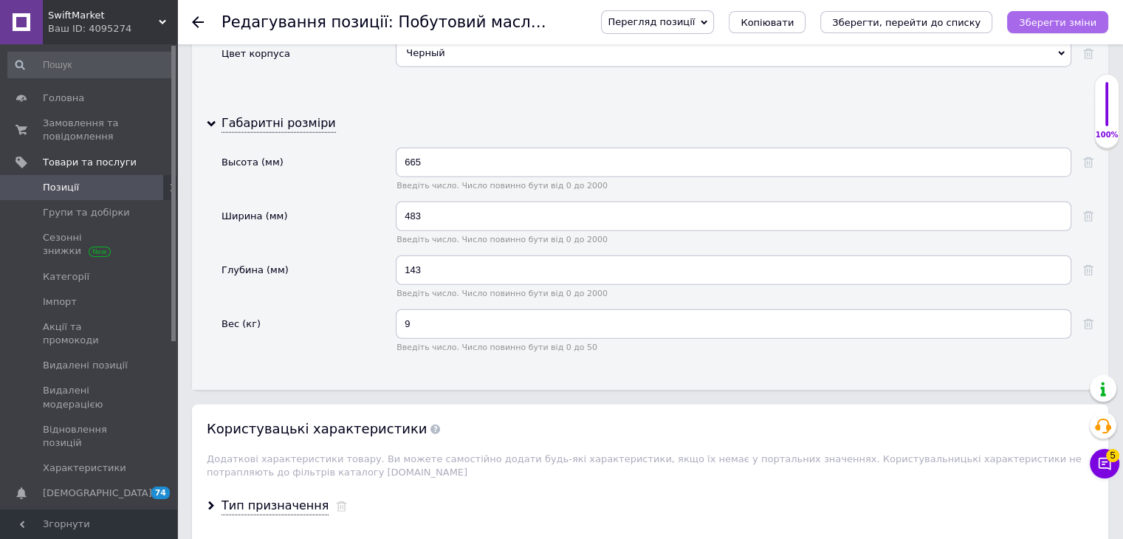
click at [523, 26] on icon "Зберегти зміни" at bounding box center [1058, 22] width 78 height 11
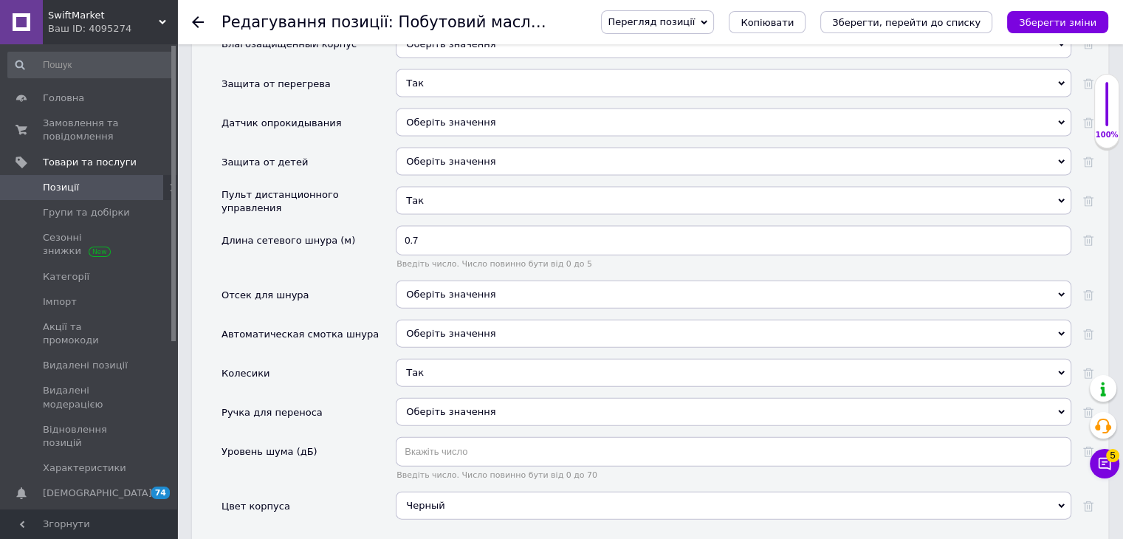
scroll to position [3059, 0]
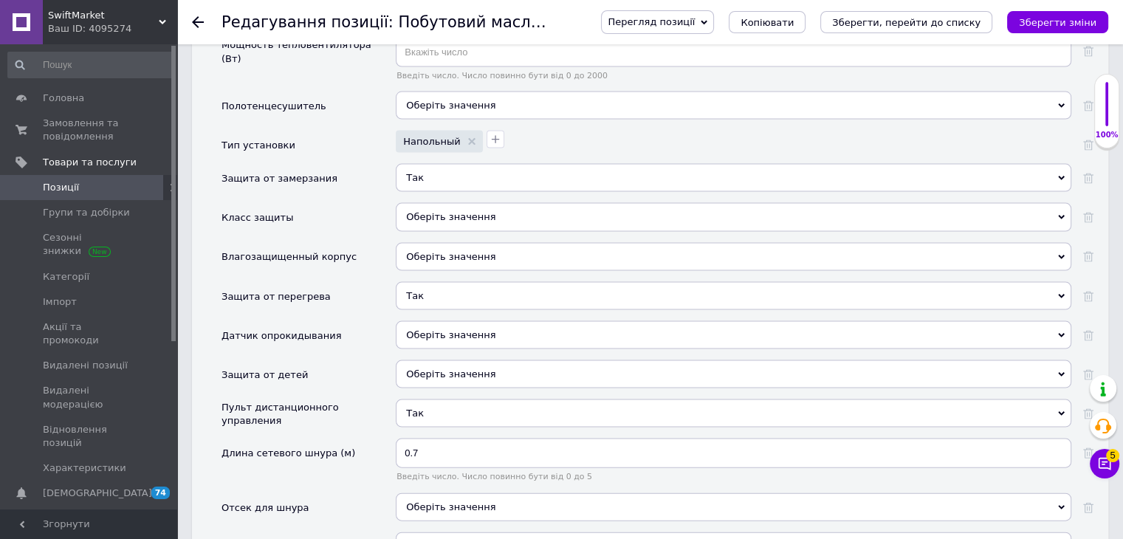
drag, startPoint x: 1091, startPoint y: 24, endPoint x: 696, endPoint y: 26, distance: 394.9
click at [523, 24] on icon "Зберегти зміни" at bounding box center [1058, 22] width 78 height 11
click at [121, 216] on span "Групи та добірки" at bounding box center [90, 212] width 94 height 13
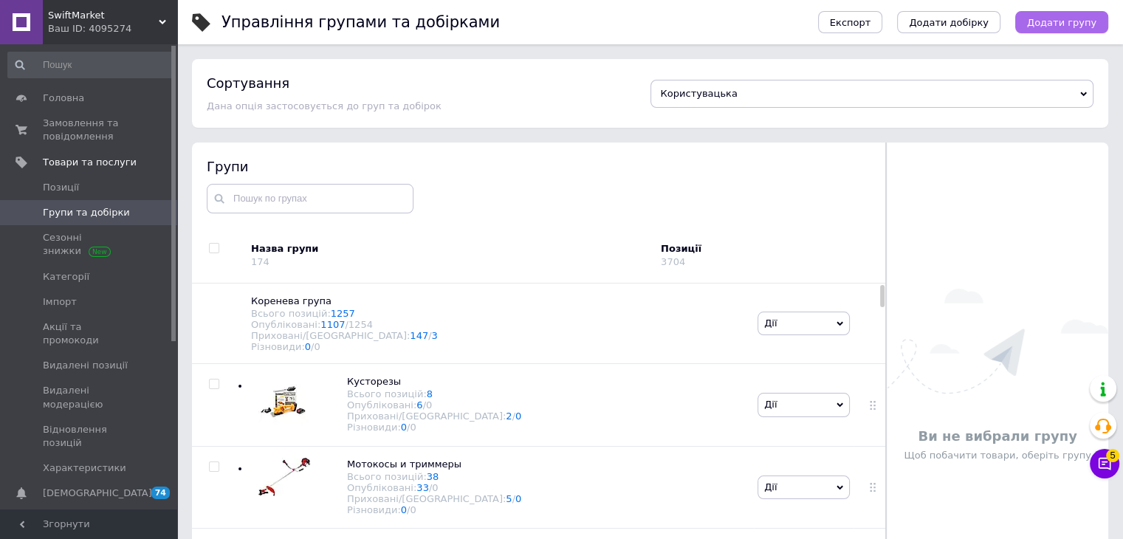
click at [523, 22] on span "Додати групу" at bounding box center [1061, 22] width 69 height 11
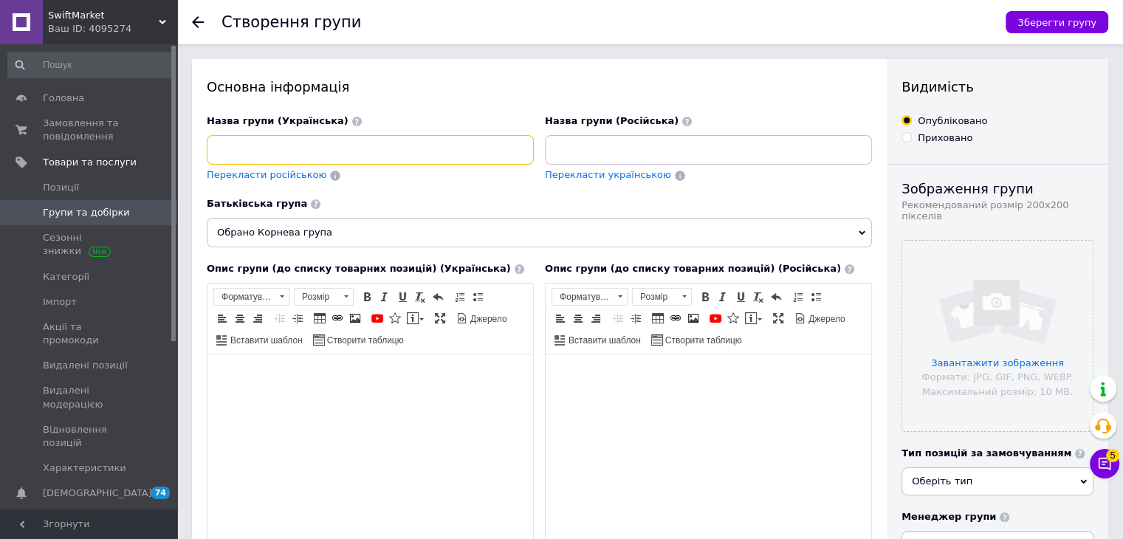
click at [361, 145] on input at bounding box center [370, 150] width 327 height 30
type input "Обігрівачі"
click at [277, 175] on span "Перекласти російською" at bounding box center [267, 174] width 120 height 11
type input "Обогреватели"
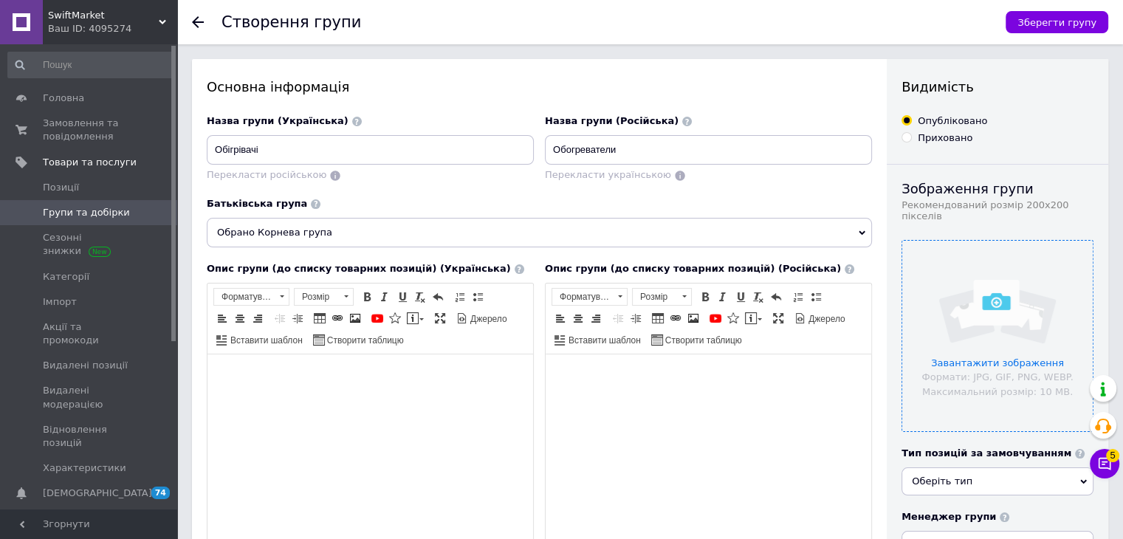
click at [523, 308] on input "file" at bounding box center [997, 336] width 190 height 190
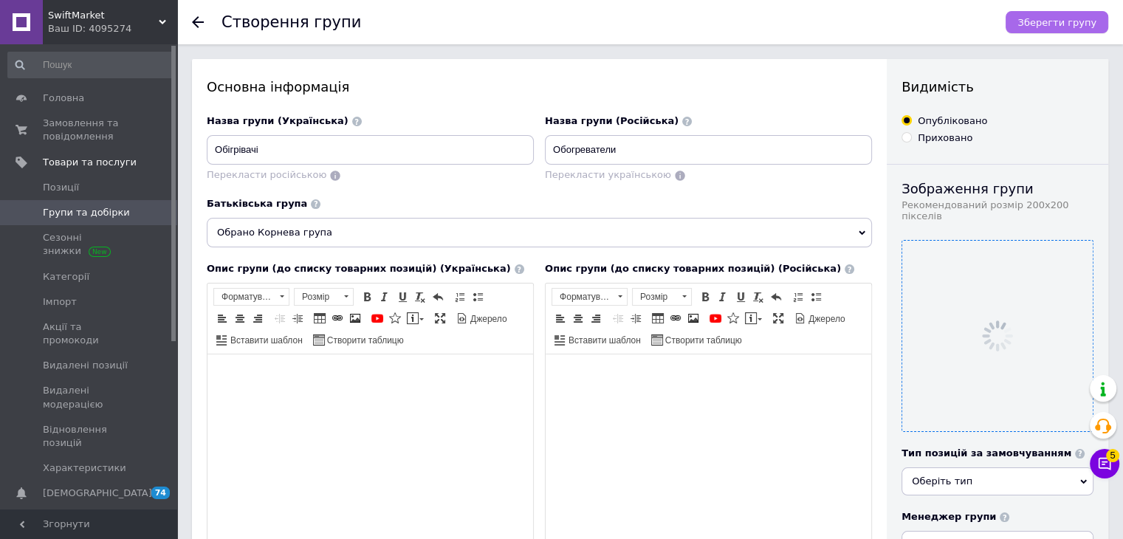
click at [523, 27] on span "Зберегти групу" at bounding box center [1056, 22] width 79 height 11
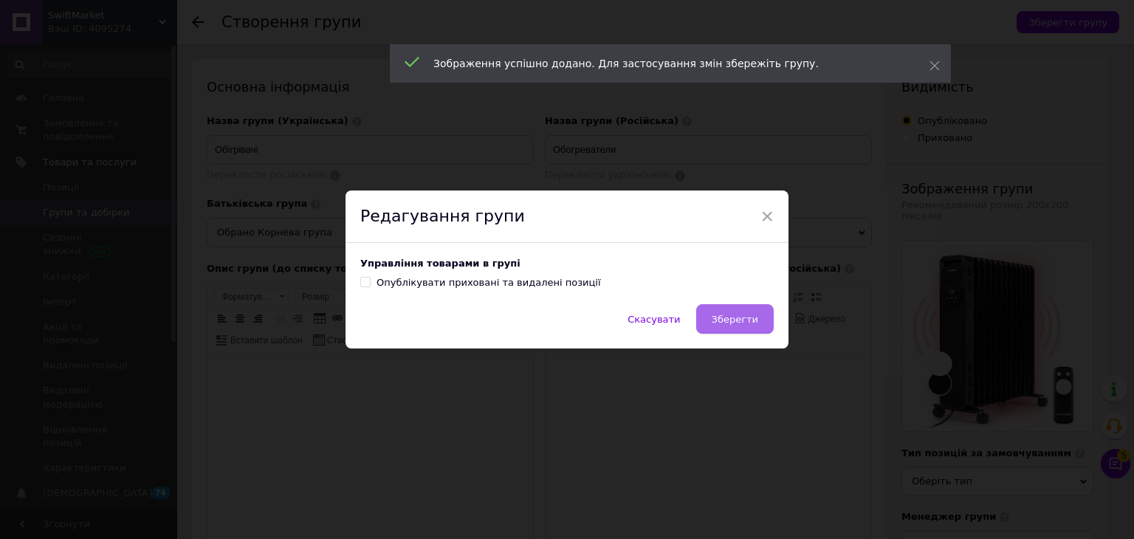
click at [523, 317] on span "Зберегти" at bounding box center [735, 319] width 47 height 11
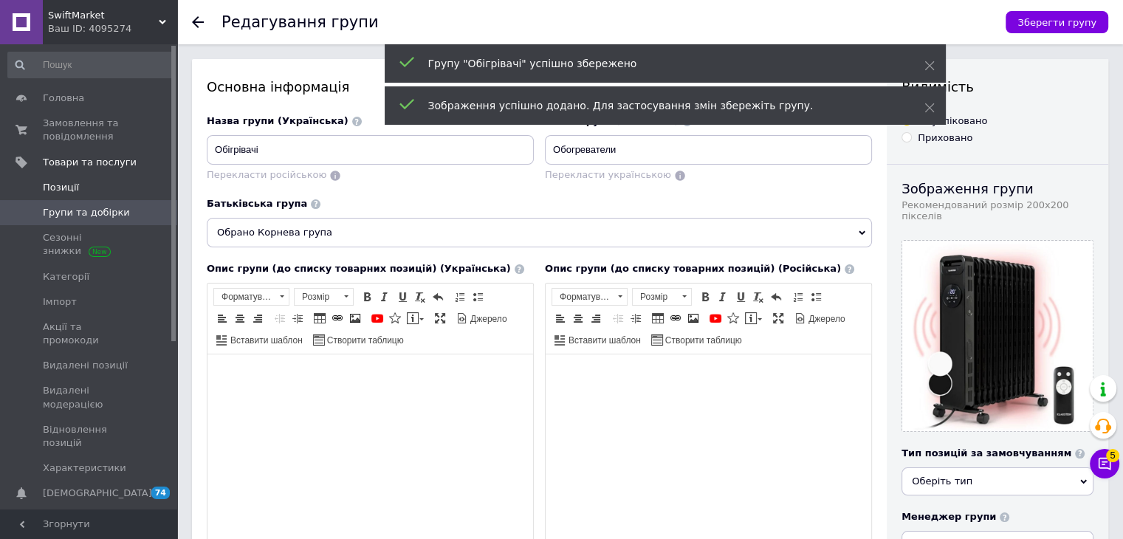
drag, startPoint x: 53, startPoint y: 176, endPoint x: 61, endPoint y: 176, distance: 7.4
click at [54, 176] on link "Позиції" at bounding box center [91, 187] width 182 height 25
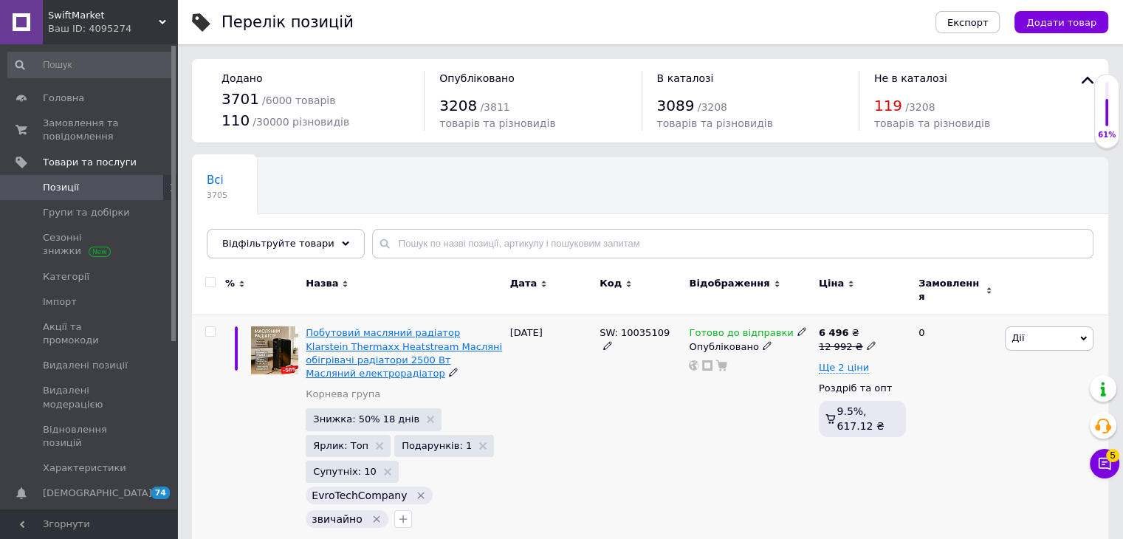
click at [354, 337] on span "Побутовий масляний радіатор Klarstein Thermaxx Heatstream Масляні обігрівачі ра…" at bounding box center [404, 353] width 196 height 52
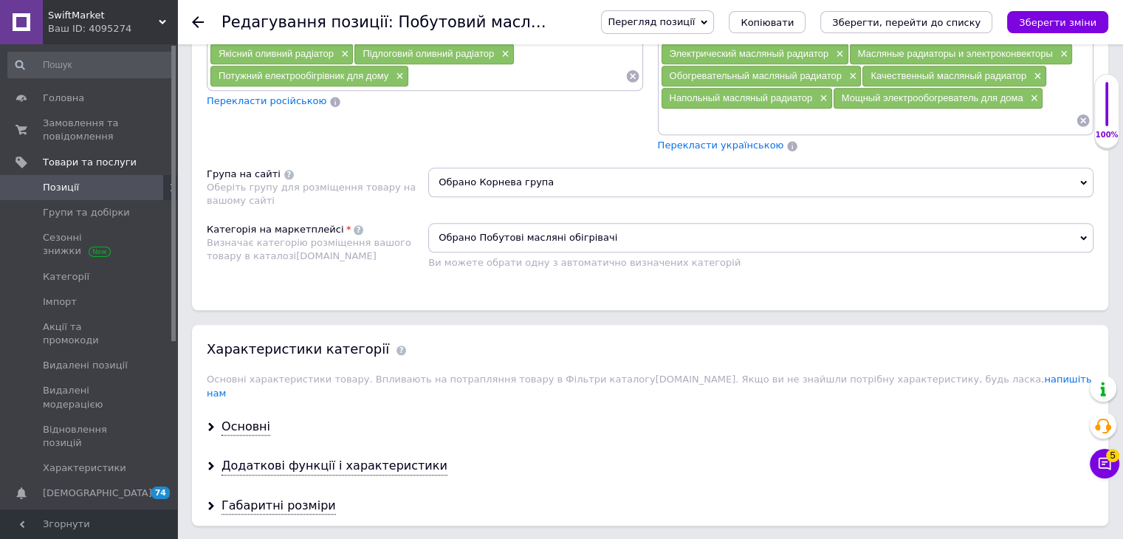
scroll to position [1317, 0]
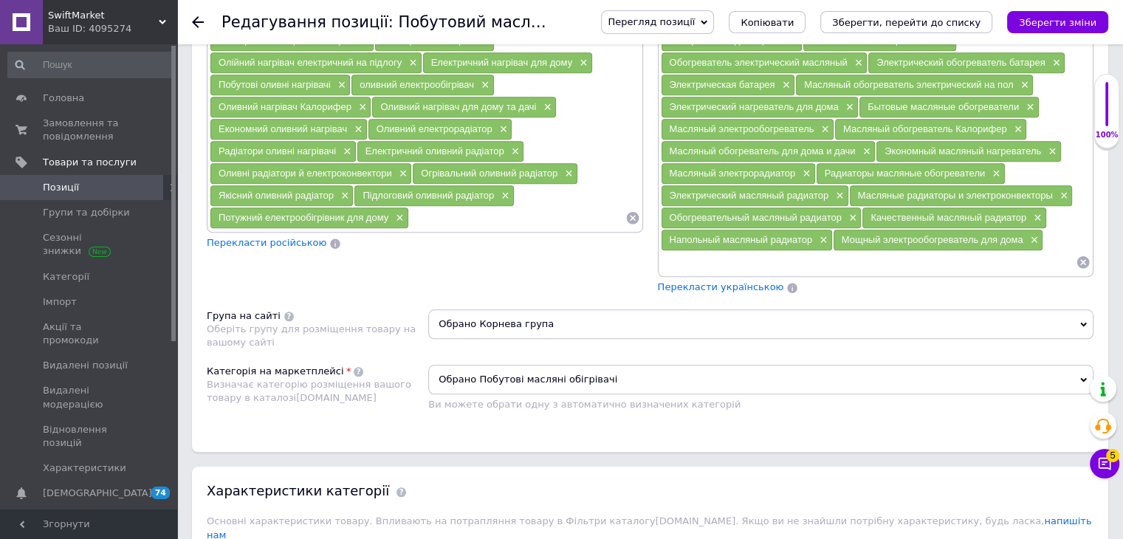
click at [523, 312] on span "Обрано Корнева група" at bounding box center [760, 324] width 665 height 30
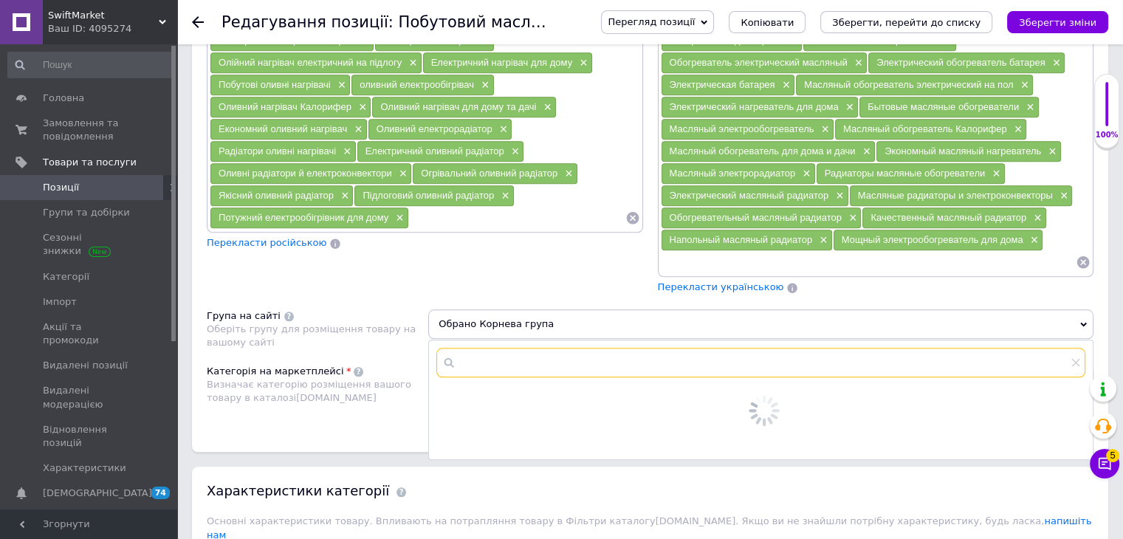
click at [519, 348] on input "text" at bounding box center [760, 363] width 649 height 30
type input "обог"
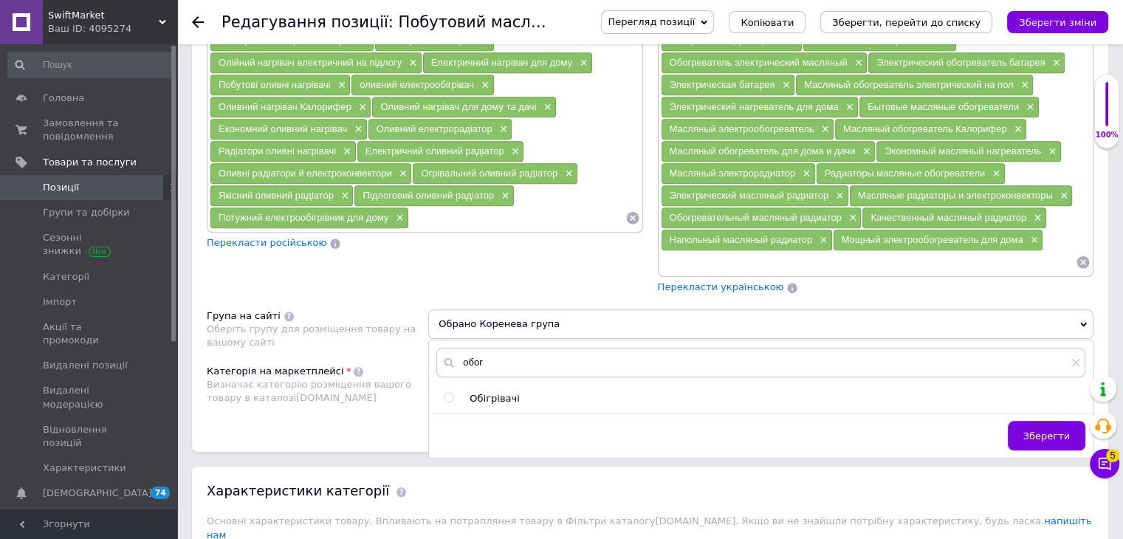
click at [511, 393] on span "Обігрівачі" at bounding box center [493, 398] width 49 height 11
radio input "true"
click at [523, 430] on span "Зберегти" at bounding box center [1046, 435] width 47 height 11
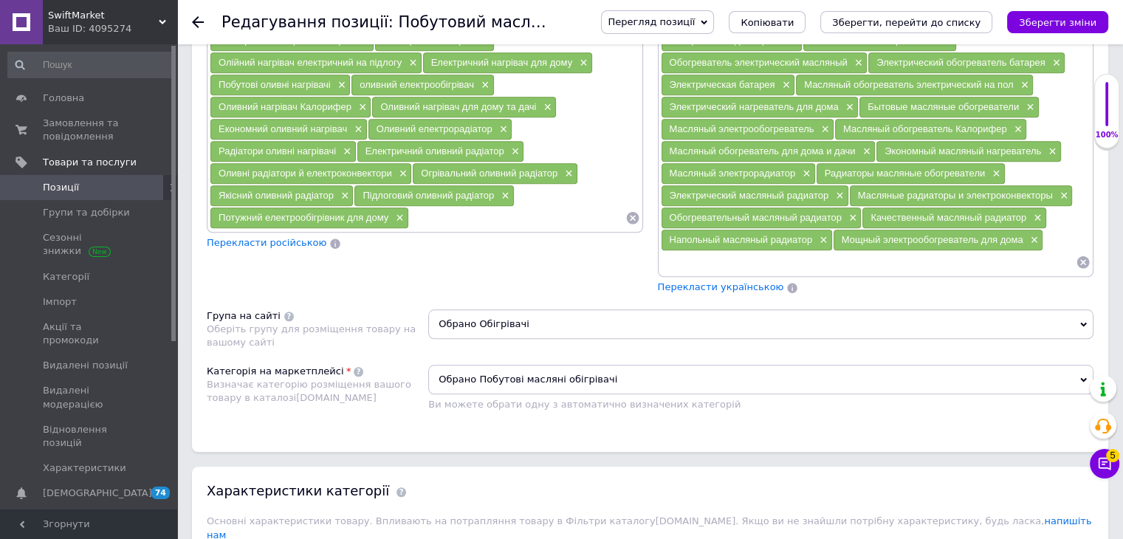
click at [523, 22] on span "Перегляд позиції" at bounding box center [650, 21] width 87 height 11
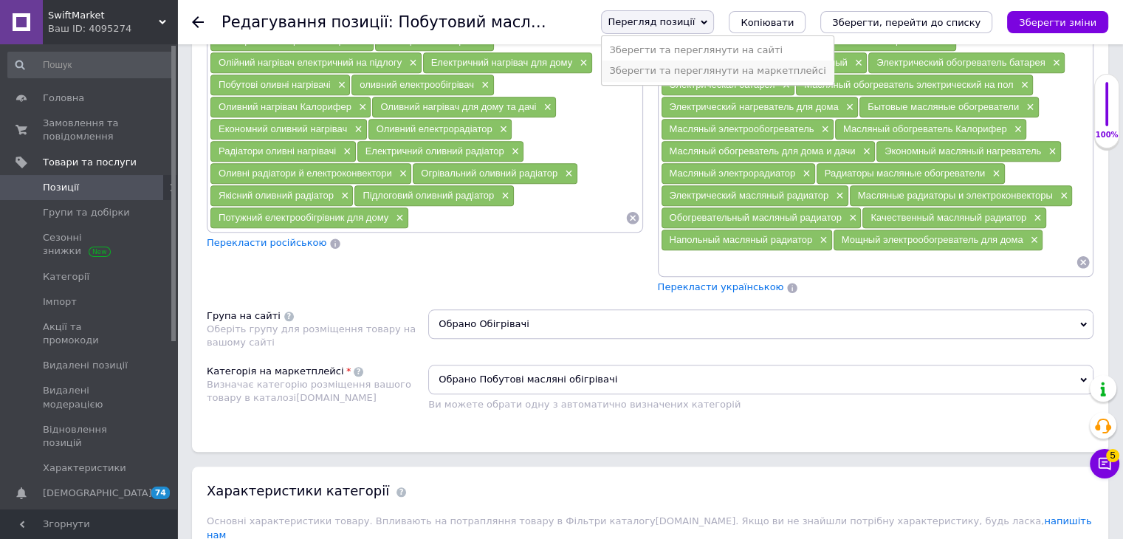
click at [523, 71] on li "Зберегти та переглянути на маркетплейсі" at bounding box center [717, 71] width 231 height 21
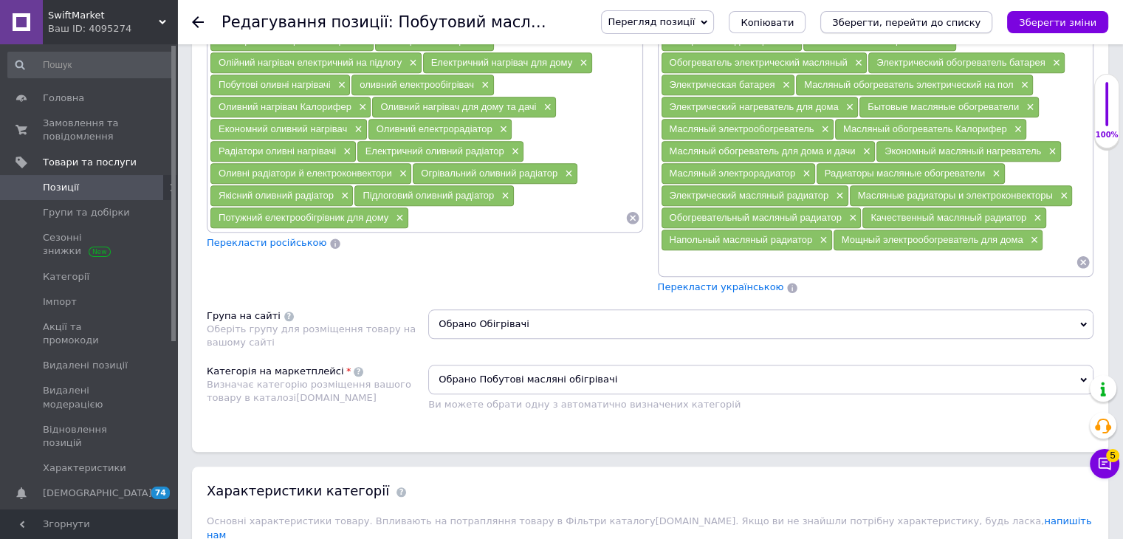
click at [523, 30] on button "Зберегти, перейти до списку" at bounding box center [906, 22] width 172 height 22
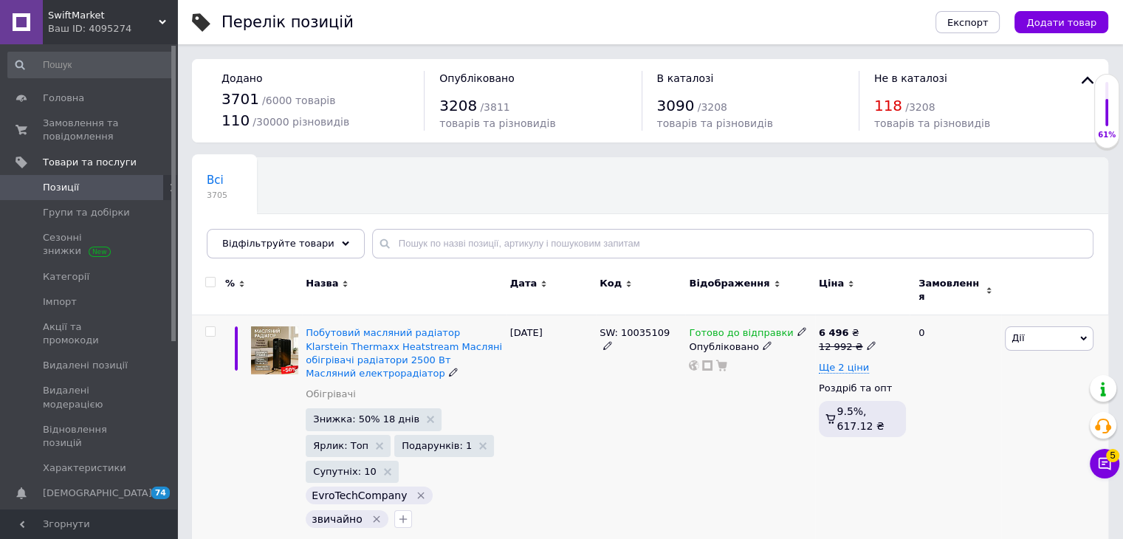
click at [523, 326] on span "Дії" at bounding box center [1049, 338] width 89 height 24
click at [523, 405] on li "Копіювати" at bounding box center [995, 408] width 196 height 21
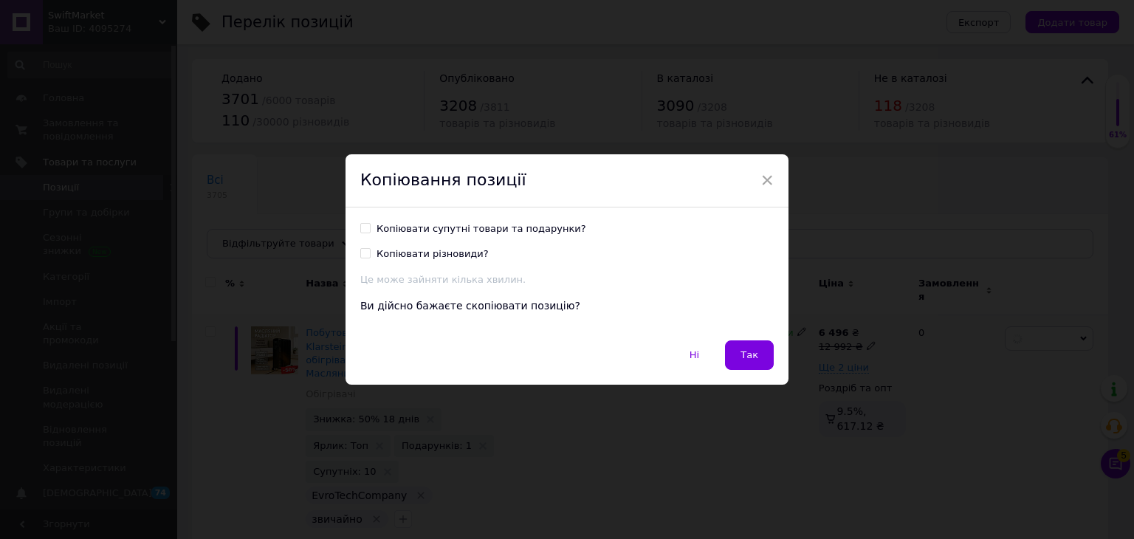
drag, startPoint x: 523, startPoint y: 230, endPoint x: 512, endPoint y: 233, distance: 10.6
click at [523, 230] on div "Копіювати супутні товари та подарунки?" at bounding box center [481, 228] width 210 height 13
click at [370, 230] on input "Копіювати супутні товари та подарунки?" at bounding box center [365, 228] width 10 height 10
checkbox input "true"
drag, startPoint x: 448, startPoint y: 251, endPoint x: 464, endPoint y: 254, distance: 16.5
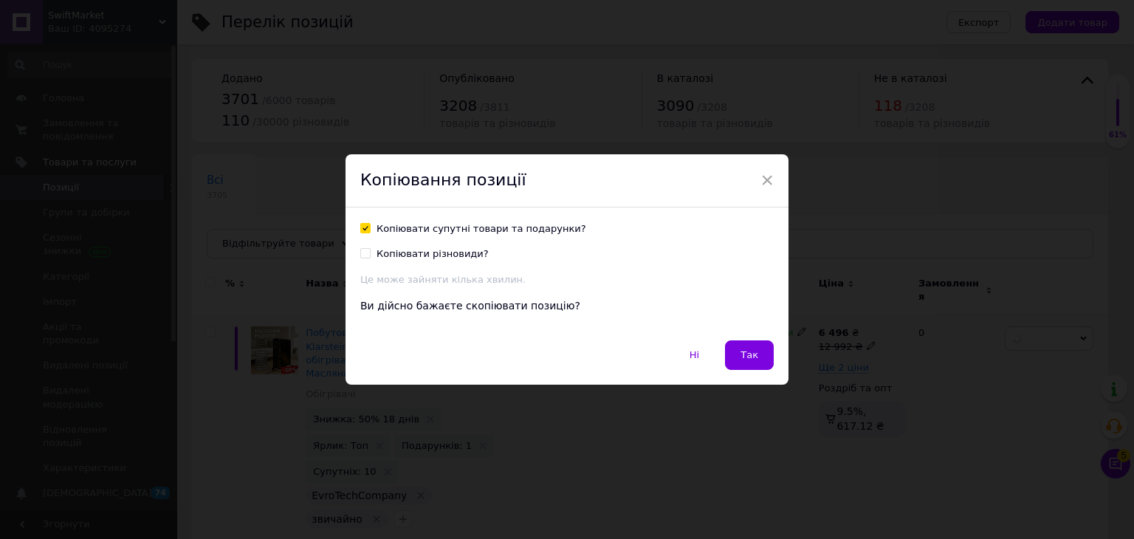
click at [447, 251] on div "Копіювати різновиди?" at bounding box center [432, 253] width 112 height 13
click at [370, 251] on input "Копіювати різновиди?" at bounding box center [365, 253] width 10 height 10
checkbox input "true"
click at [523, 339] on div "× Копіювання позиції Копіювати супутні товари та подарунки? Копіювати різновиди…" at bounding box center [567, 269] width 1134 height 539
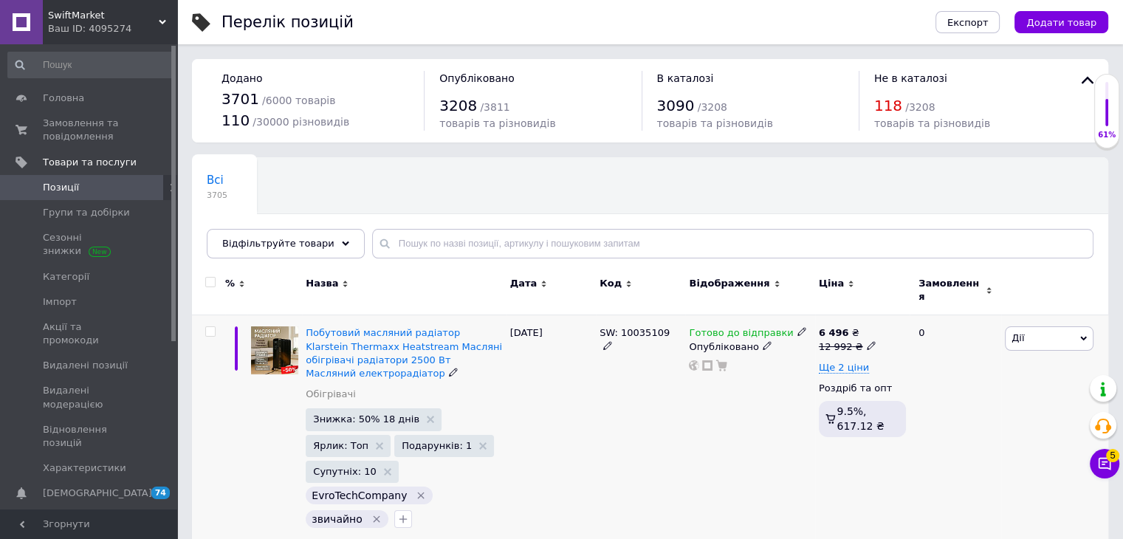
click at [523, 359] on div at bounding box center [749, 365] width 125 height 12
click at [523, 332] on span "Дії" at bounding box center [1049, 338] width 89 height 24
click at [523, 398] on li "Копіювати" at bounding box center [995, 408] width 196 height 21
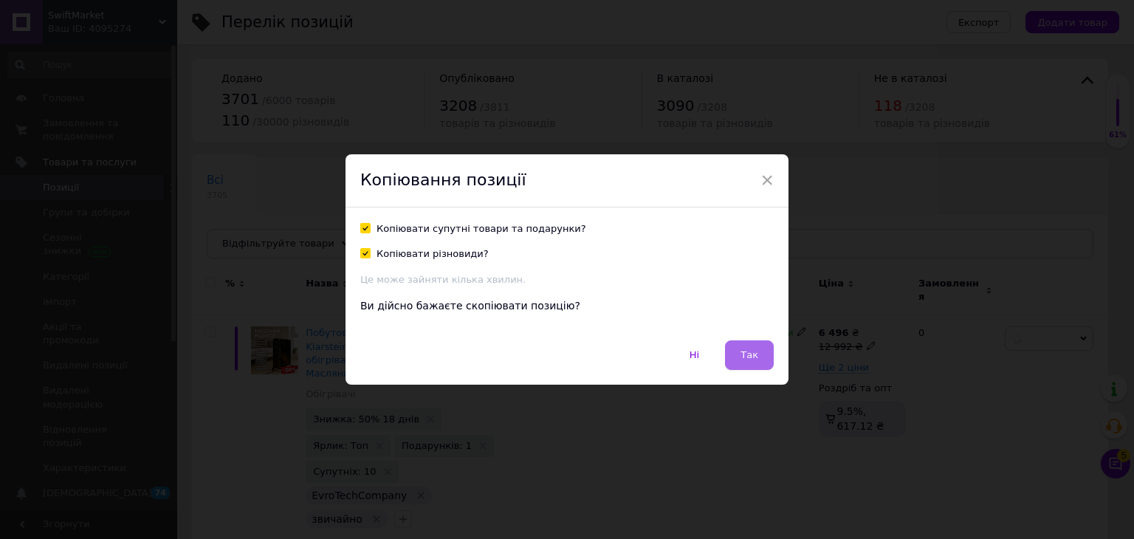
click at [523, 356] on span "Так" at bounding box center [749, 354] width 18 height 11
